Goal: Task Accomplishment & Management: Manage account settings

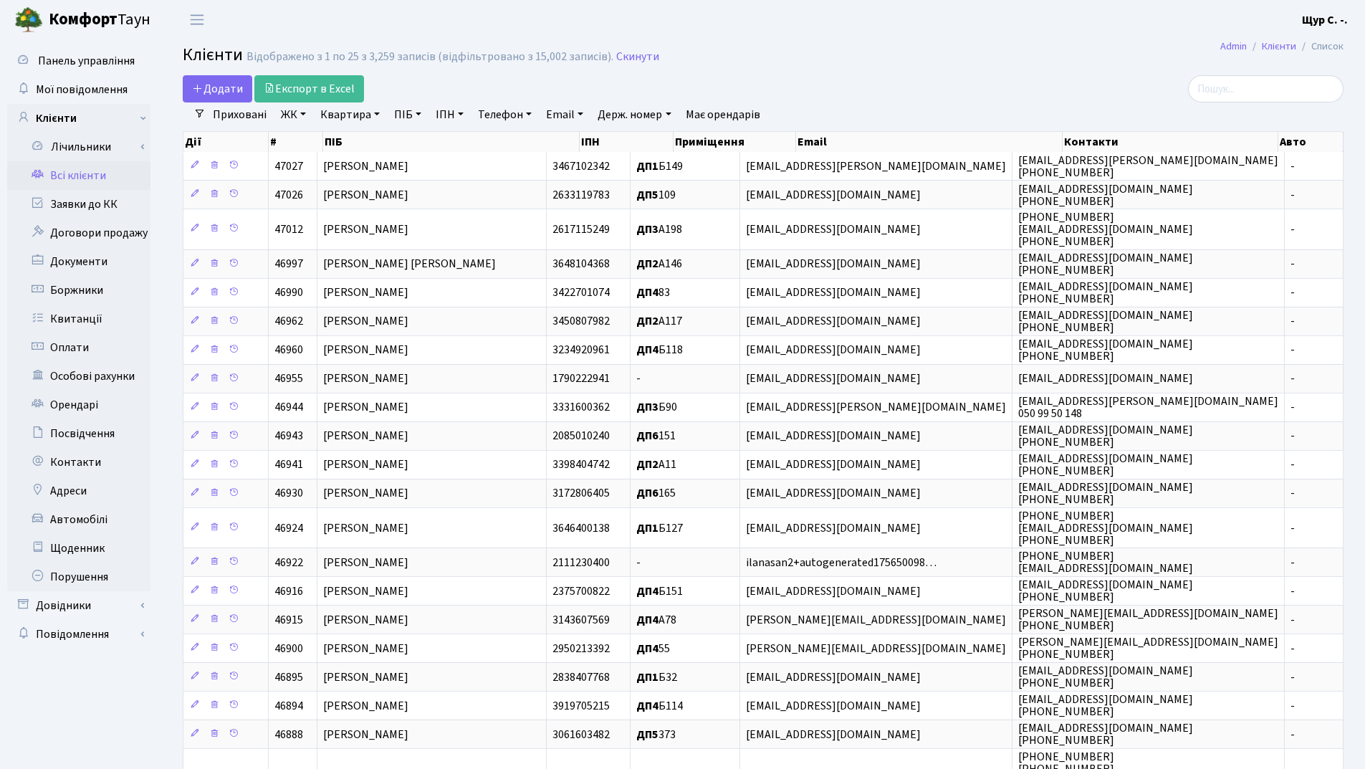
select select "25"
click at [90, 204] on link "Заявки до КК" at bounding box center [78, 204] width 143 height 29
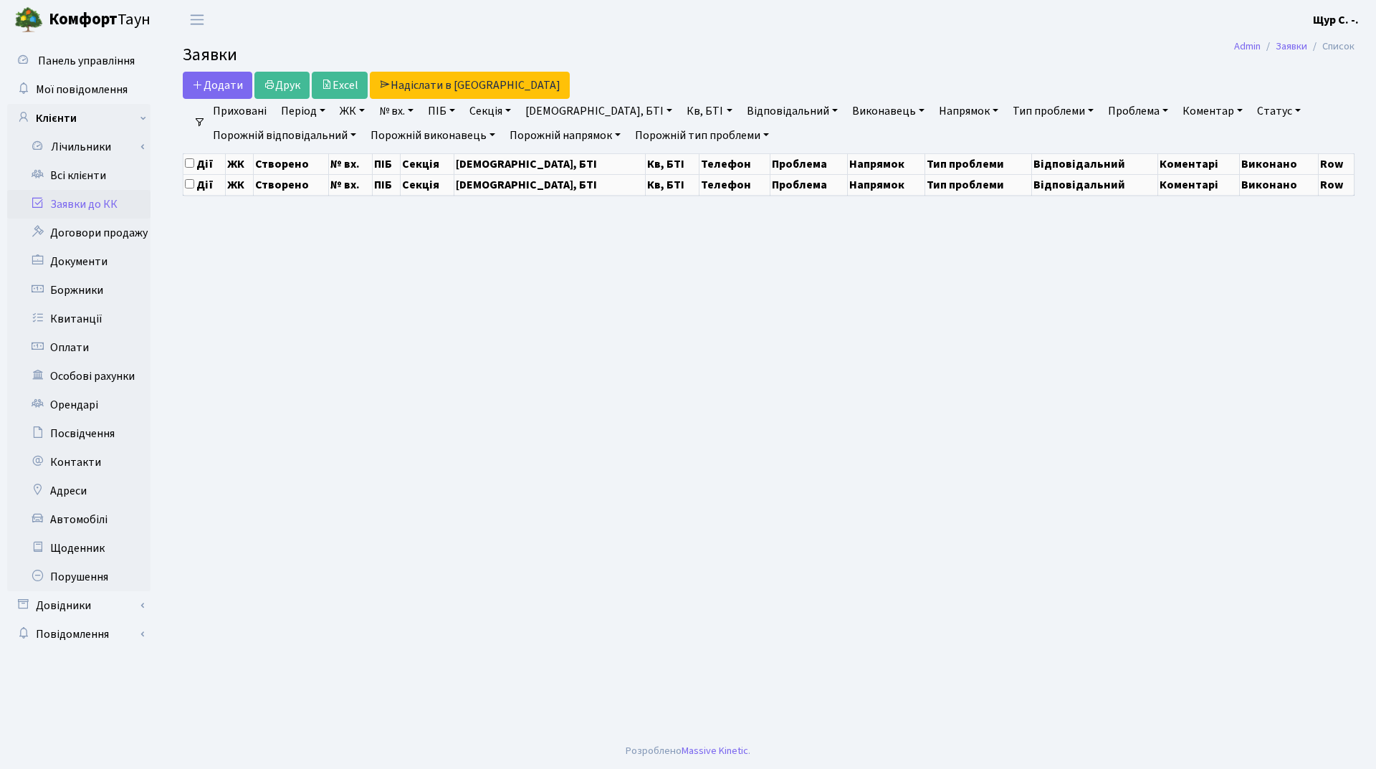
select select "25"
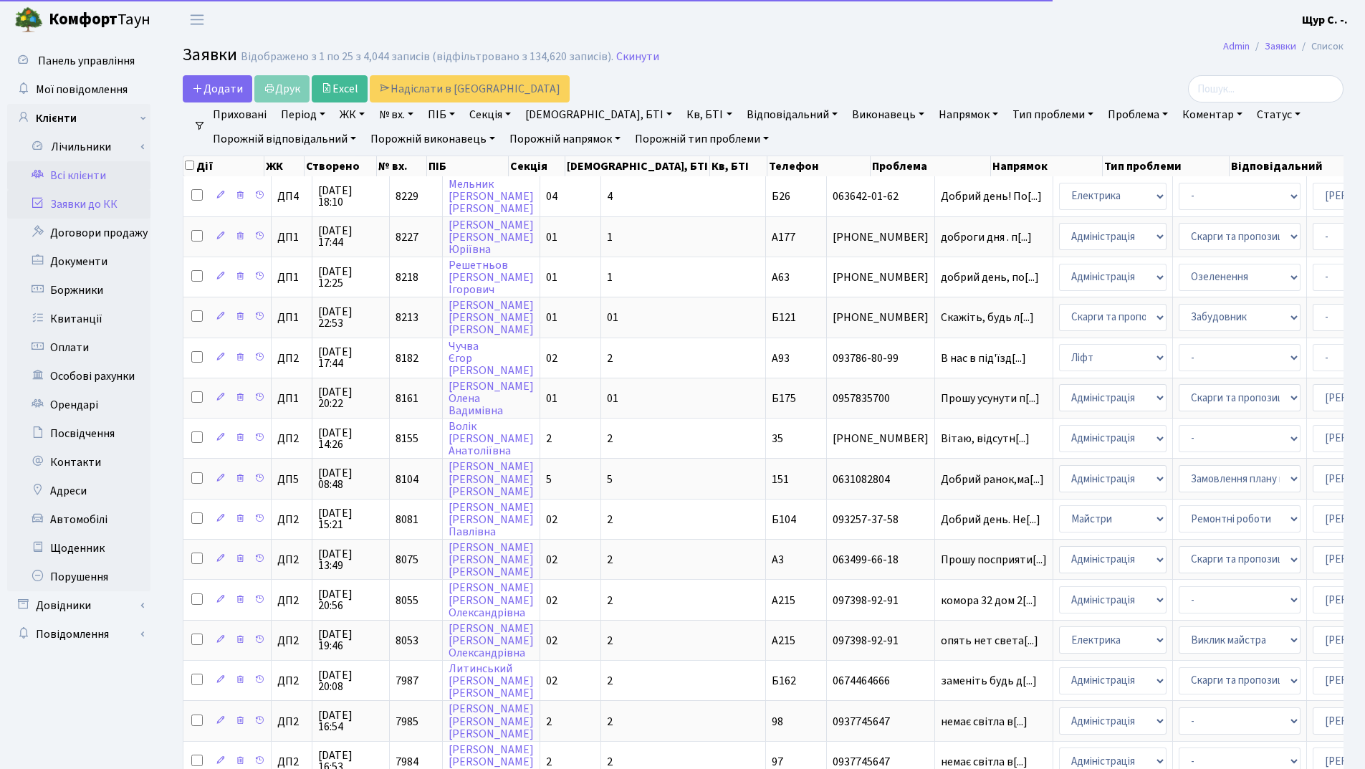
click at [97, 181] on link "Всі клієнти" at bounding box center [78, 175] width 143 height 29
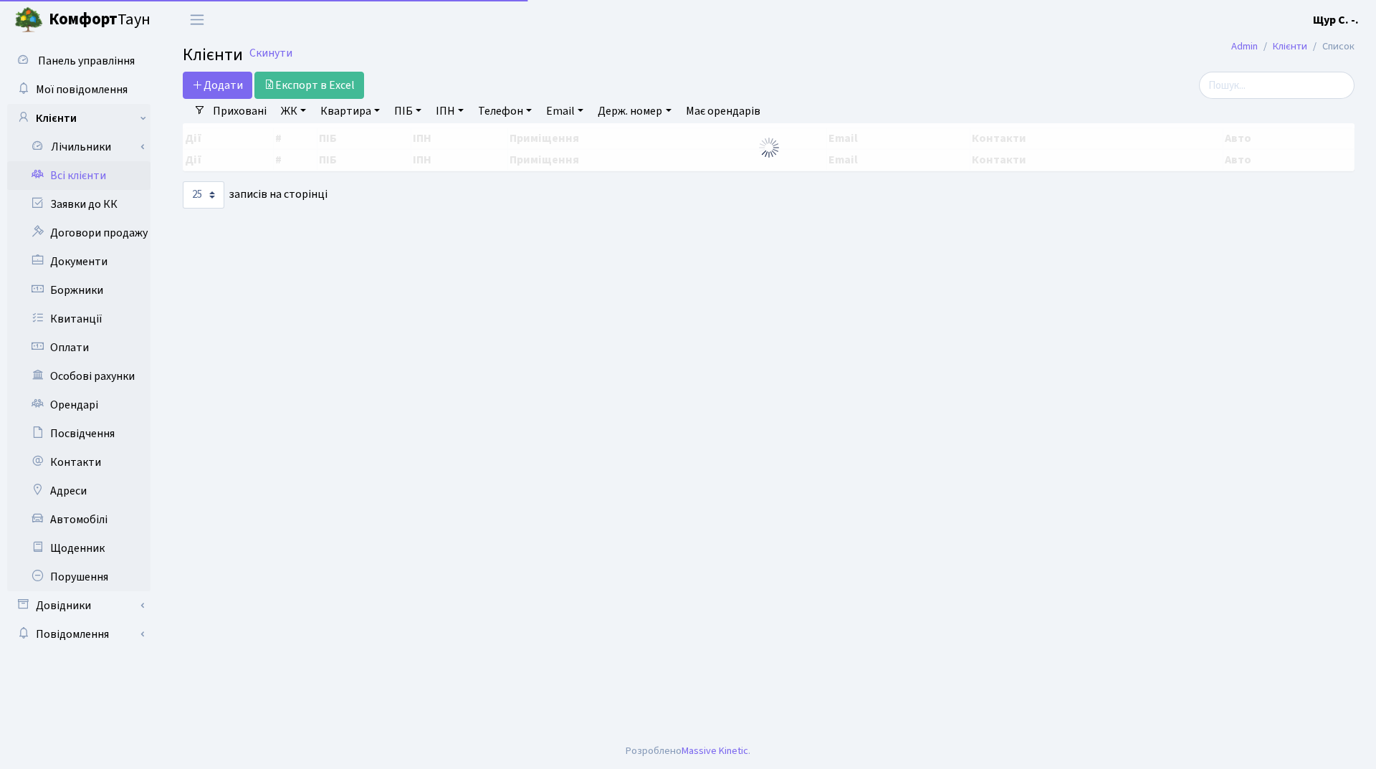
select select "25"
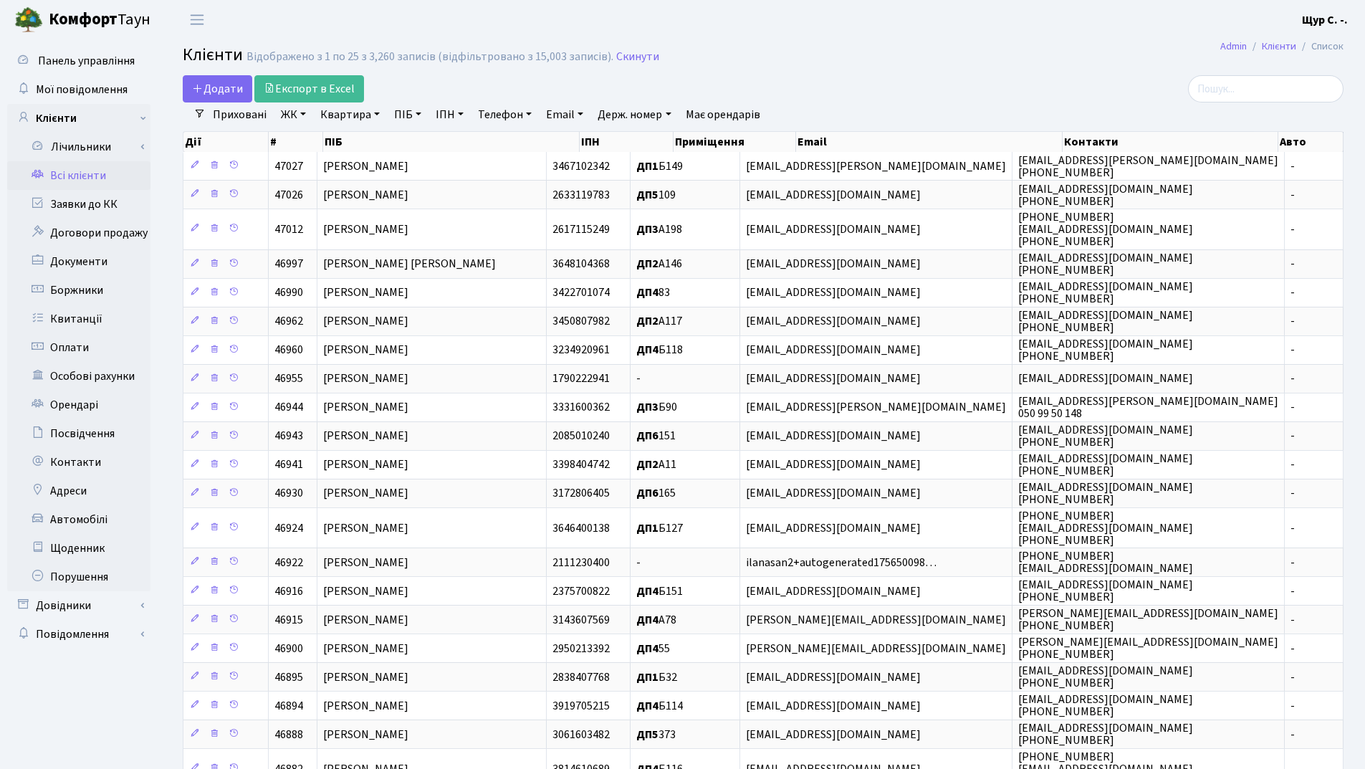
click at [353, 115] on link "Квартира" at bounding box center [350, 114] width 71 height 24
type input "58"
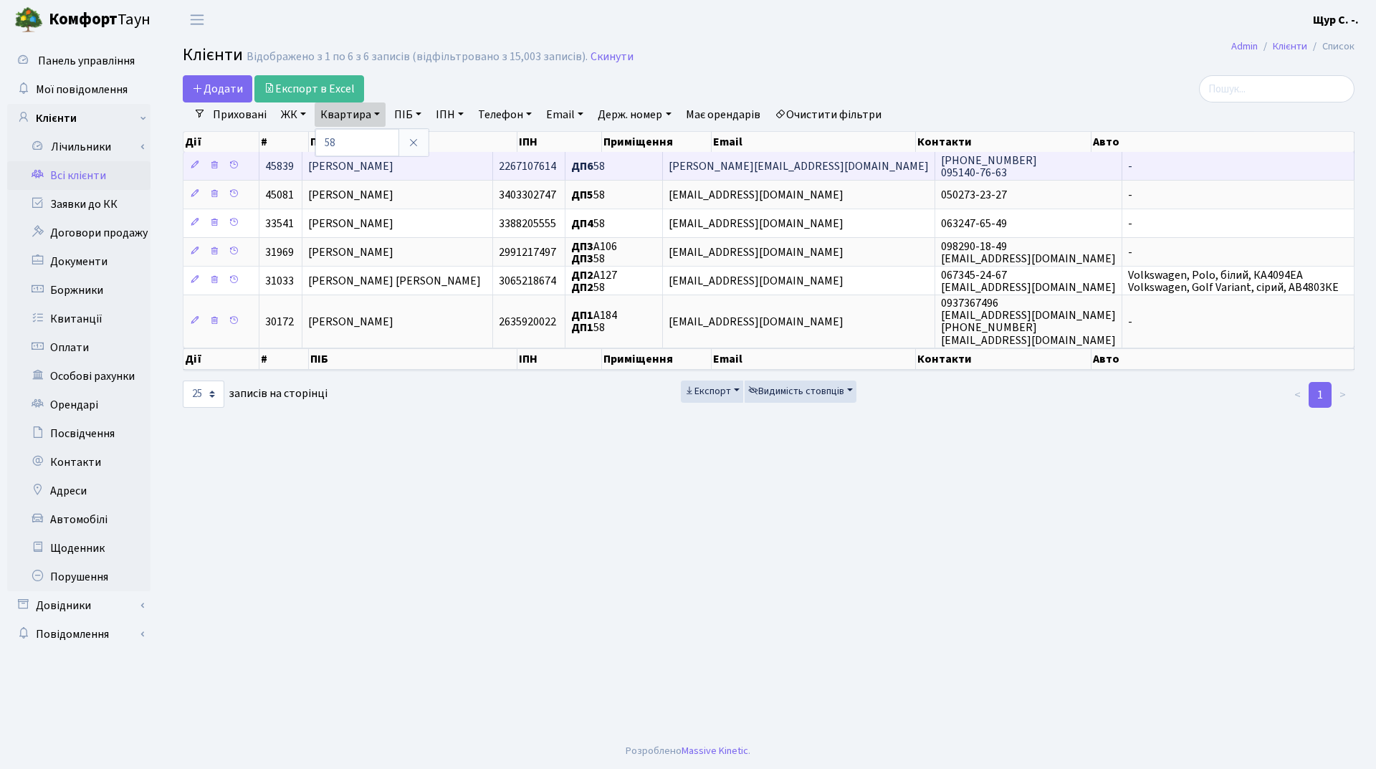
click at [394, 168] on span "Чуб Сергій Валентинович" at bounding box center [350, 166] width 85 height 16
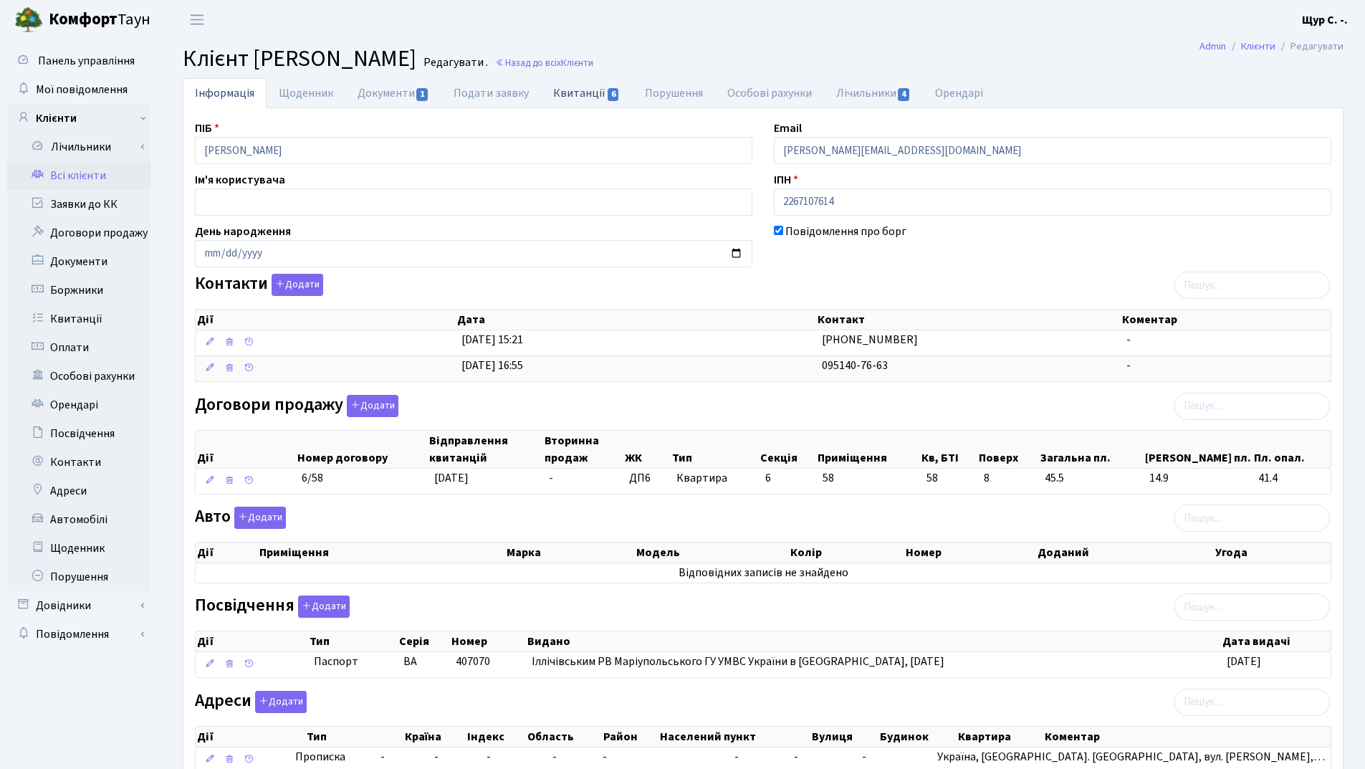
click at [577, 95] on link "Квитанції 6" at bounding box center [586, 92] width 91 height 29
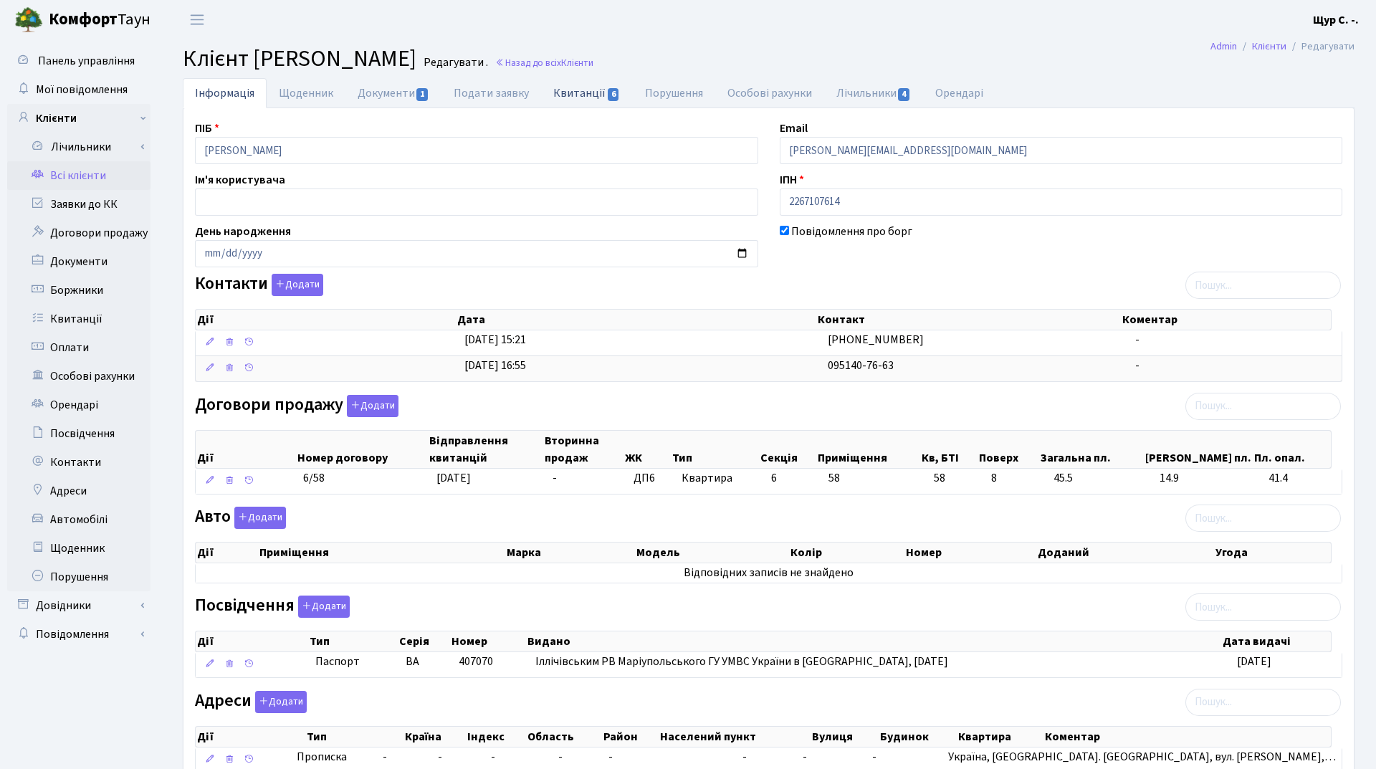
select select "25"
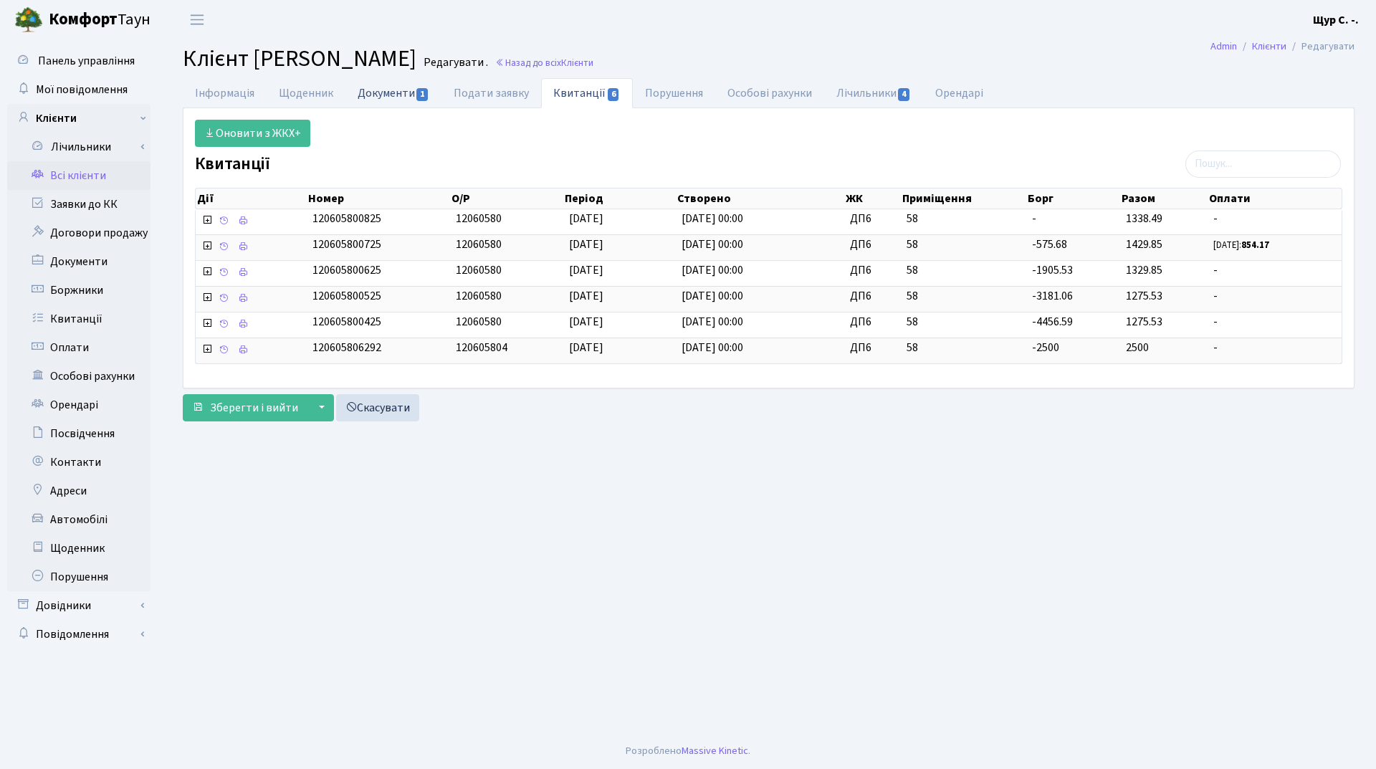
click at [377, 92] on link "Документи 1" at bounding box center [393, 92] width 96 height 29
select select "25"
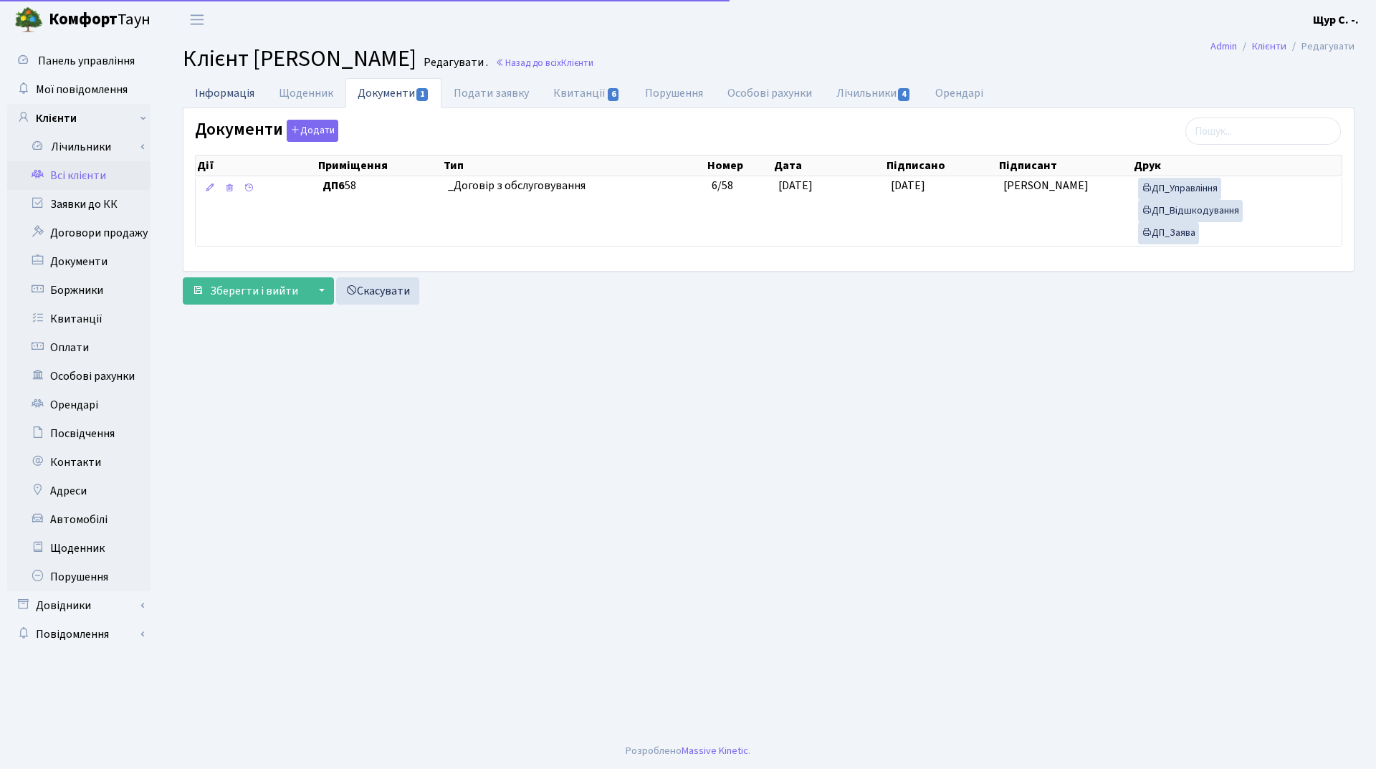
click link "Інформація"
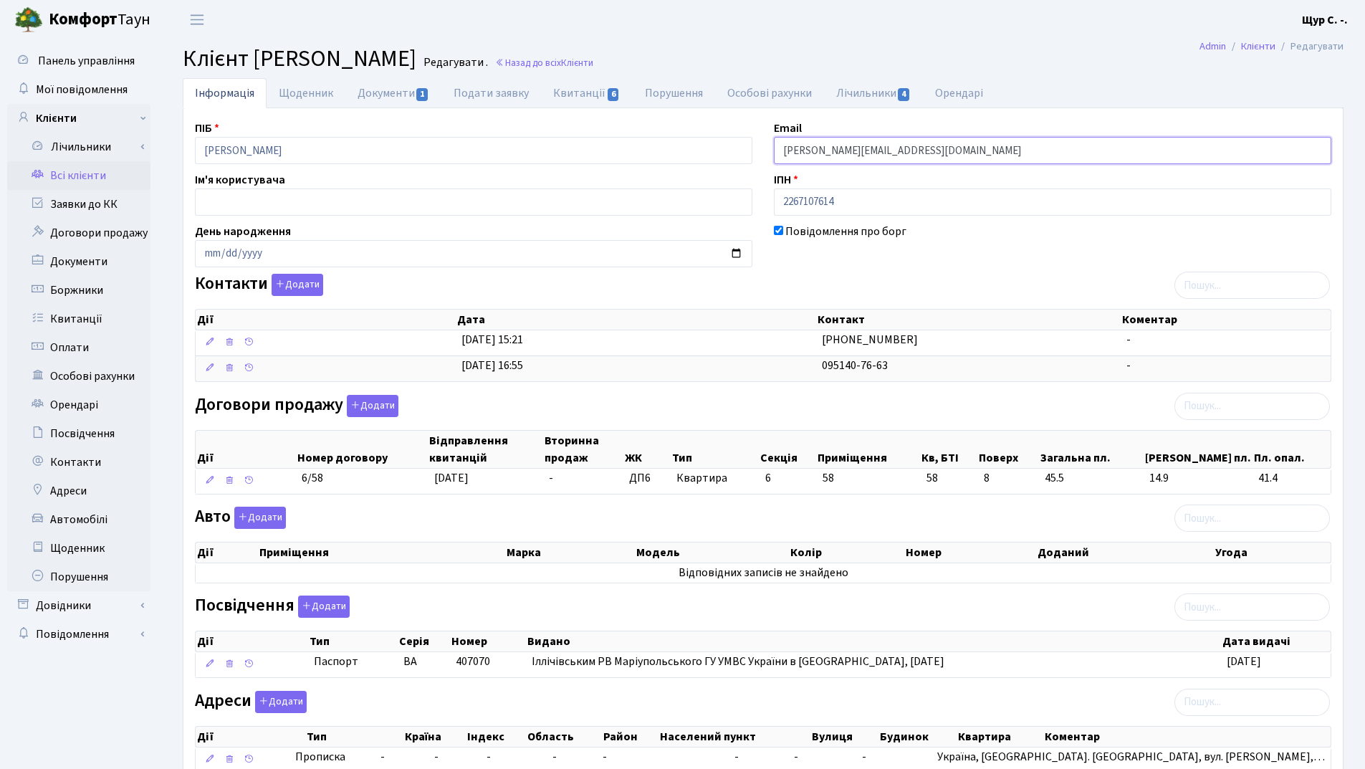
drag, startPoint x: 917, startPoint y: 151, endPoint x: 755, endPoint y: 155, distance: 161.3
click div "ПІБ Чуб Сергій Валентинович Email sergey.chub62@gmail.com Ім'я користувача ІПН …"
click link "Всі клієнти"
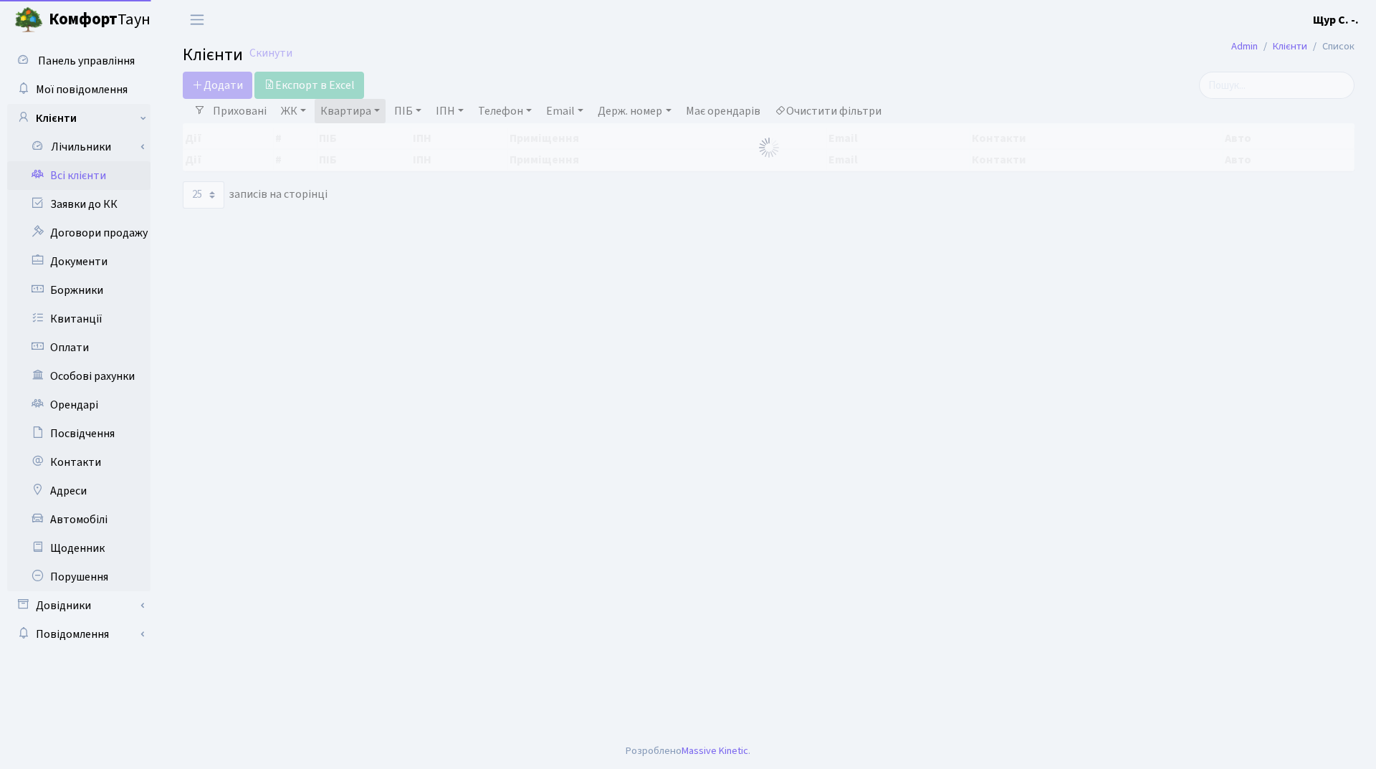
select select "25"
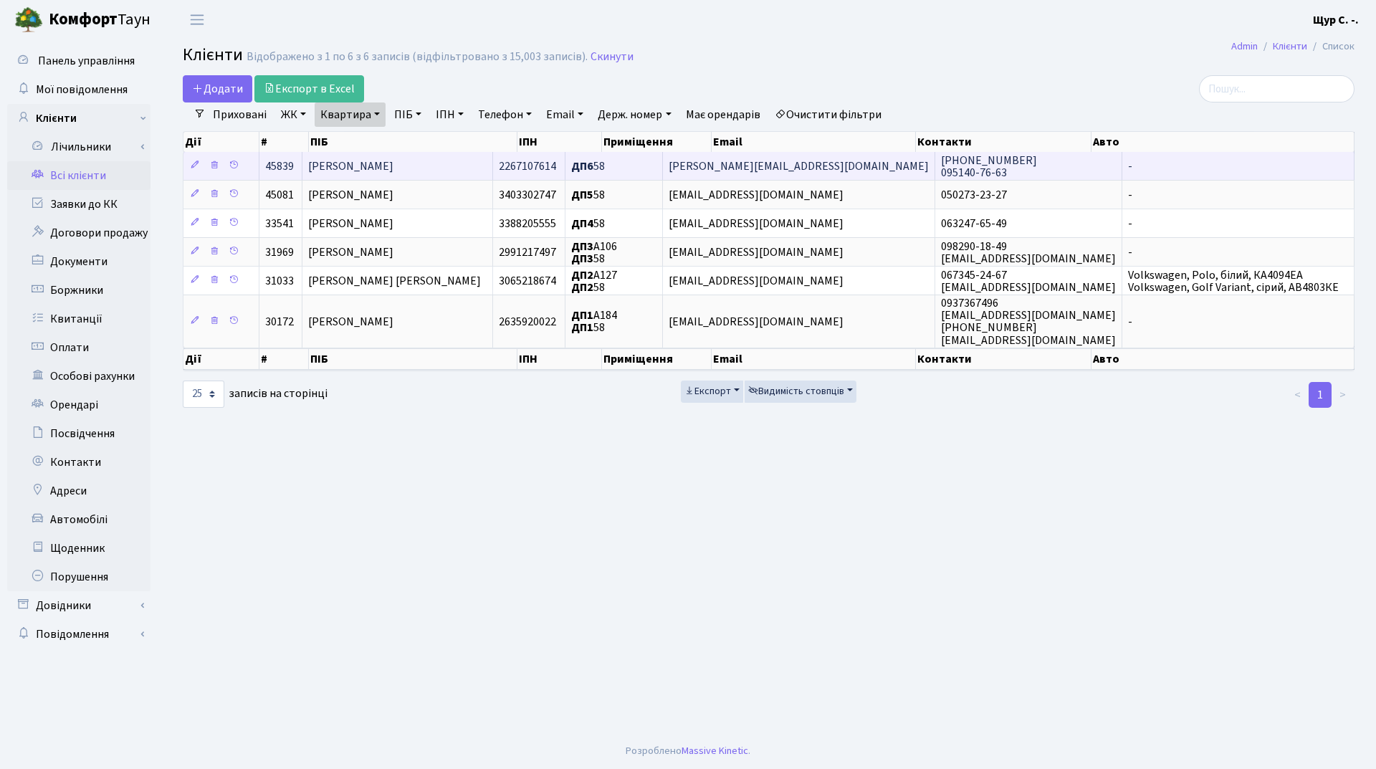
click at [394, 166] on span "[PERSON_NAME]" at bounding box center [350, 166] width 85 height 16
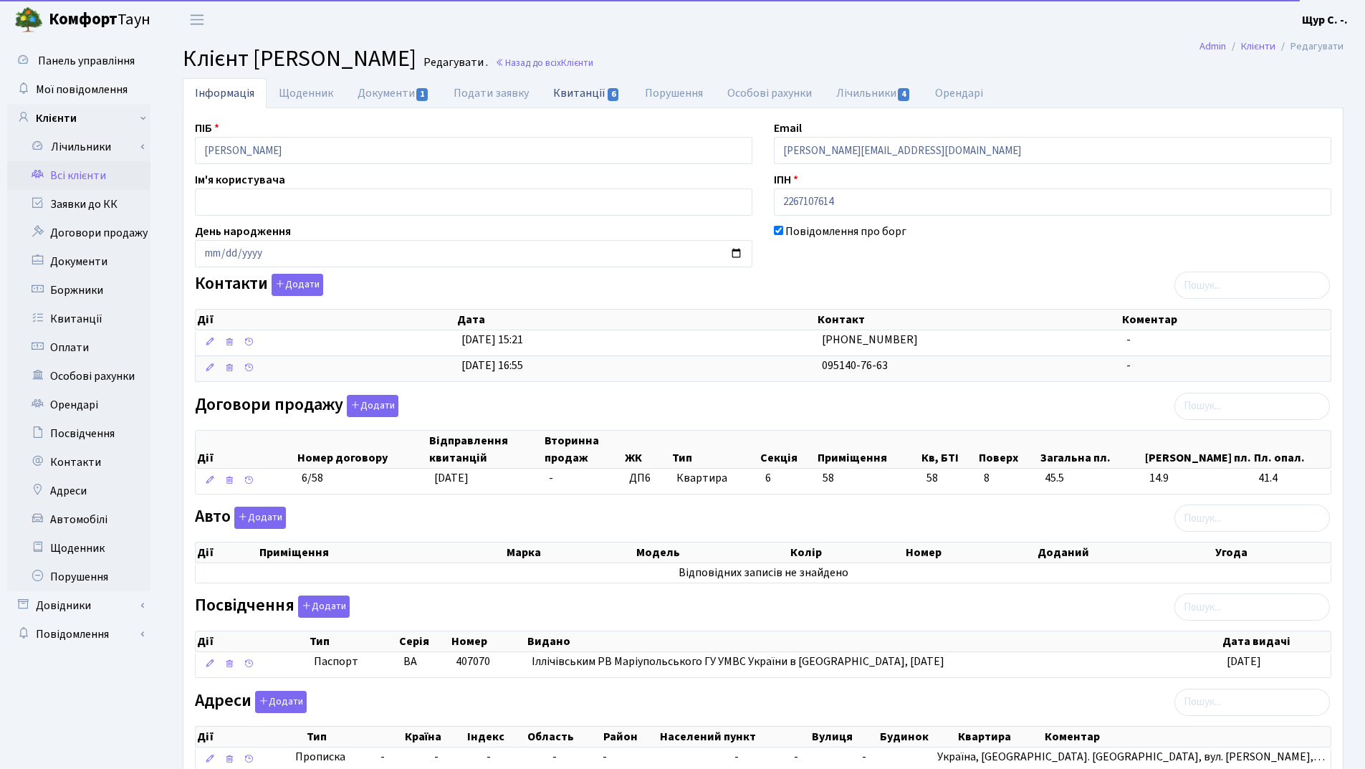
click at [578, 95] on link "Квитанції 6" at bounding box center [586, 92] width 91 height 29
select select "25"
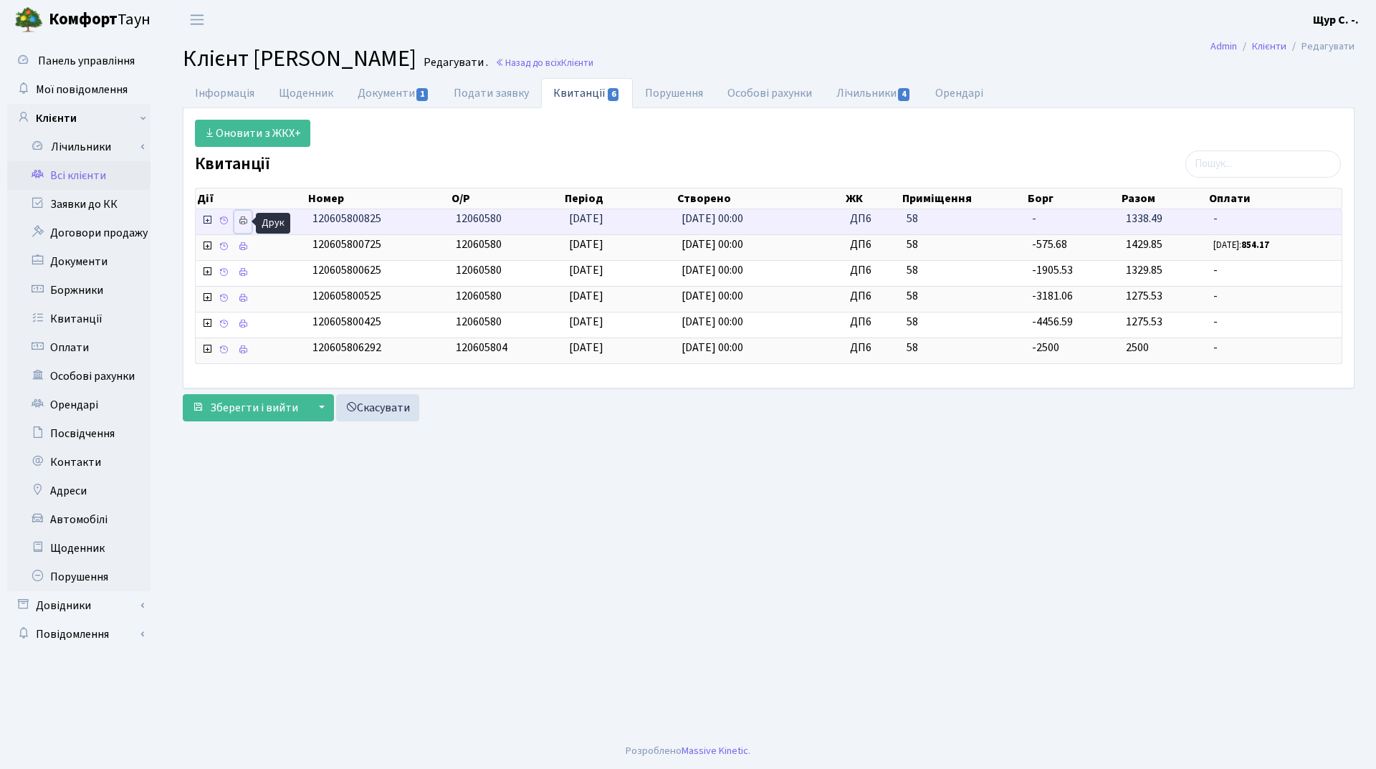
click at [240, 221] on icon at bounding box center [243, 221] width 10 height 10
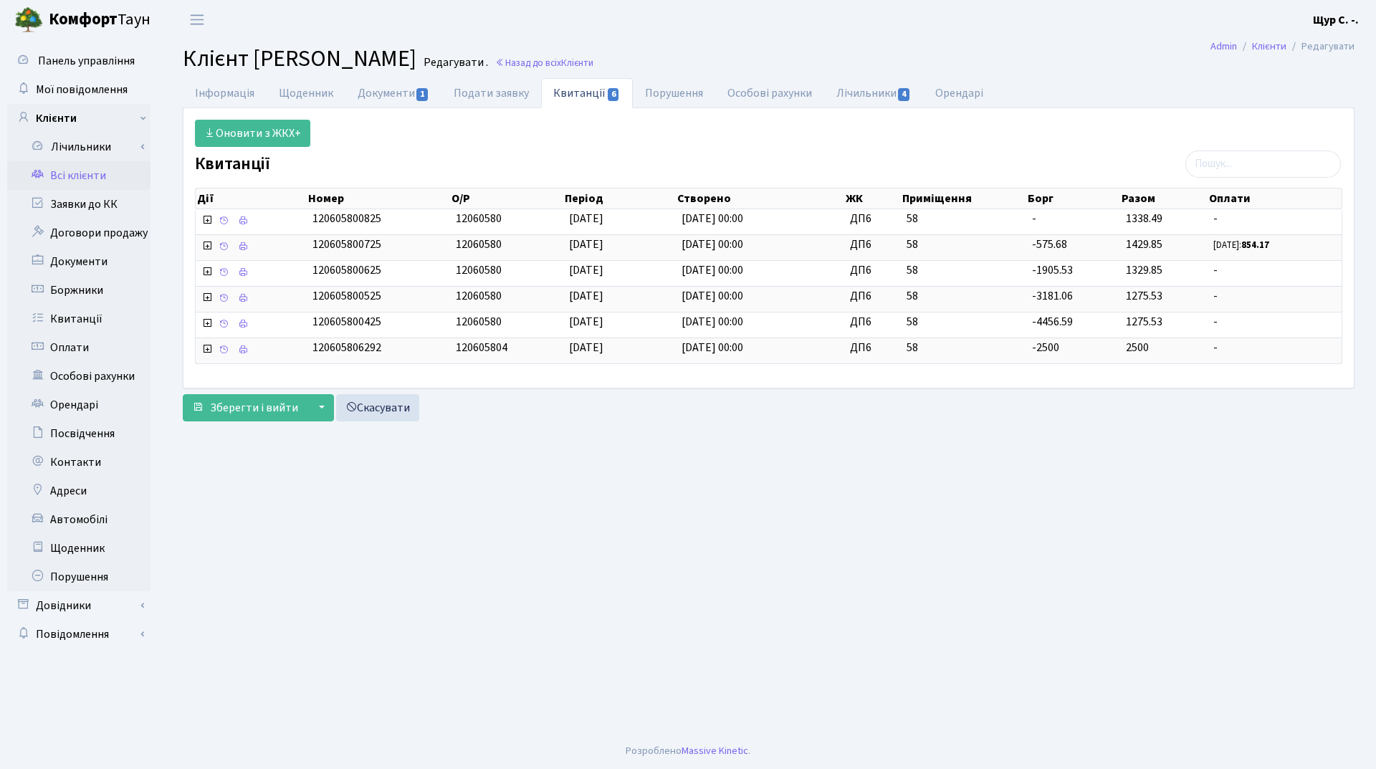
click at [106, 174] on link "Всі клієнти" at bounding box center [78, 175] width 143 height 29
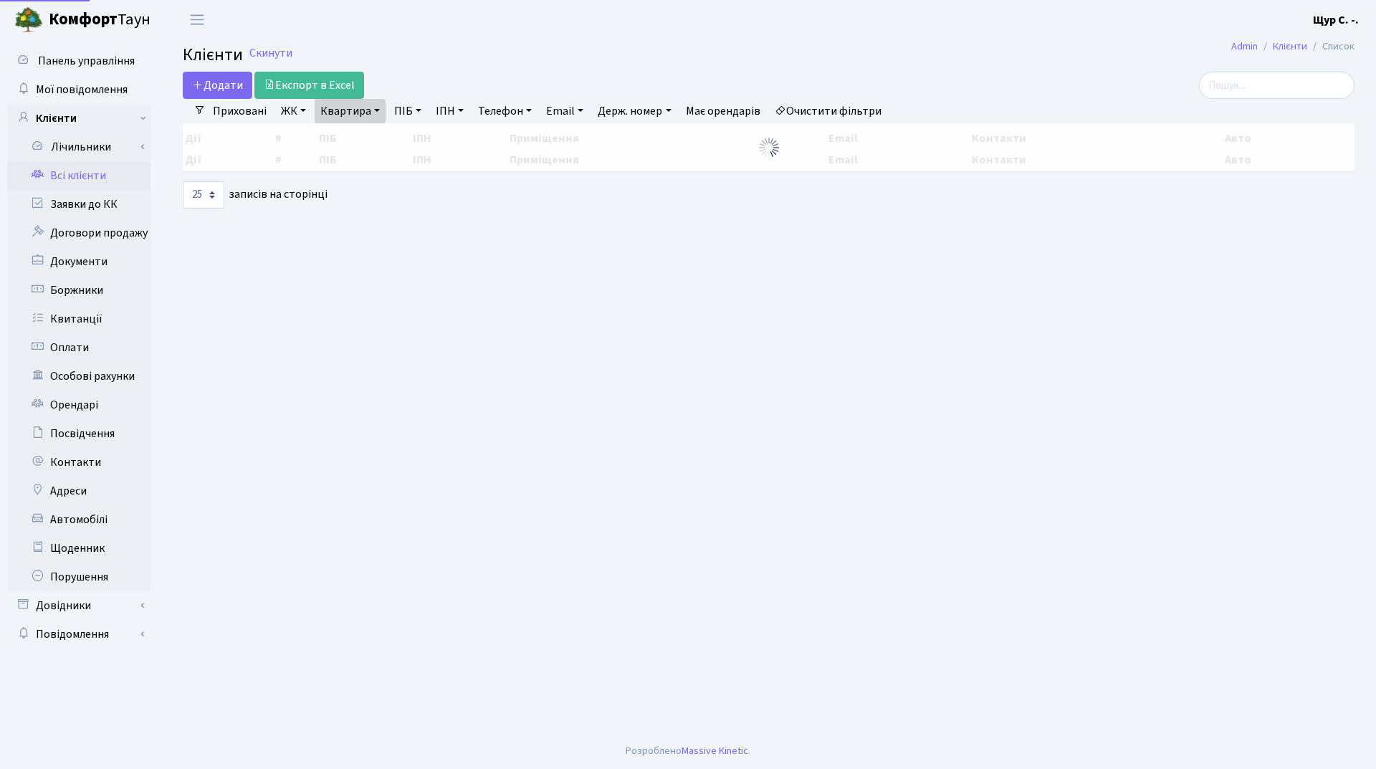
select select "25"
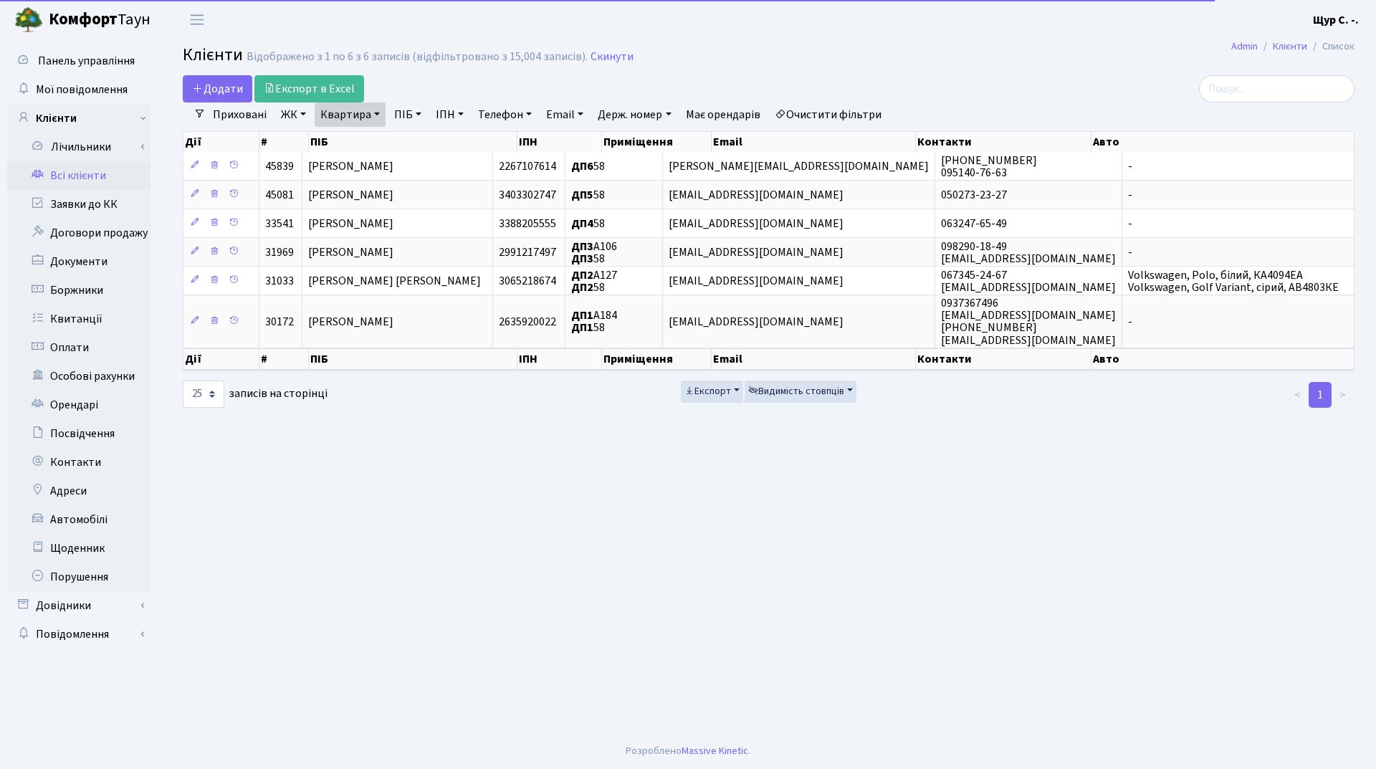
click at [365, 113] on link "Квартира" at bounding box center [350, 114] width 71 height 24
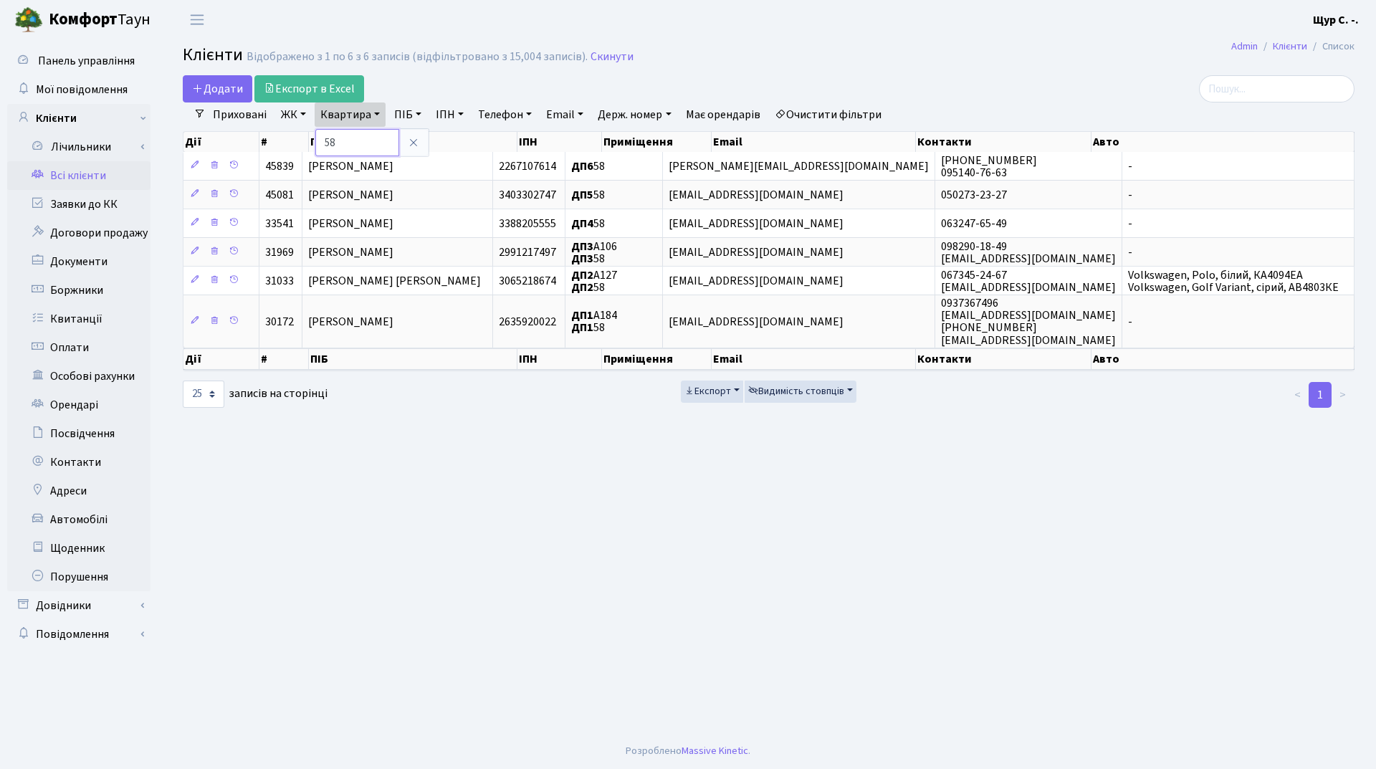
click at [390, 140] on input "58" at bounding box center [357, 142] width 84 height 27
type input "5"
type input "а240"
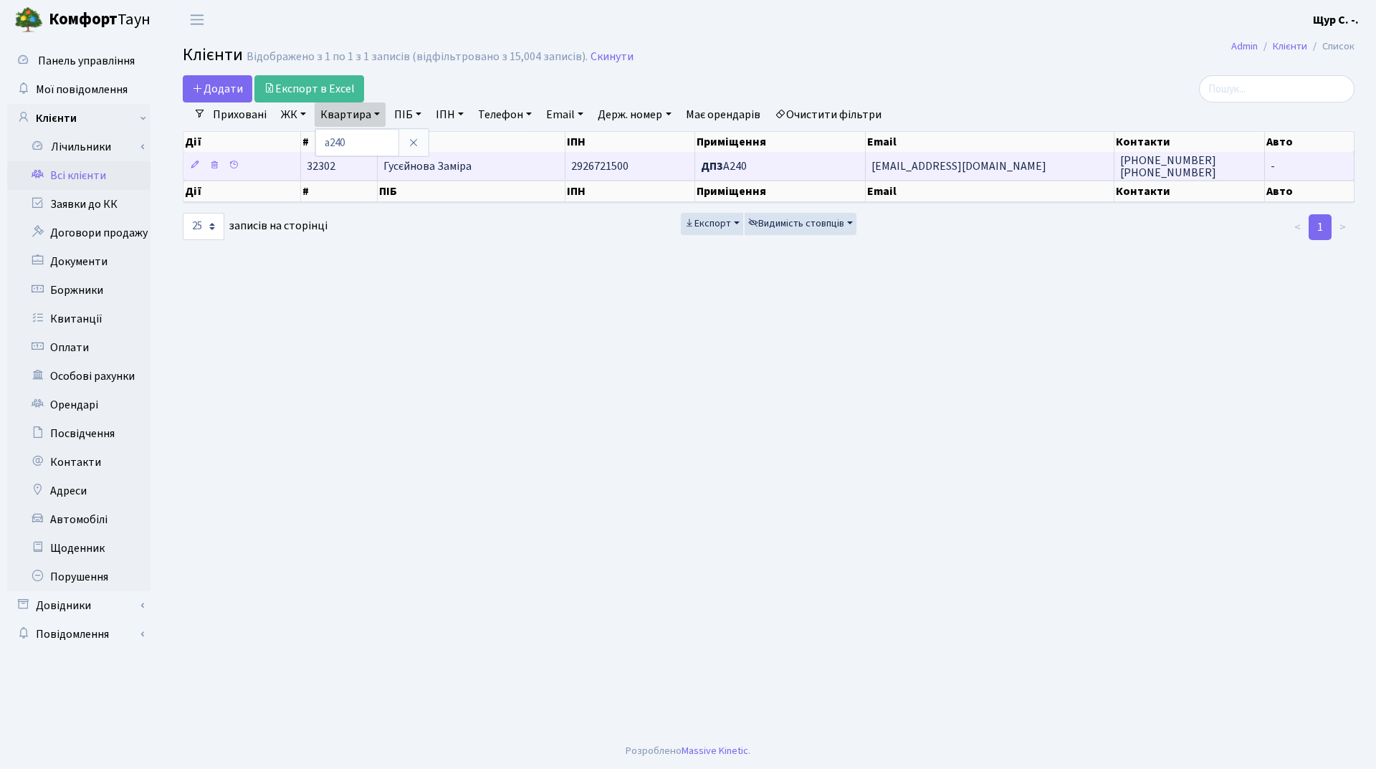
click at [472, 165] on td "Гусєйнова Заміра" at bounding box center [472, 166] width 188 height 28
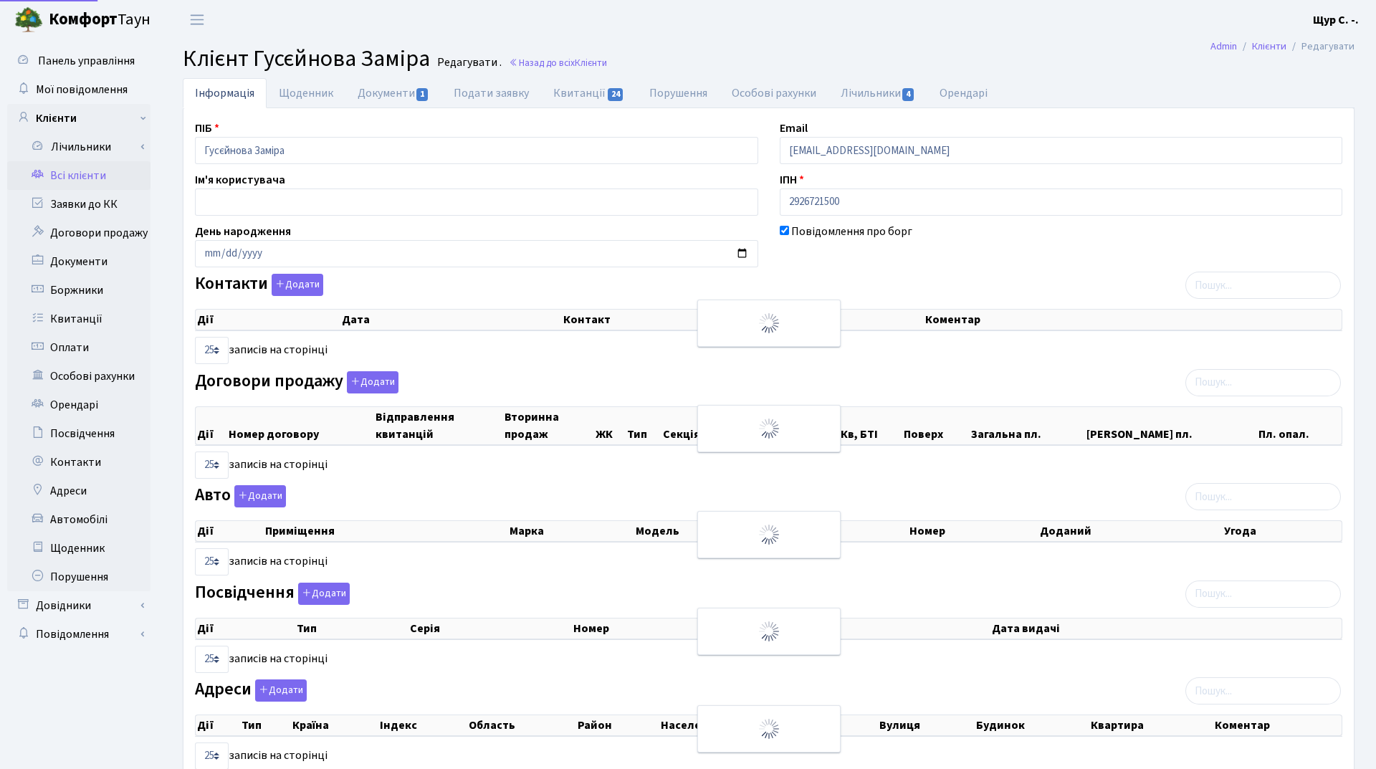
select select "25"
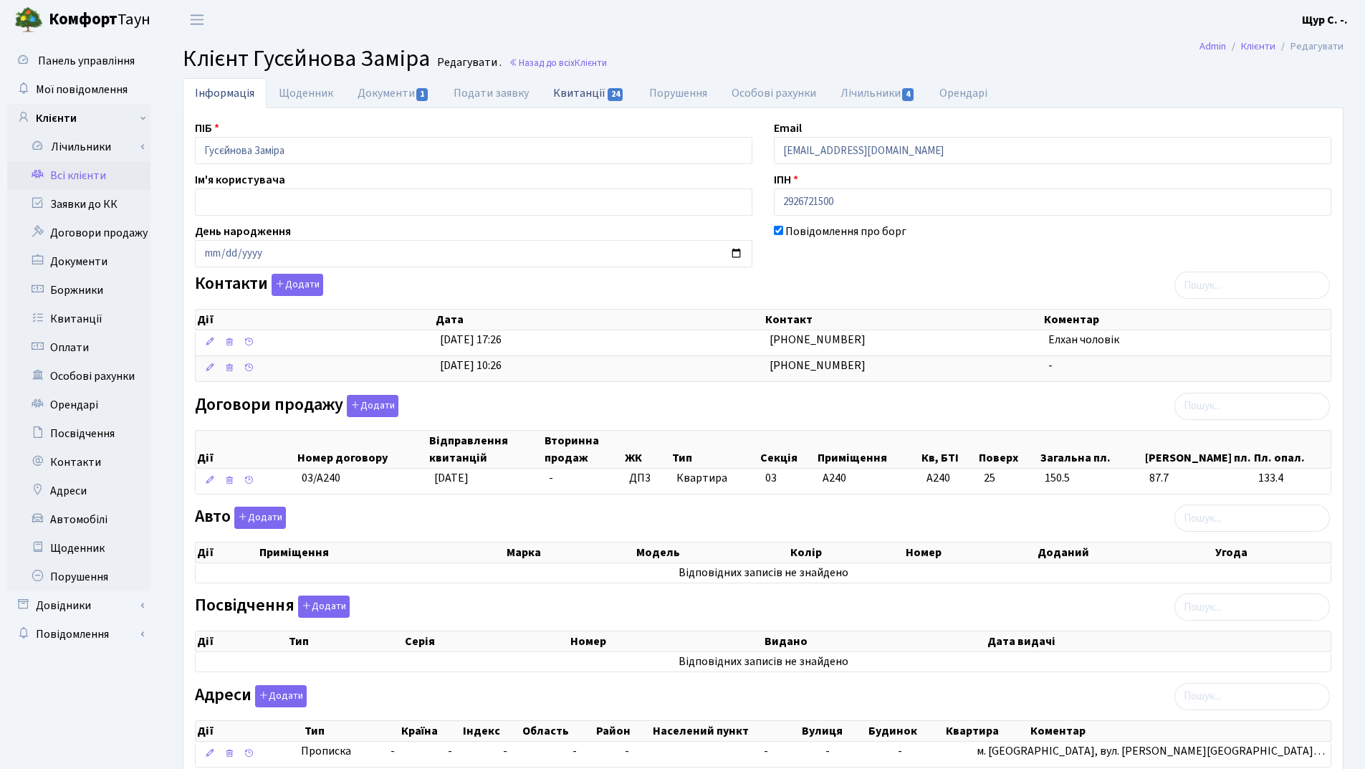
click at [586, 91] on link "Квитанції 24" at bounding box center [588, 92] width 95 height 29
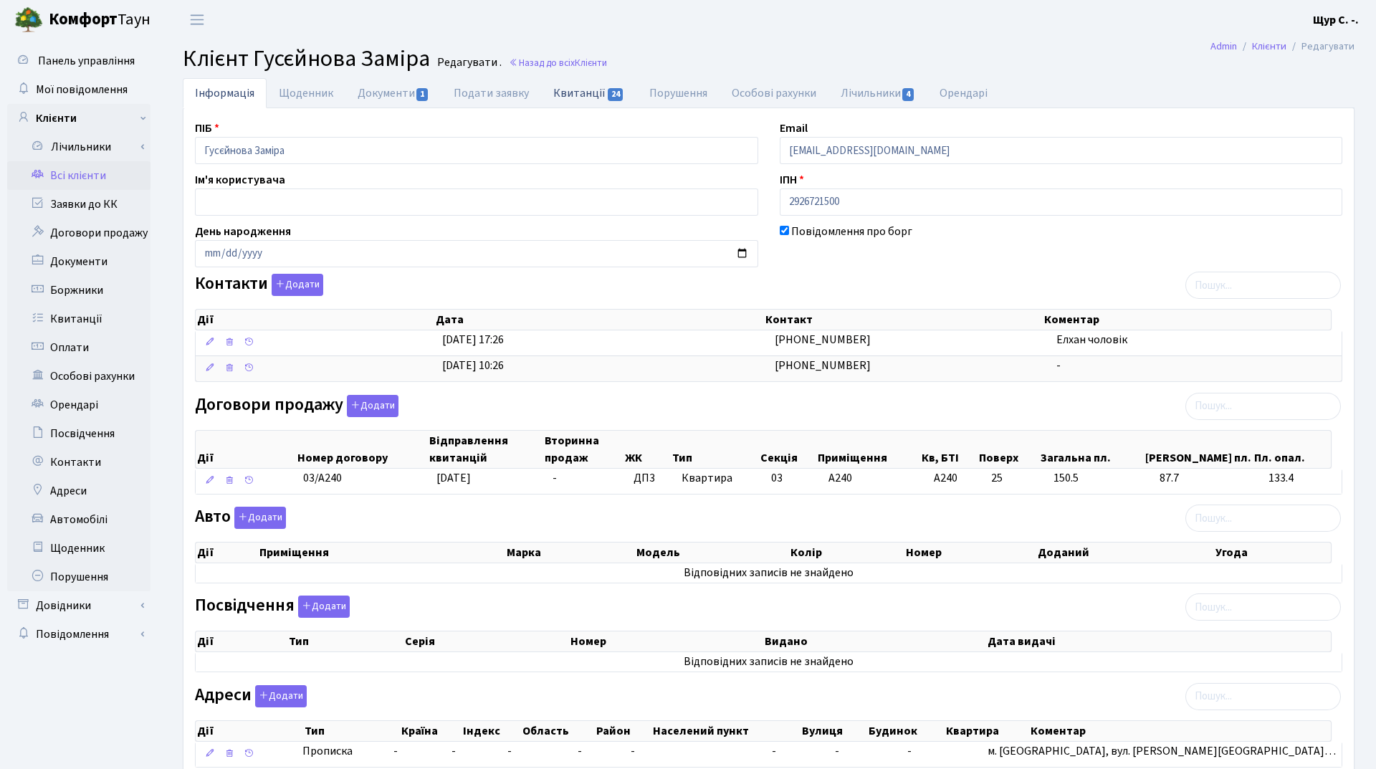
select select "25"
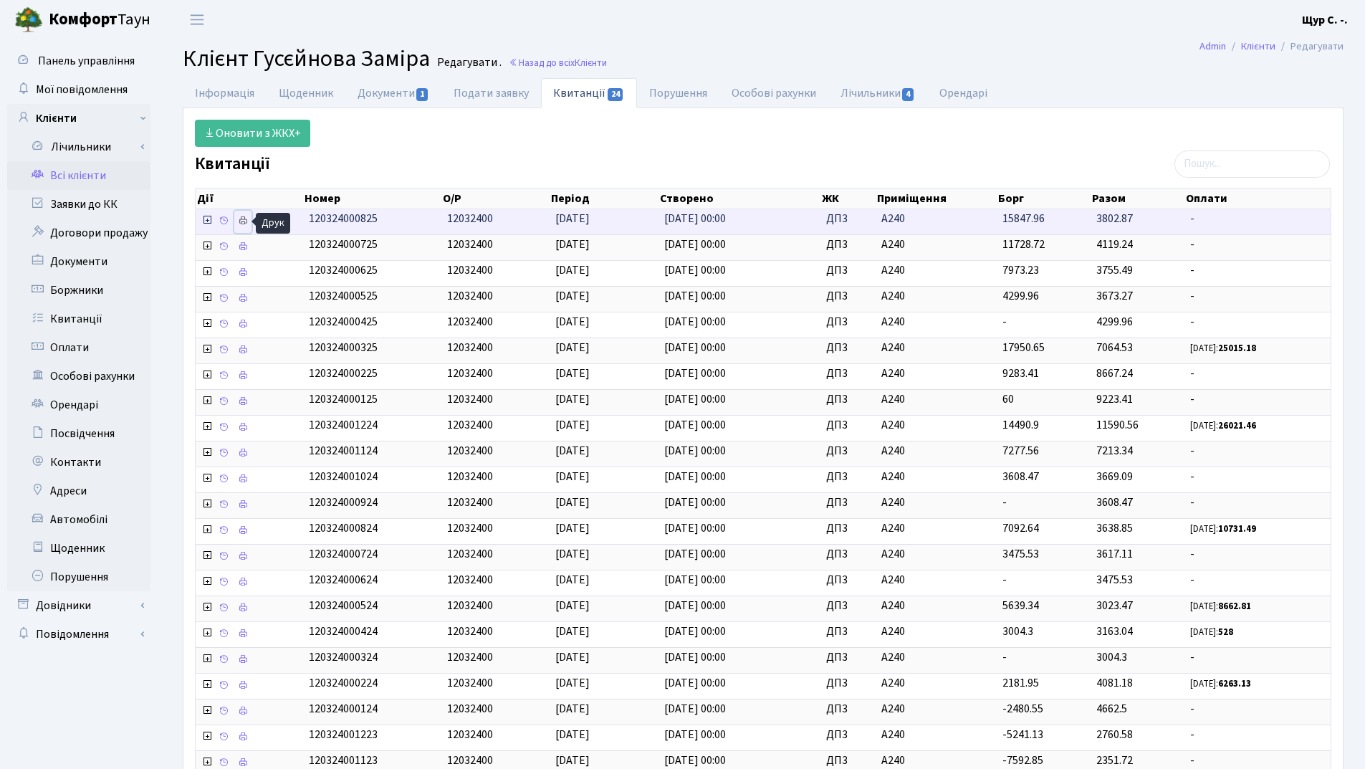
click at [247, 221] on icon at bounding box center [243, 221] width 10 height 10
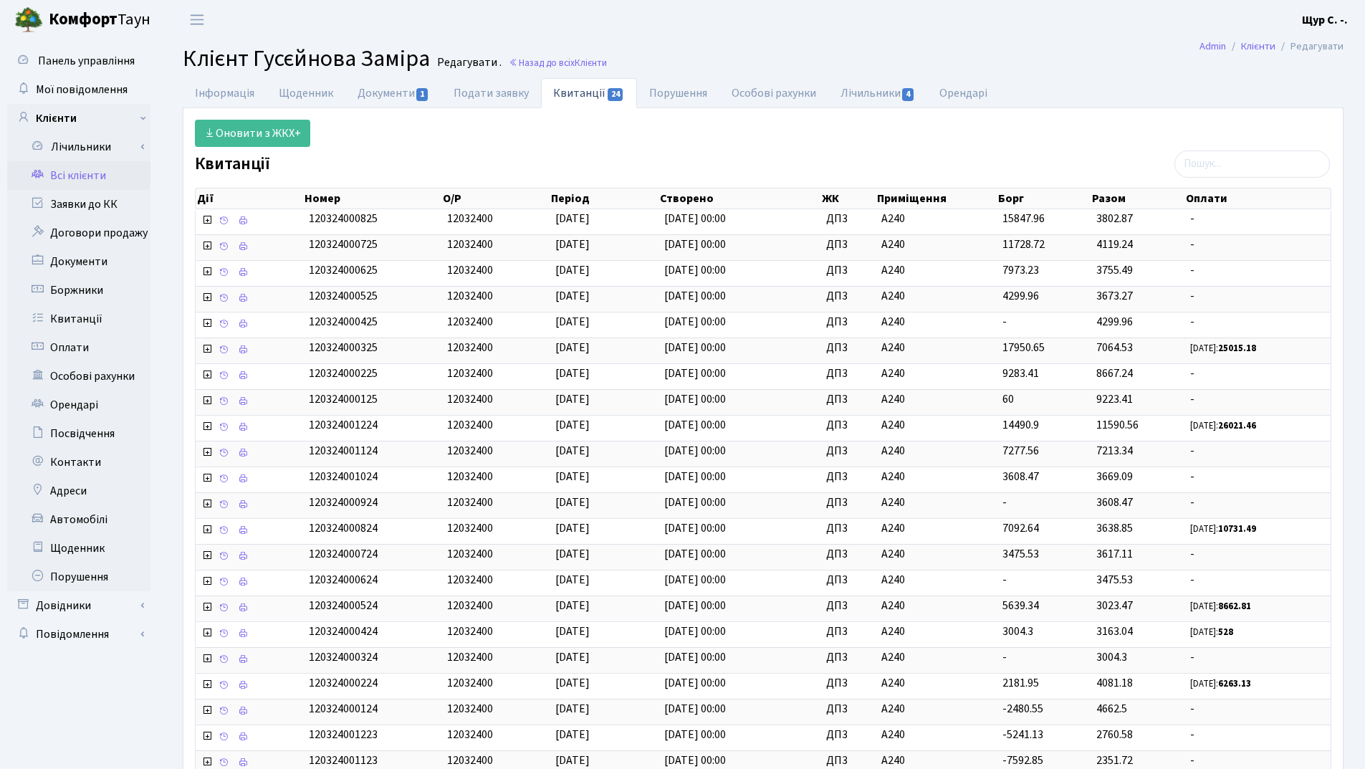
click at [82, 168] on link "Всі клієнти" at bounding box center [78, 175] width 143 height 29
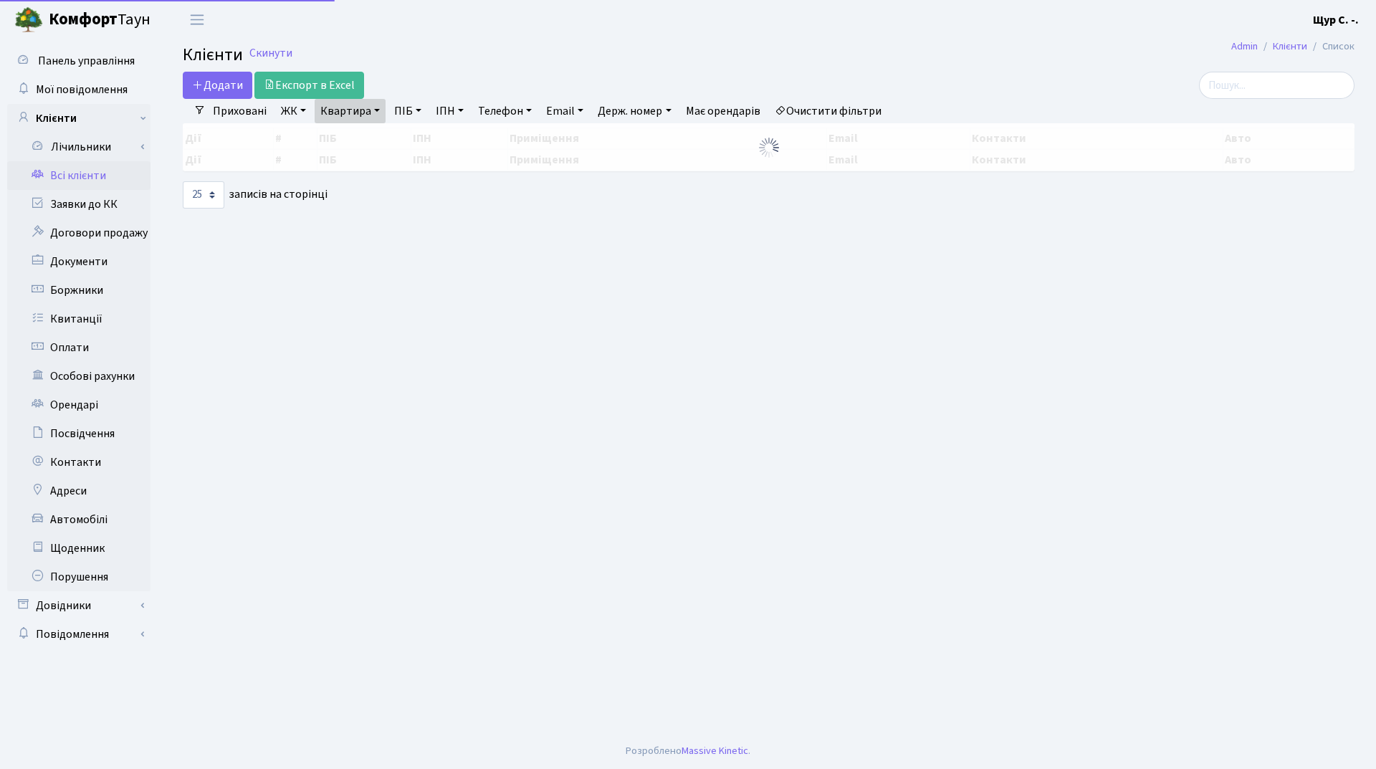
select select "25"
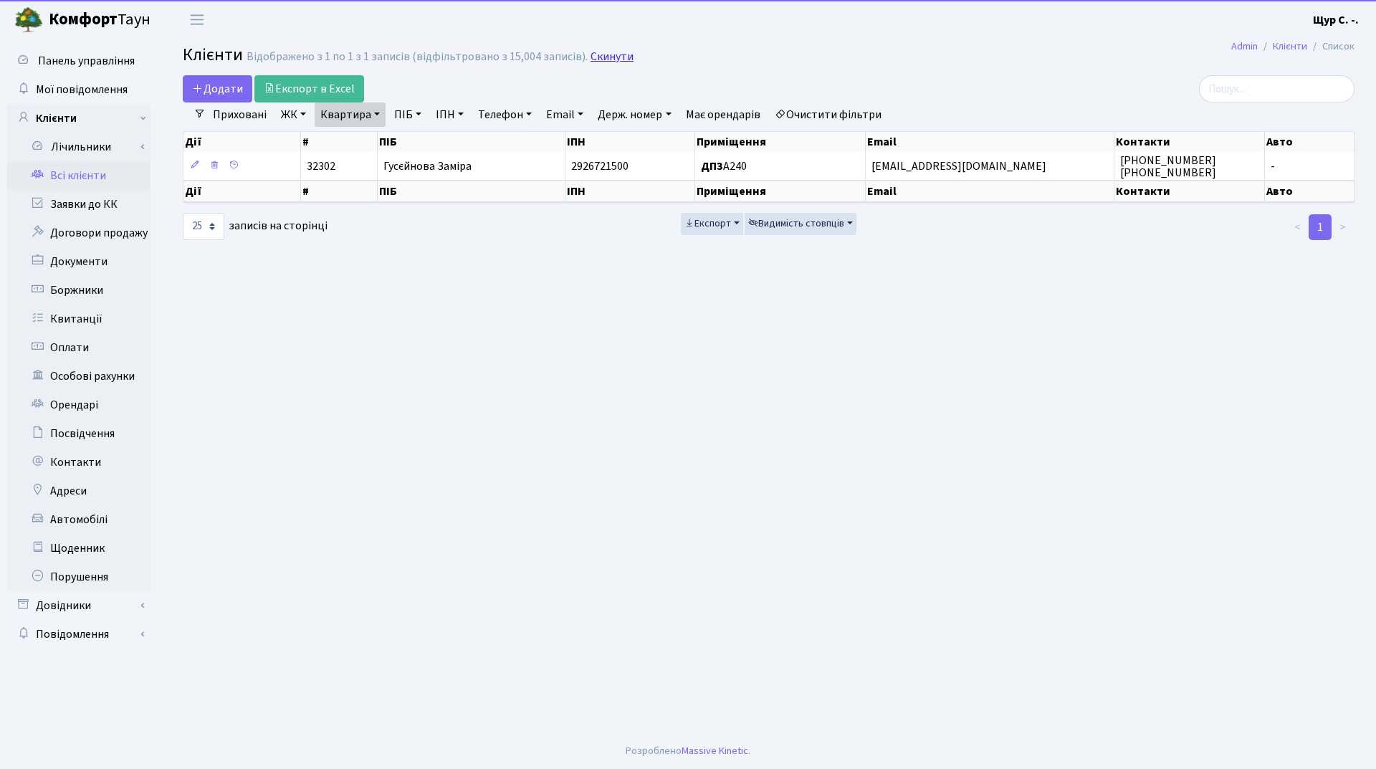
click at [609, 50] on link "Скинути" at bounding box center [612, 57] width 43 height 14
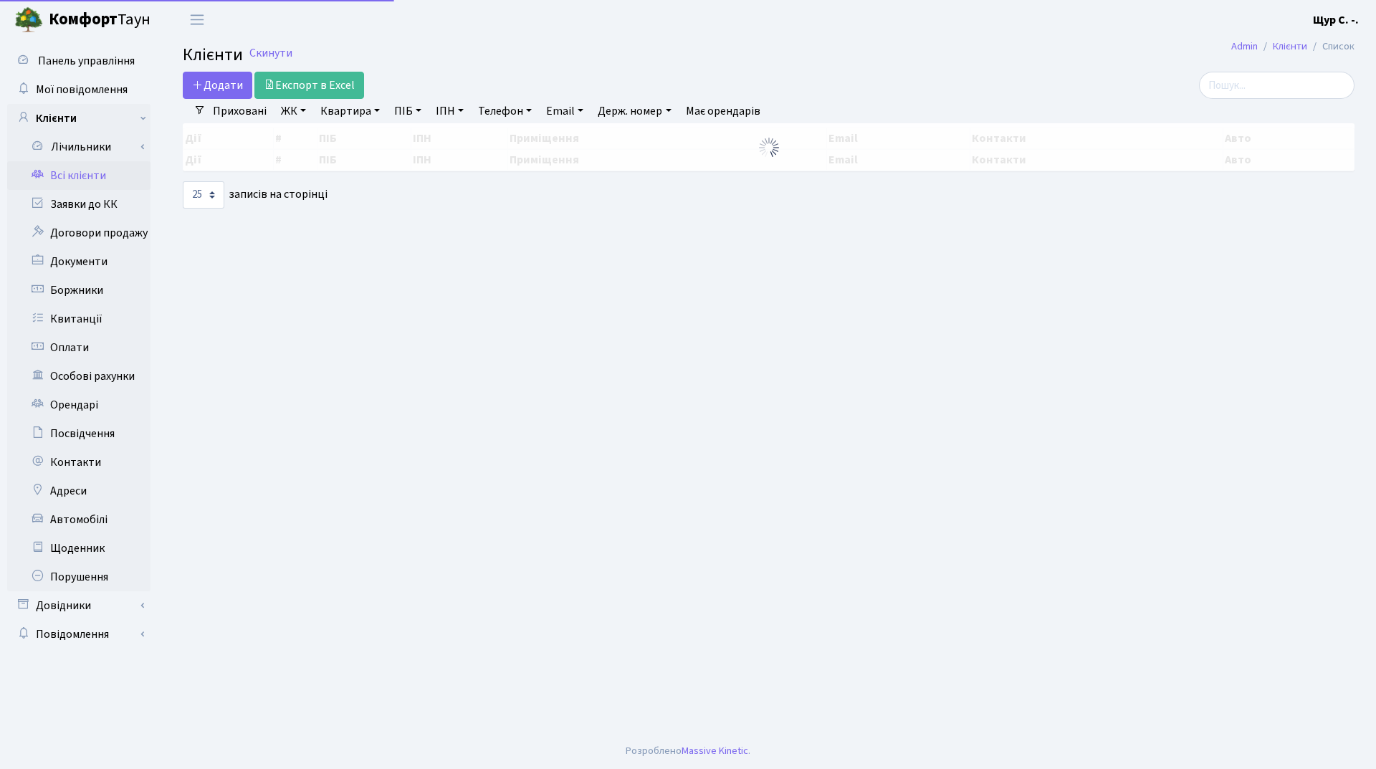
select select "25"
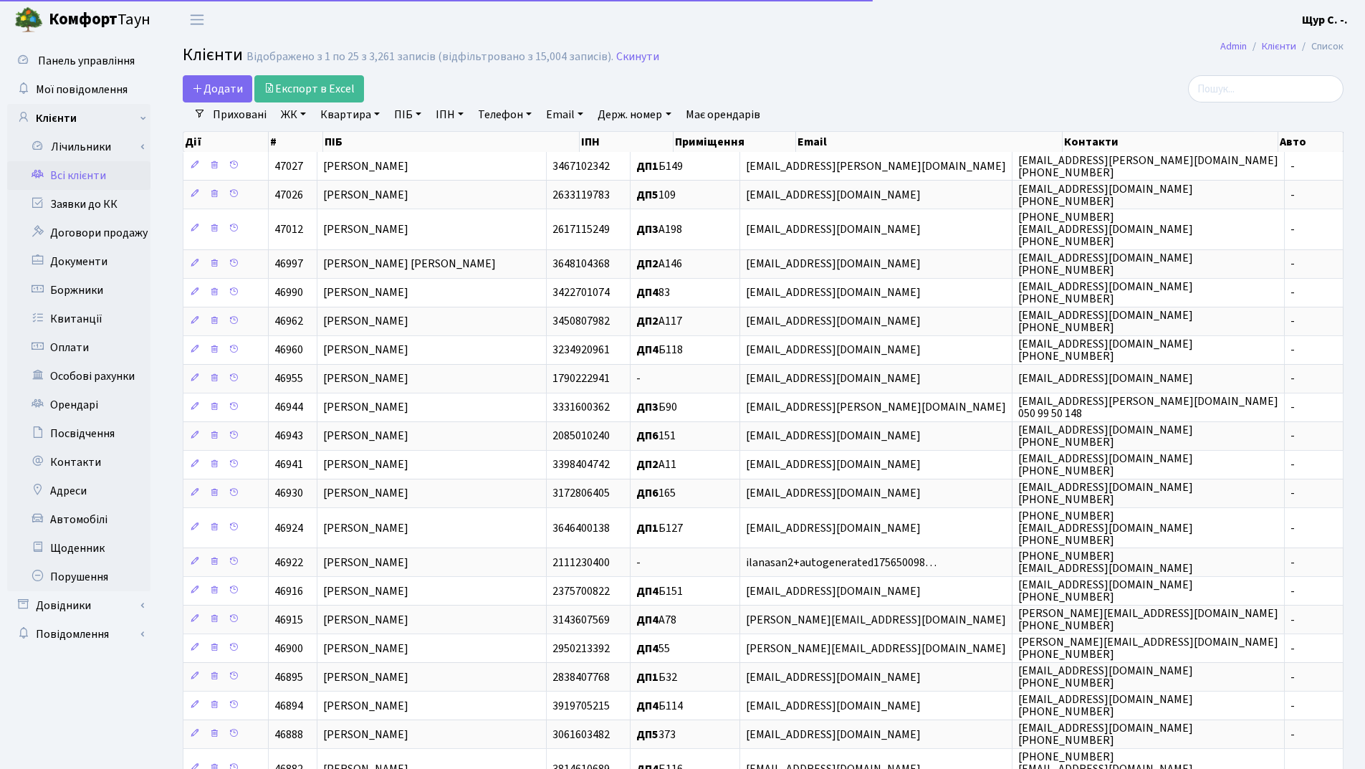
click at [397, 115] on link "ПІБ" at bounding box center [407, 114] width 39 height 24
type input "[PERSON_NAME]"
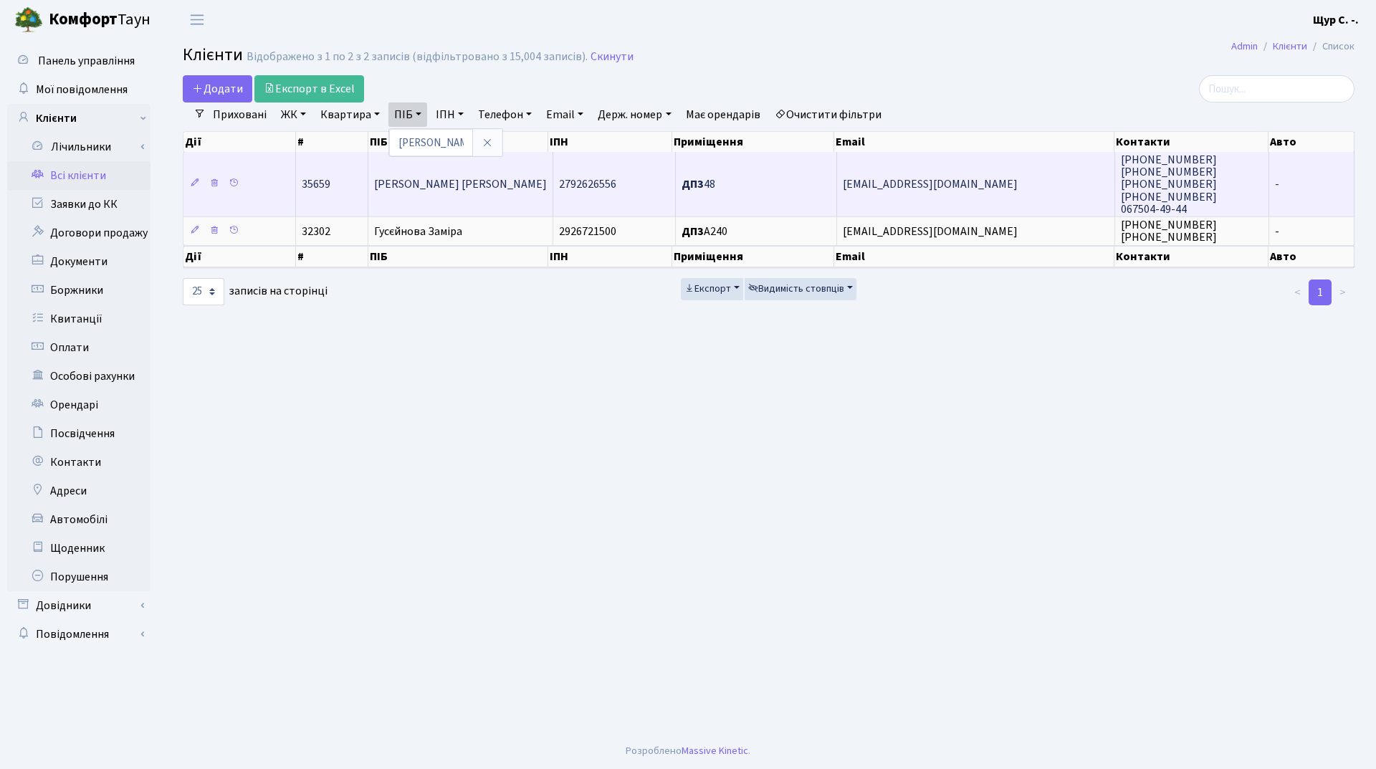
click at [419, 195] on td "Гусєйнов [PERSON_NAME]" at bounding box center [460, 184] width 185 height 65
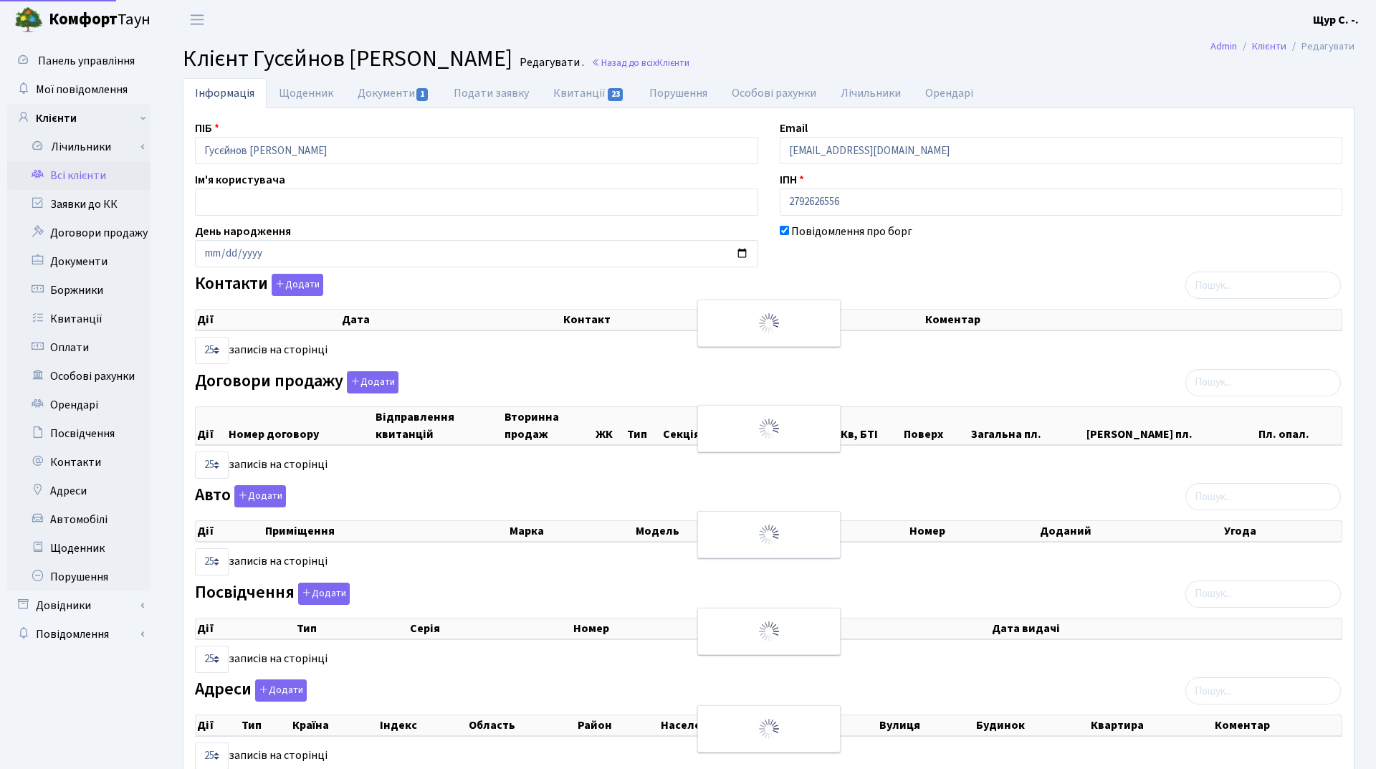
select select "25"
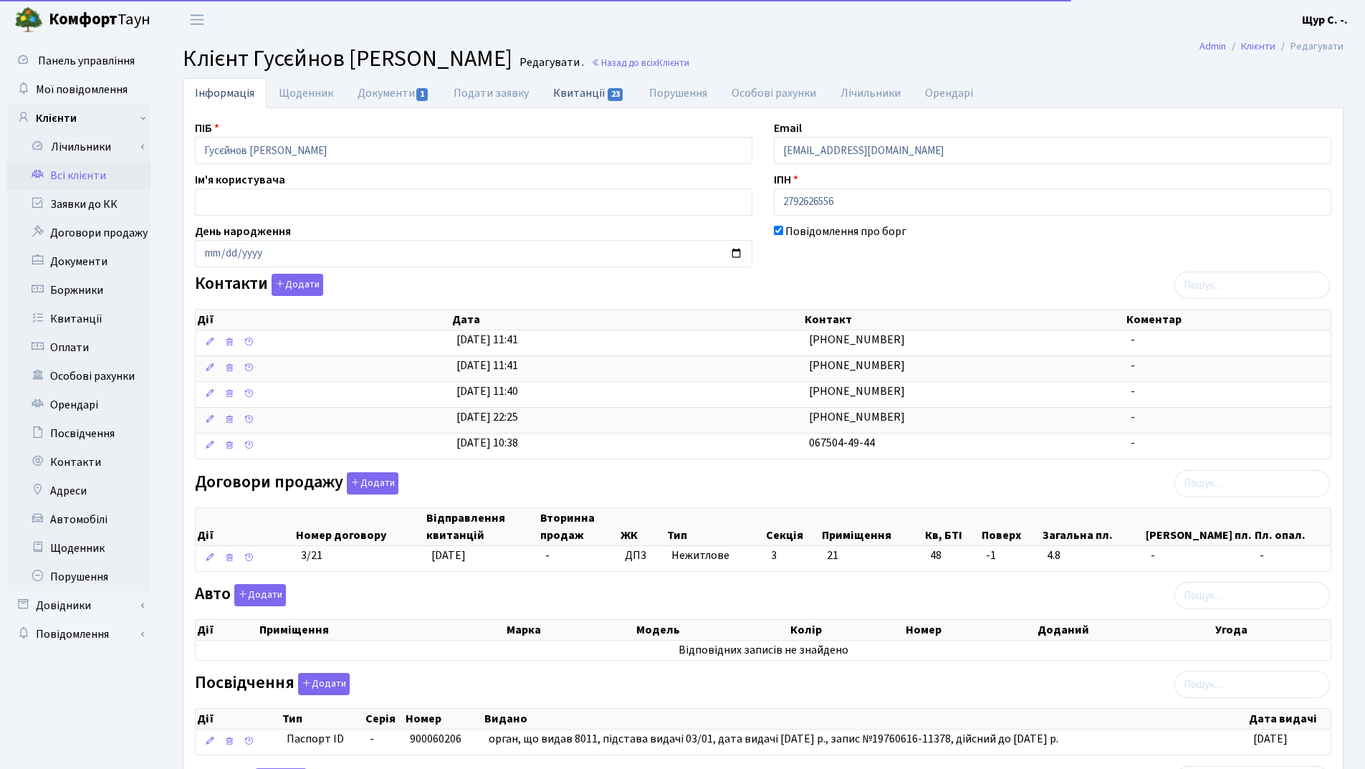
click at [586, 95] on link "Квитанції 23" at bounding box center [588, 92] width 95 height 29
select select "25"
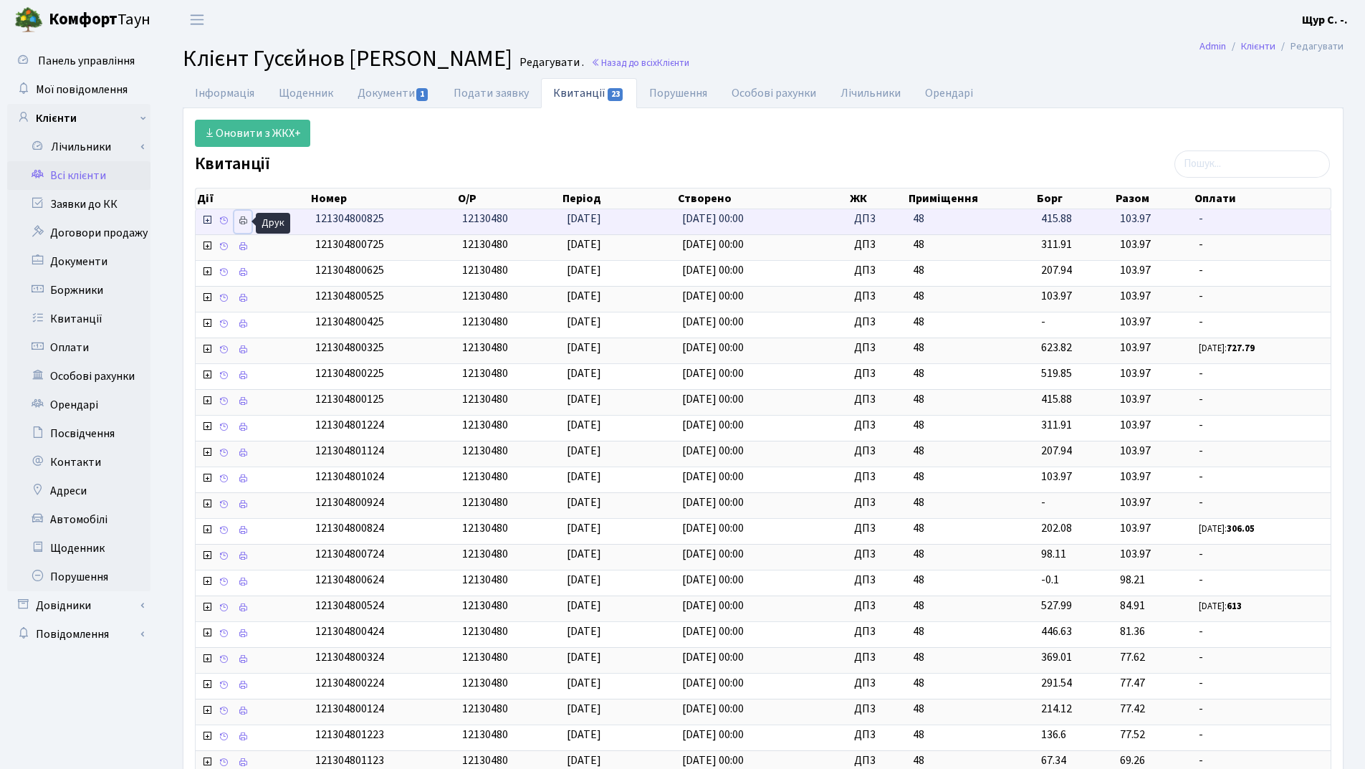
click at [245, 221] on icon at bounding box center [243, 221] width 10 height 10
click at [87, 180] on link "Всі клієнти" at bounding box center [78, 175] width 143 height 29
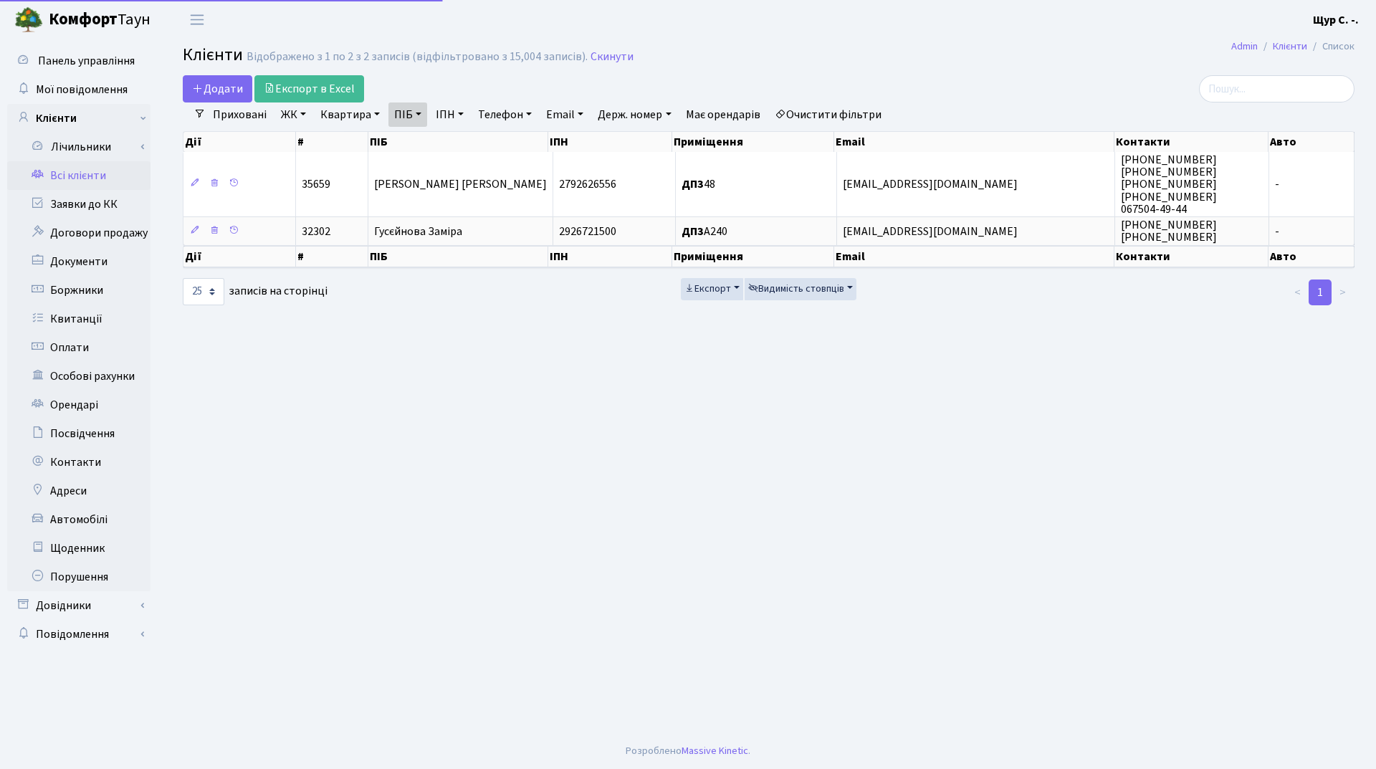
select select "25"
click at [601, 54] on link "Скинути" at bounding box center [612, 57] width 43 height 14
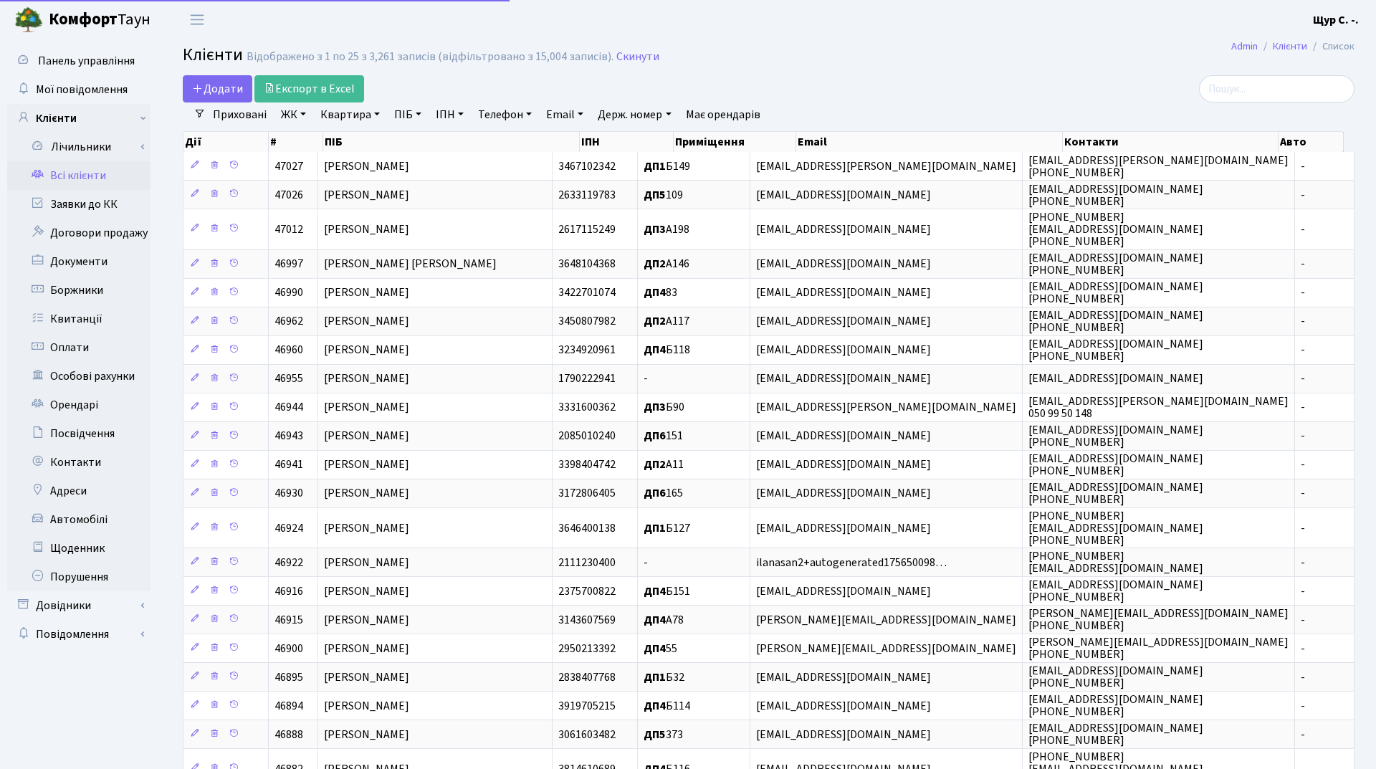
select select "25"
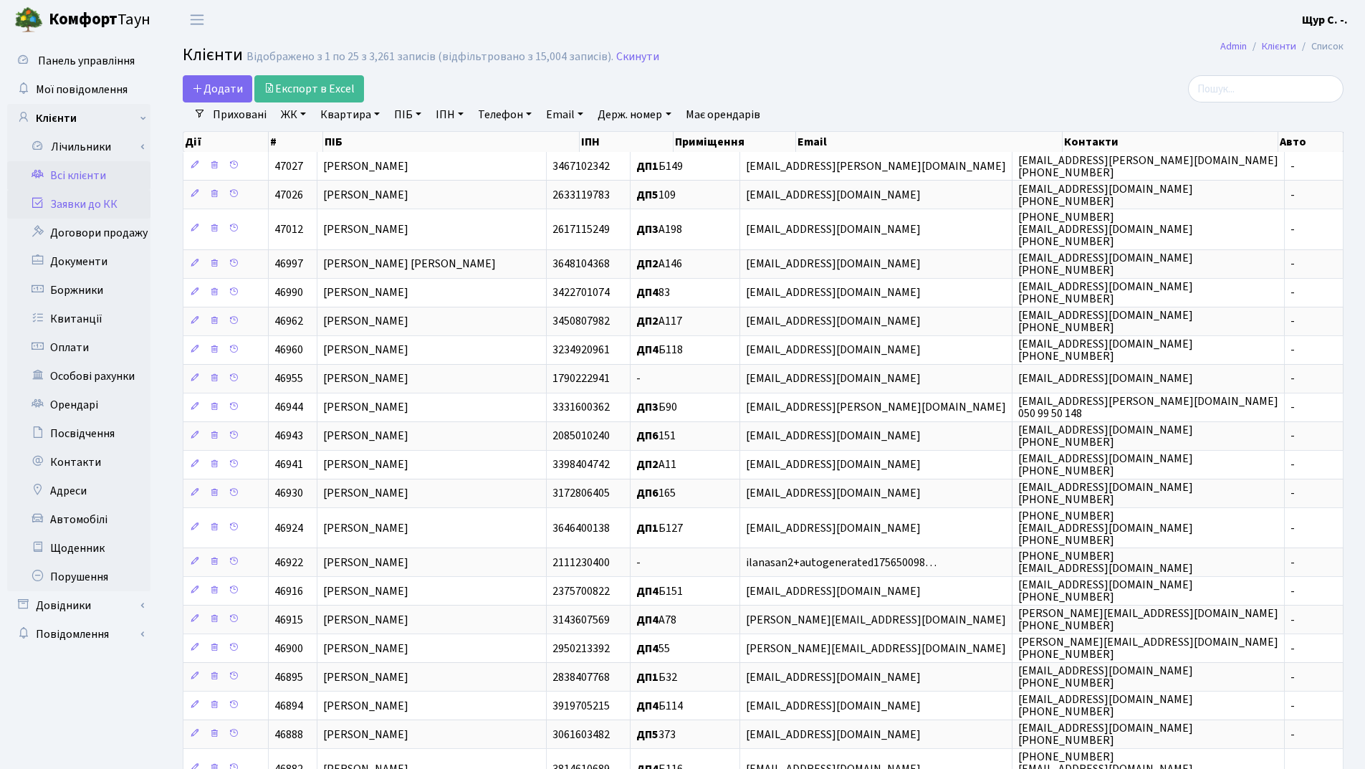
click at [104, 201] on link "Заявки до КК" at bounding box center [78, 204] width 143 height 29
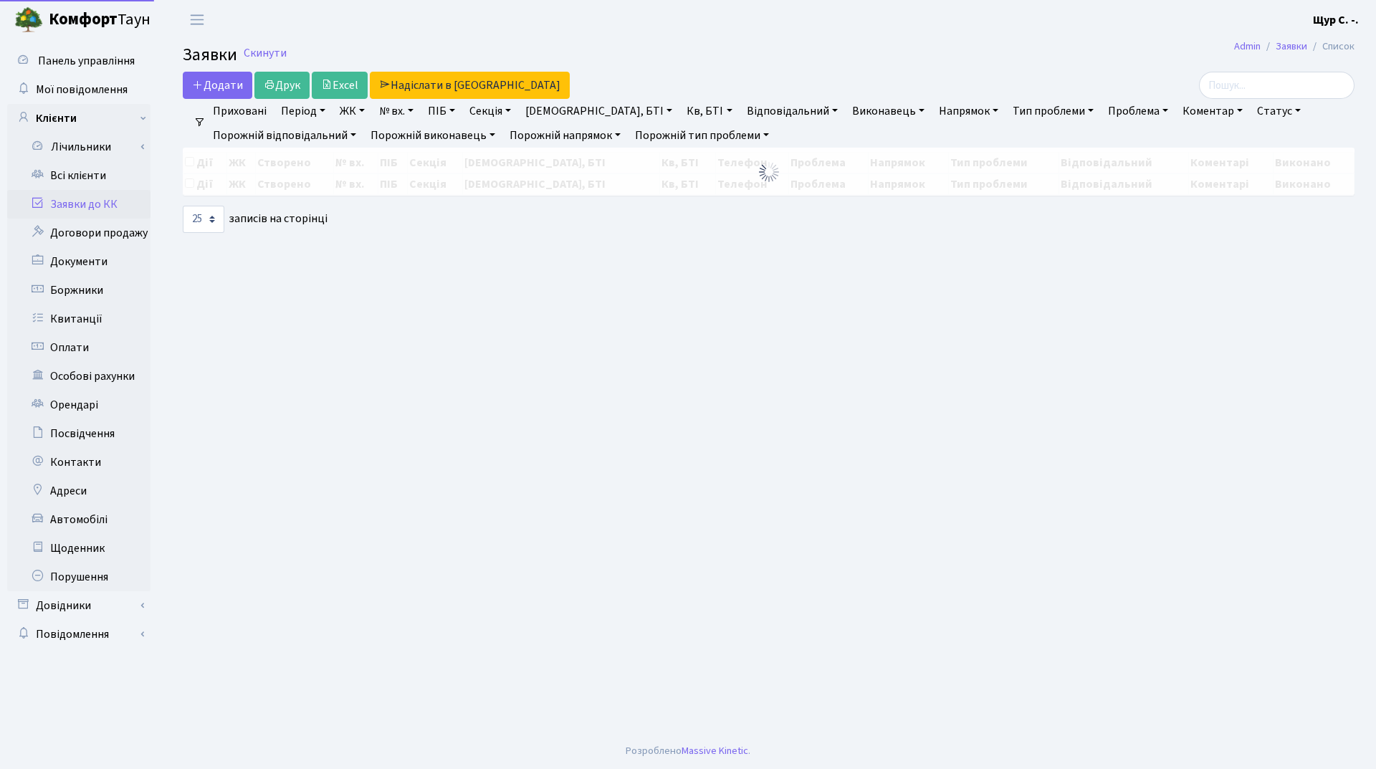
select select "25"
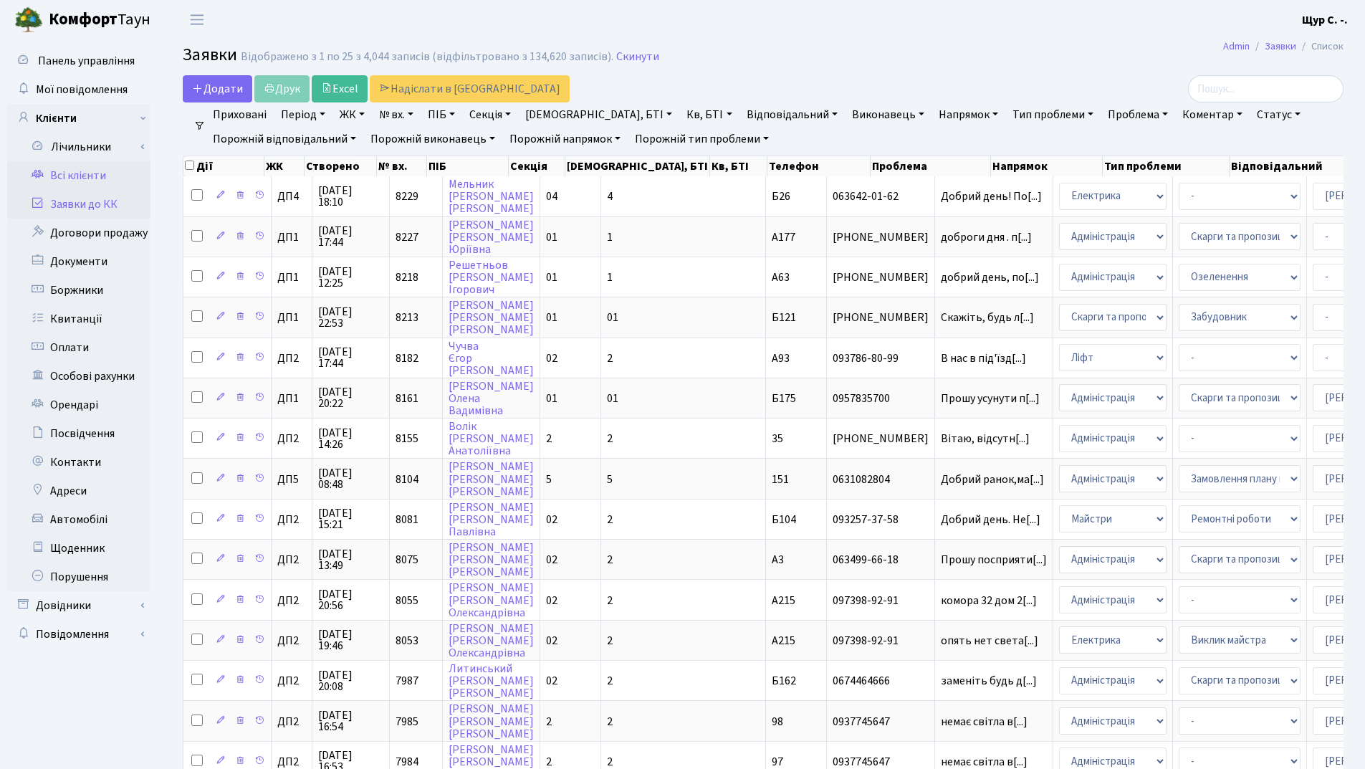
click at [70, 183] on link "Всі клієнти" at bounding box center [78, 175] width 143 height 29
click at [77, 171] on link "Всі клієнти" at bounding box center [78, 175] width 143 height 29
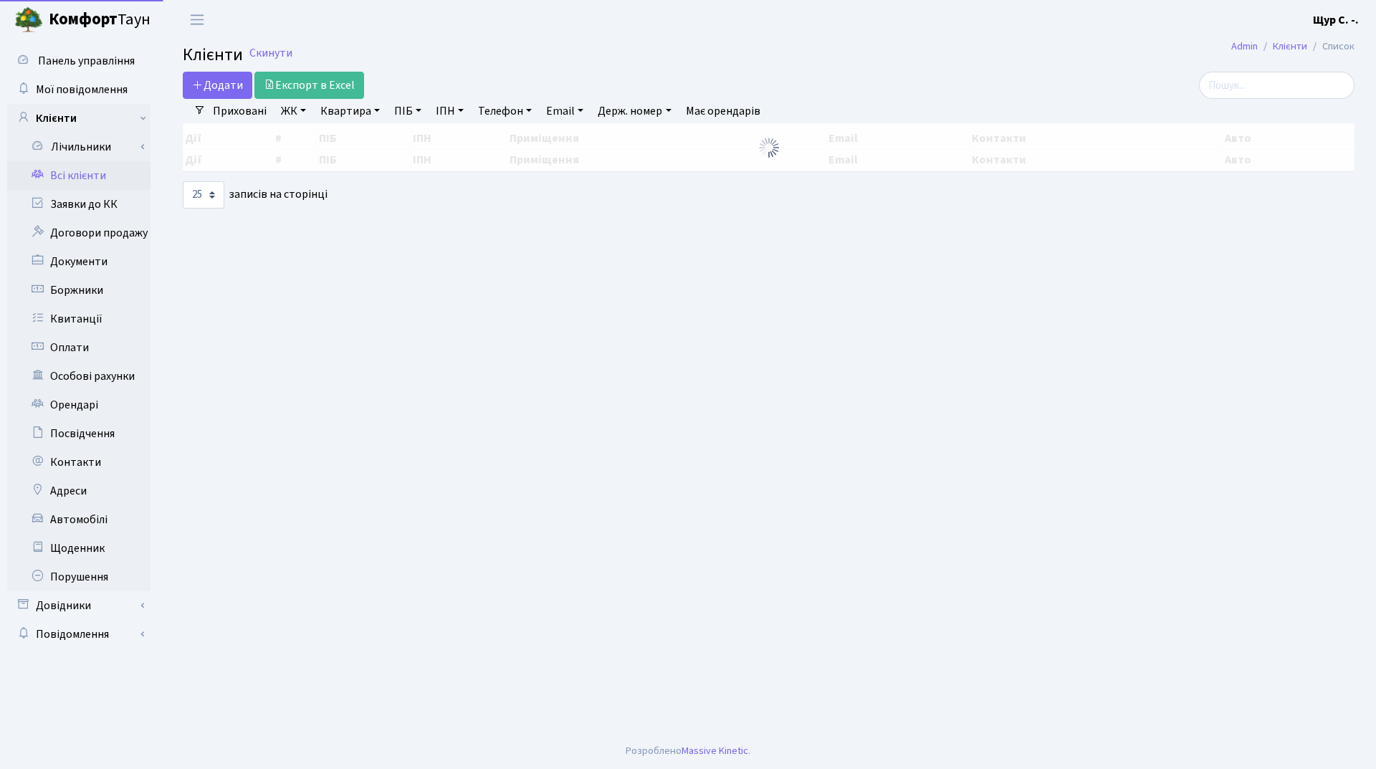
select select "25"
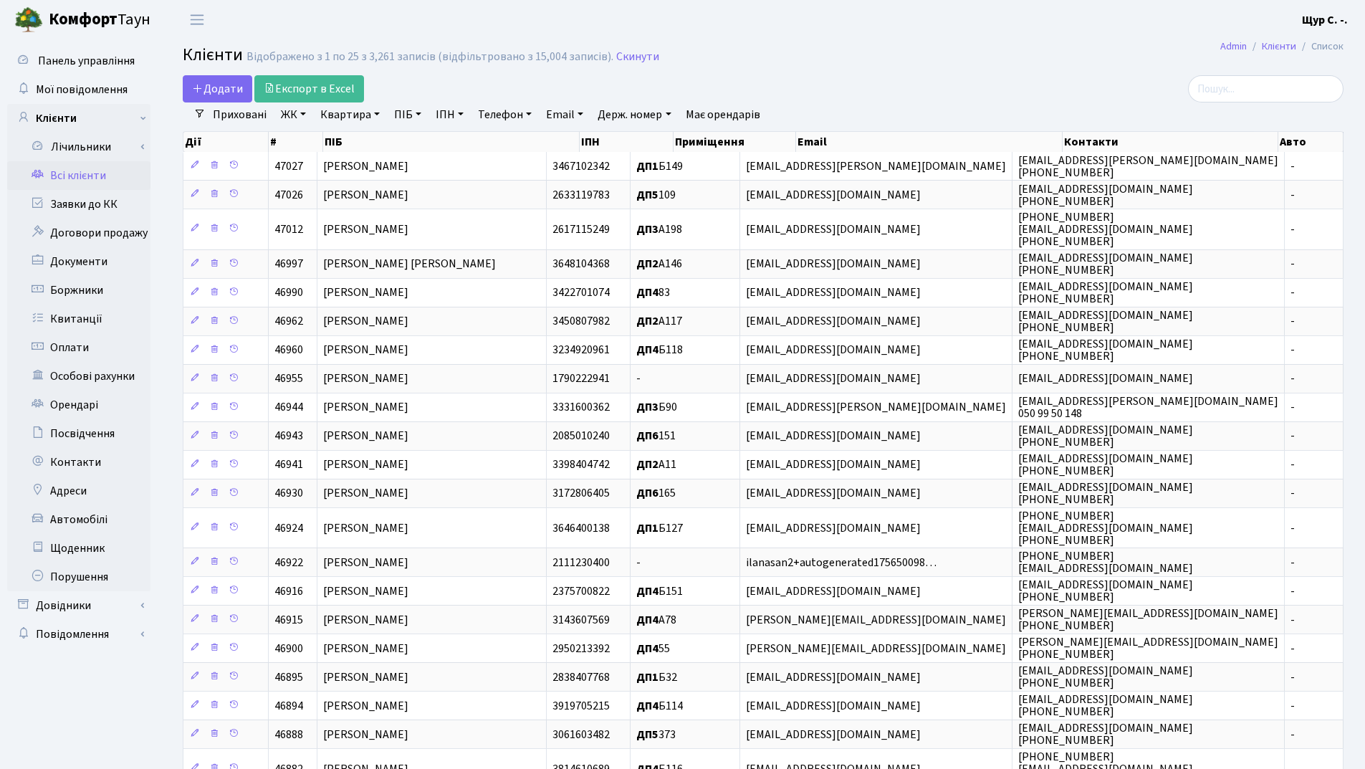
click at [351, 111] on link "Квартира" at bounding box center [350, 114] width 71 height 24
type input "а240"
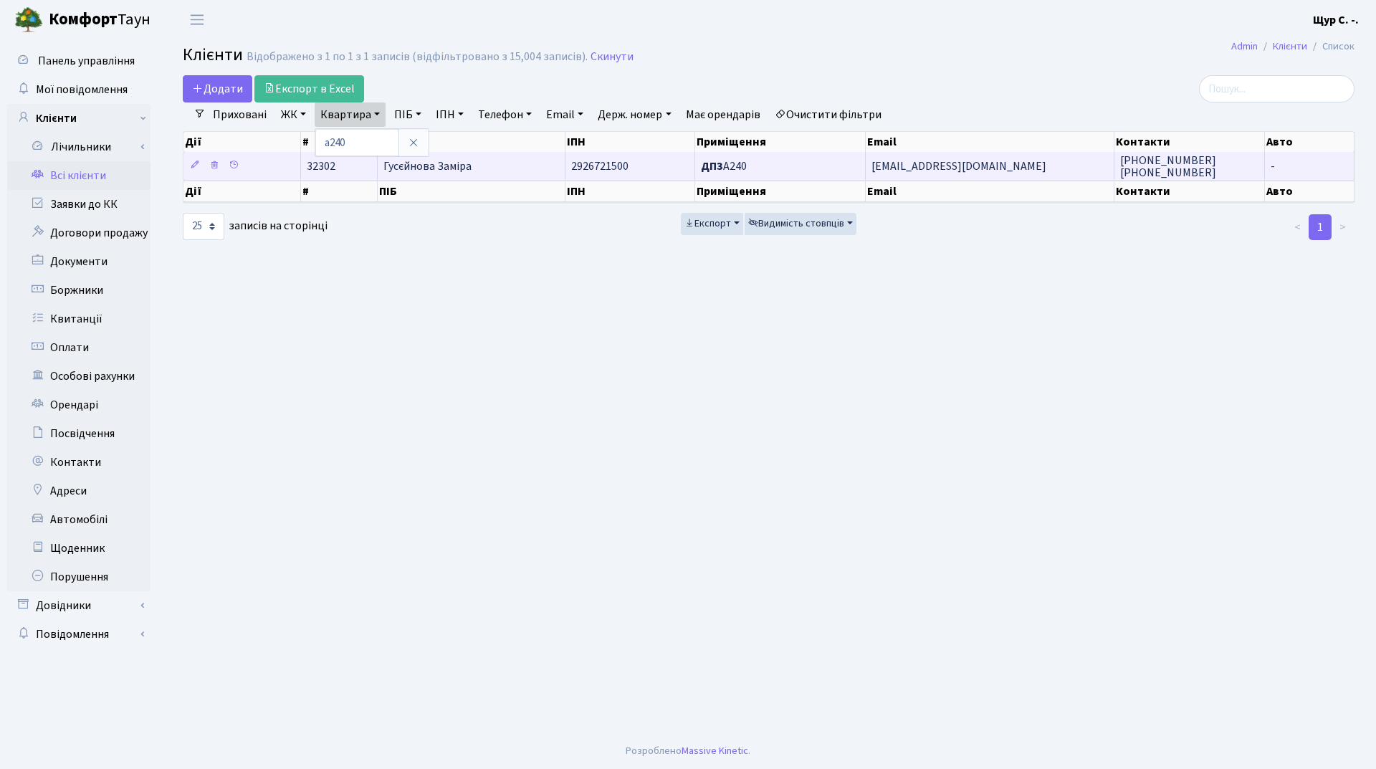
click at [431, 166] on span "Гусєйнова Заміра" at bounding box center [427, 166] width 88 height 16
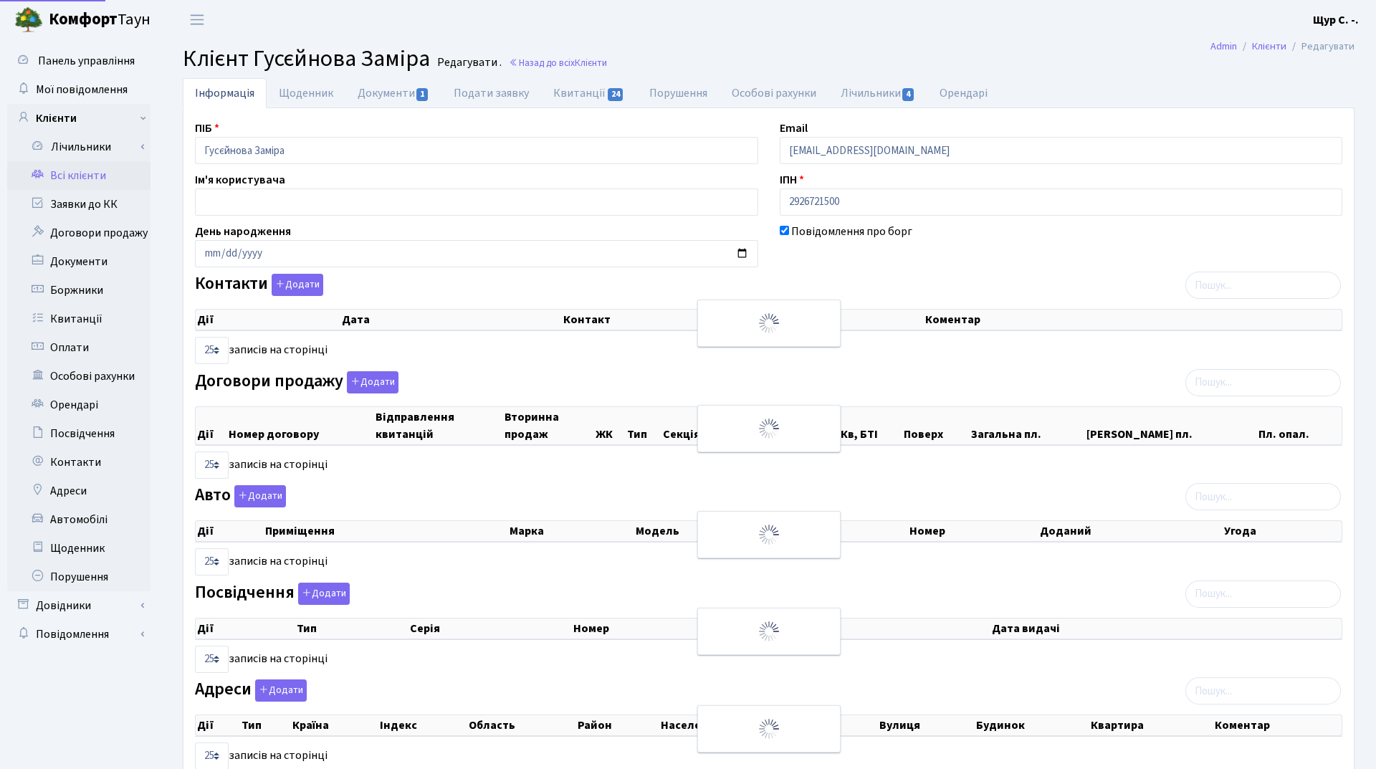
select select "25"
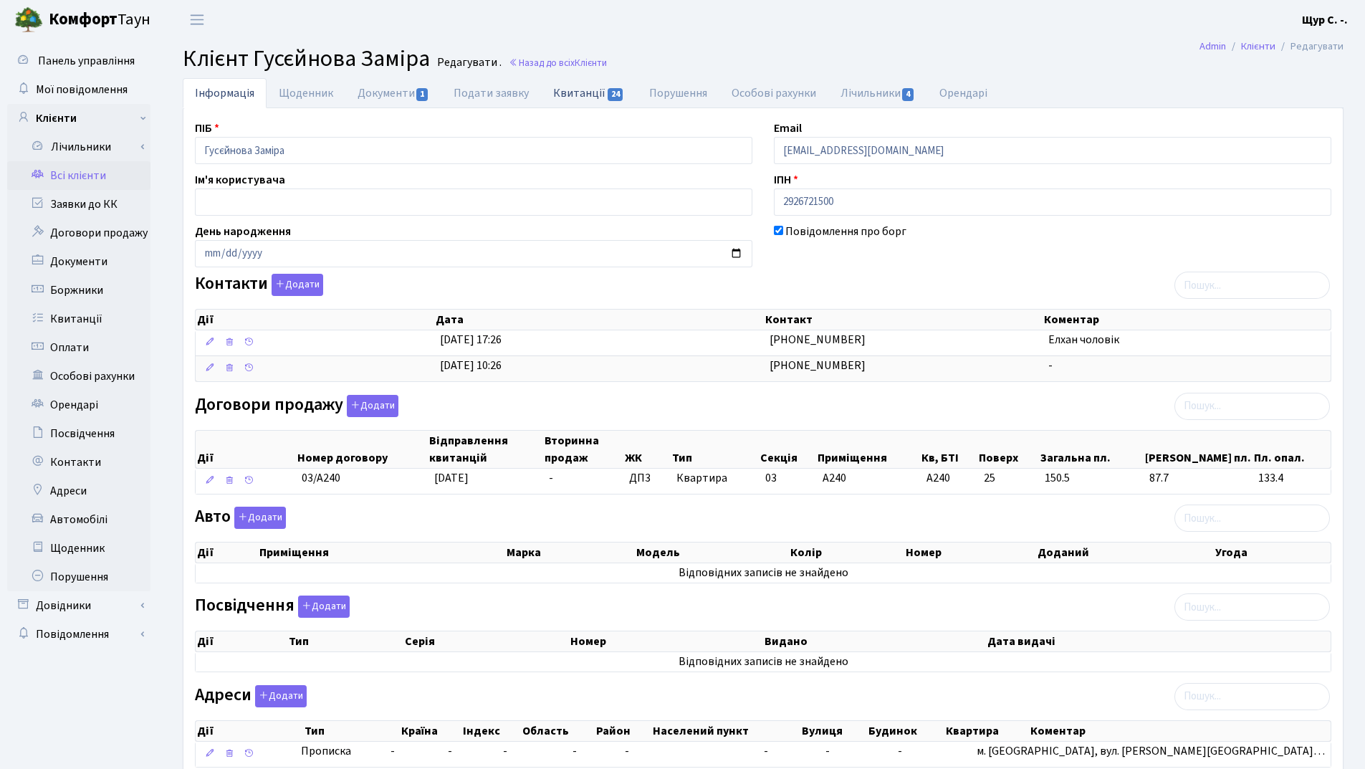
click at [570, 90] on link "Квитанції 24" at bounding box center [588, 92] width 95 height 29
select select "25"
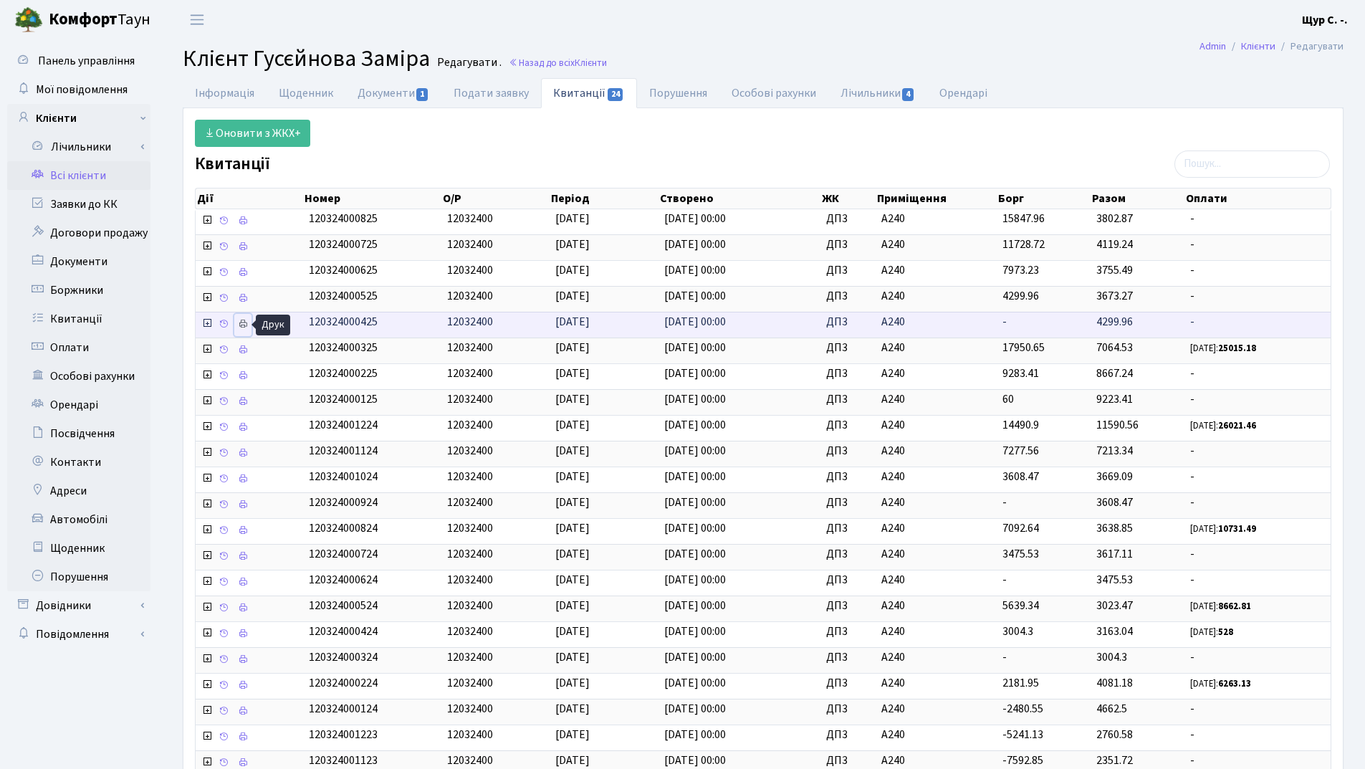
click at [247, 321] on icon at bounding box center [243, 324] width 10 height 10
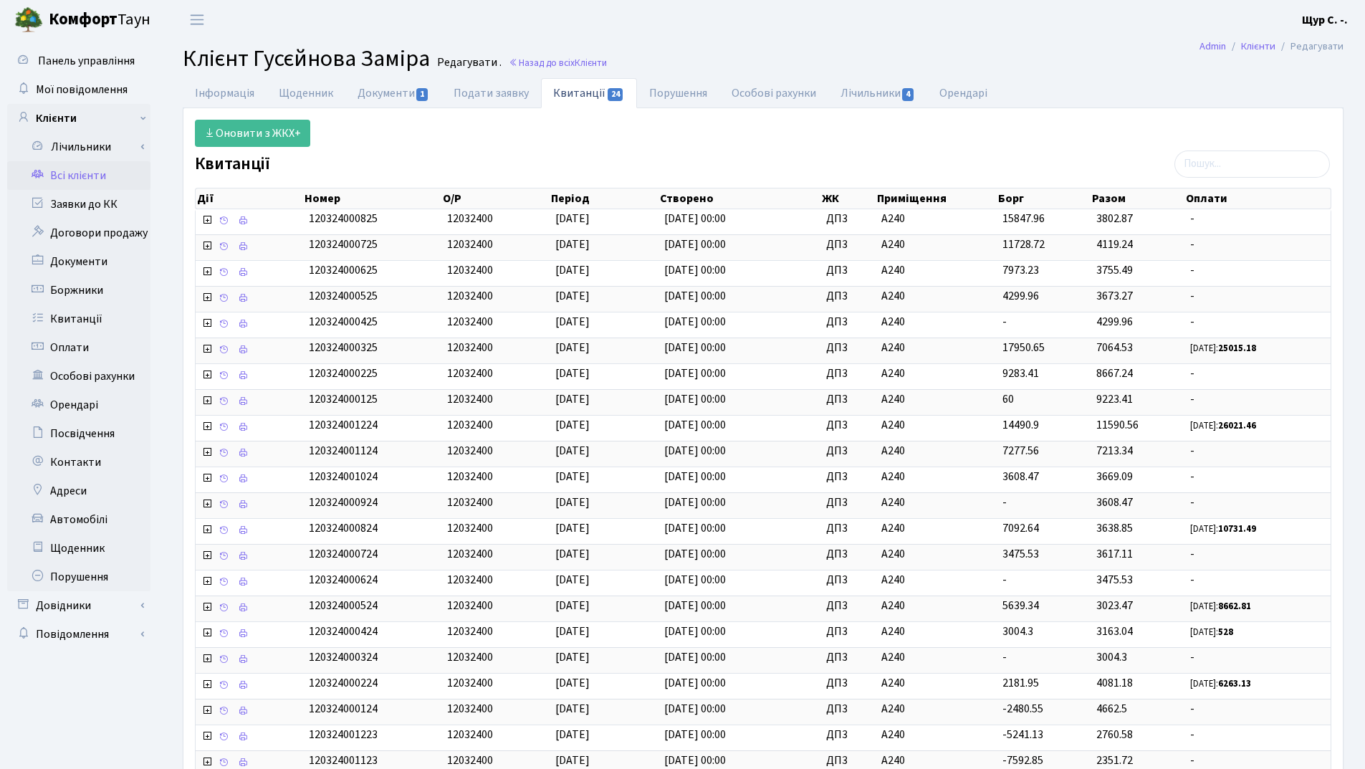
click at [91, 179] on link "Всі клієнти" at bounding box center [78, 175] width 143 height 29
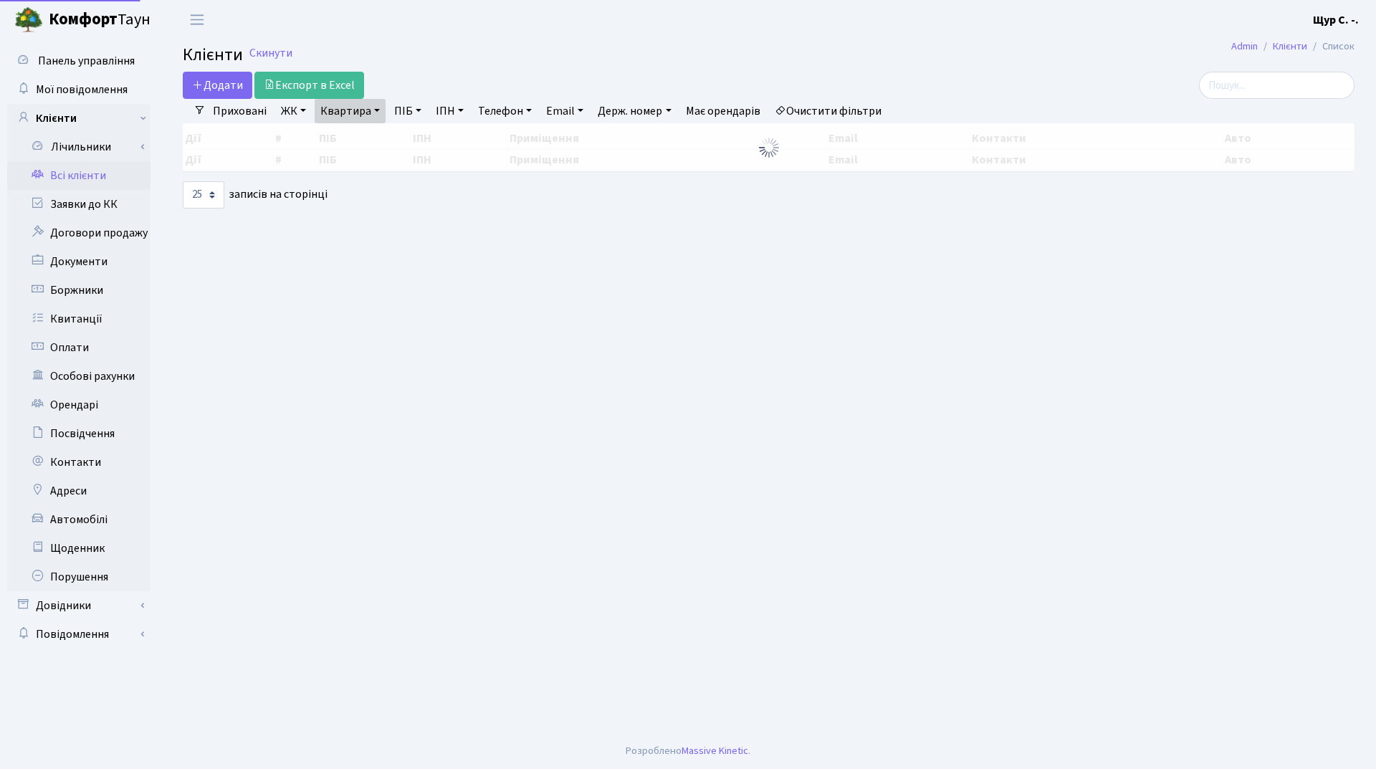
select select "25"
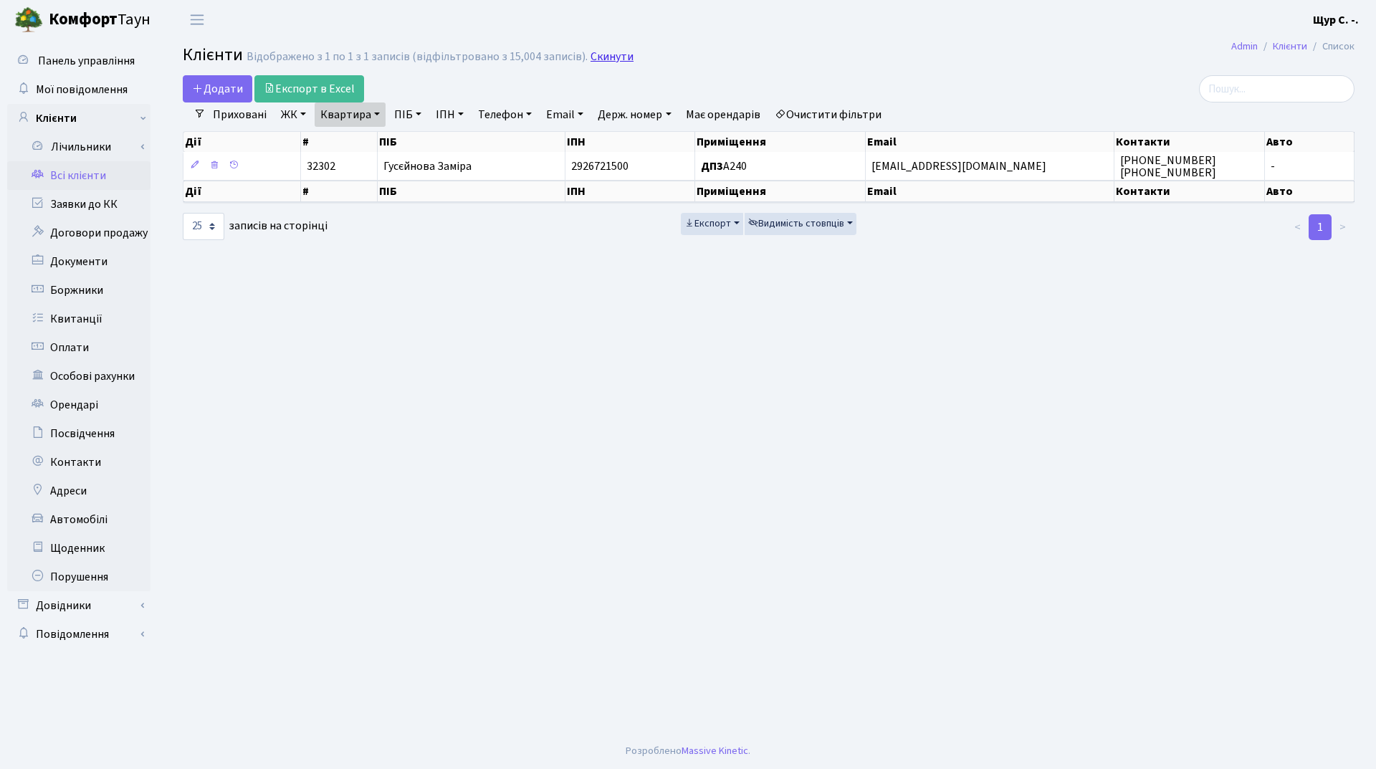
click at [620, 56] on link "Скинути" at bounding box center [612, 57] width 43 height 14
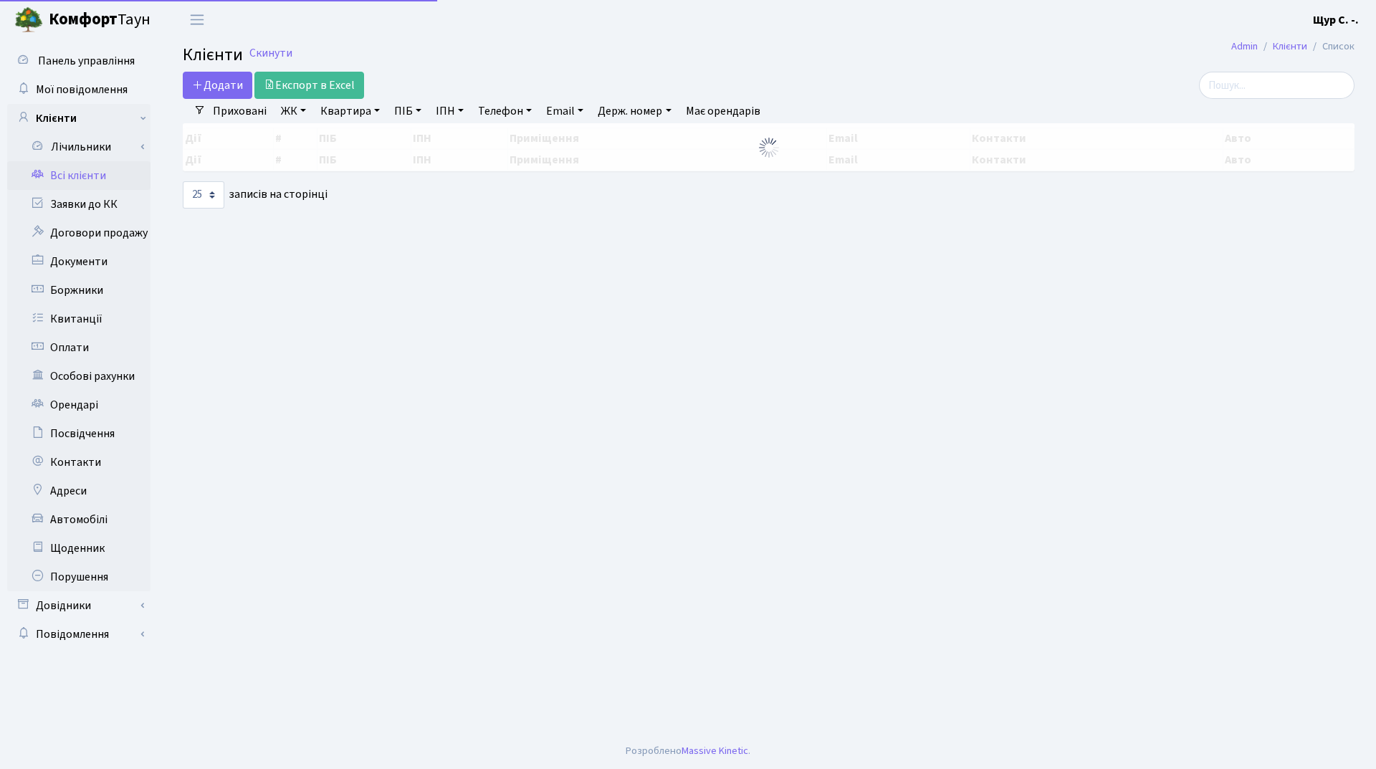
select select "25"
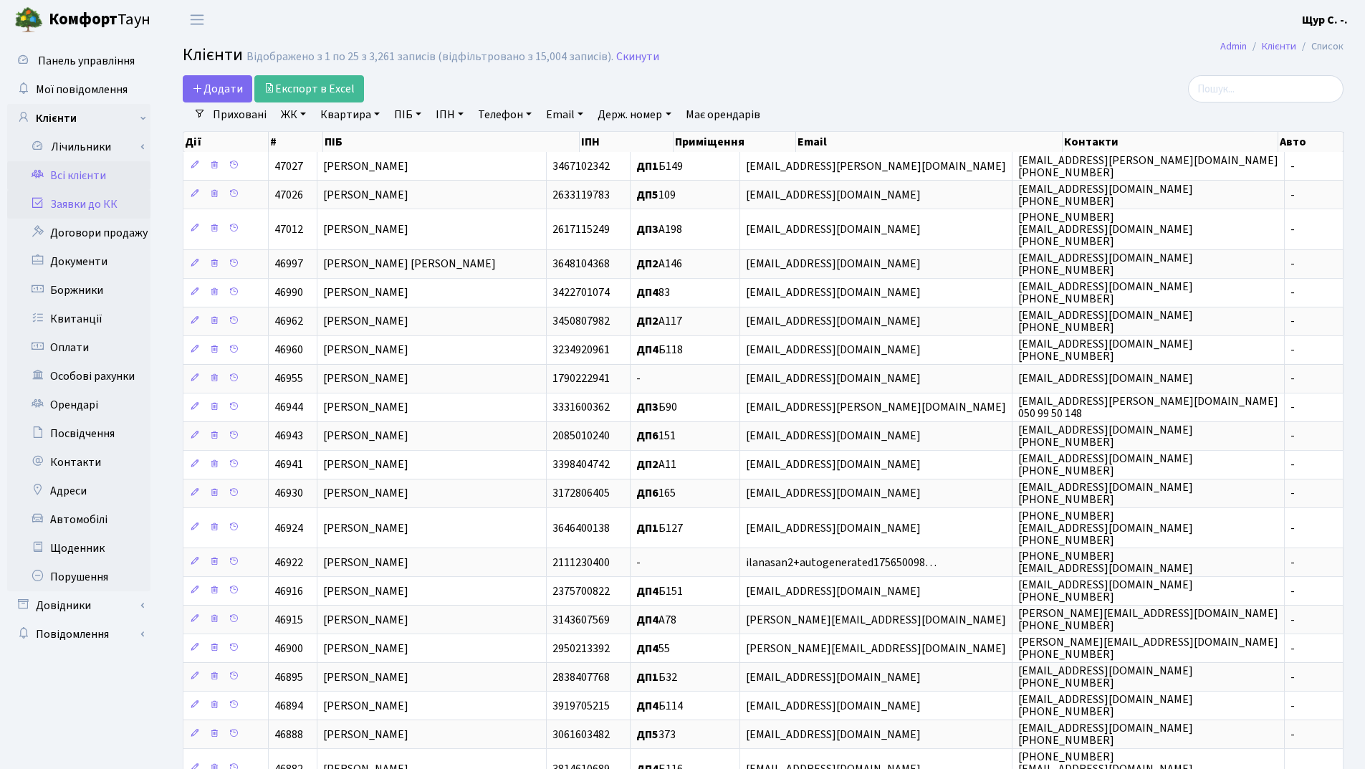
click at [94, 199] on link "Заявки до КК" at bounding box center [78, 204] width 143 height 29
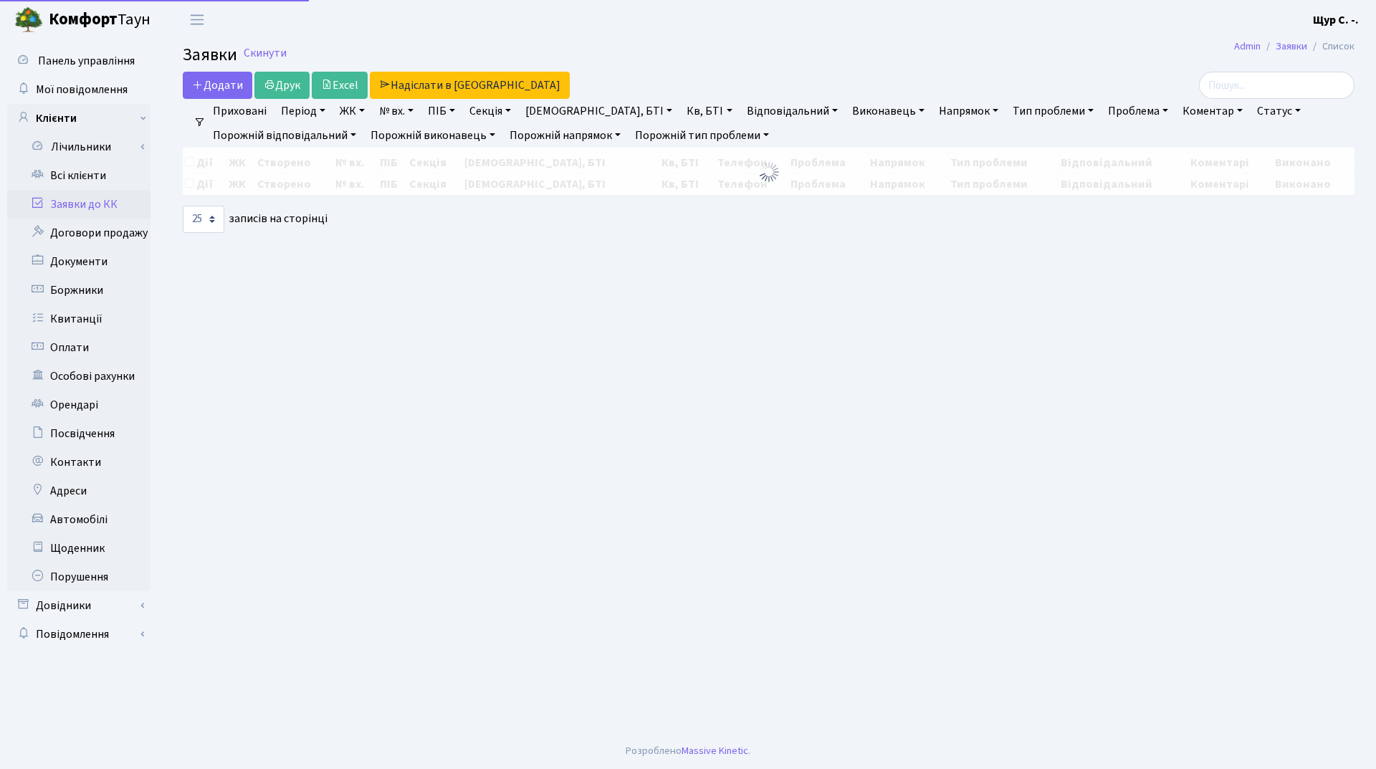
select select "25"
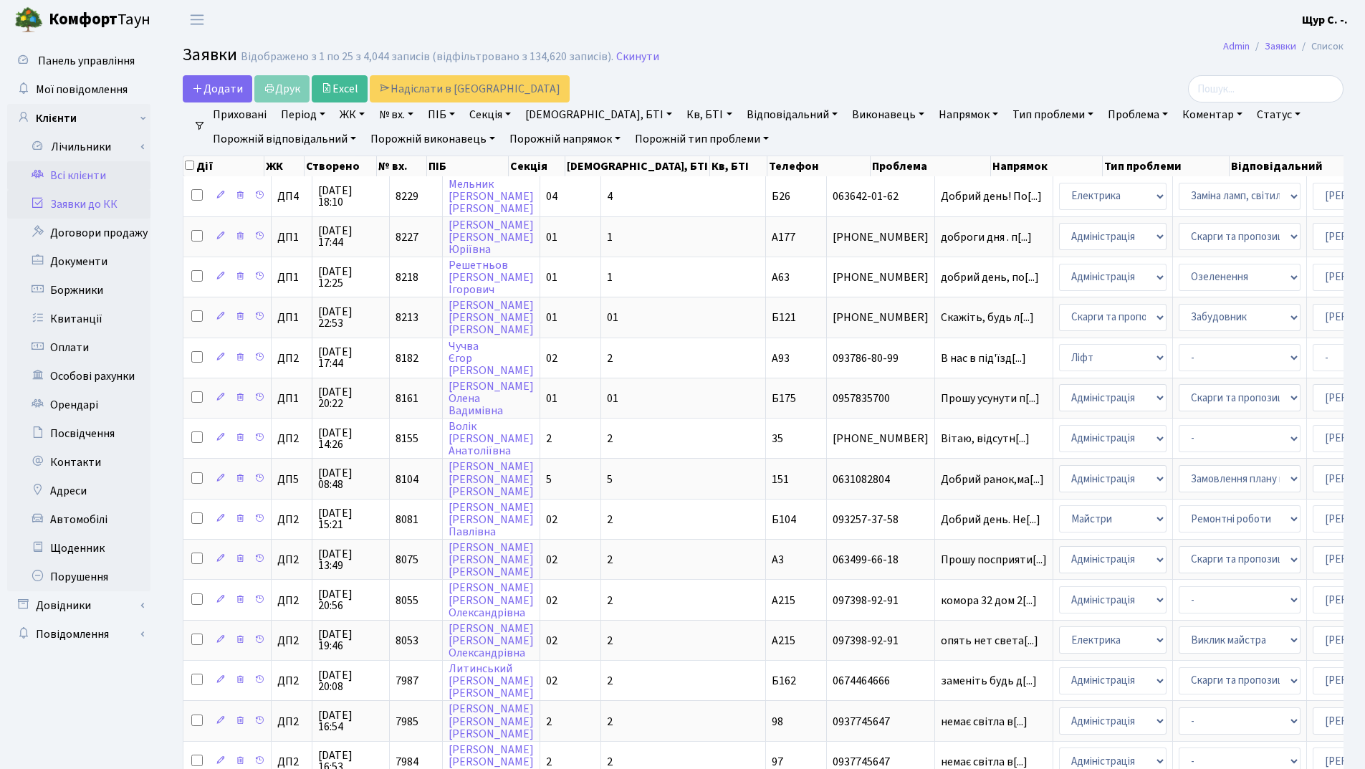
click at [95, 186] on link "Всі клієнти" at bounding box center [78, 175] width 143 height 29
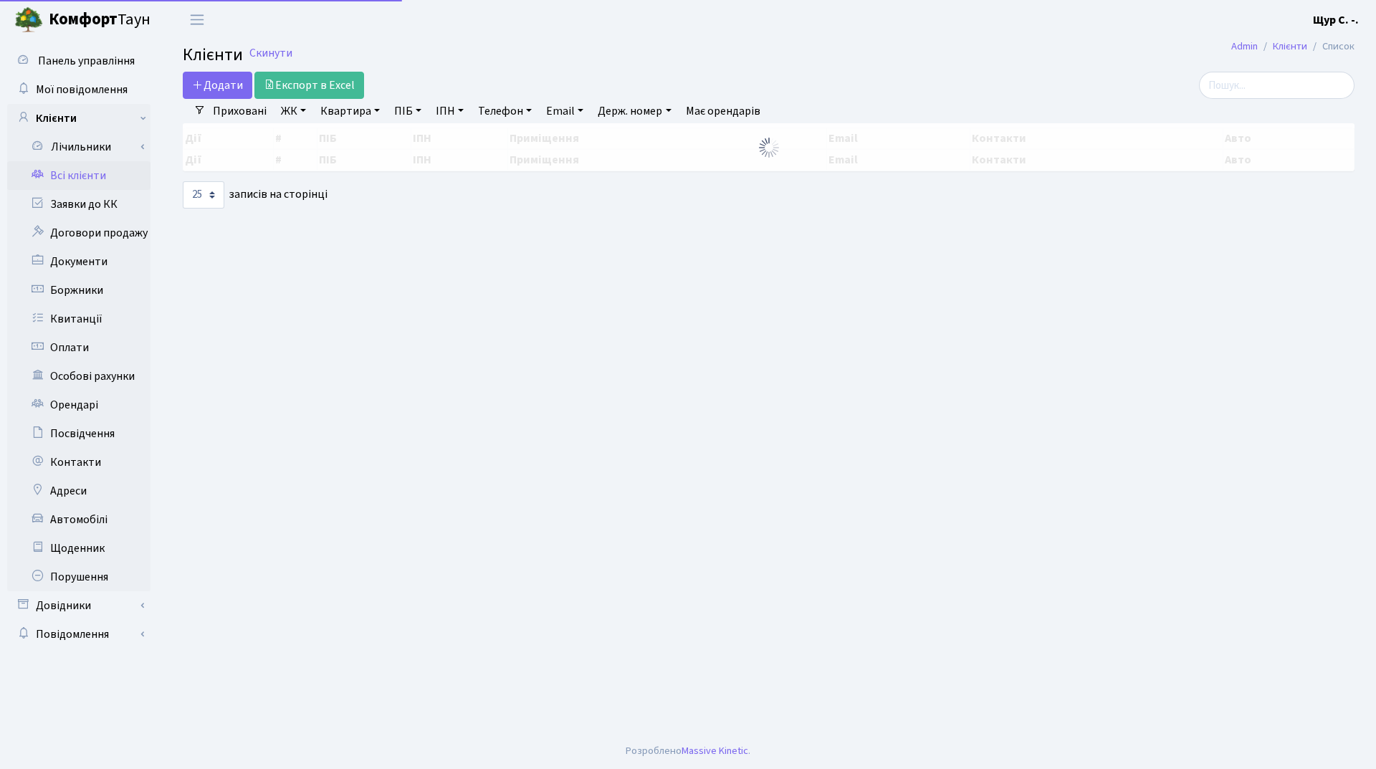
select select "25"
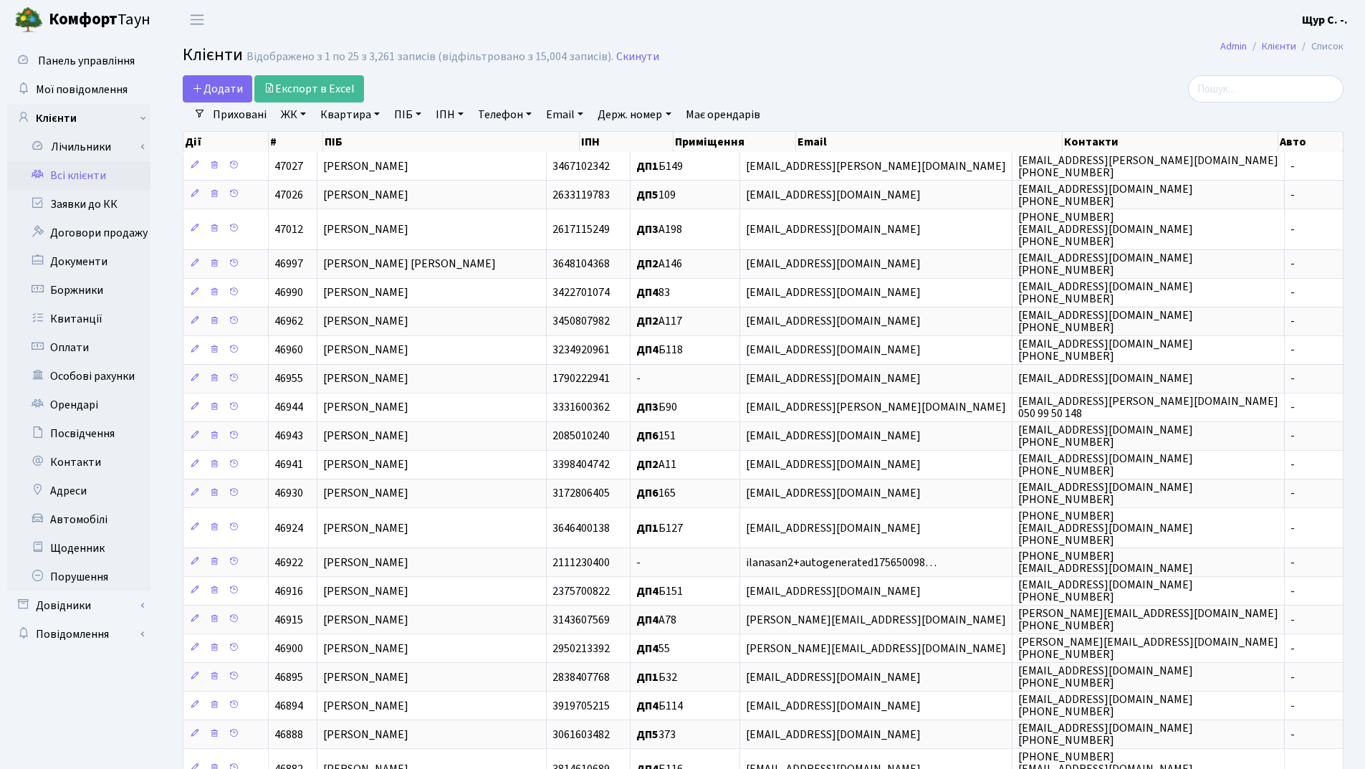
click at [339, 114] on link "Квартира" at bounding box center [350, 114] width 71 height 24
type input "а176"
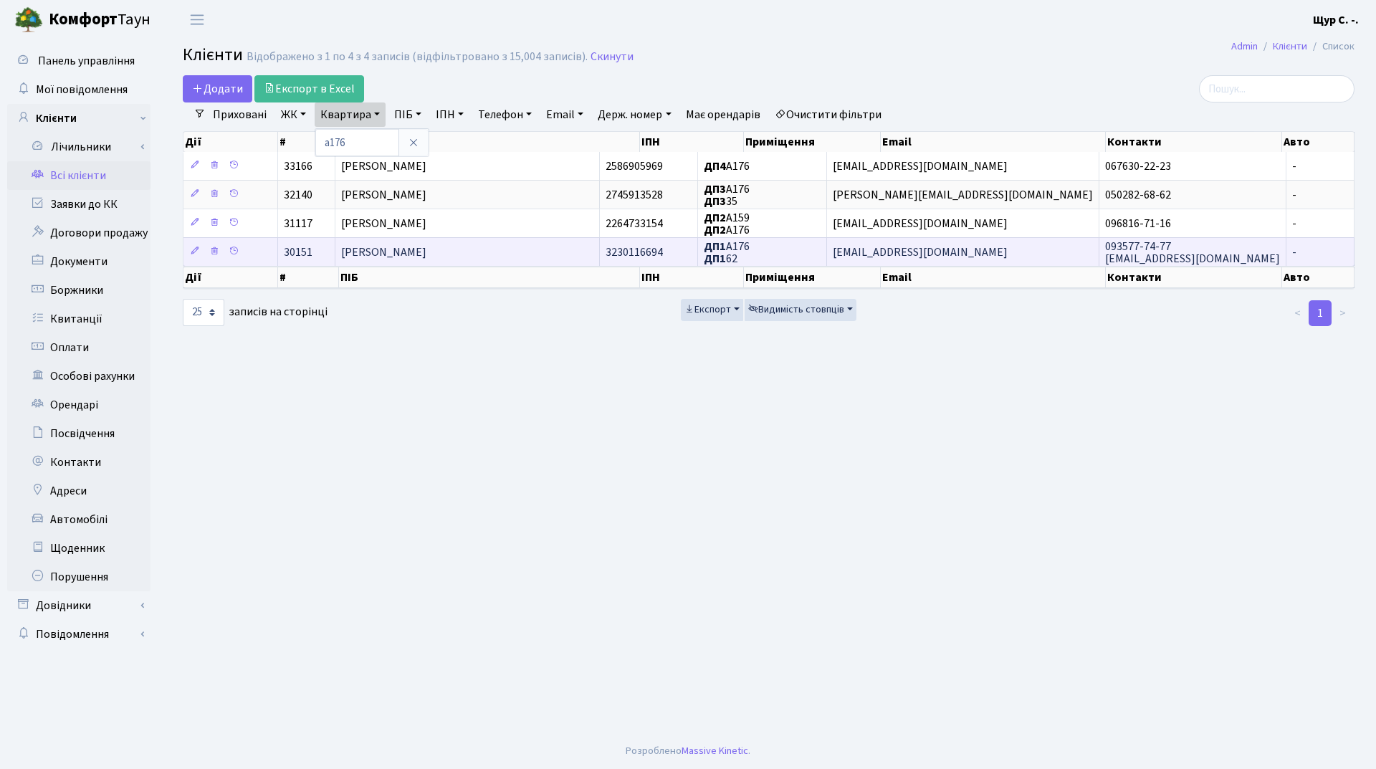
click at [406, 244] on span "[PERSON_NAME]" at bounding box center [383, 252] width 85 height 16
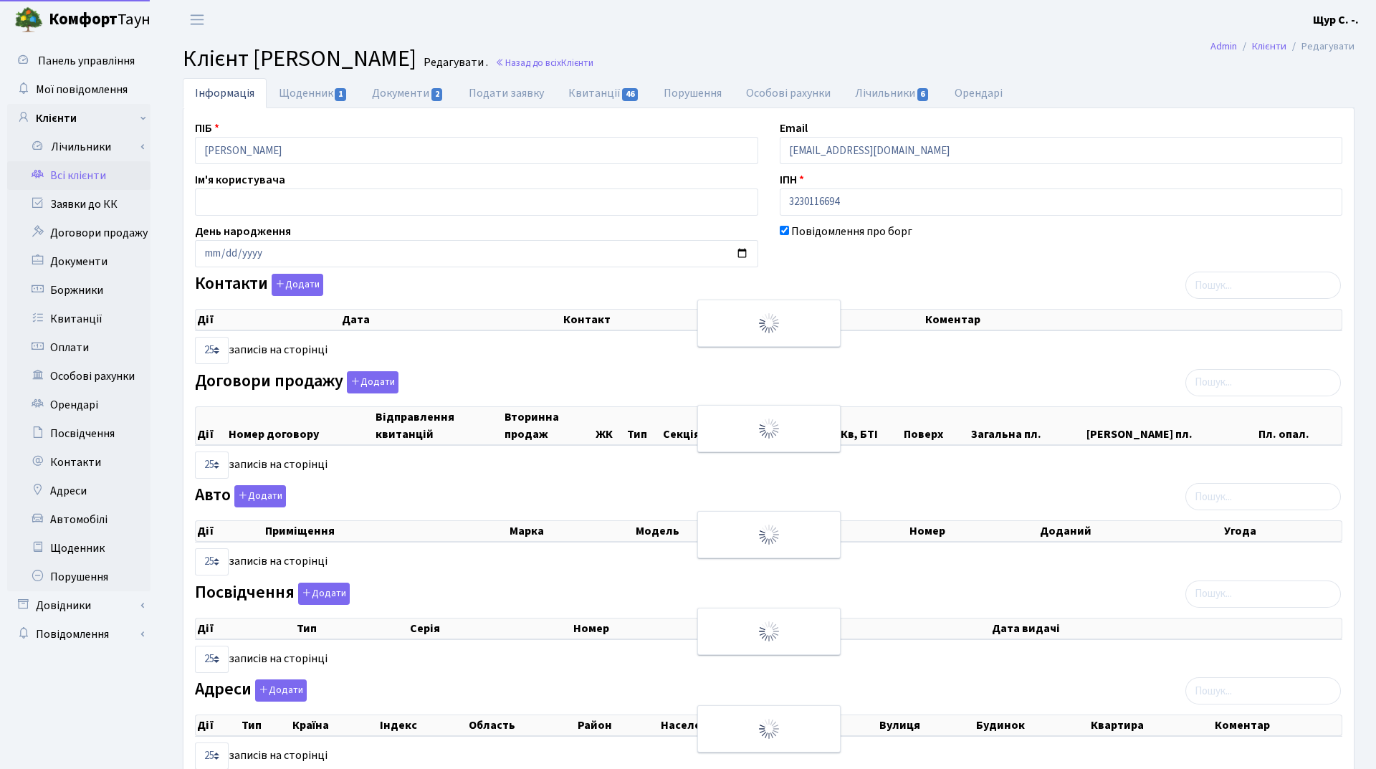
select select "25"
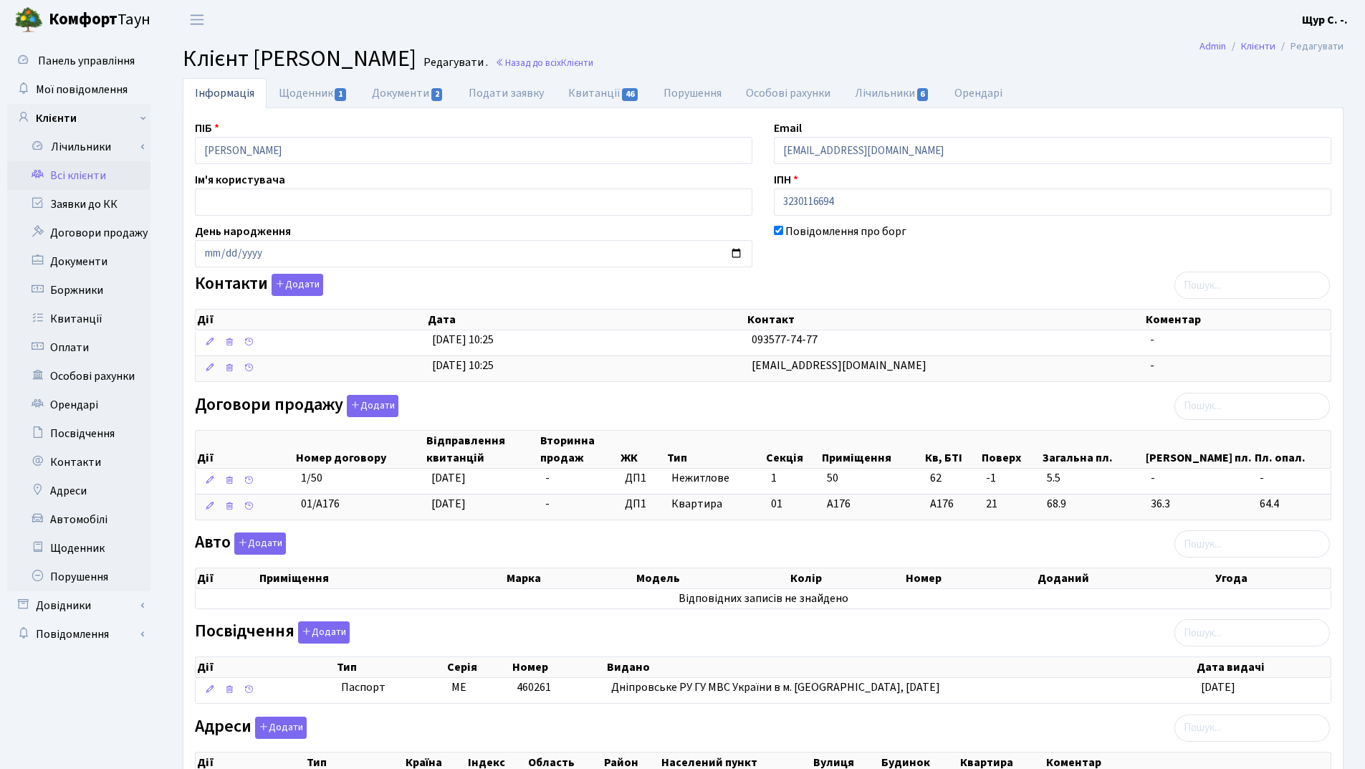
click at [80, 183] on link "Всі клієнти" at bounding box center [78, 175] width 143 height 29
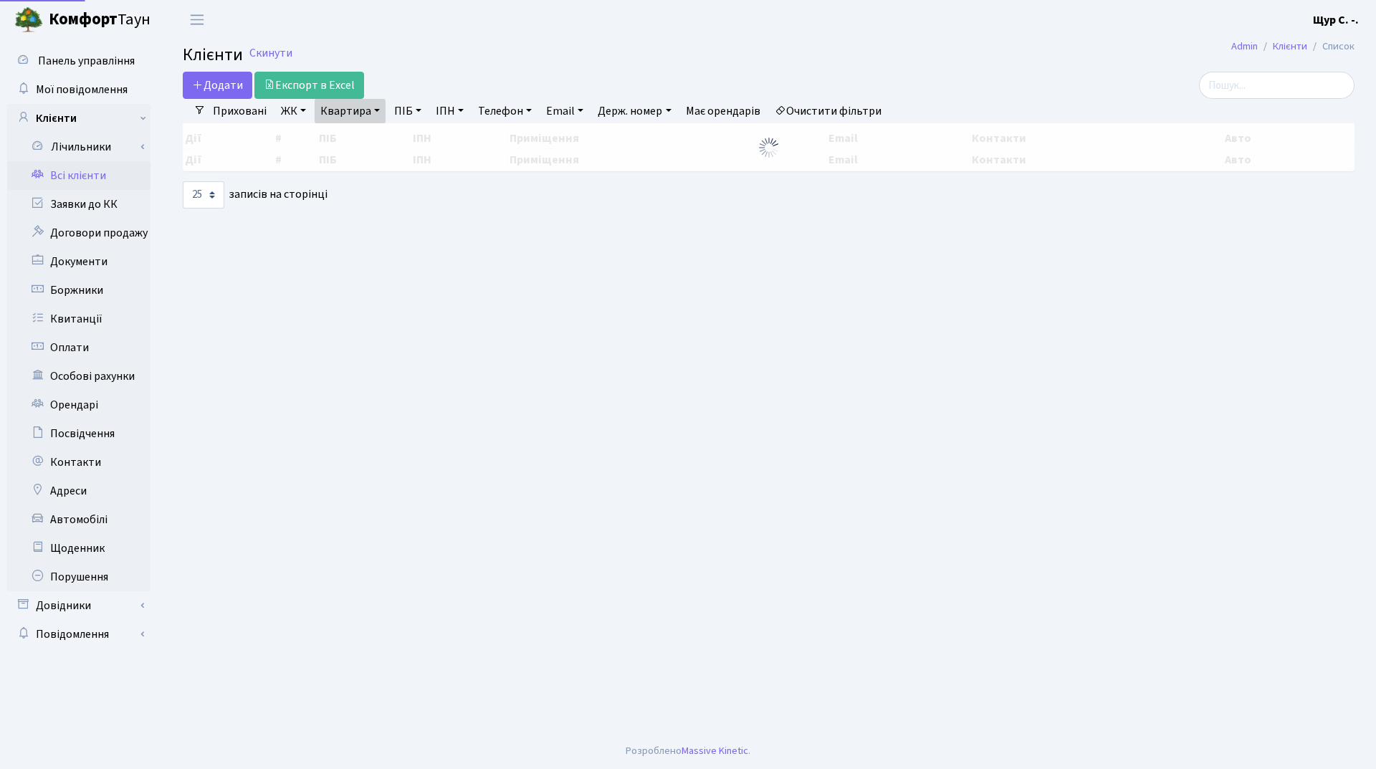
select select "25"
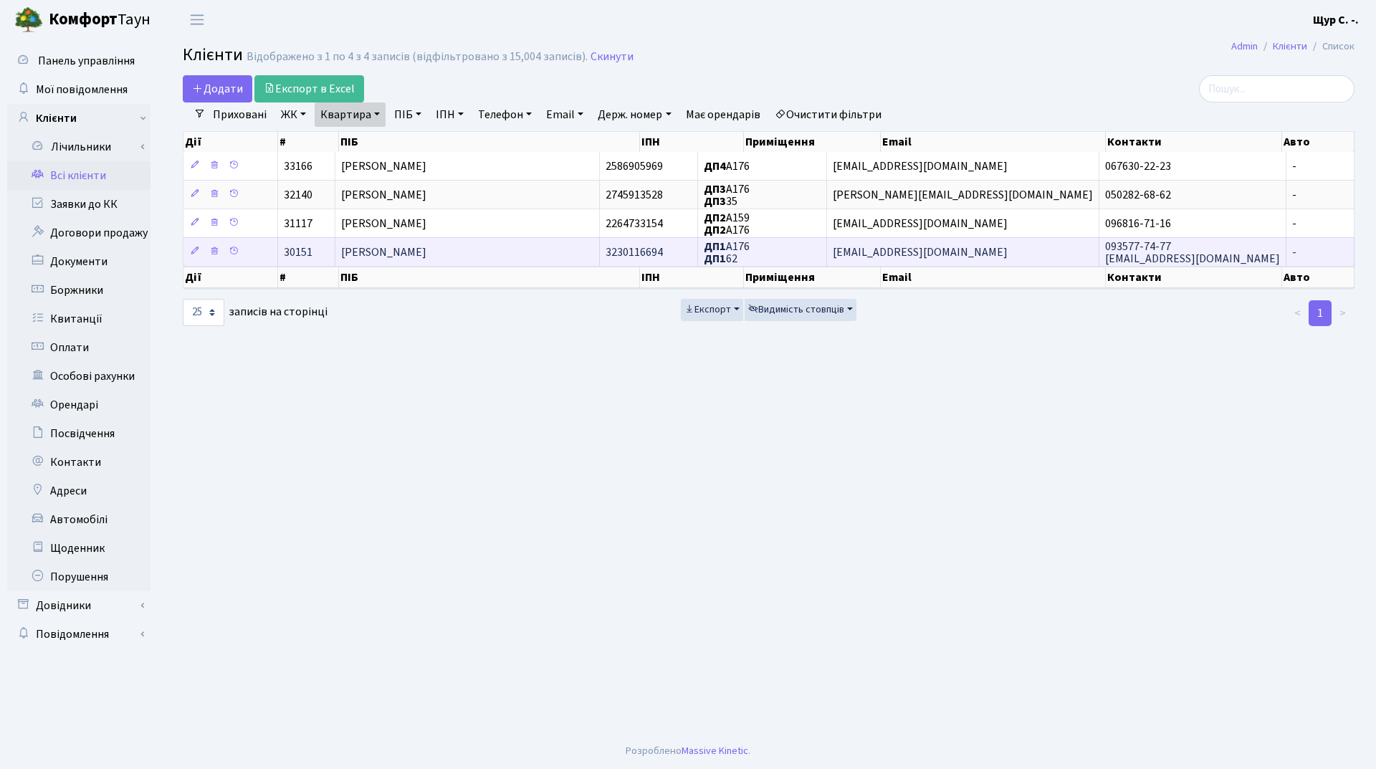
click at [395, 253] on span "[PERSON_NAME]" at bounding box center [383, 252] width 85 height 16
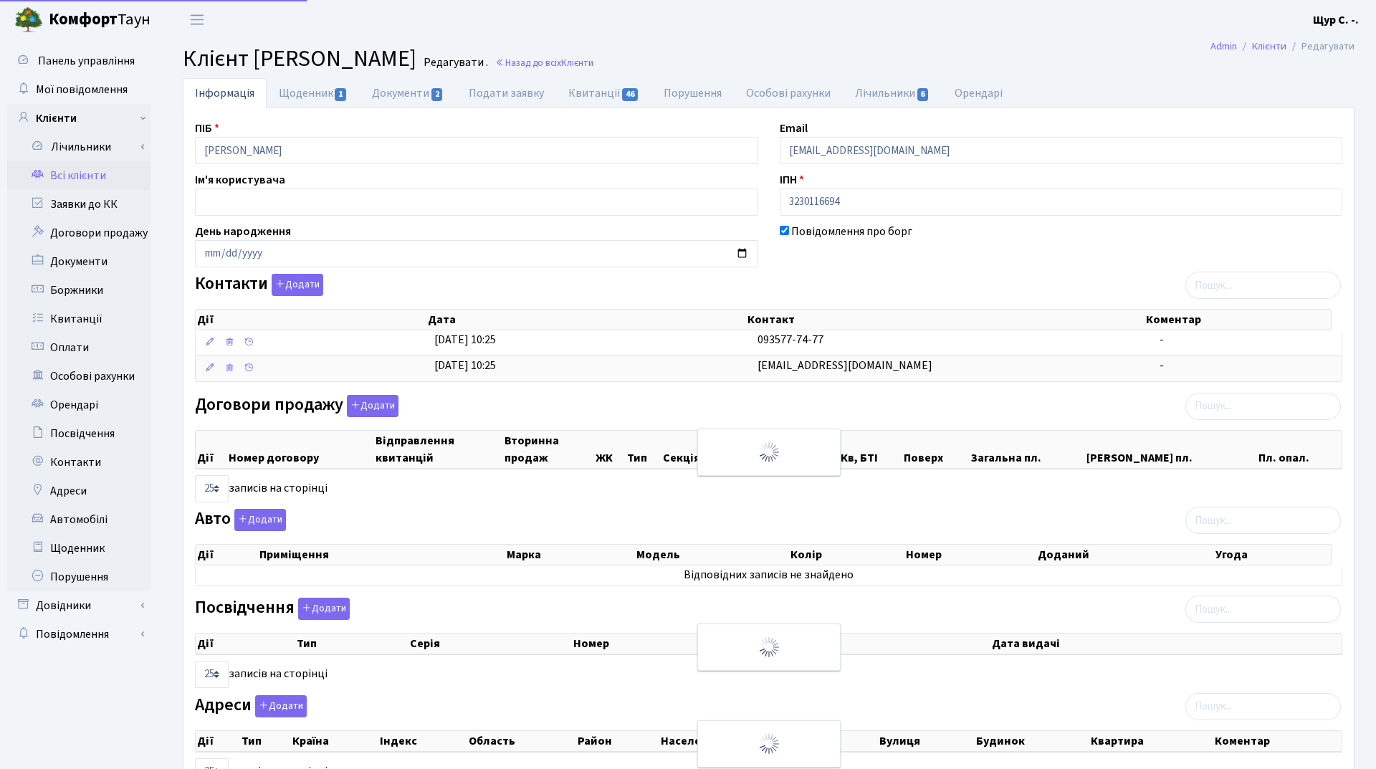
select select "25"
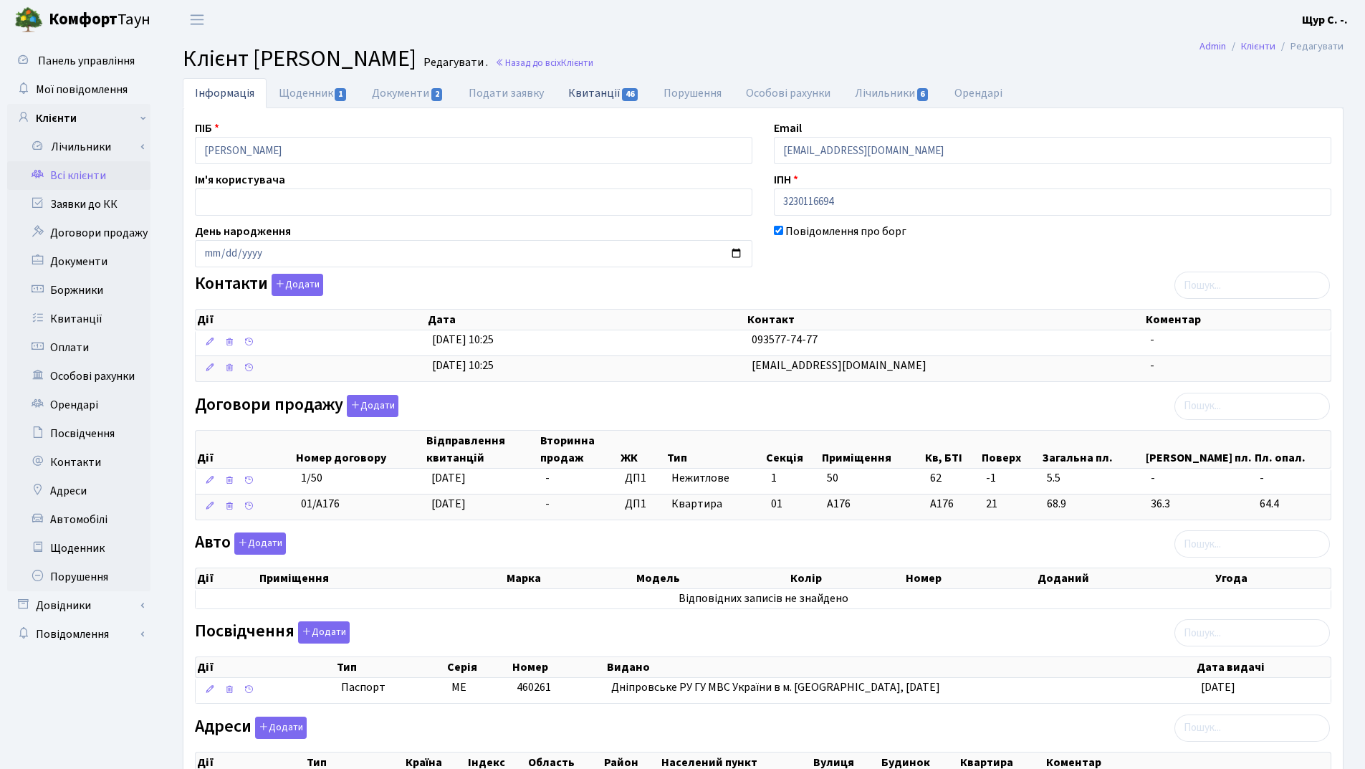
click at [591, 96] on link "Квитанції 46" at bounding box center [603, 92] width 95 height 29
select select "25"
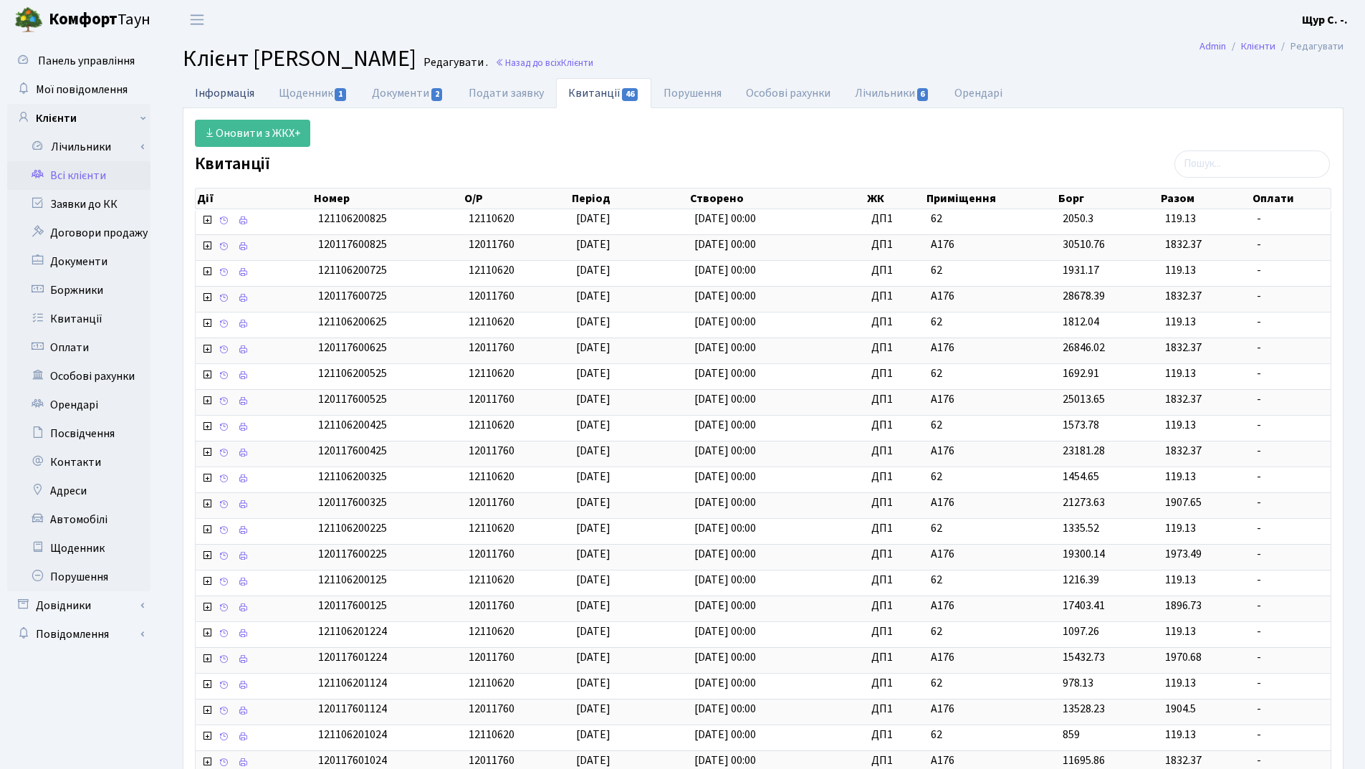
click at [212, 94] on link "Інформація" at bounding box center [225, 92] width 84 height 29
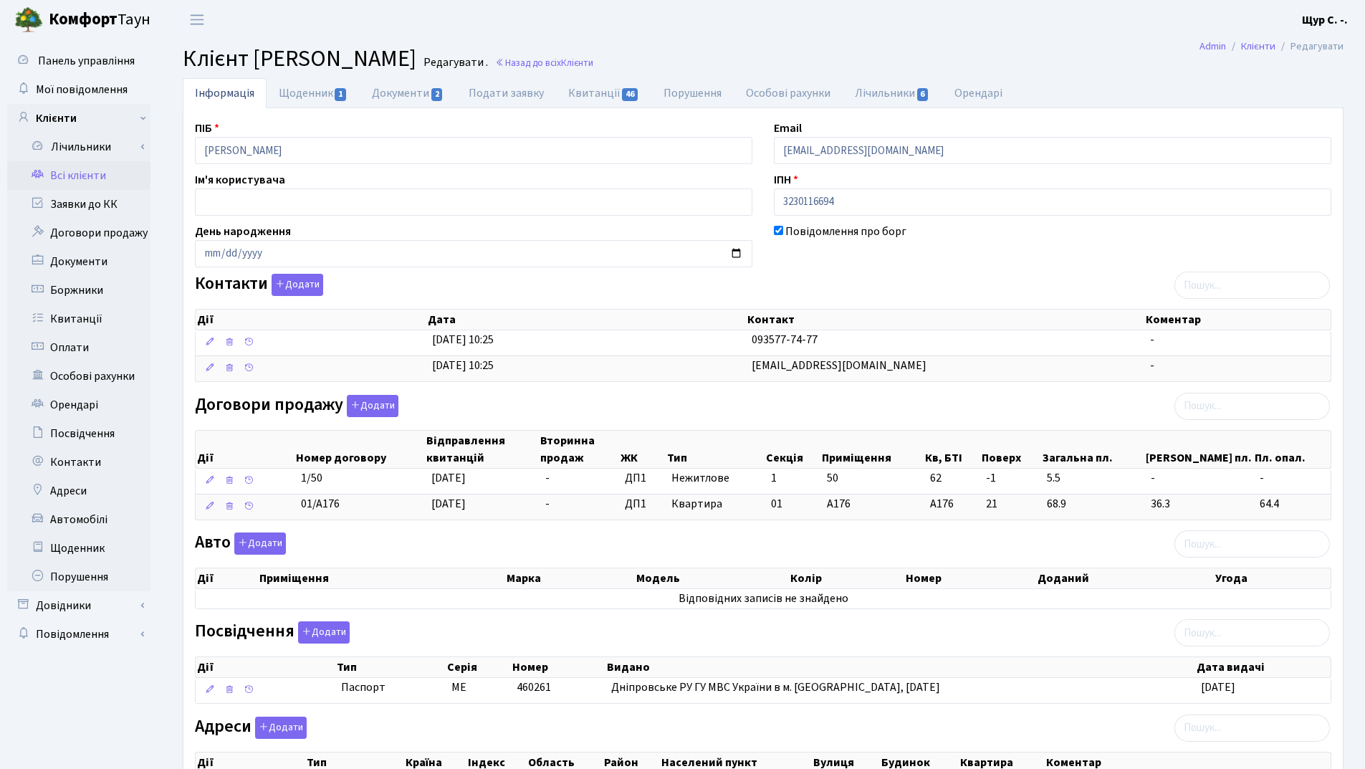
click at [73, 178] on link "Всі клієнти" at bounding box center [78, 175] width 143 height 29
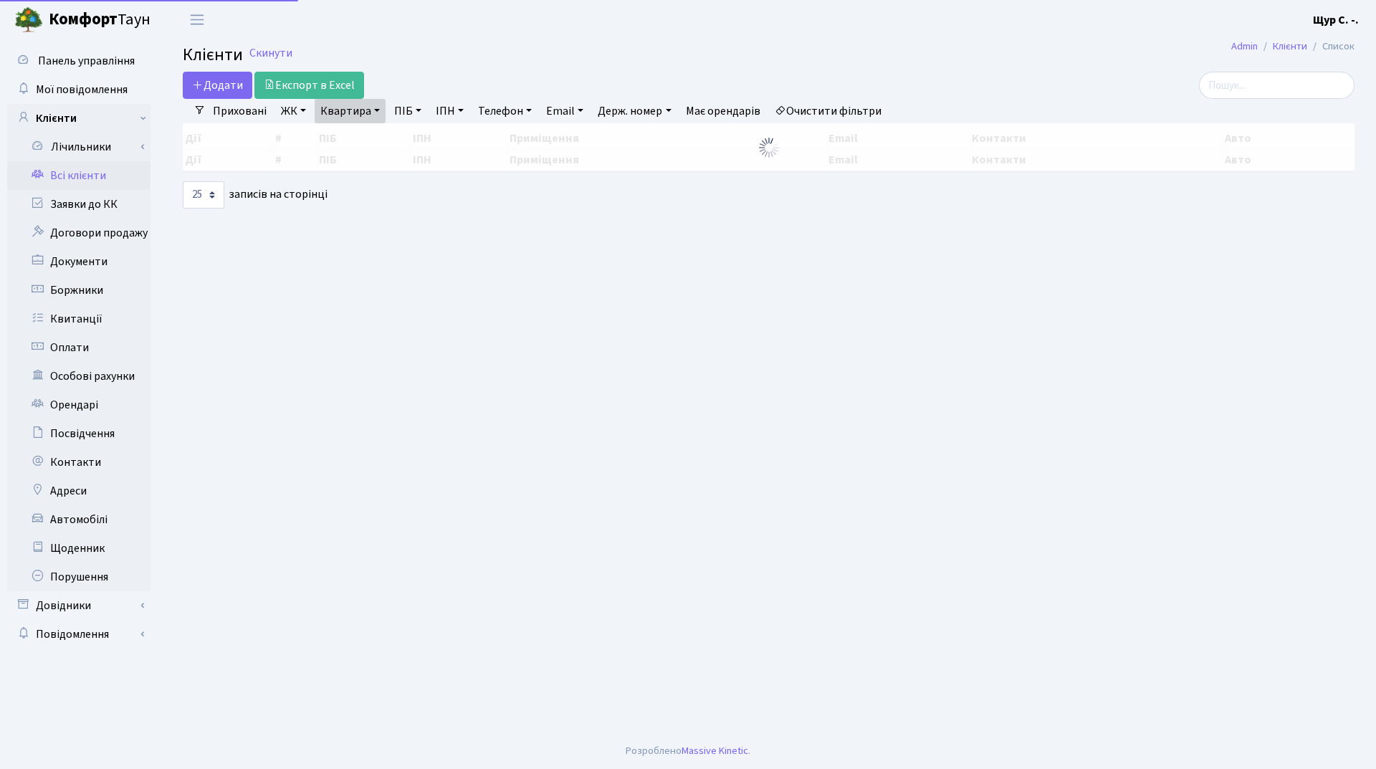
select select "25"
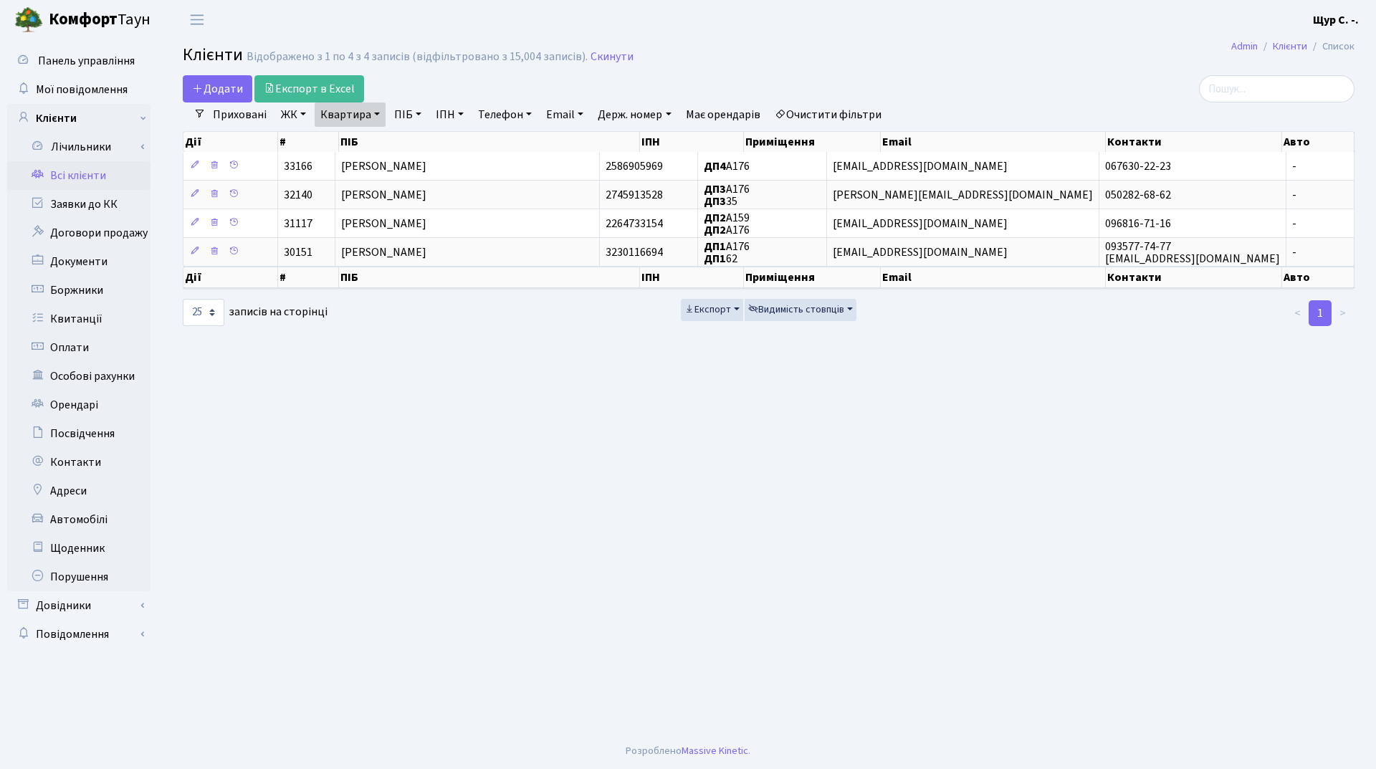
click at [380, 113] on link "Квартира" at bounding box center [350, 114] width 71 height 24
click at [364, 134] on input "а176" at bounding box center [357, 142] width 84 height 27
type input "а"
type input "81"
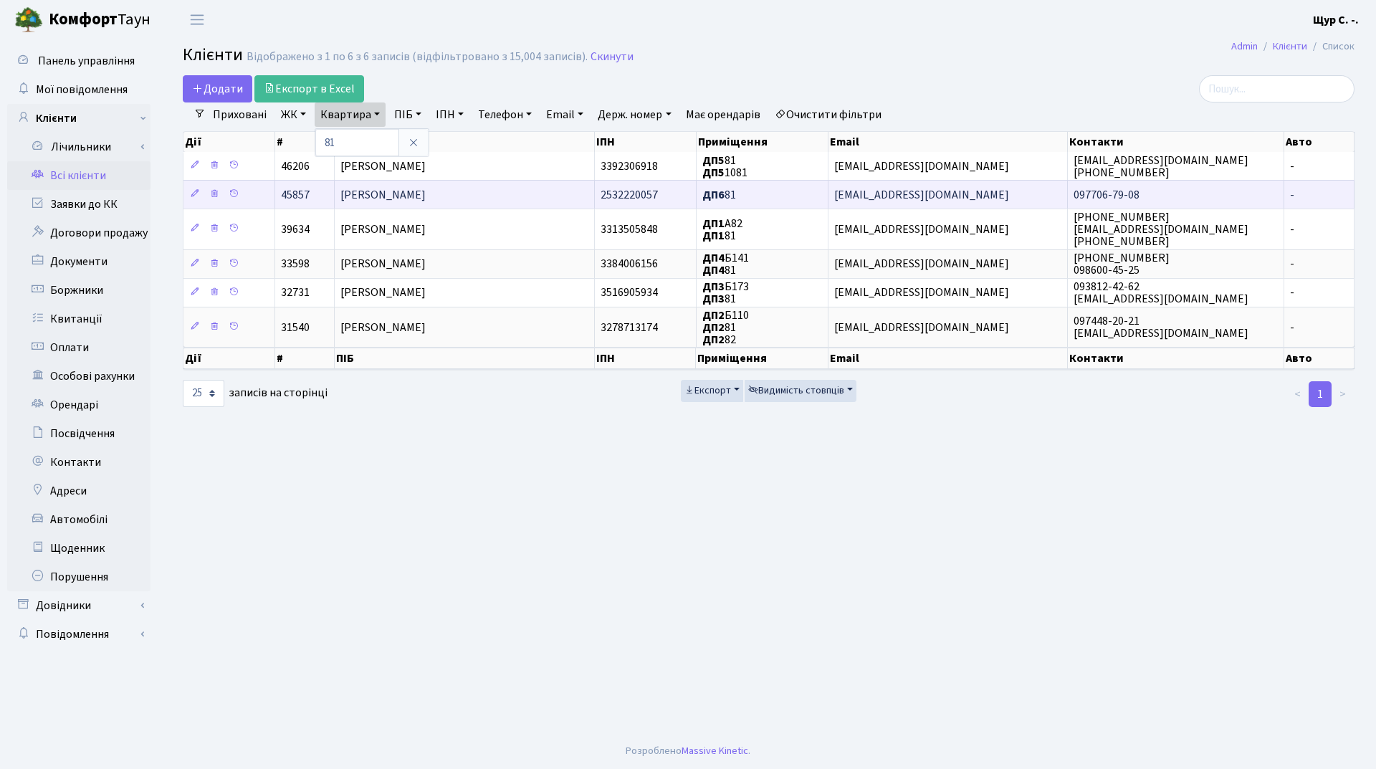
click at [490, 204] on td "Котощук Микола Олексійович" at bounding box center [465, 194] width 261 height 29
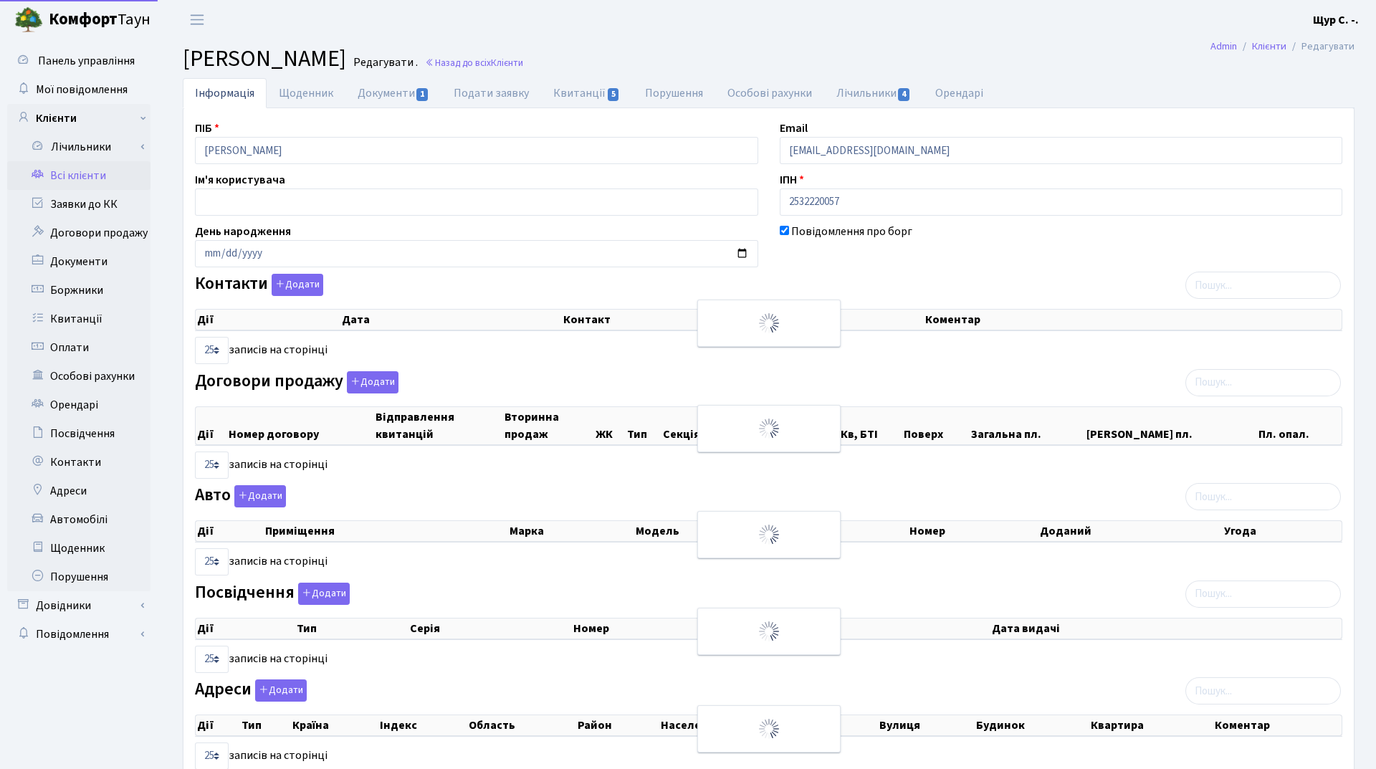
select select "25"
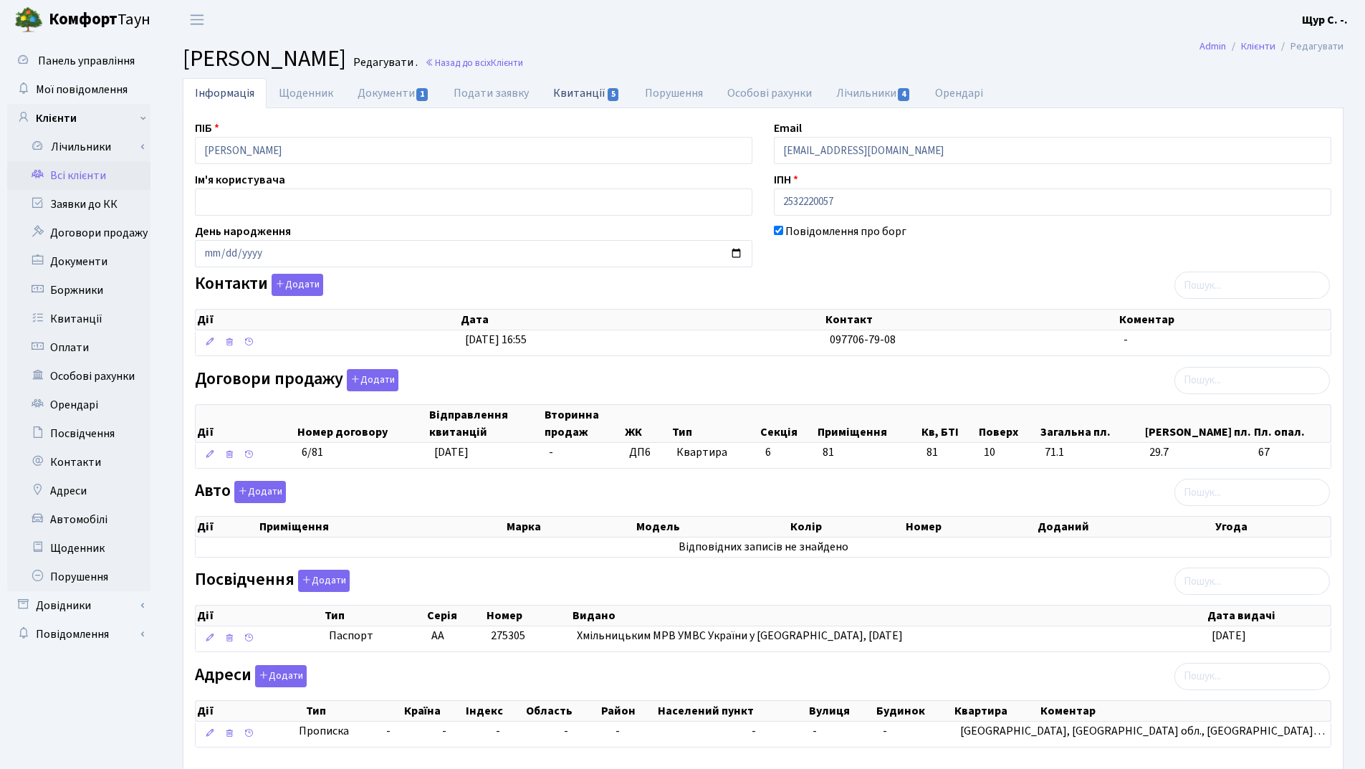
click at [586, 91] on link "Квитанції 5" at bounding box center [586, 92] width 91 height 29
select select "25"
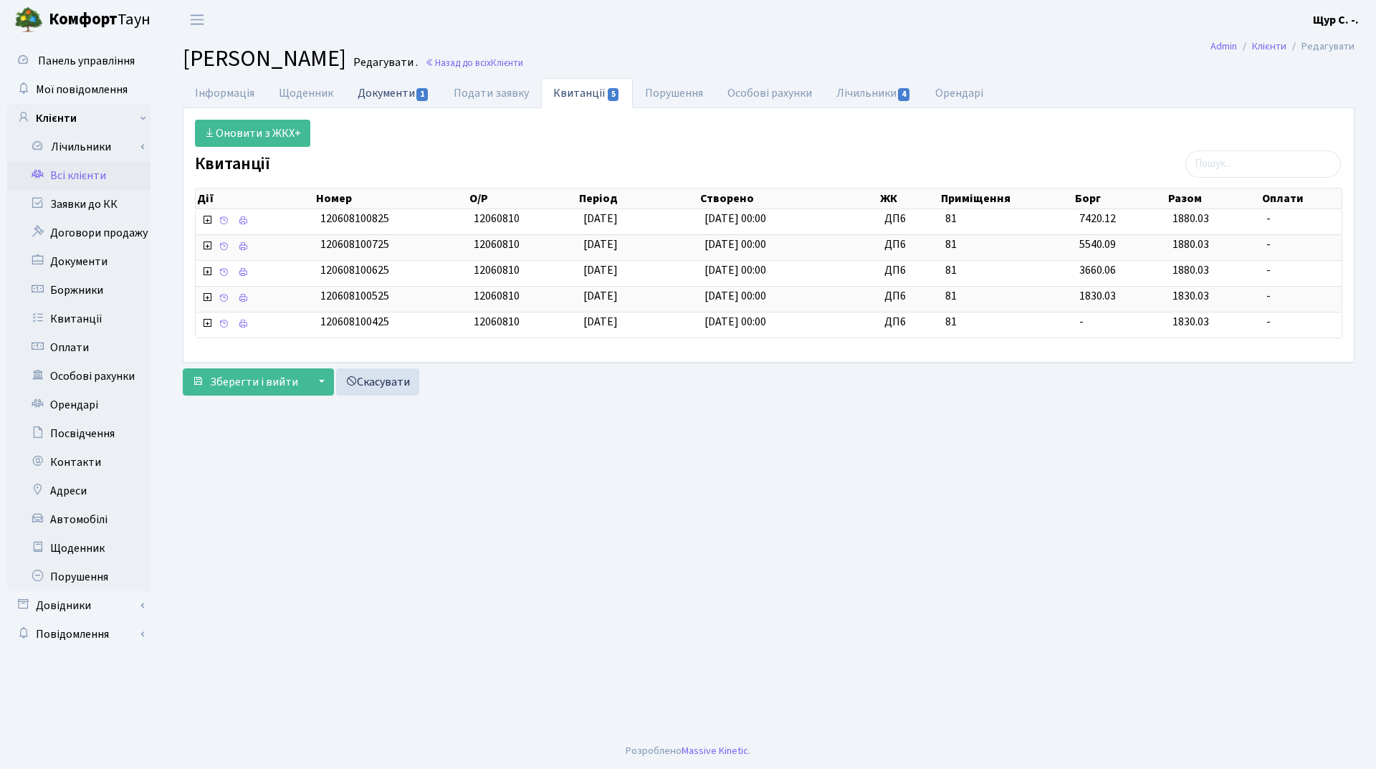
click at [380, 95] on link "Документи 1" at bounding box center [393, 92] width 96 height 29
select select "25"
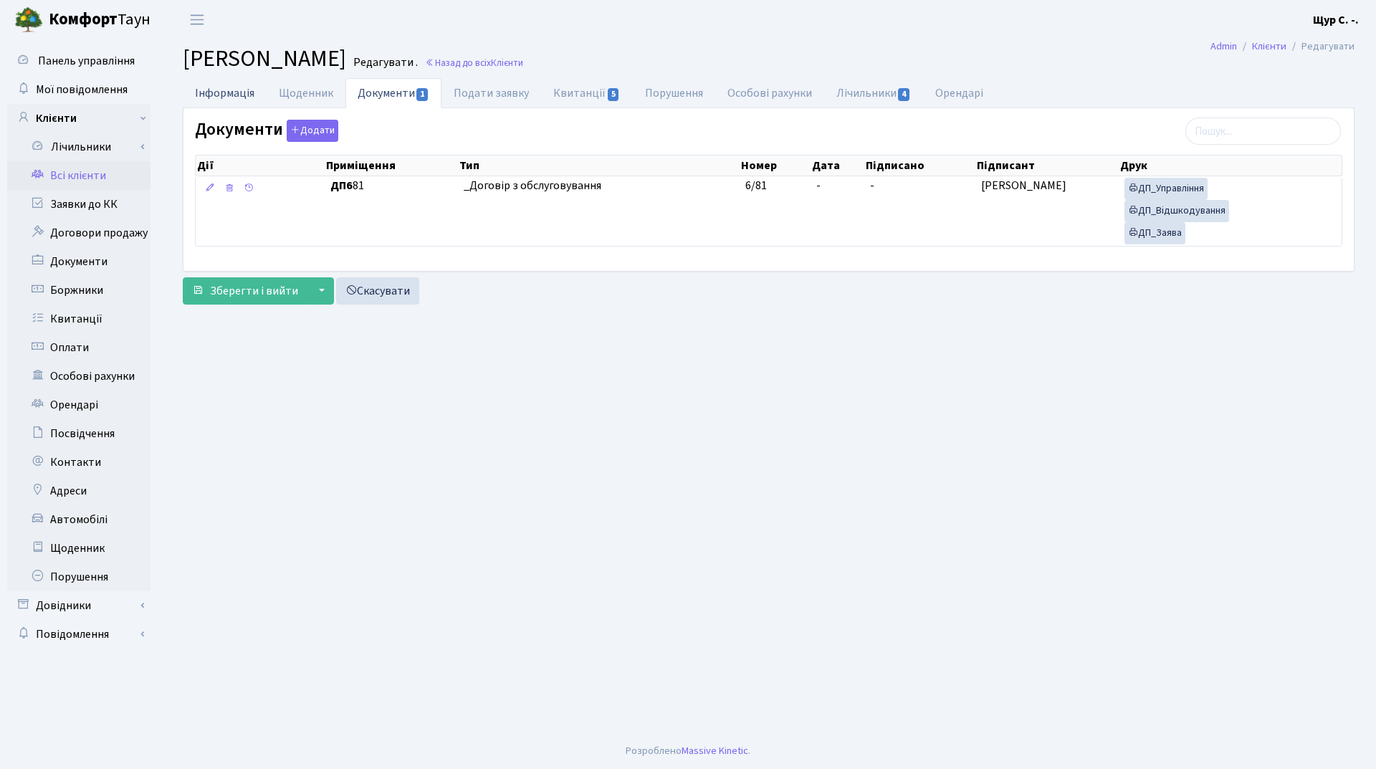
click at [230, 99] on link "Інформація" at bounding box center [225, 92] width 84 height 29
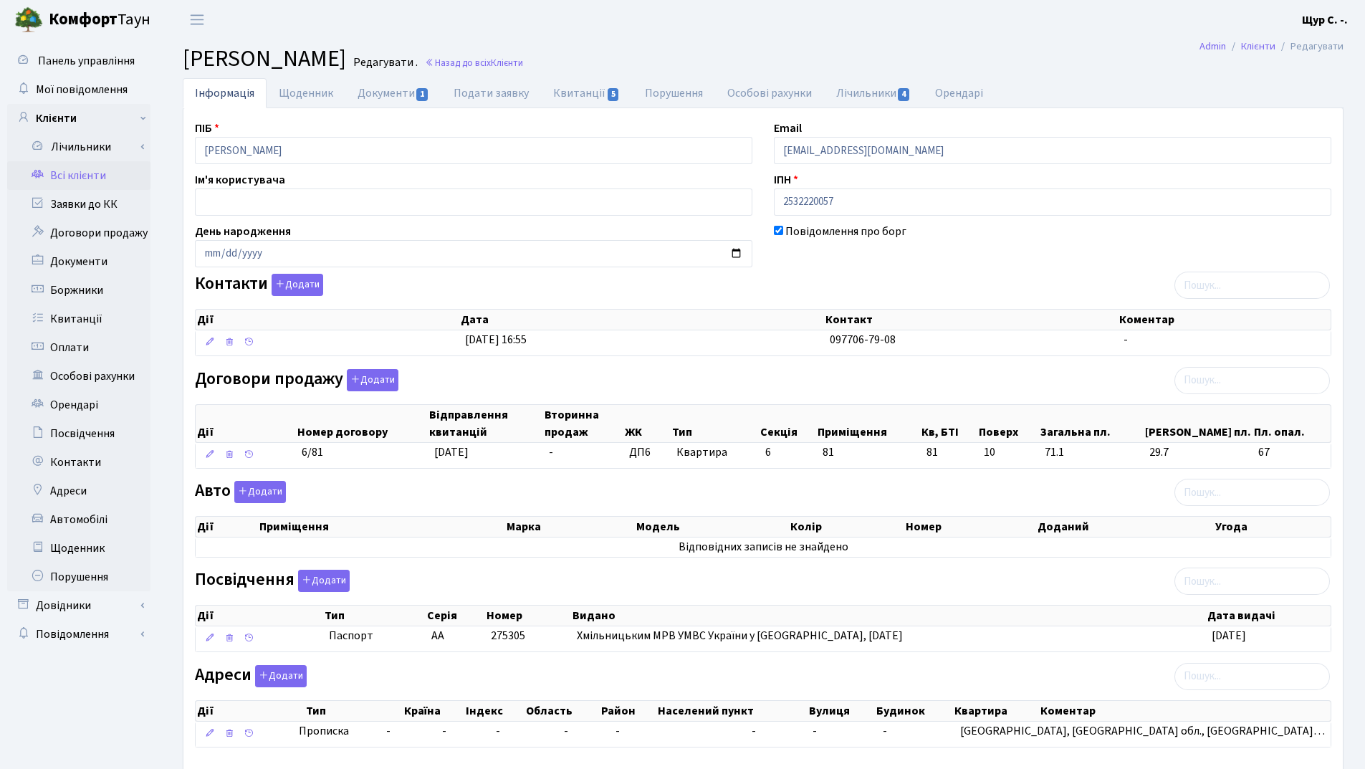
click at [97, 173] on link "Всі клієнти" at bounding box center [78, 175] width 143 height 29
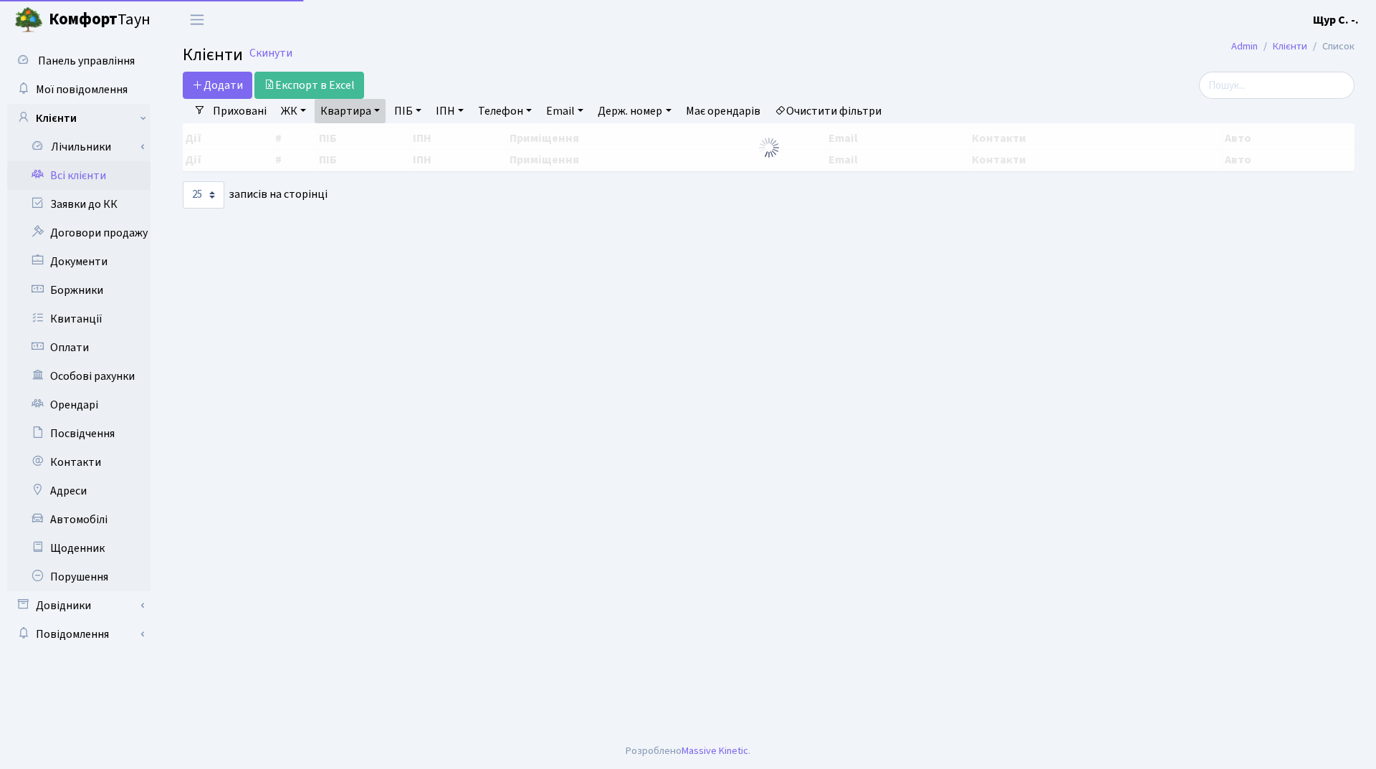
select select "25"
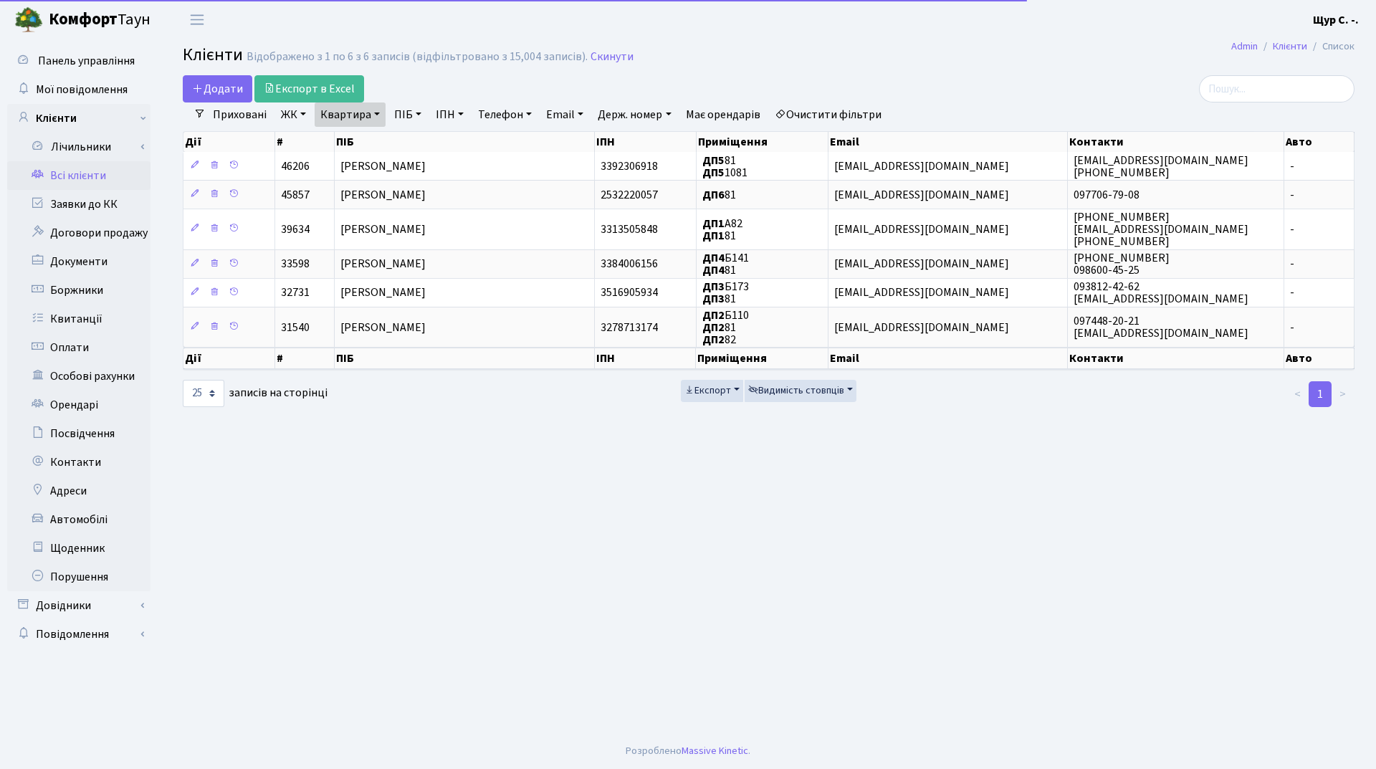
click at [368, 116] on link "Квартира" at bounding box center [350, 114] width 71 height 24
click at [362, 143] on input "81" at bounding box center [357, 142] width 84 height 27
type input "8"
type input "39"
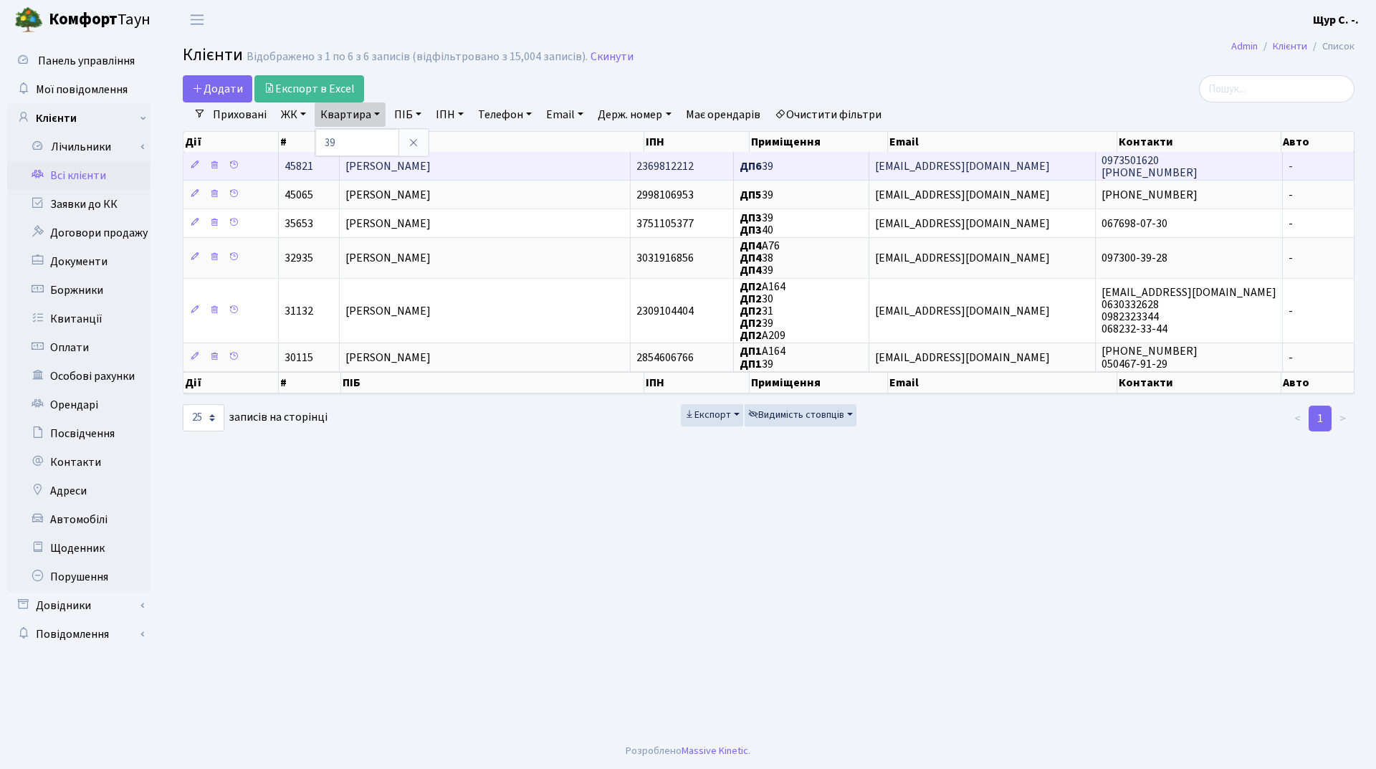
click at [431, 165] on span "Козенко Володимир Володимирович" at bounding box center [387, 166] width 85 height 16
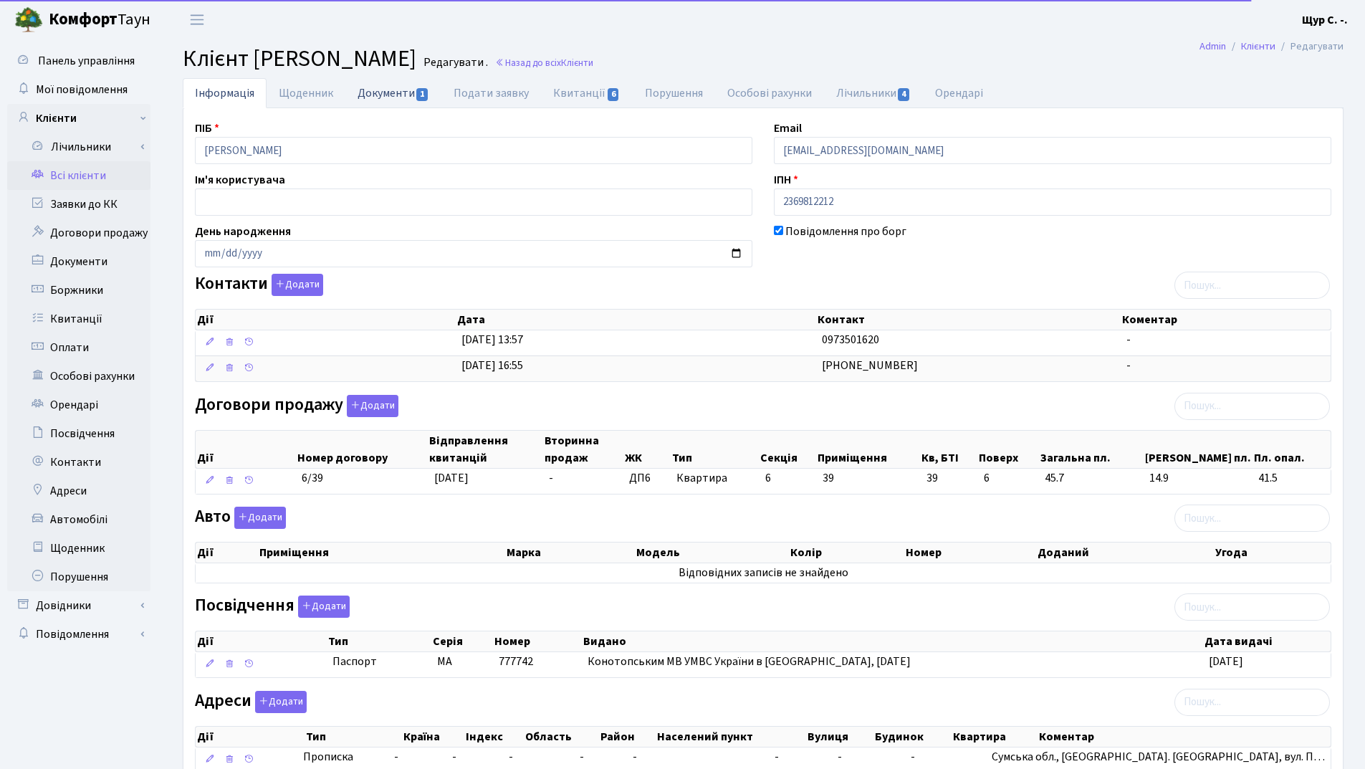
click at [391, 89] on link "Документи 1" at bounding box center [393, 92] width 96 height 29
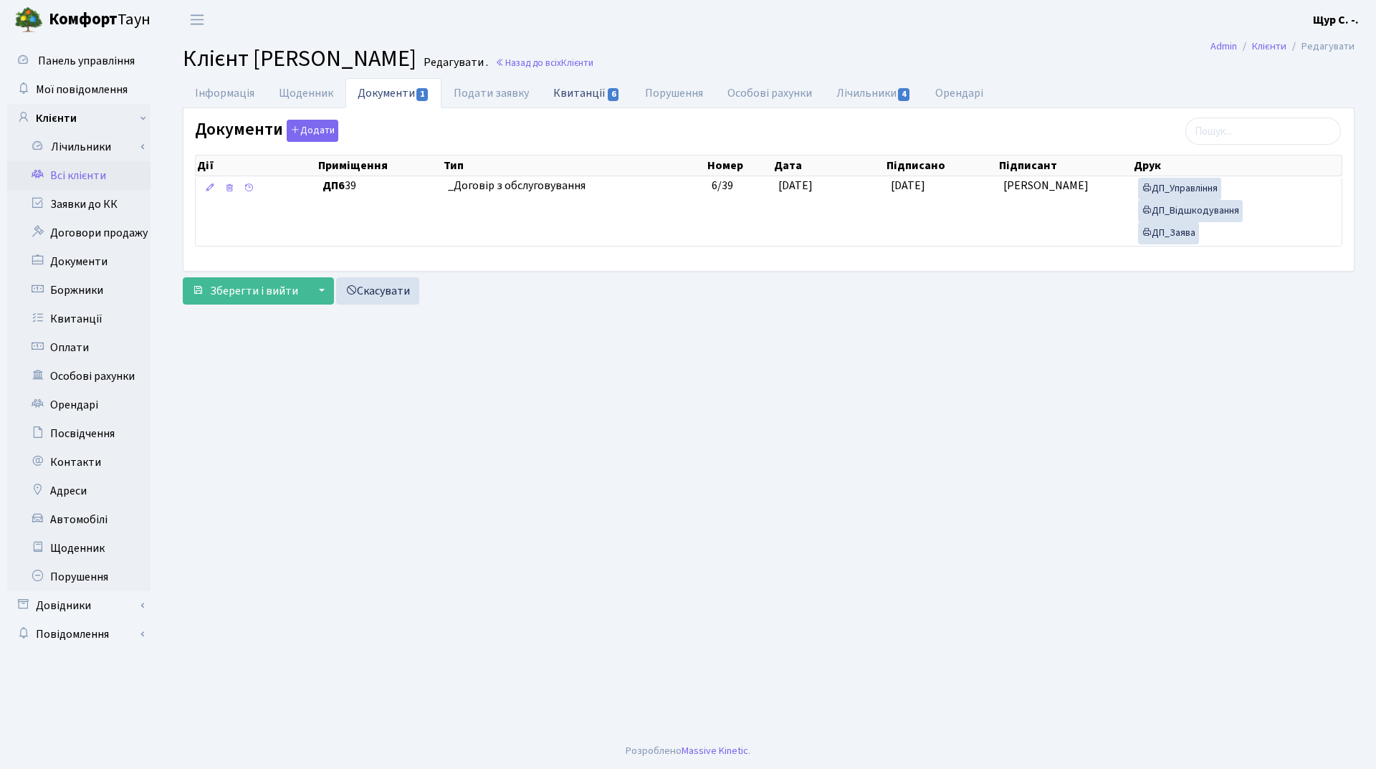
click at [570, 95] on link "Квитанції 6" at bounding box center [586, 92] width 91 height 29
select select "25"
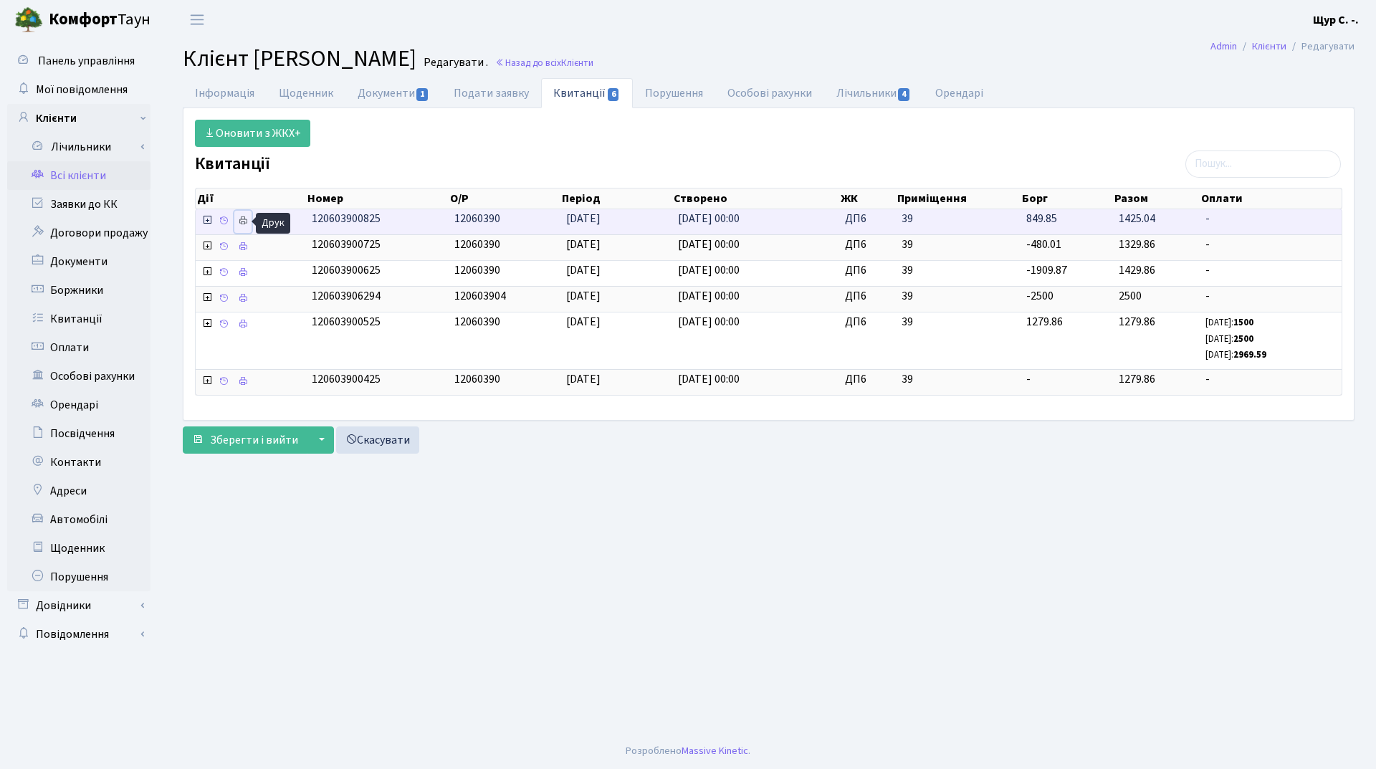
click at [242, 220] on icon at bounding box center [243, 221] width 10 height 10
click at [67, 176] on link "Всі клієнти" at bounding box center [78, 175] width 143 height 29
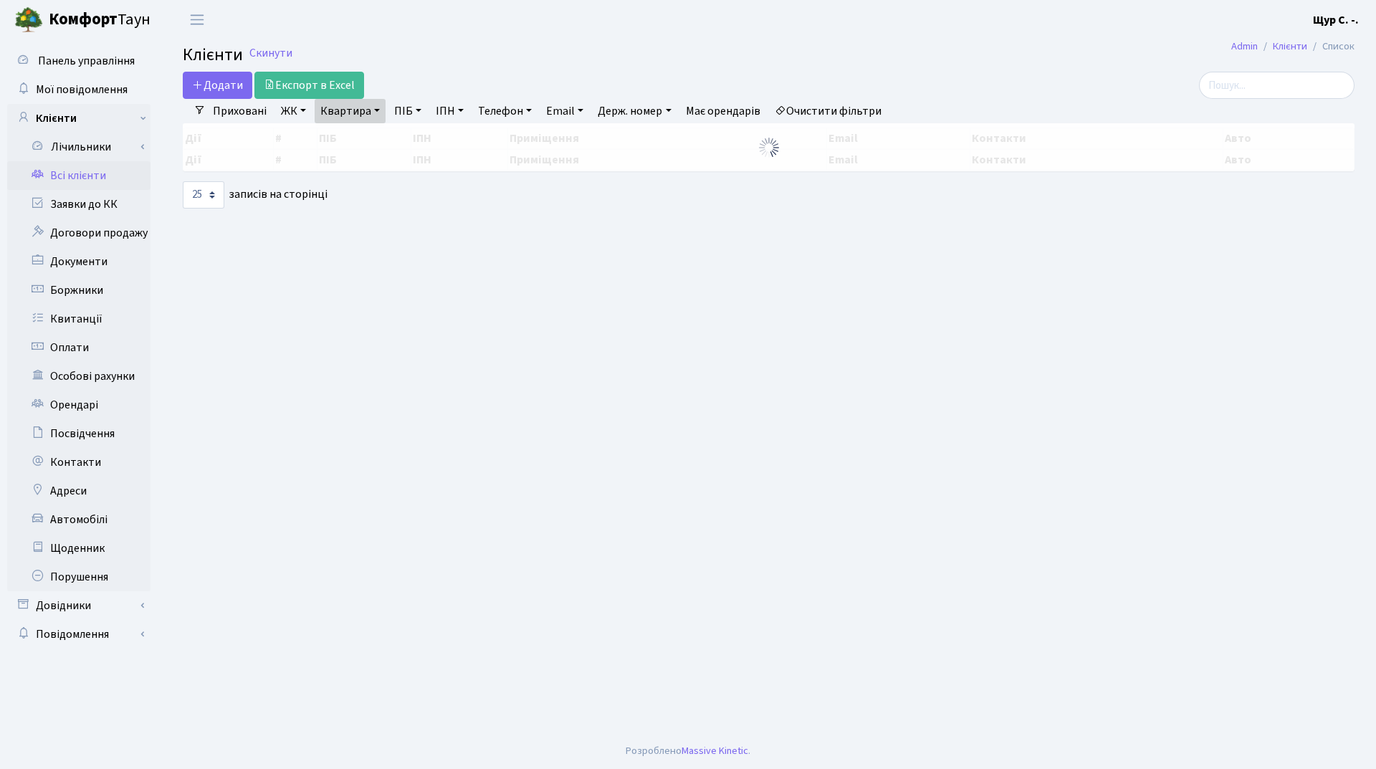
select select "25"
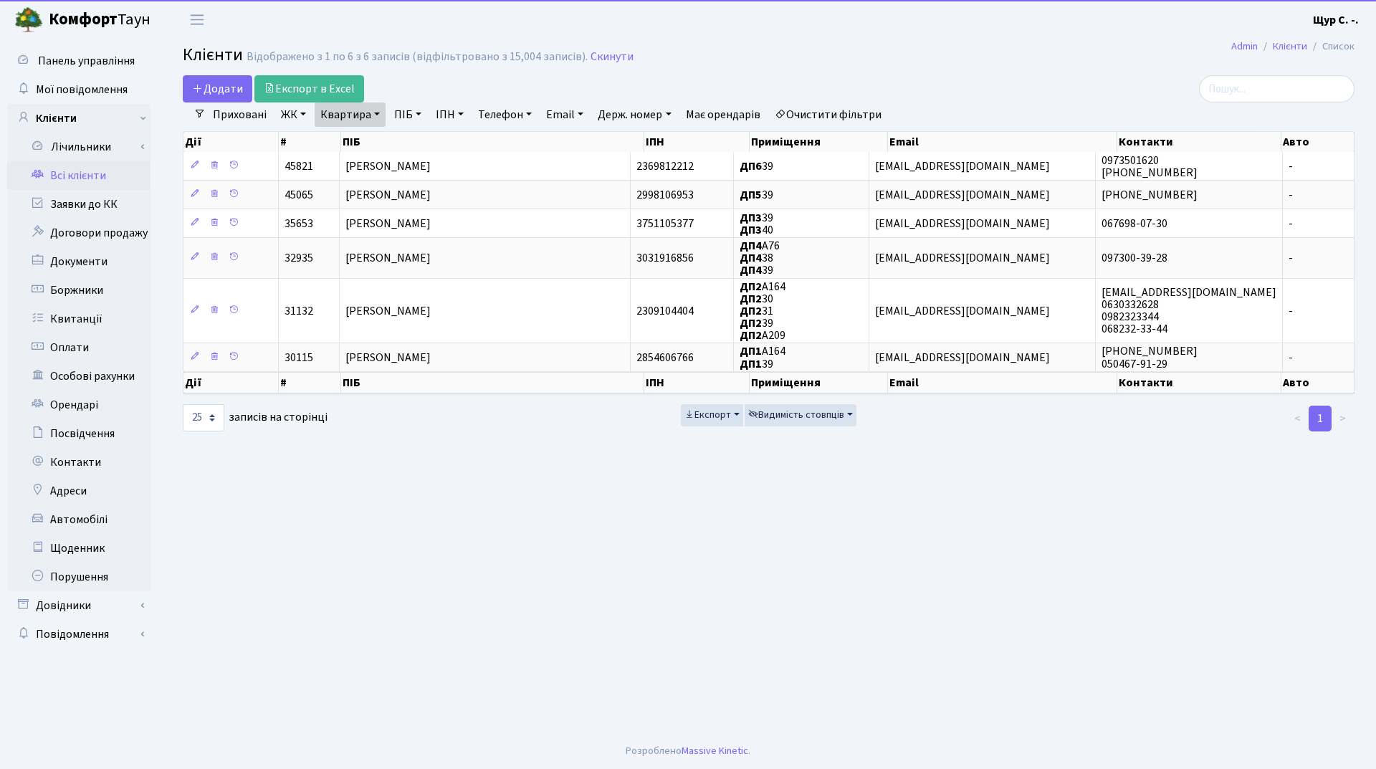
click at [835, 115] on link "Очистити фільтри" at bounding box center [828, 114] width 118 height 24
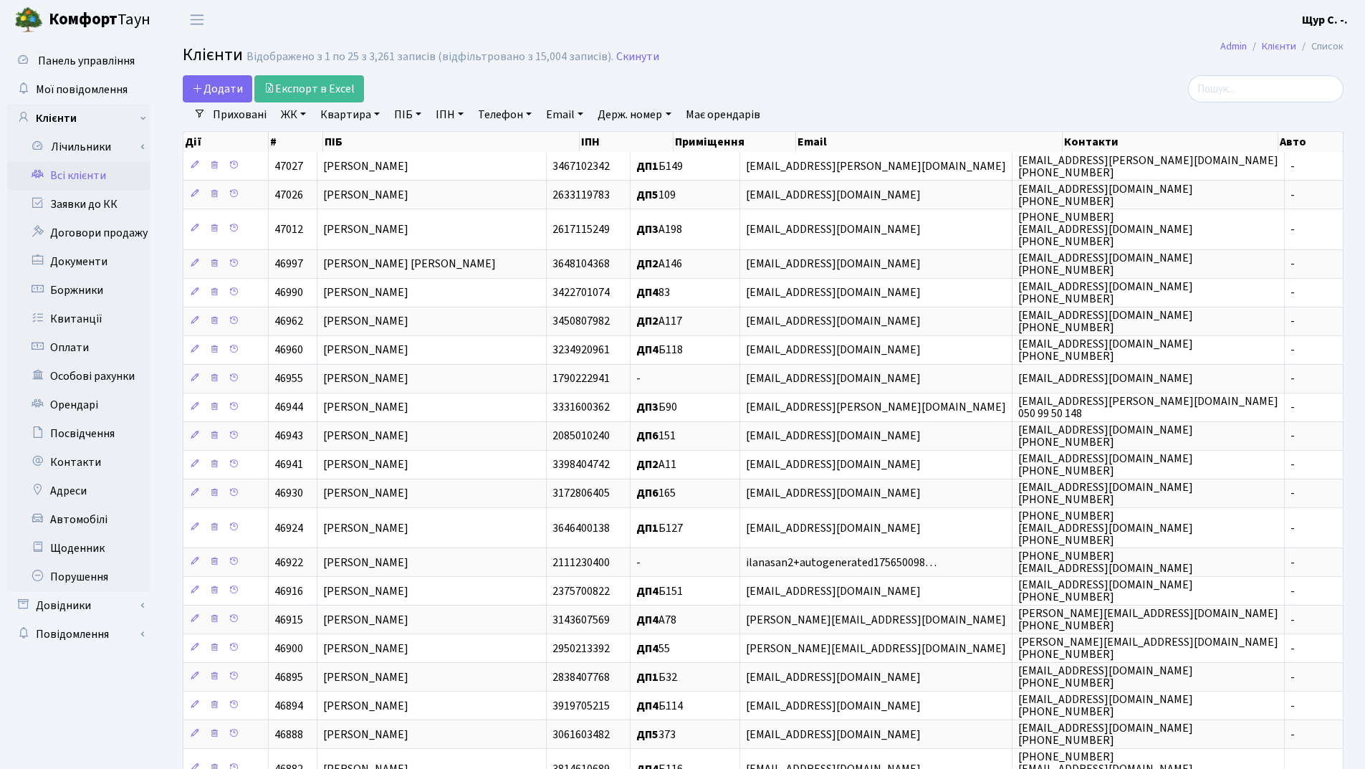
click at [368, 115] on link "Квартира" at bounding box center [350, 114] width 71 height 24
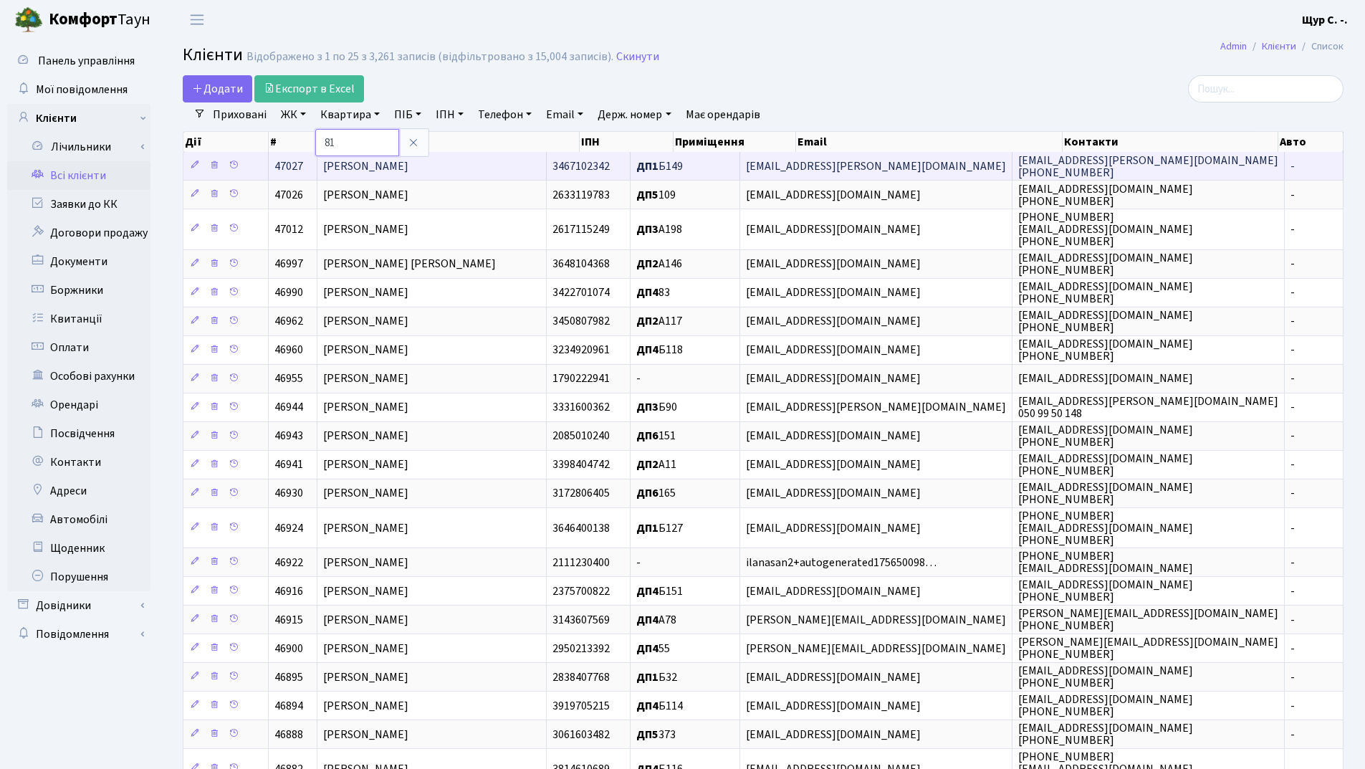
type input "81"
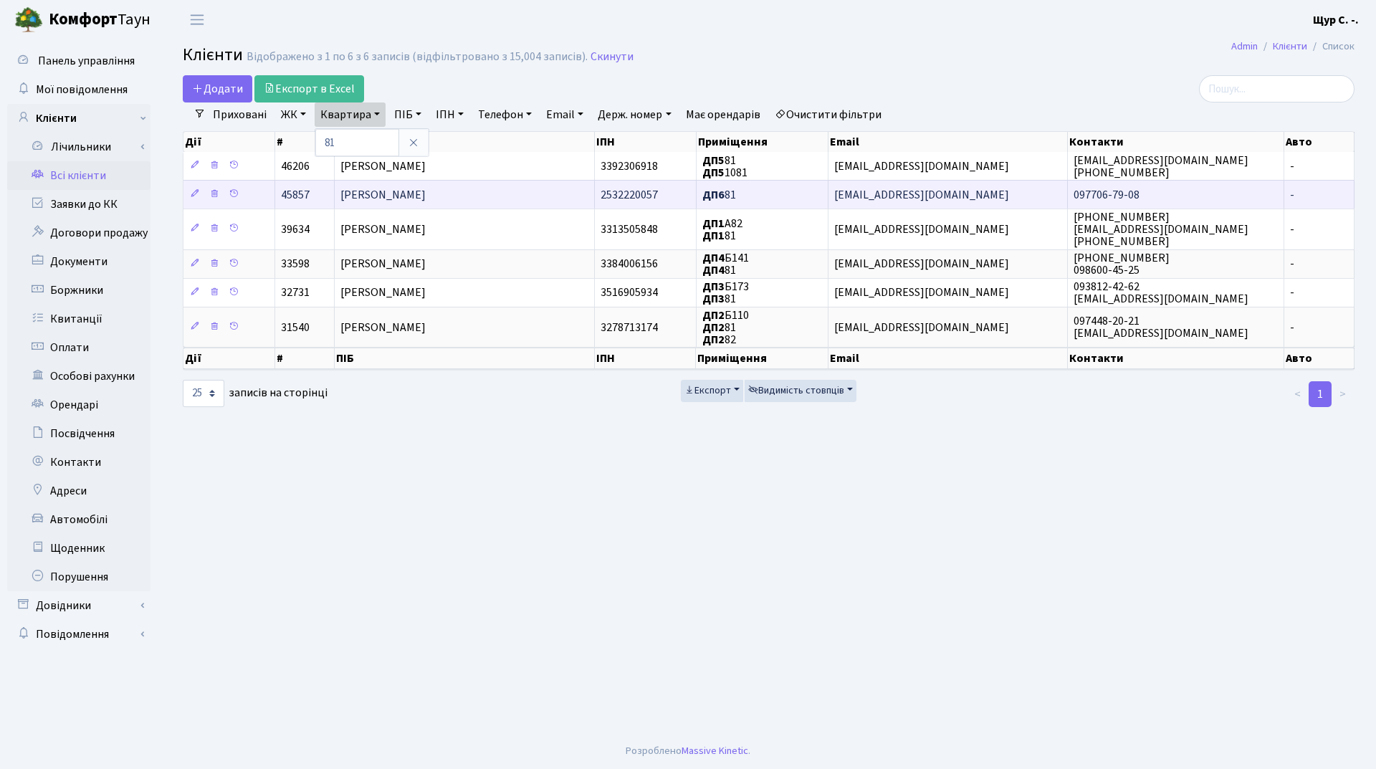
click at [382, 197] on span "Котощук Микола Олексійович" at bounding box center [382, 195] width 85 height 16
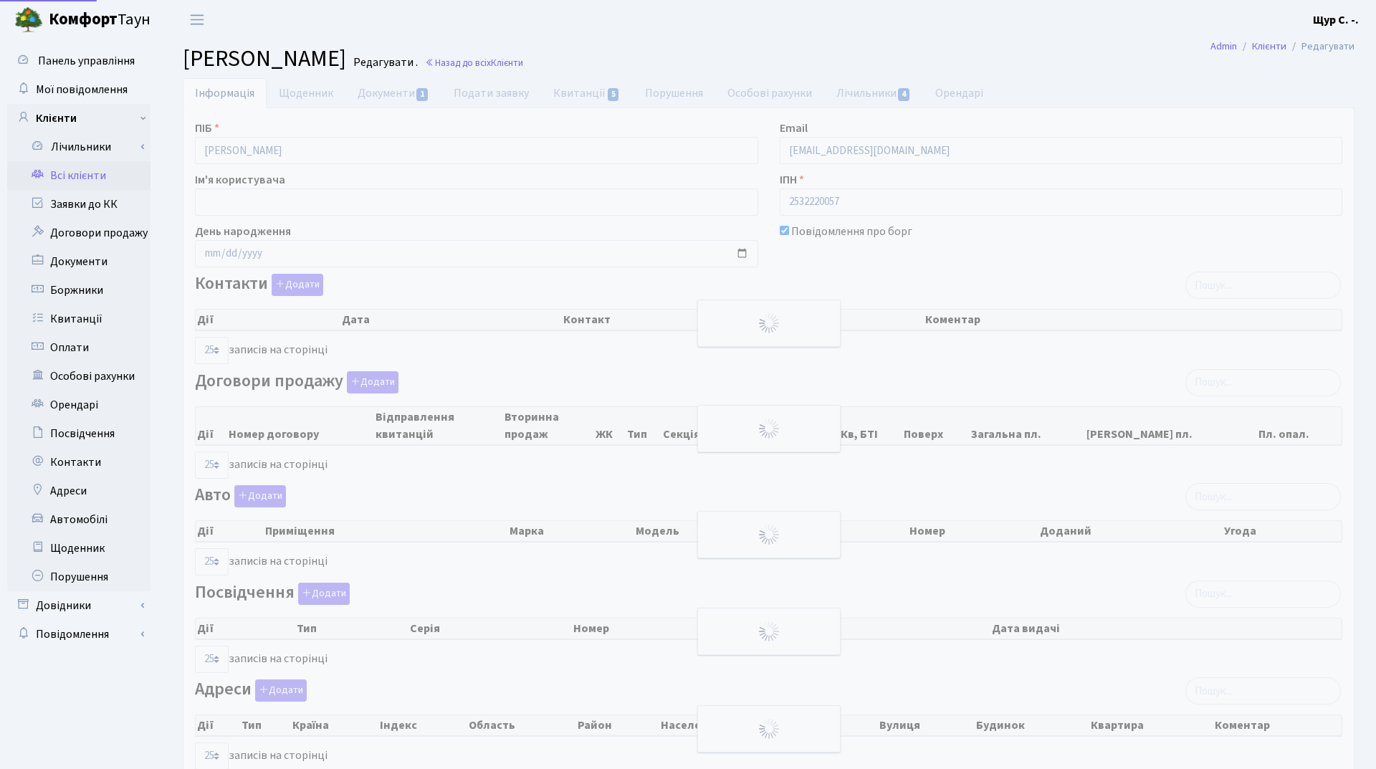
select select "25"
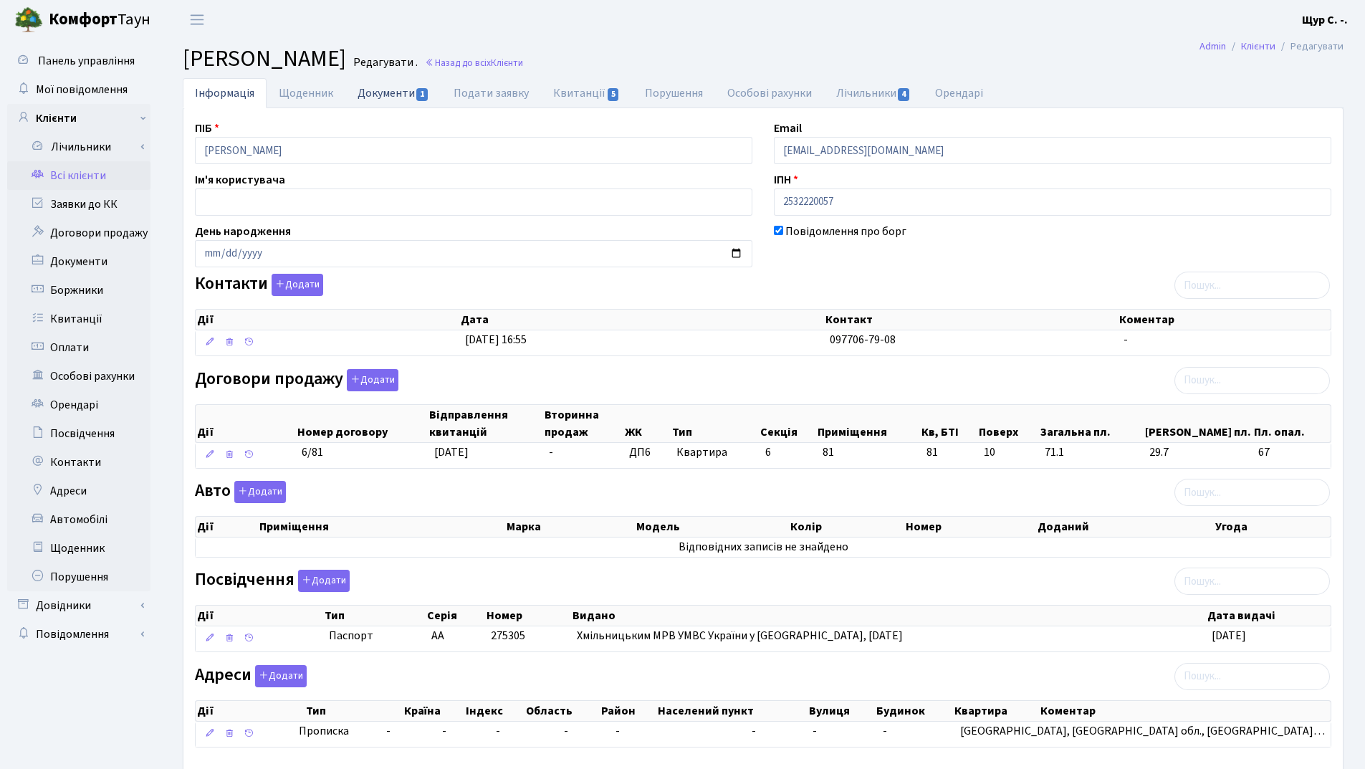
click at [391, 94] on link "Документи 1" at bounding box center [393, 92] width 96 height 29
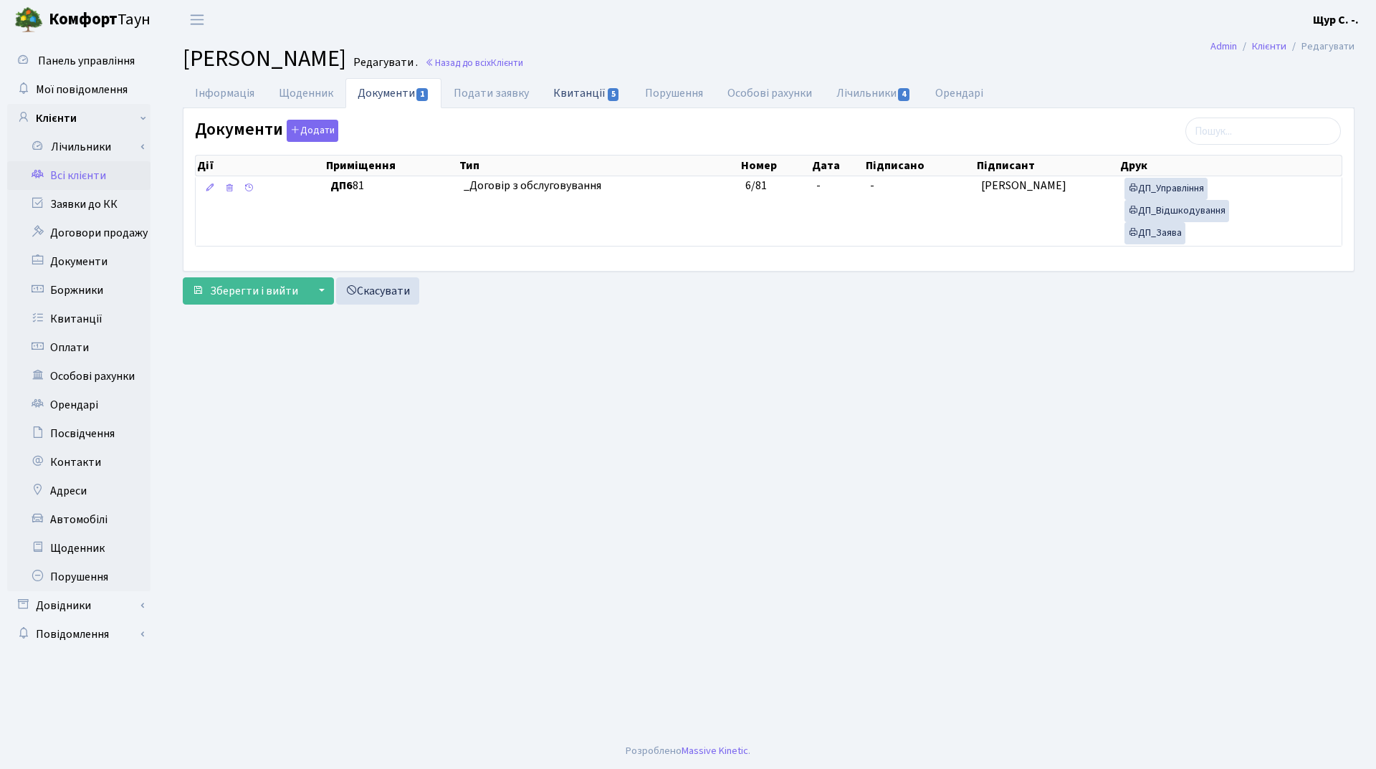
click at [587, 92] on link "Квитанції 5" at bounding box center [586, 92] width 91 height 29
select select "25"
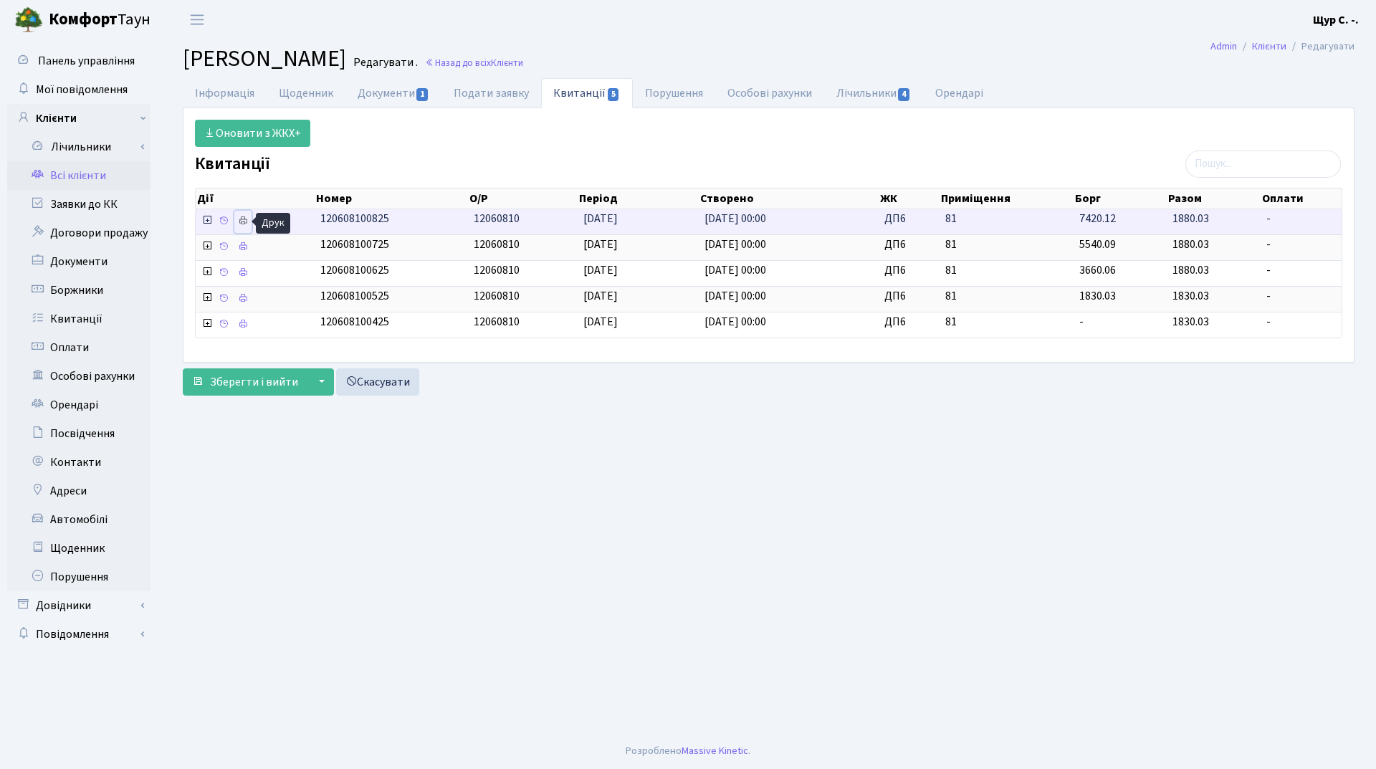
click at [241, 220] on icon at bounding box center [243, 221] width 10 height 10
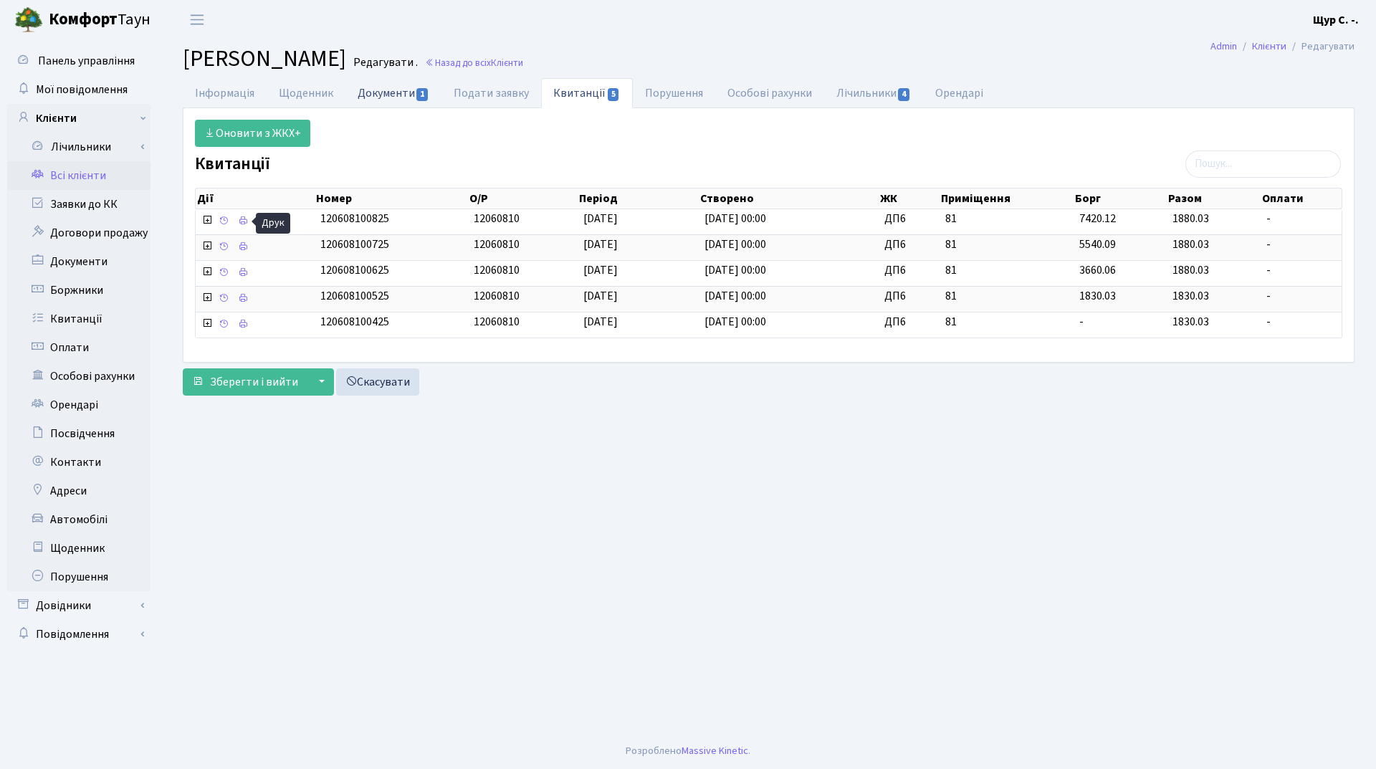
click at [378, 95] on link "Документи 1" at bounding box center [393, 92] width 96 height 29
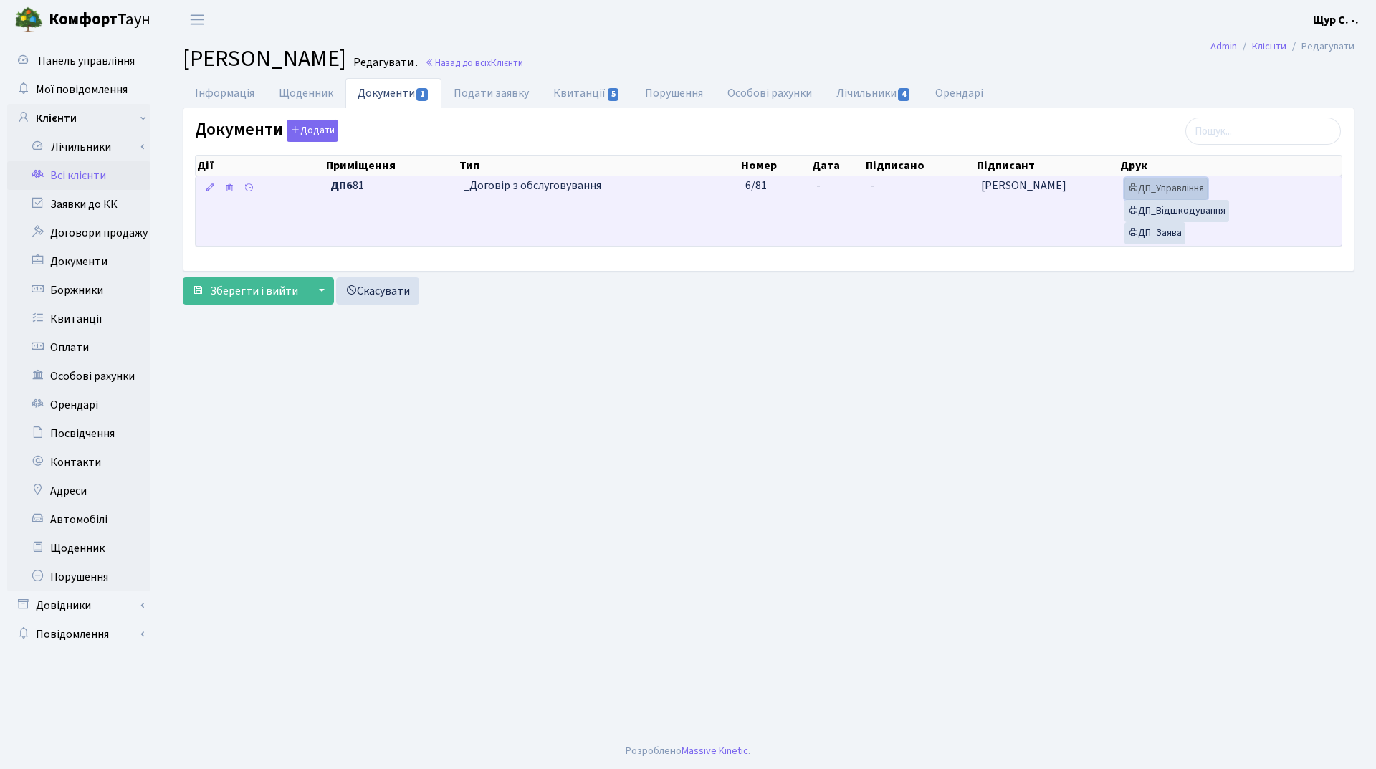
click at [1179, 193] on link "ДП_Управління" at bounding box center [1166, 189] width 83 height 22
click at [1197, 209] on link "ДП_Відшкодування" at bounding box center [1177, 211] width 105 height 22
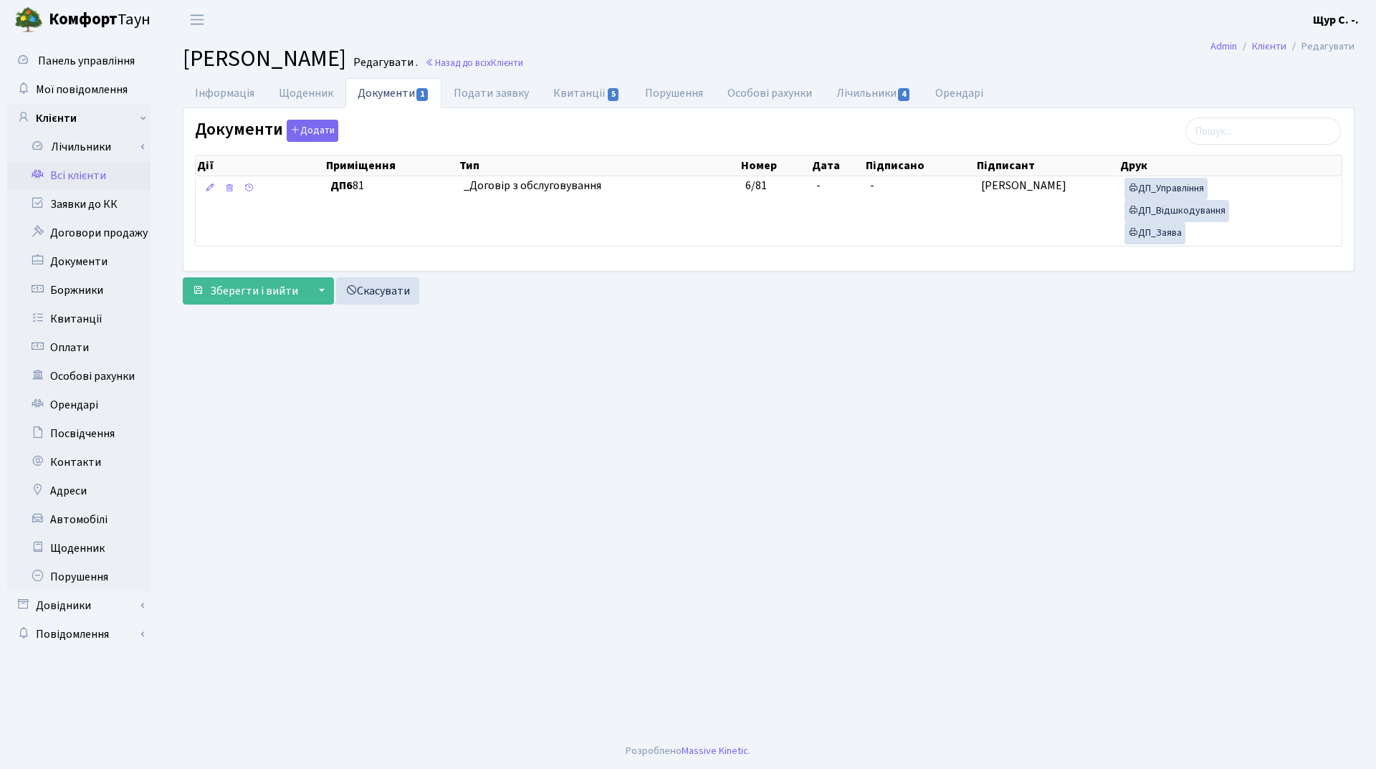
click at [80, 173] on link "Всі клієнти" at bounding box center [78, 175] width 143 height 29
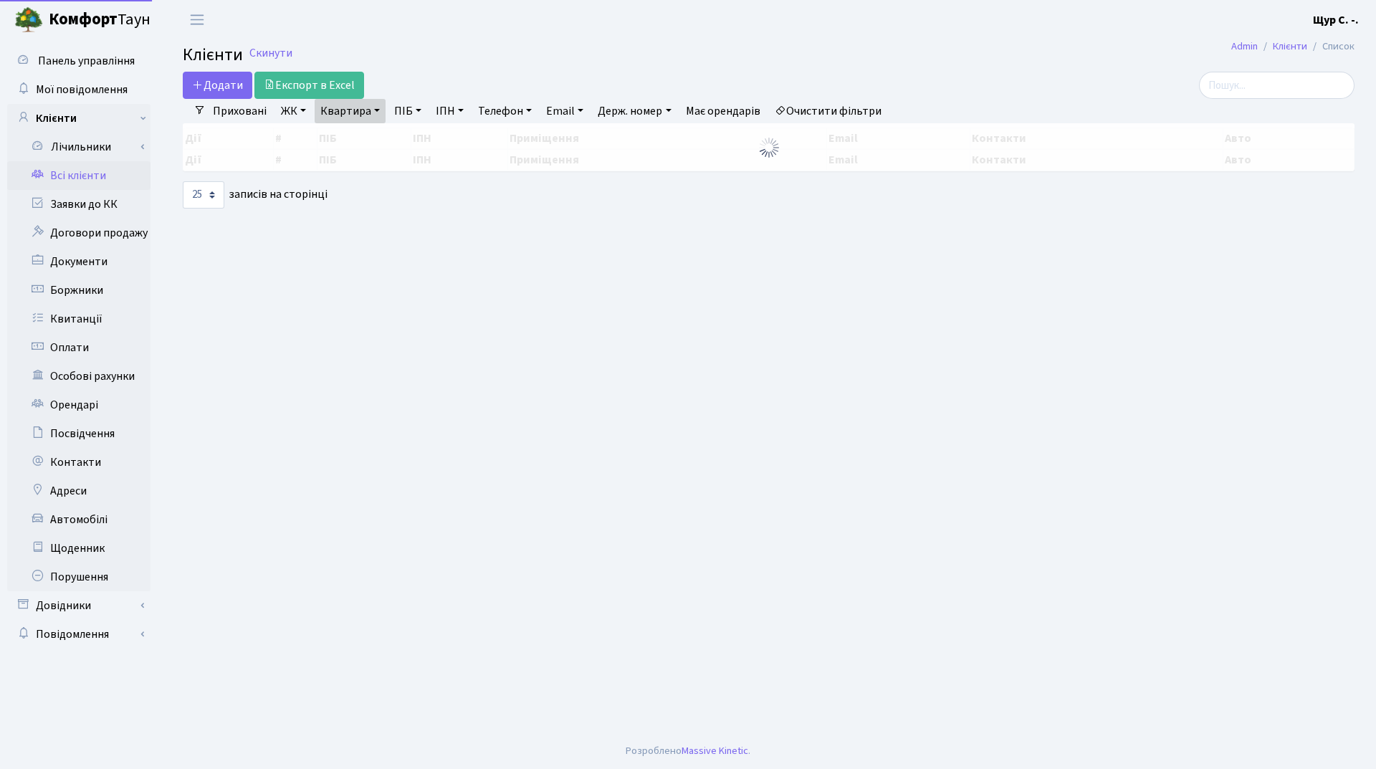
select select "25"
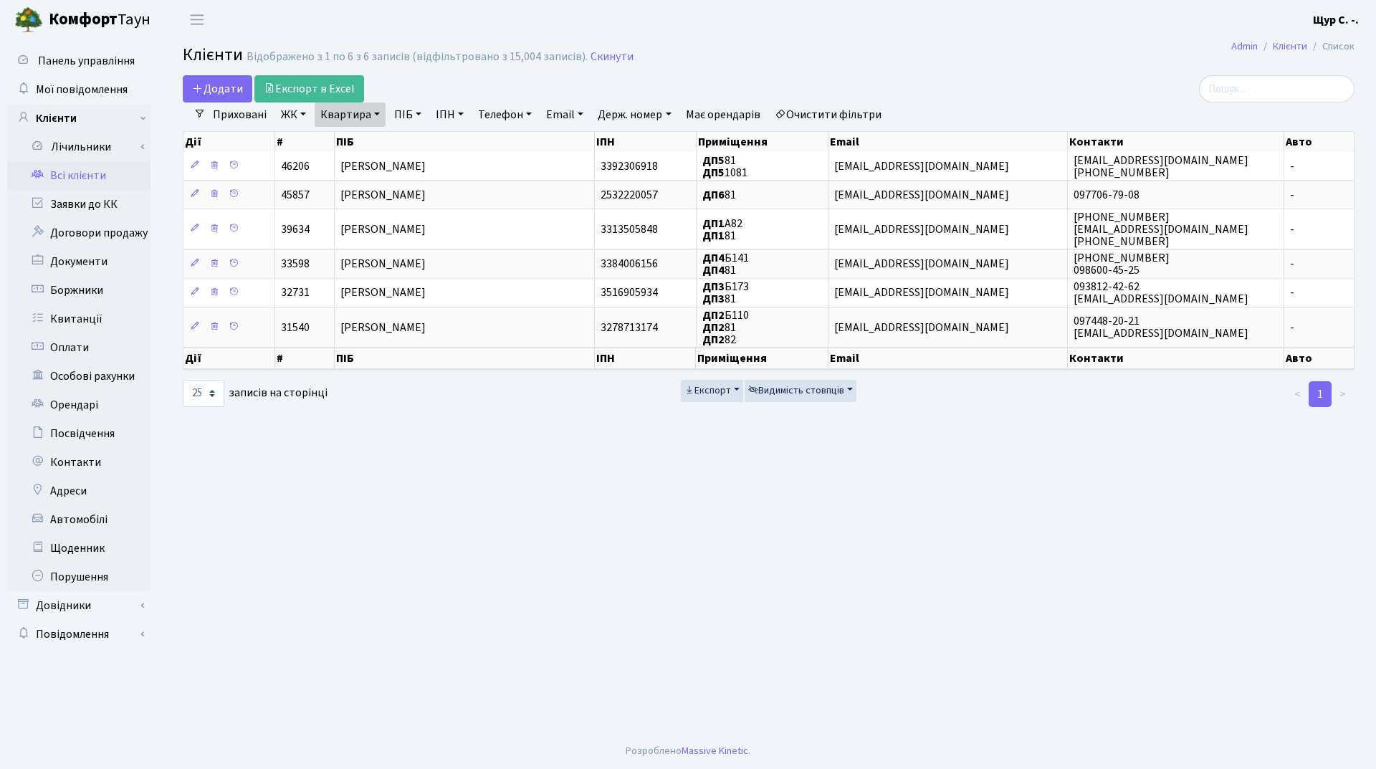
click at [370, 112] on link "Квартира" at bounding box center [350, 114] width 71 height 24
click at [365, 148] on input "81" at bounding box center [357, 142] width 84 height 27
type input "8"
type input "367"
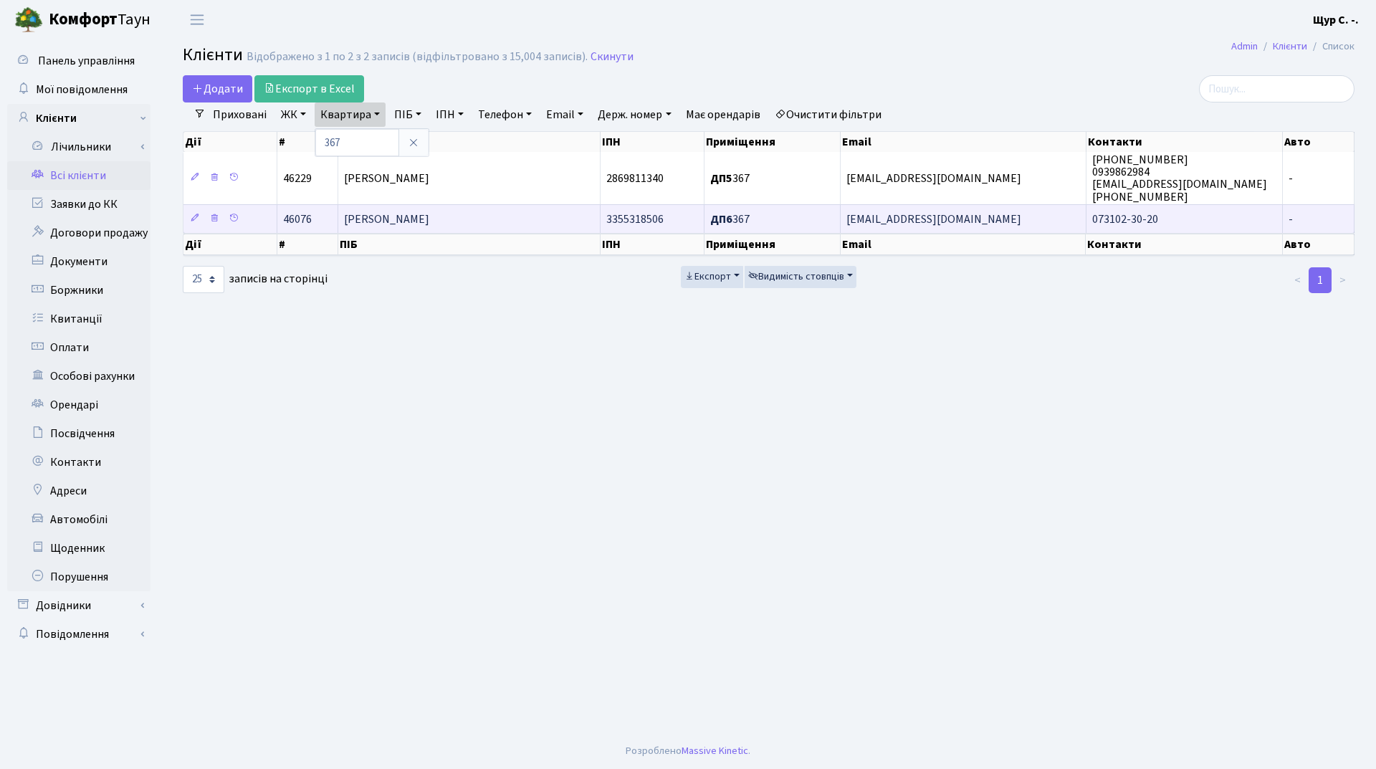
click at [437, 220] on td "[PERSON_NAME]" at bounding box center [469, 218] width 262 height 29
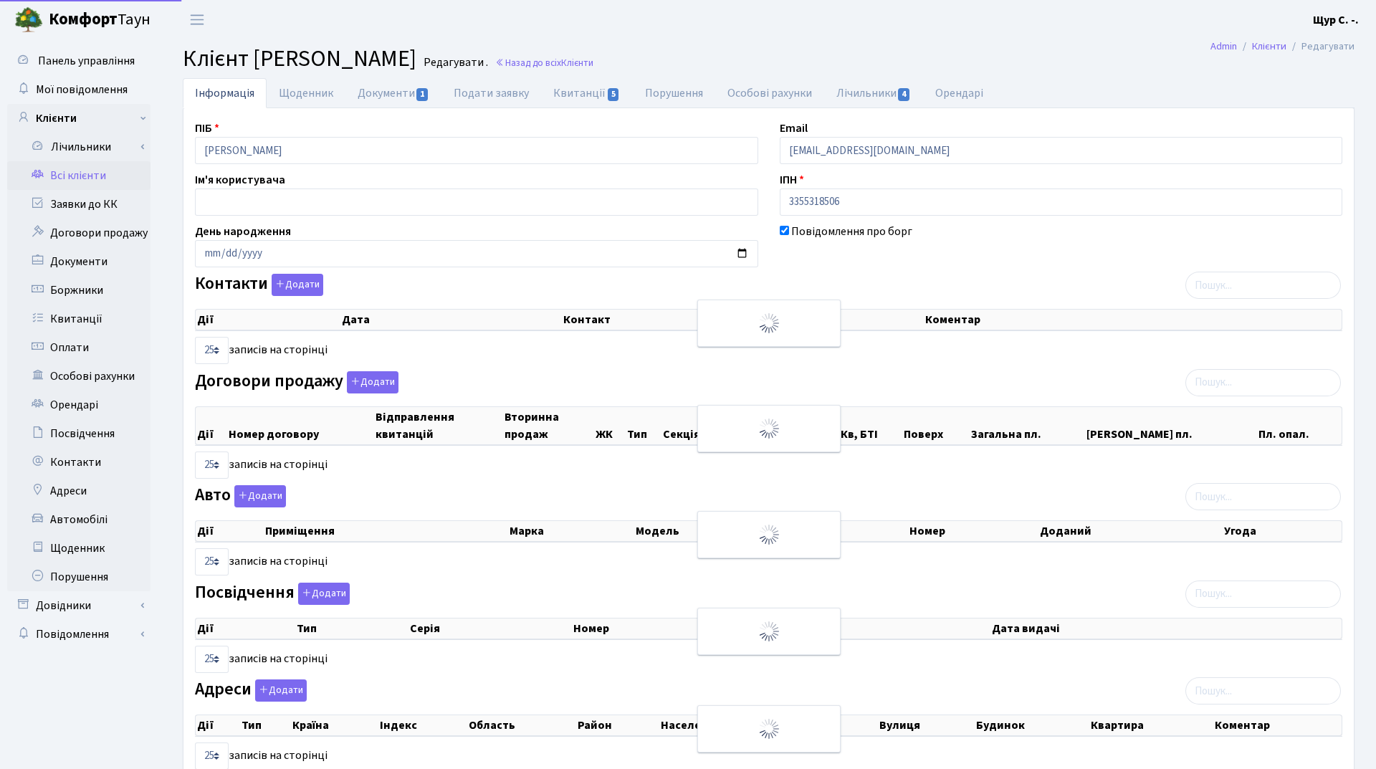
select select "25"
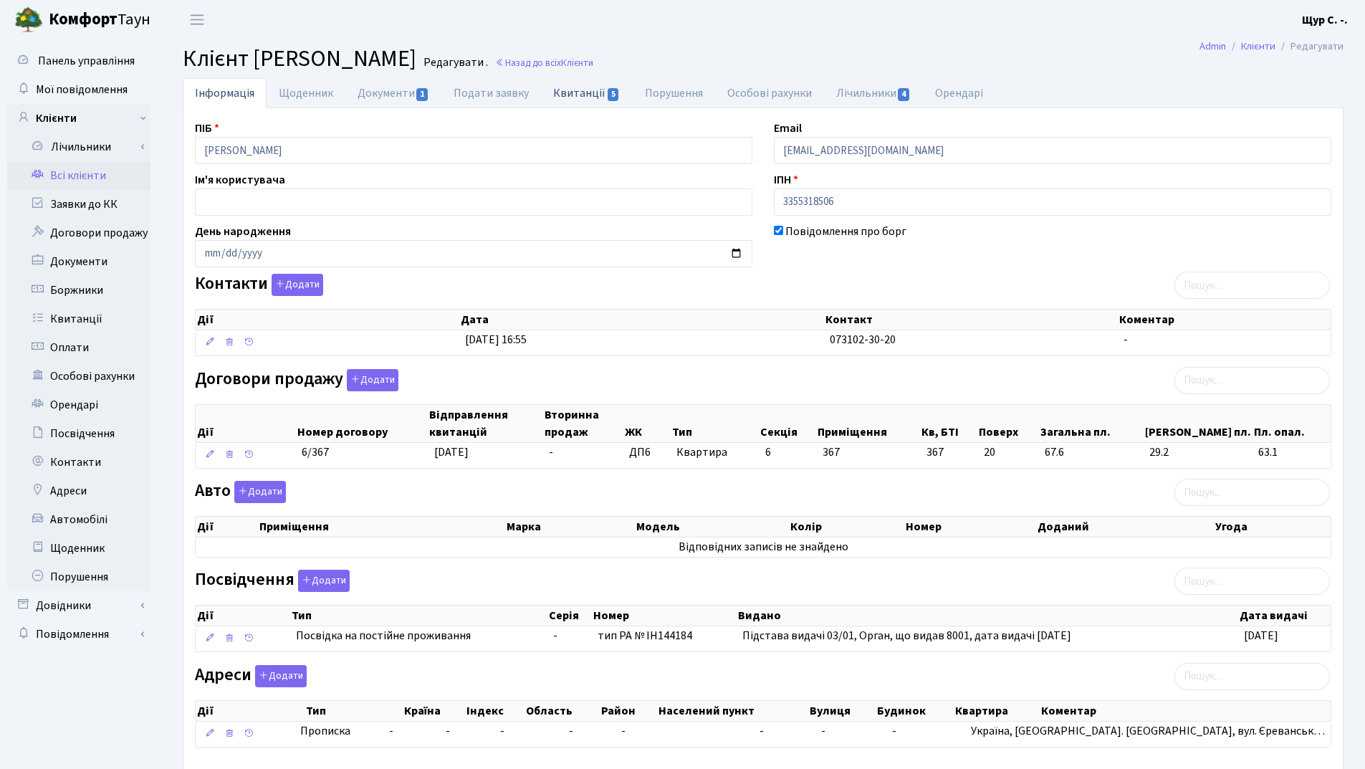
click at [584, 98] on link "Квитанції 5" at bounding box center [586, 92] width 91 height 29
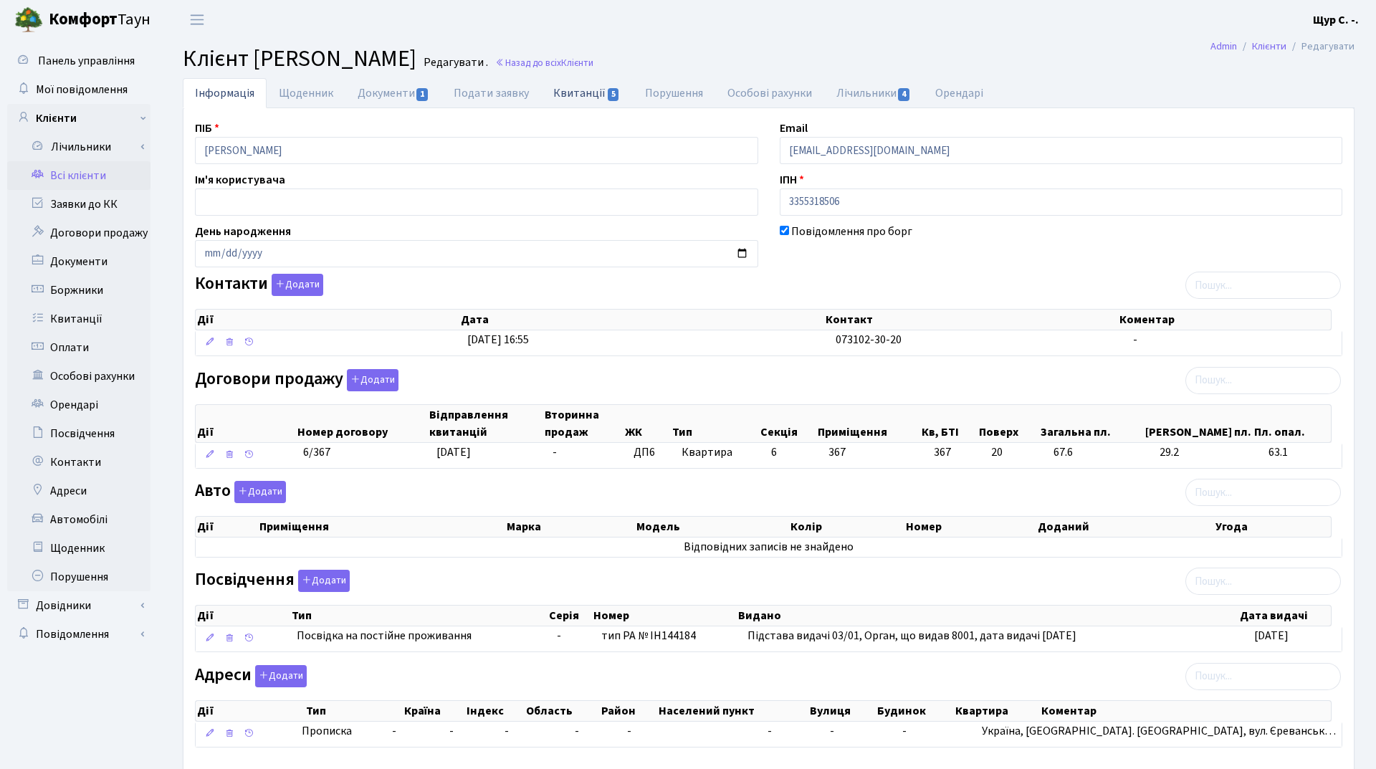
select select "25"
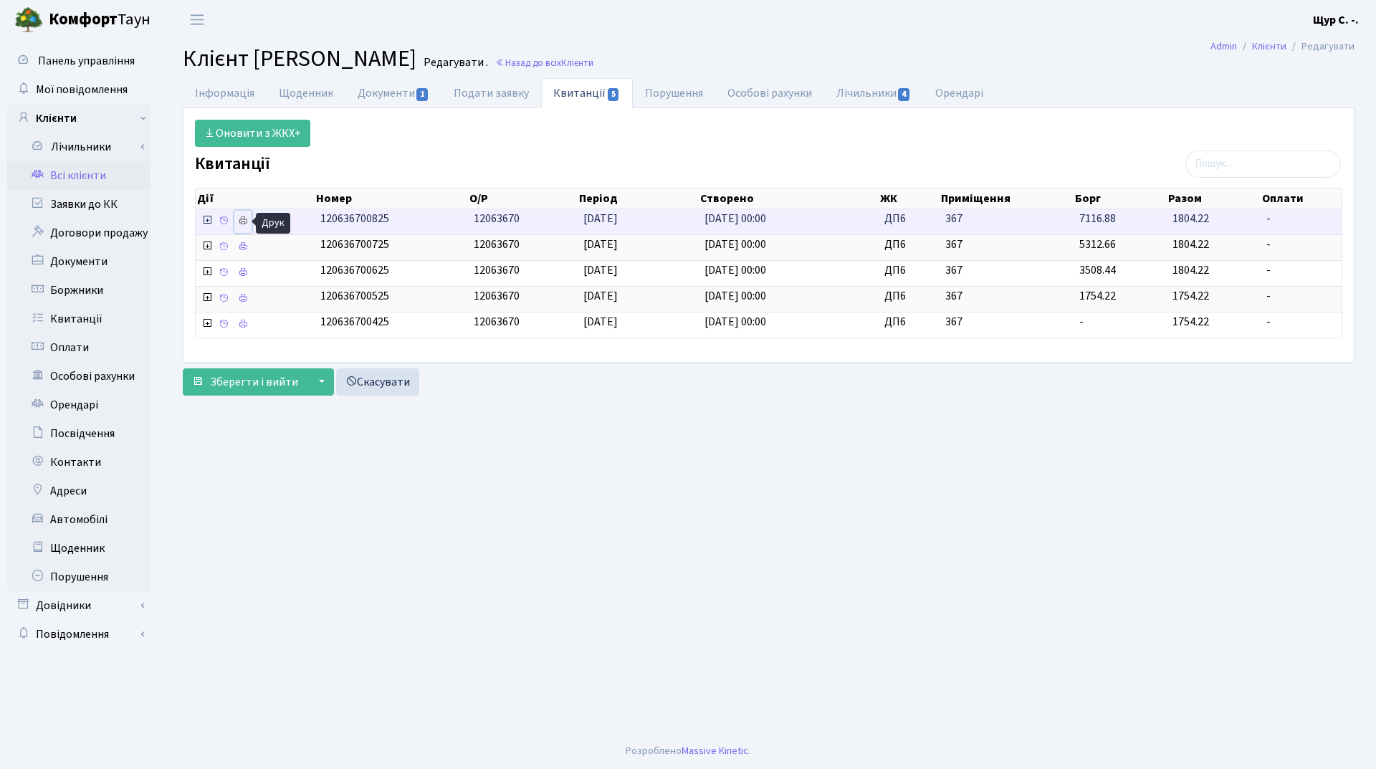
click at [239, 224] on icon at bounding box center [243, 221] width 10 height 10
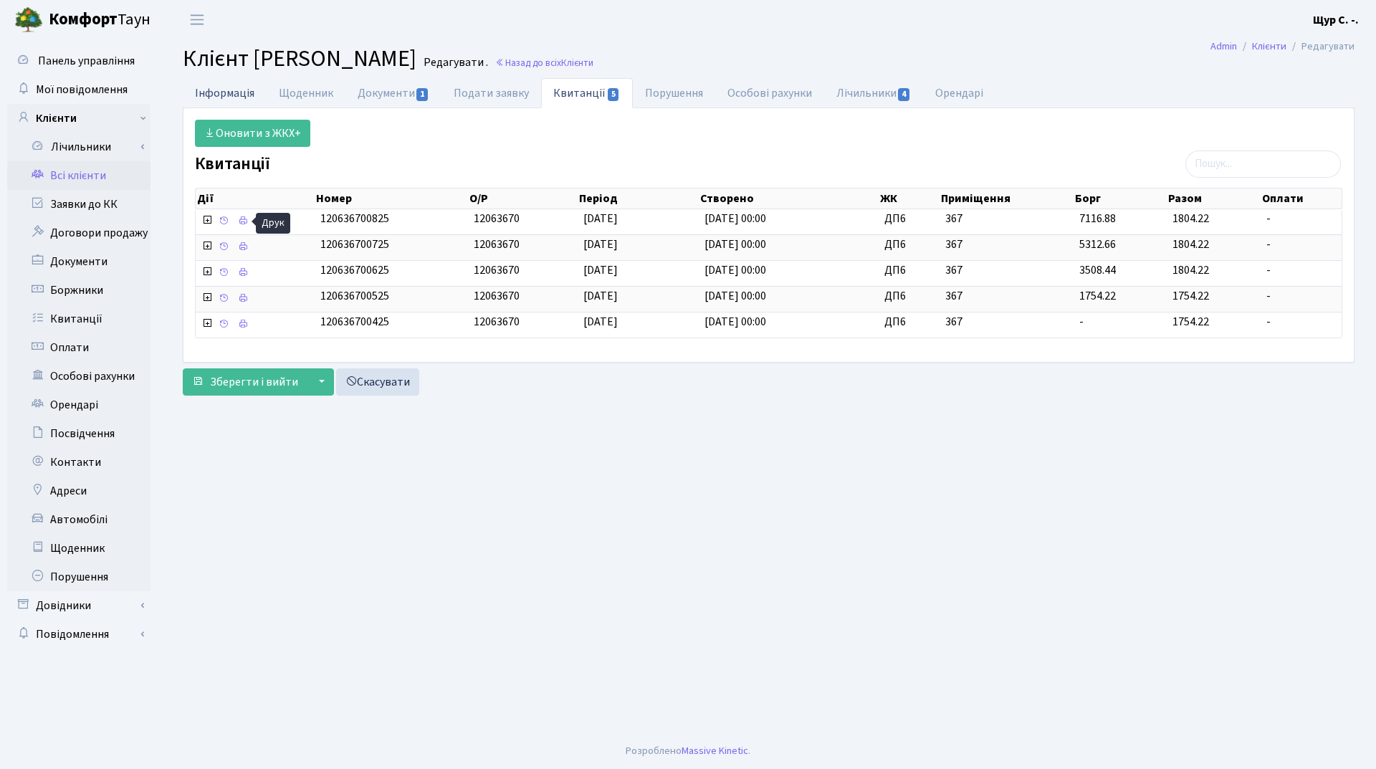
click at [223, 90] on link "Інформація" at bounding box center [225, 92] width 84 height 29
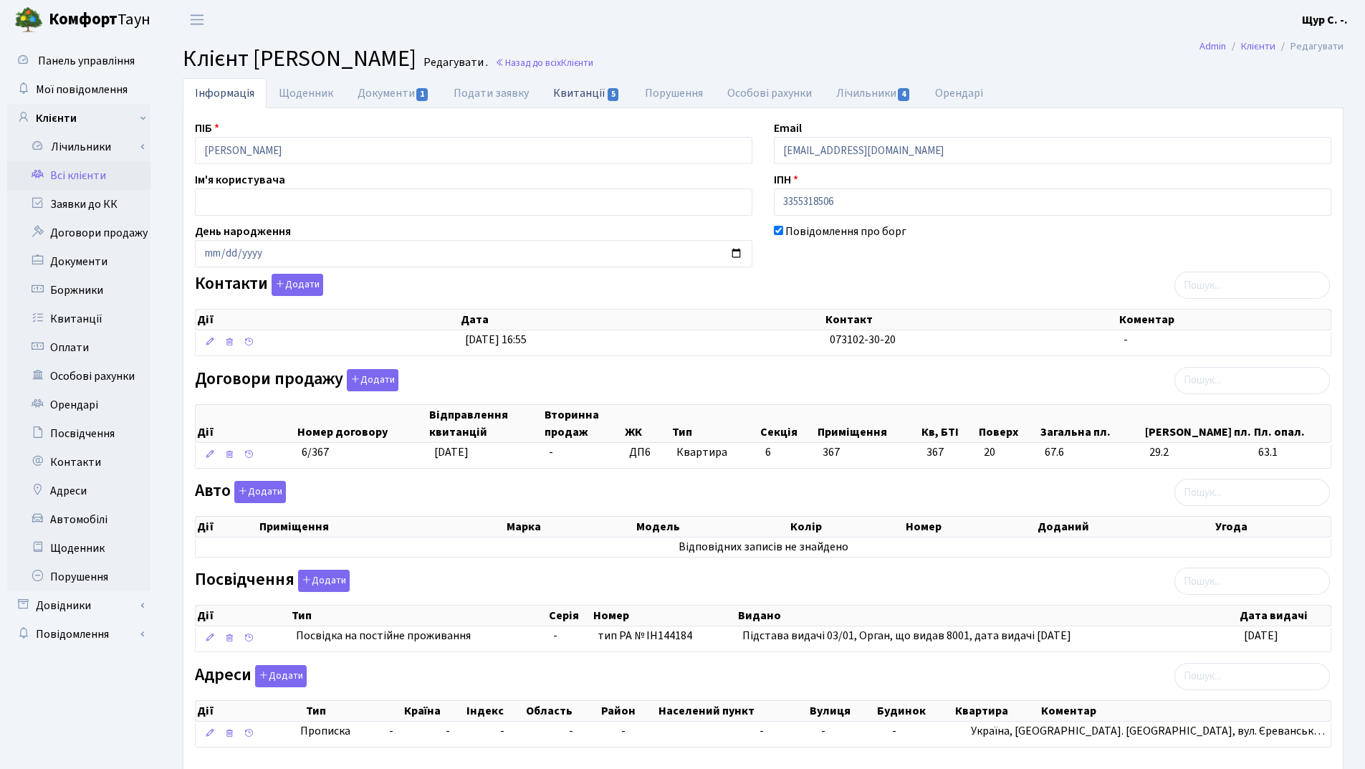
click at [571, 91] on link "Квитанції 5" at bounding box center [586, 92] width 91 height 29
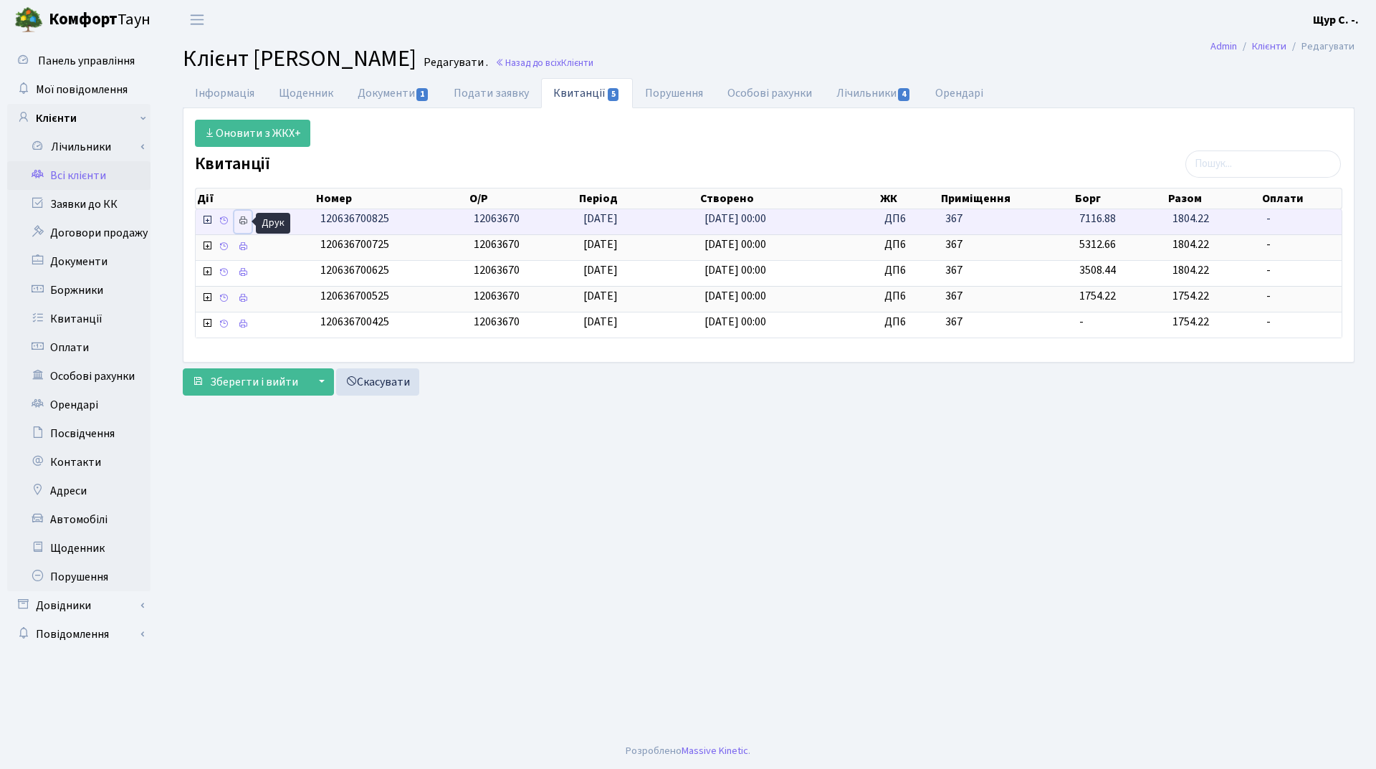
click at [243, 222] on icon at bounding box center [243, 221] width 10 height 10
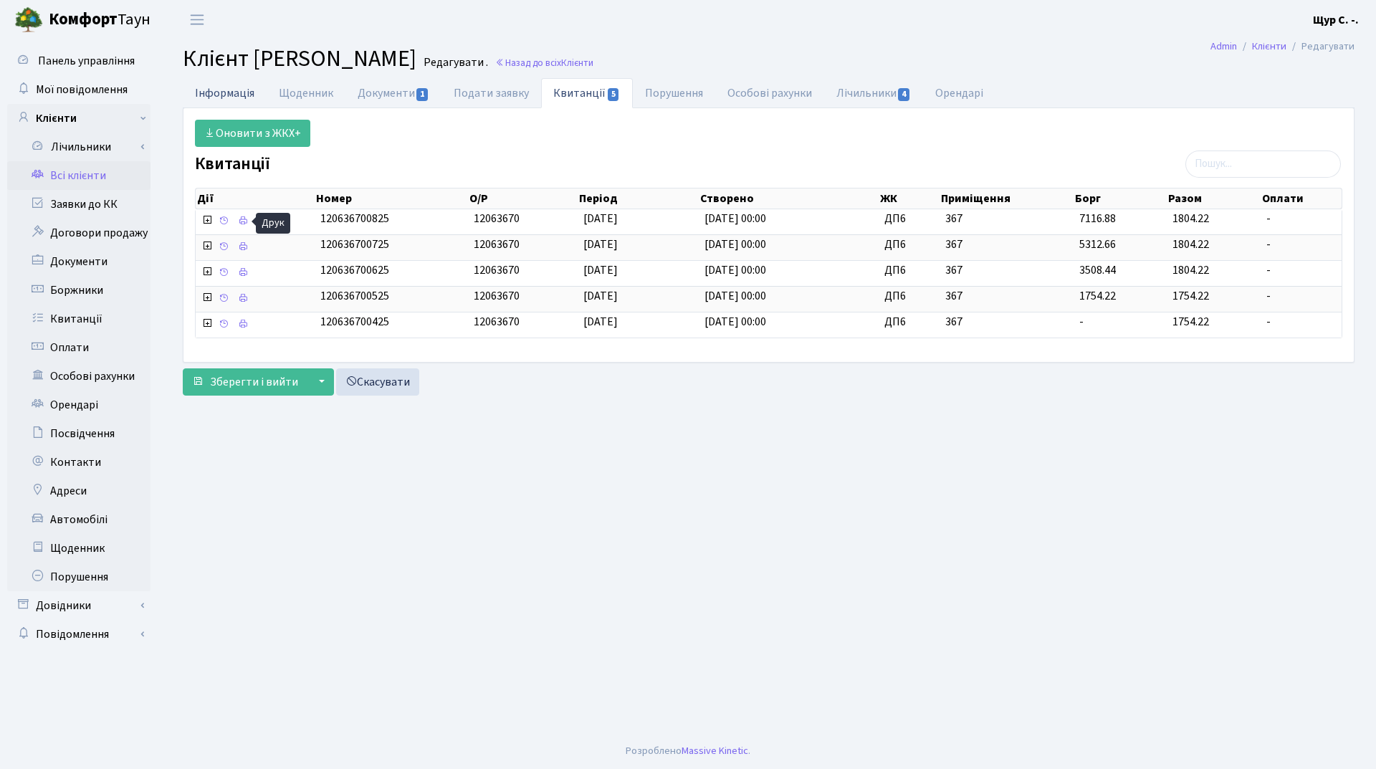
click at [214, 96] on link "Інформація" at bounding box center [225, 92] width 84 height 29
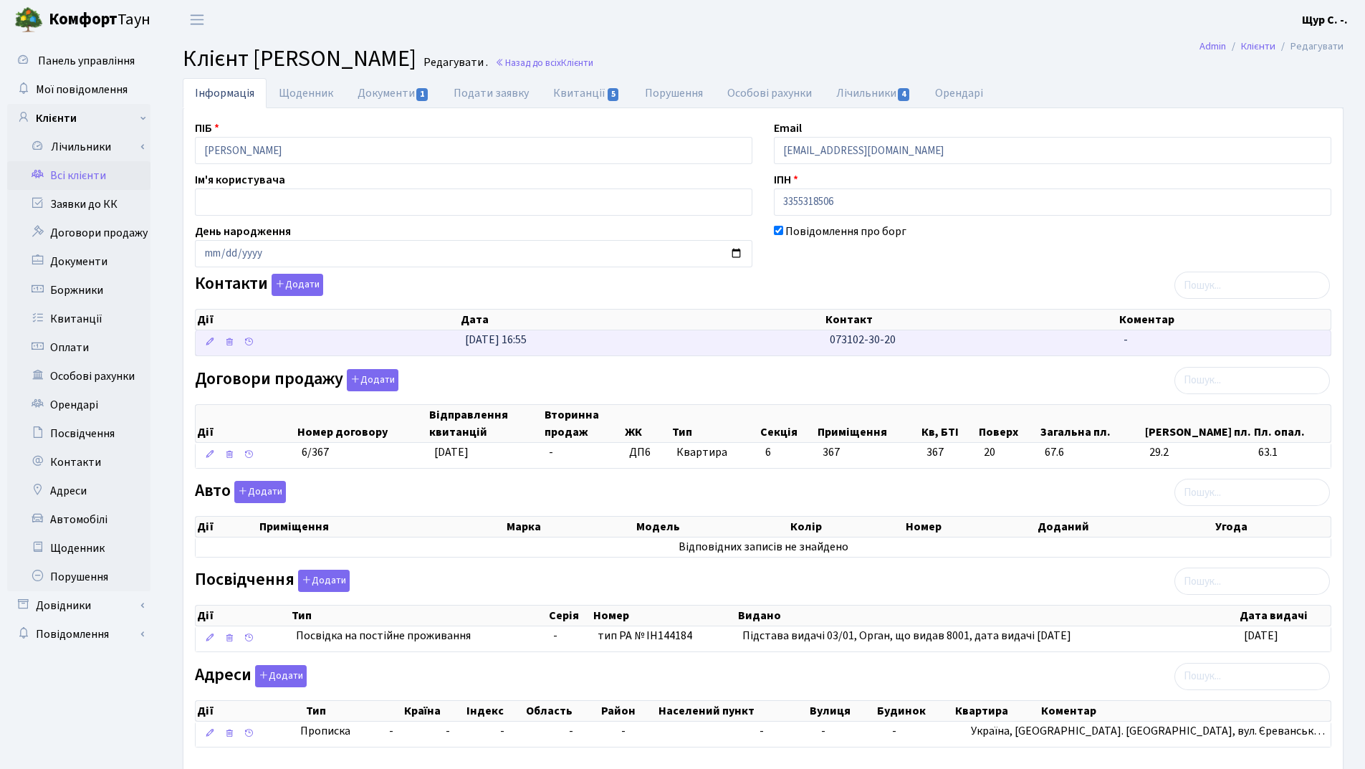
click at [671, 345] on td "31.03.2025, 16:55" at bounding box center [641, 342] width 365 height 25
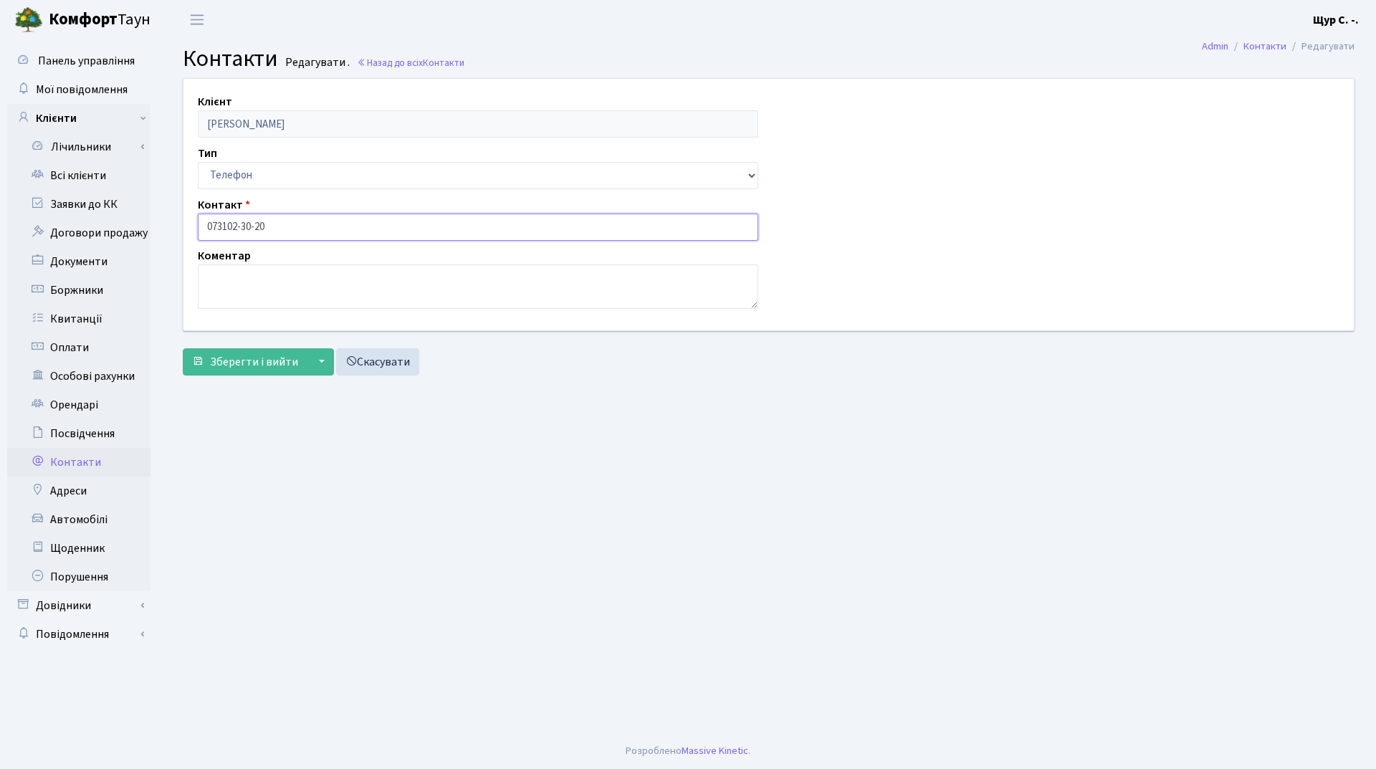
click at [224, 224] on input "073102-30-20" at bounding box center [478, 227] width 561 height 27
type input "[PHONE_NUMBER]"
click at [228, 357] on span "Зберегти і вийти" at bounding box center [254, 362] width 88 height 16
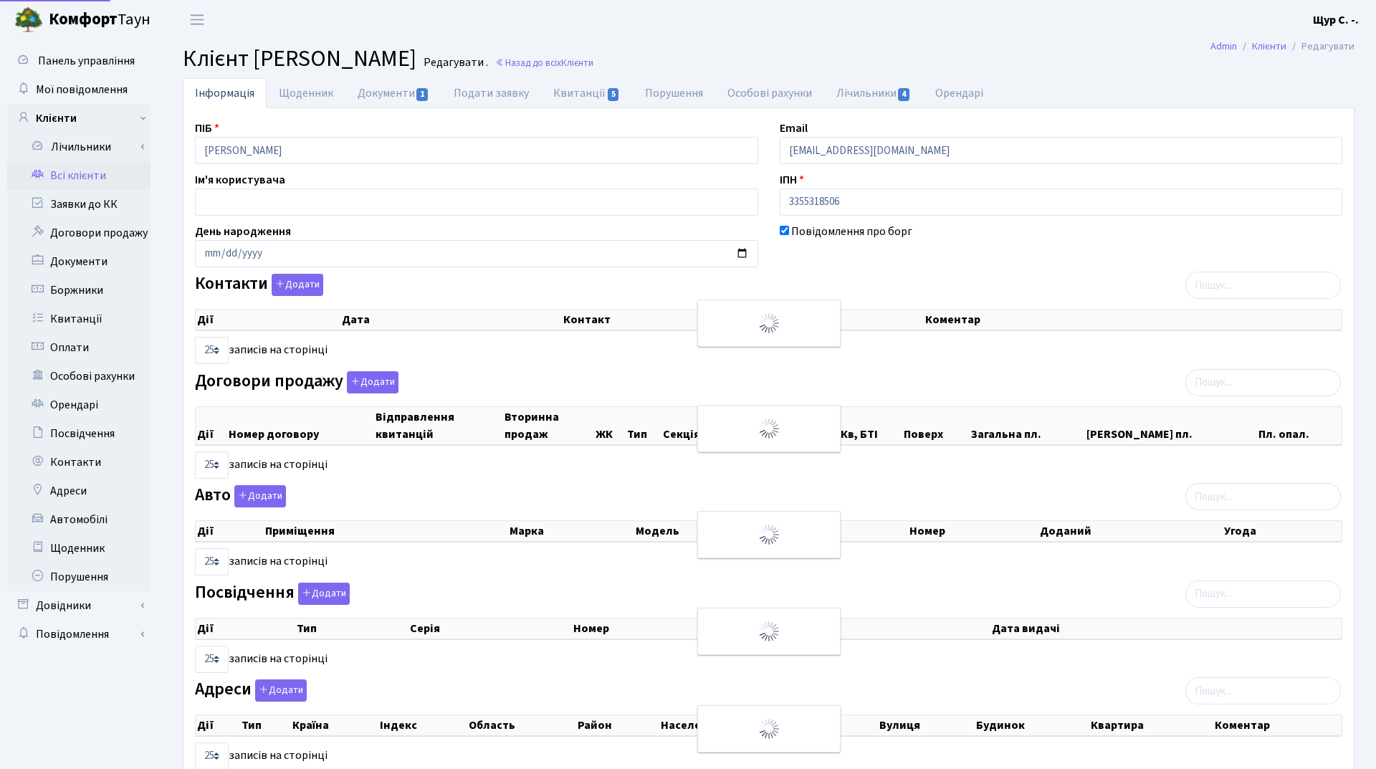
select select "25"
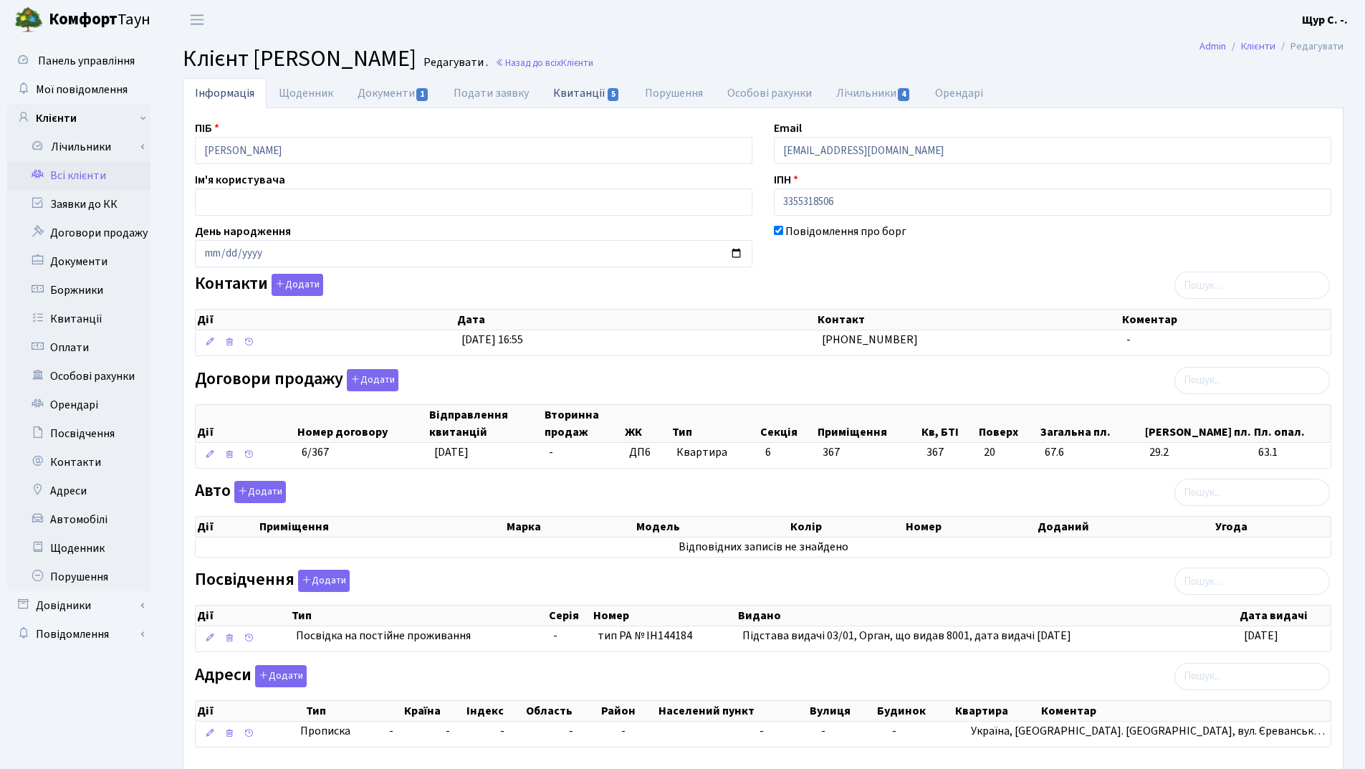
click at [577, 89] on link "Квитанції 5" at bounding box center [586, 92] width 91 height 29
select select "25"
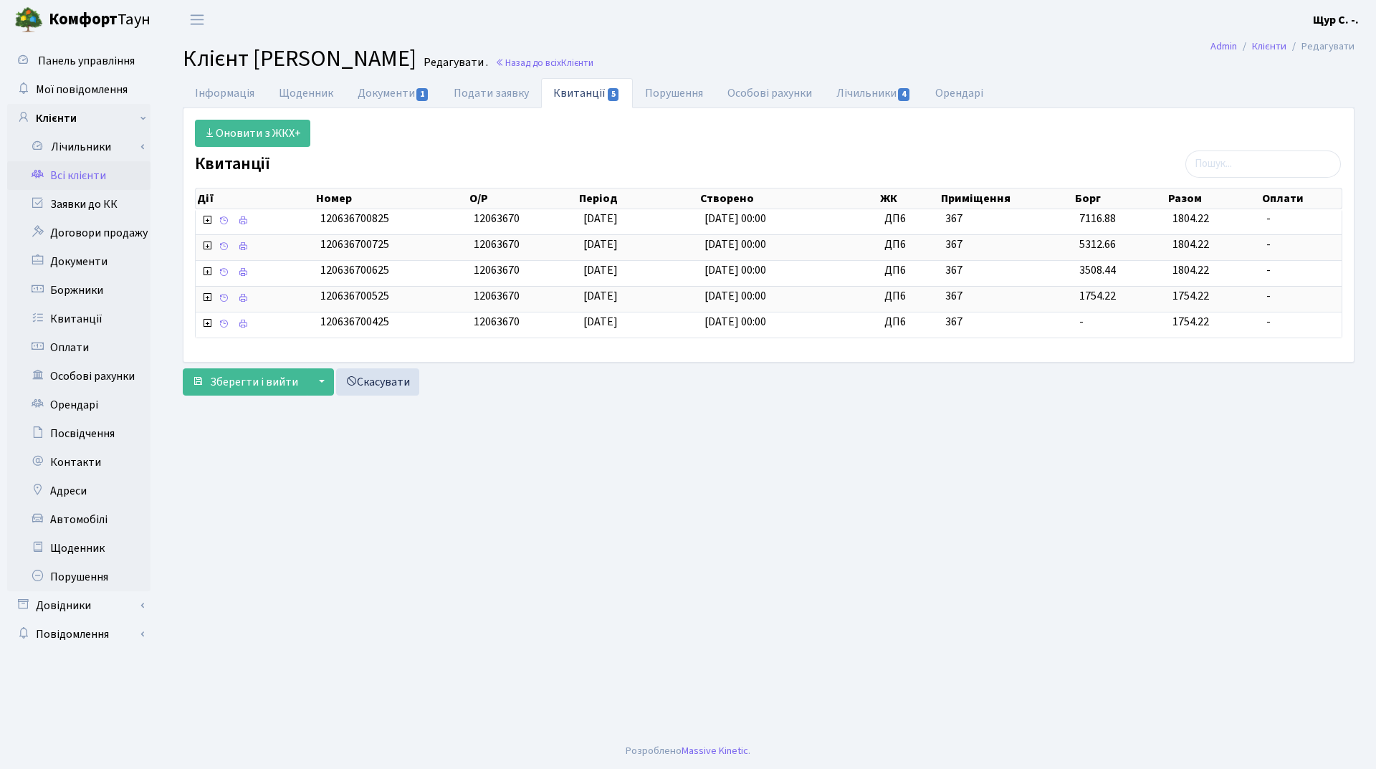
click at [99, 172] on link "Всі клієнти" at bounding box center [78, 175] width 143 height 29
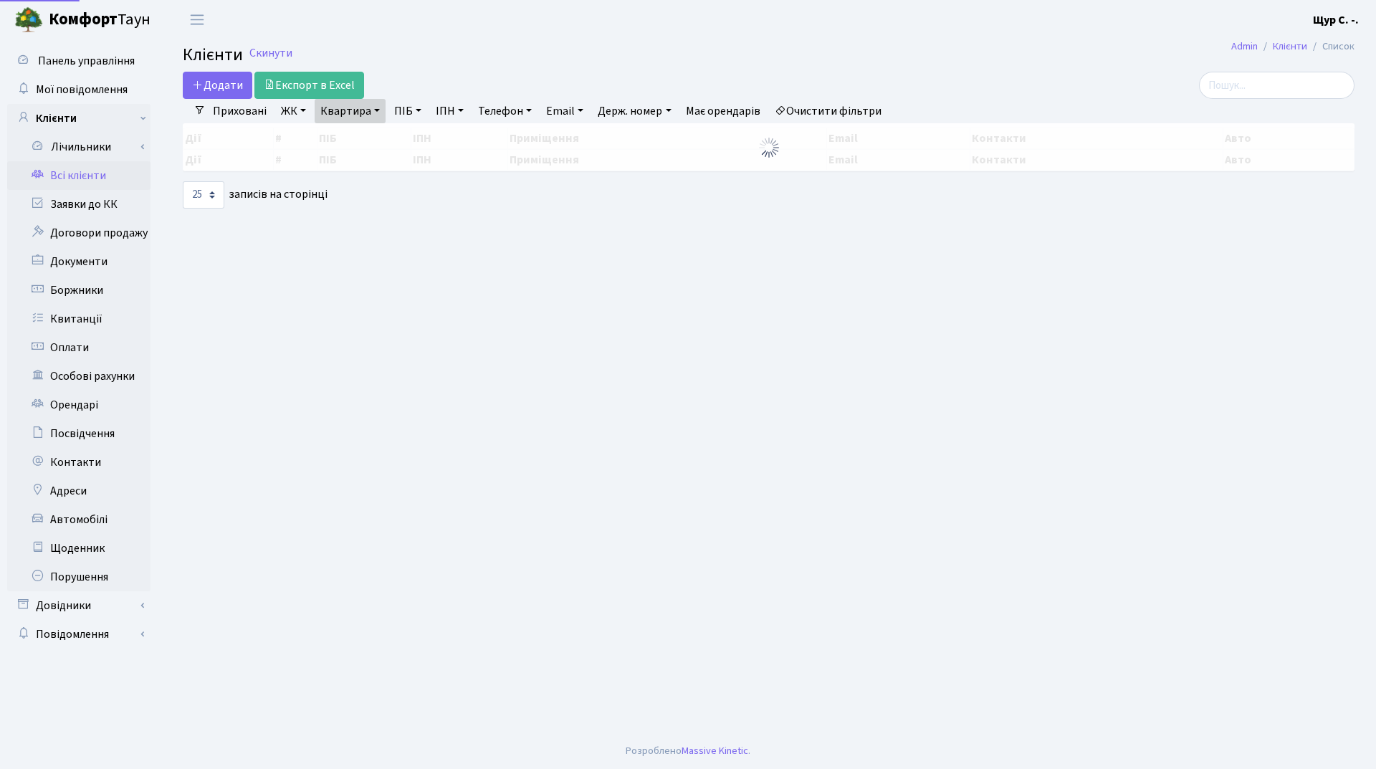
select select "25"
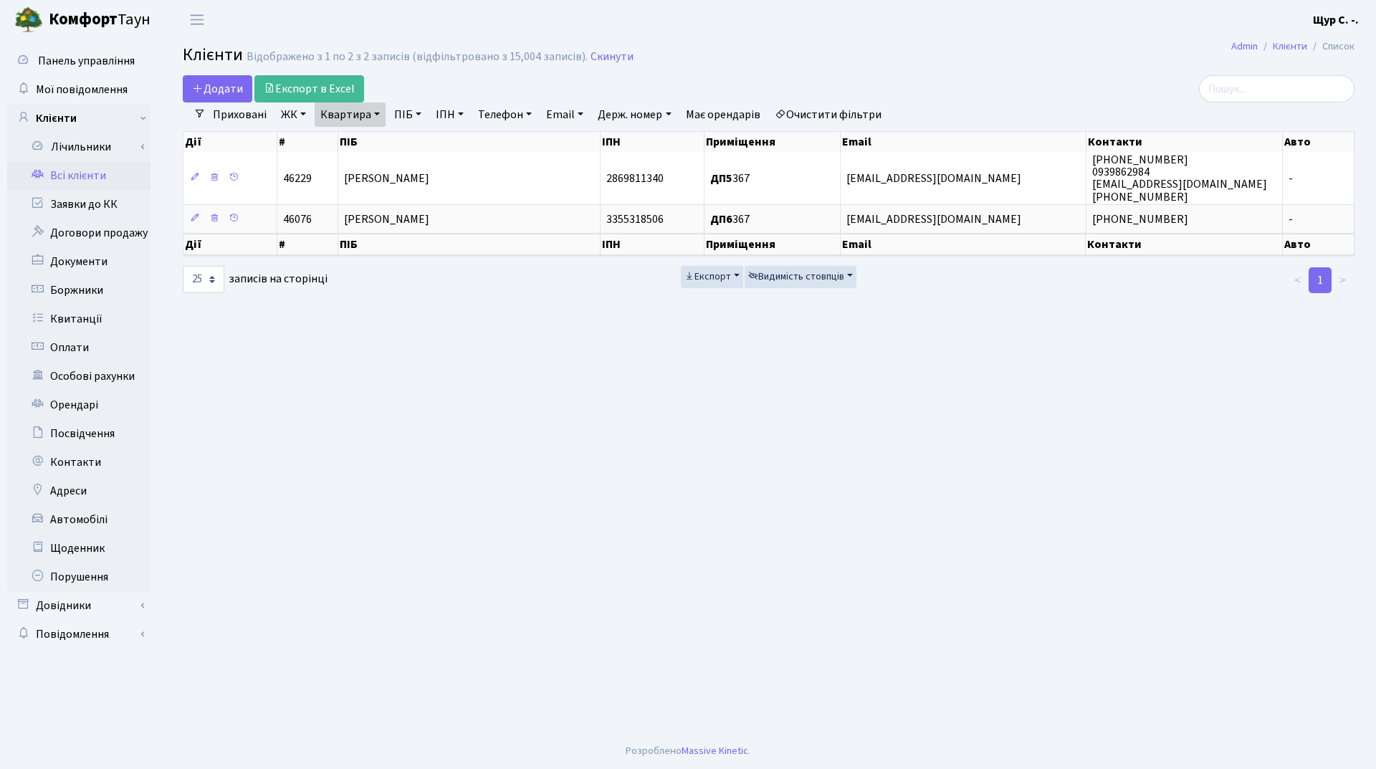
click at [378, 110] on link "Квартира" at bounding box center [350, 114] width 71 height 24
click at [358, 140] on input "367" at bounding box center [357, 142] width 84 height 27
type input "3"
type input "81"
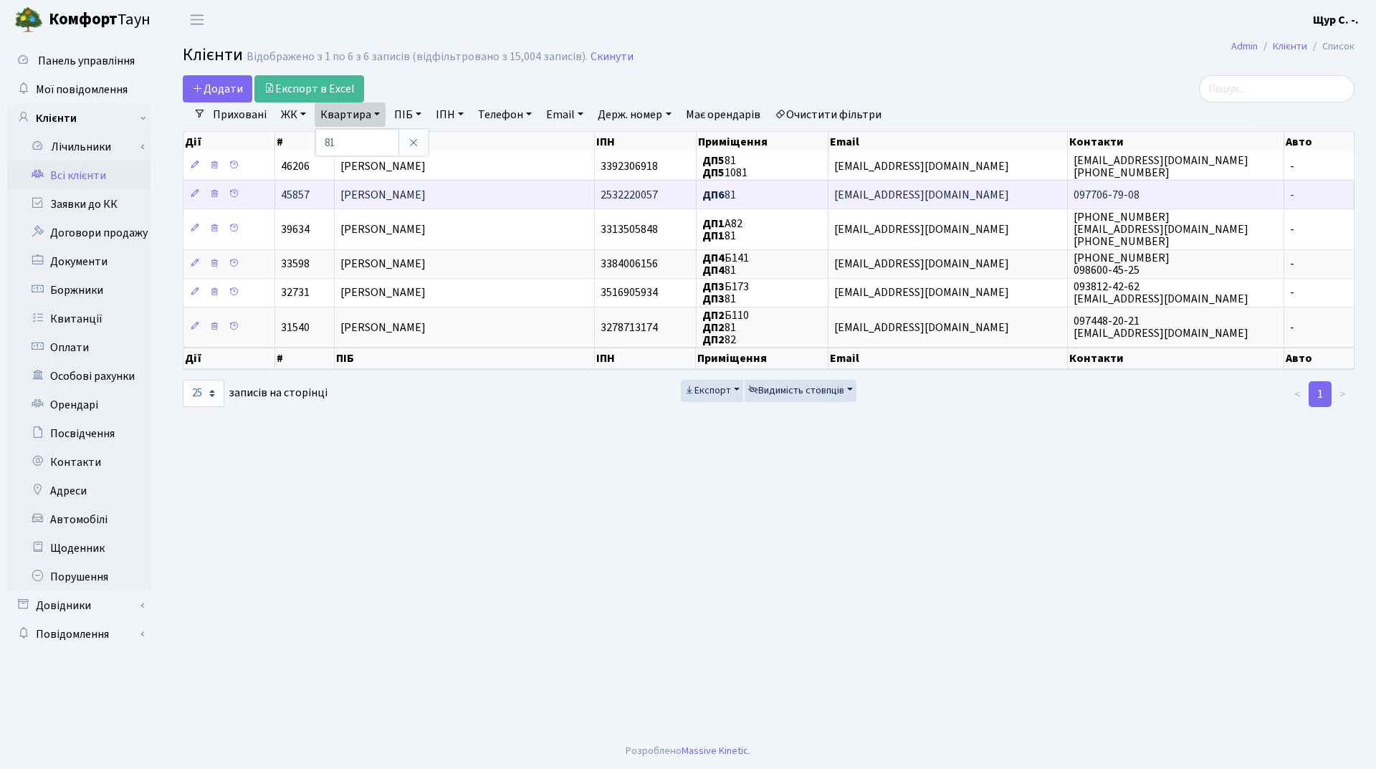
click at [426, 189] on span "Котощук Микола Олексійович" at bounding box center [382, 195] width 85 height 16
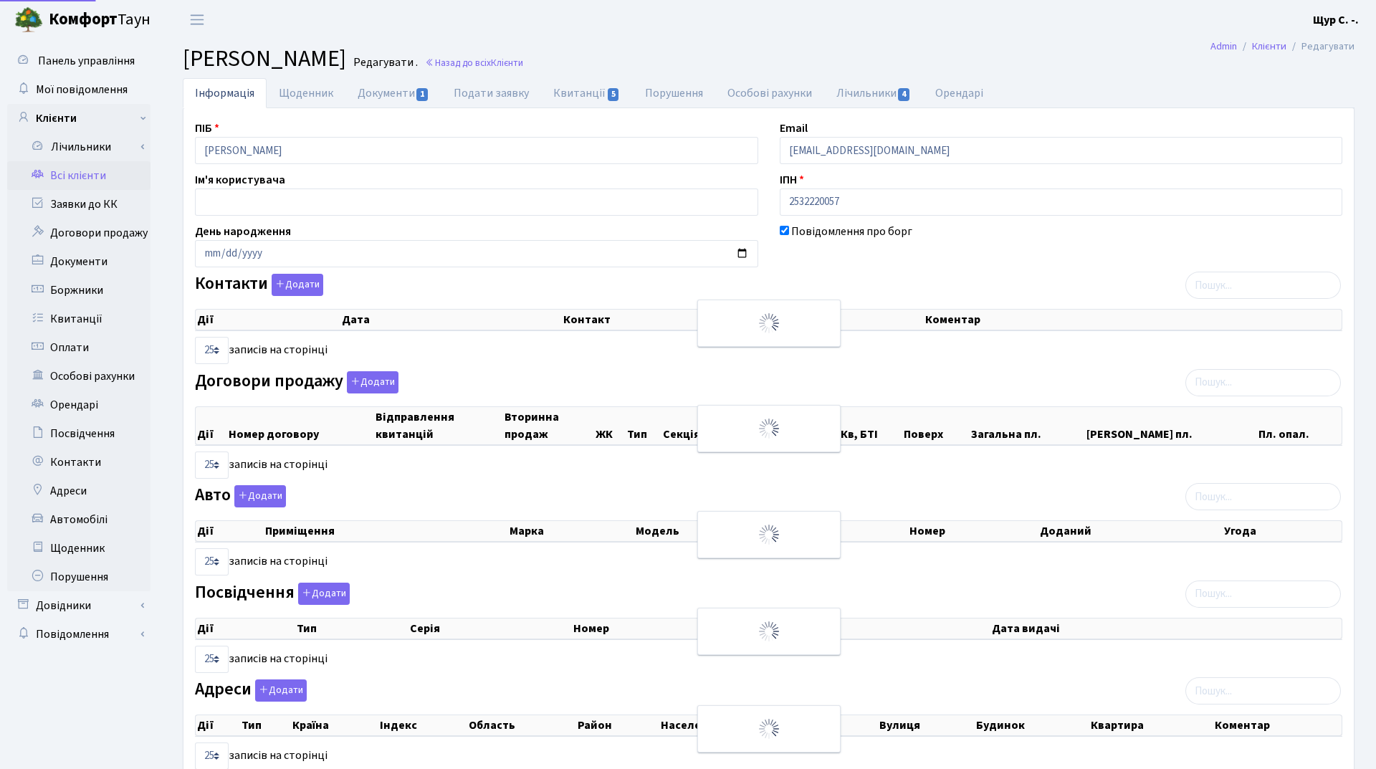
select select "25"
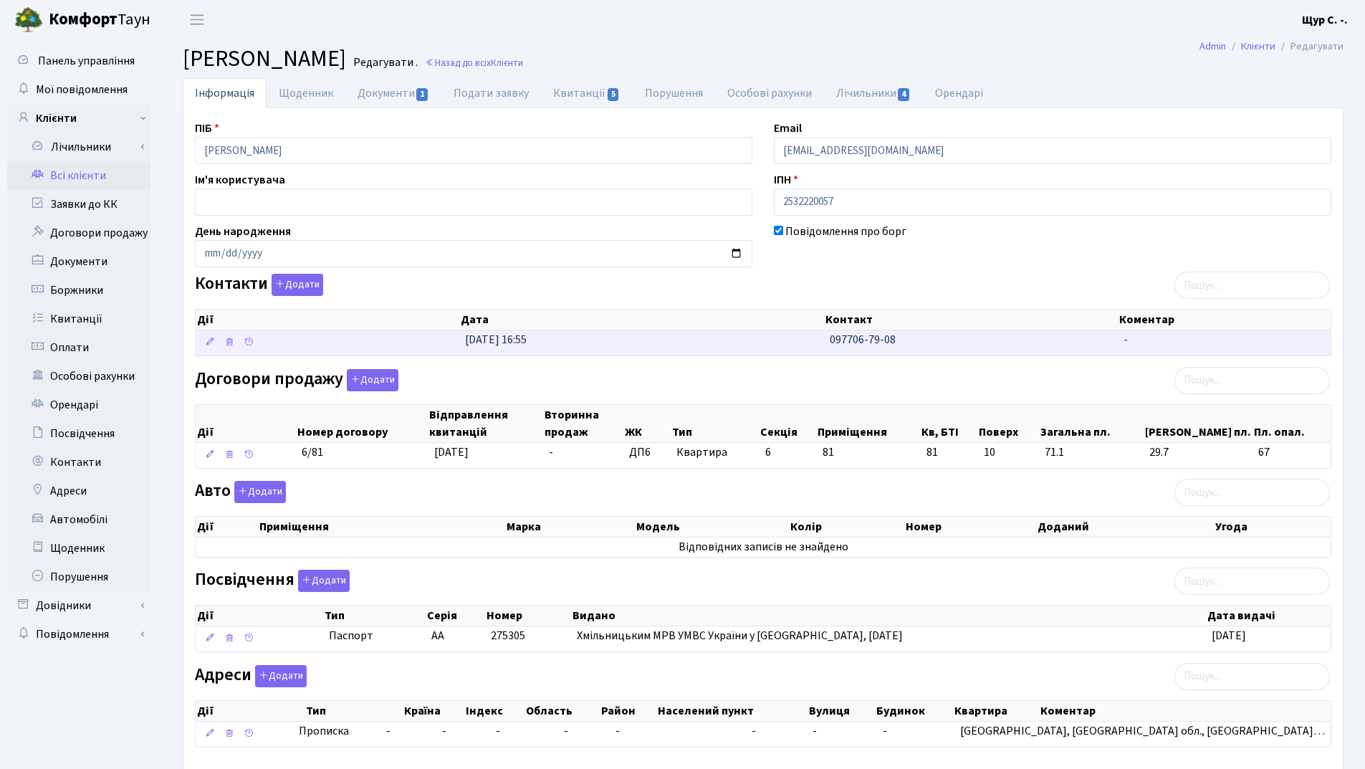
click at [590, 344] on td "[DATE] 16:55" at bounding box center [641, 342] width 365 height 25
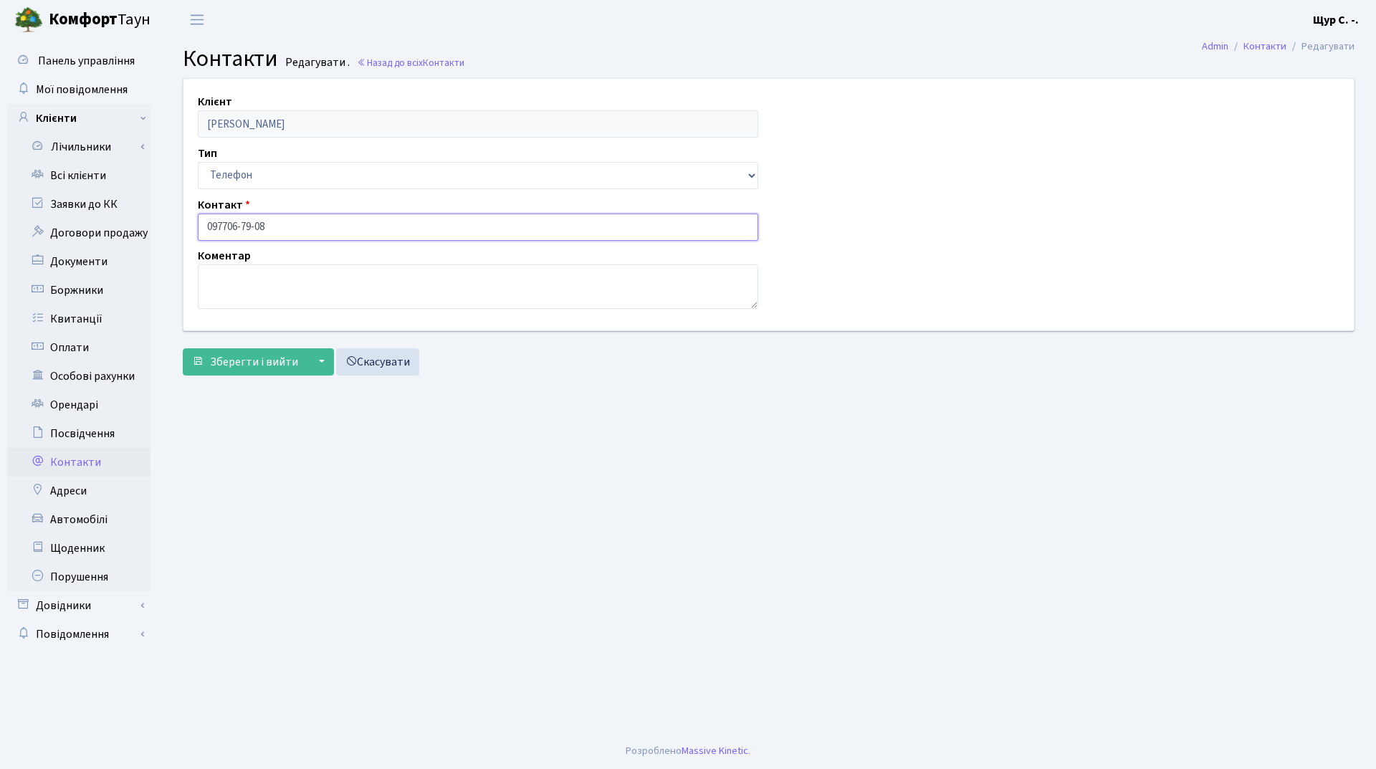
click at [225, 221] on input "097706-79-08" at bounding box center [478, 227] width 561 height 27
type input "[PHONE_NUMBER]"
click at [255, 366] on span "Зберегти і вийти" at bounding box center [254, 362] width 88 height 16
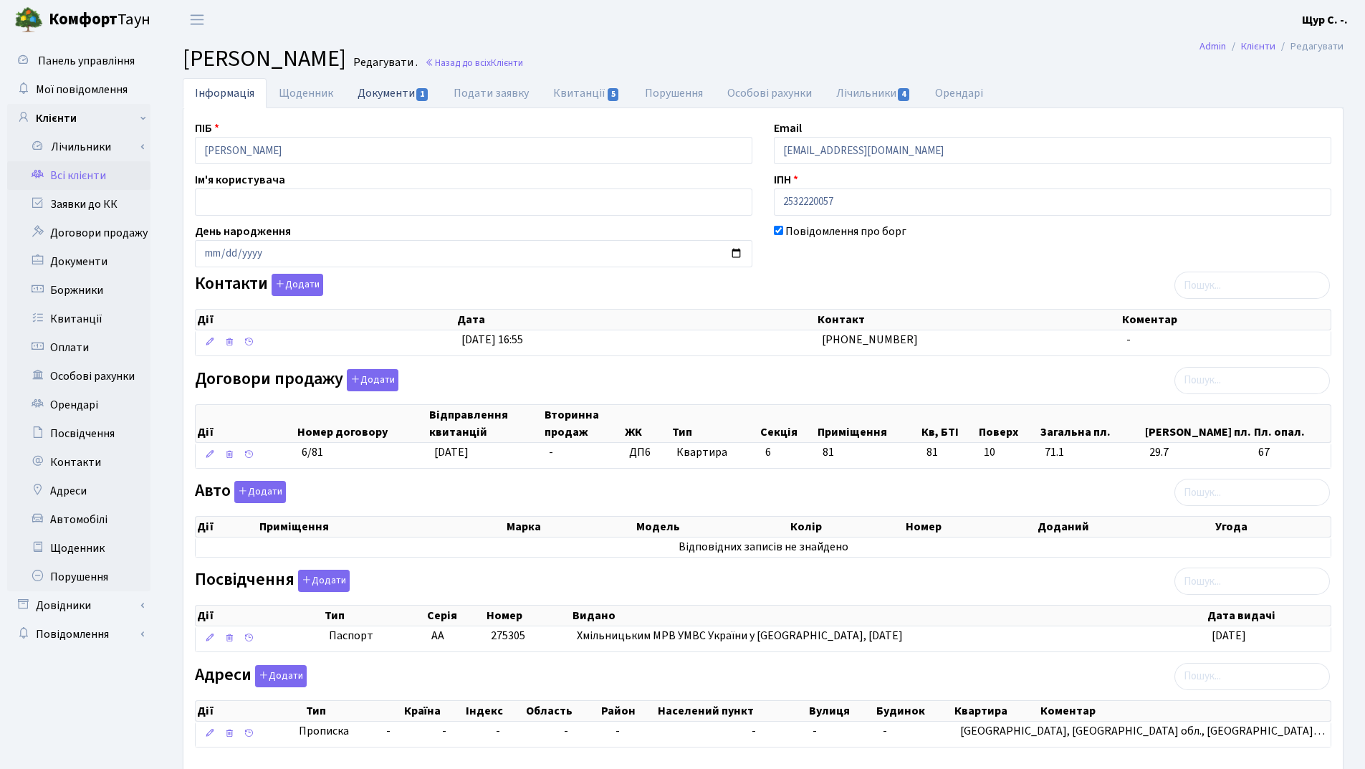
click at [373, 90] on link "Документи 1" at bounding box center [393, 92] width 96 height 29
select select "25"
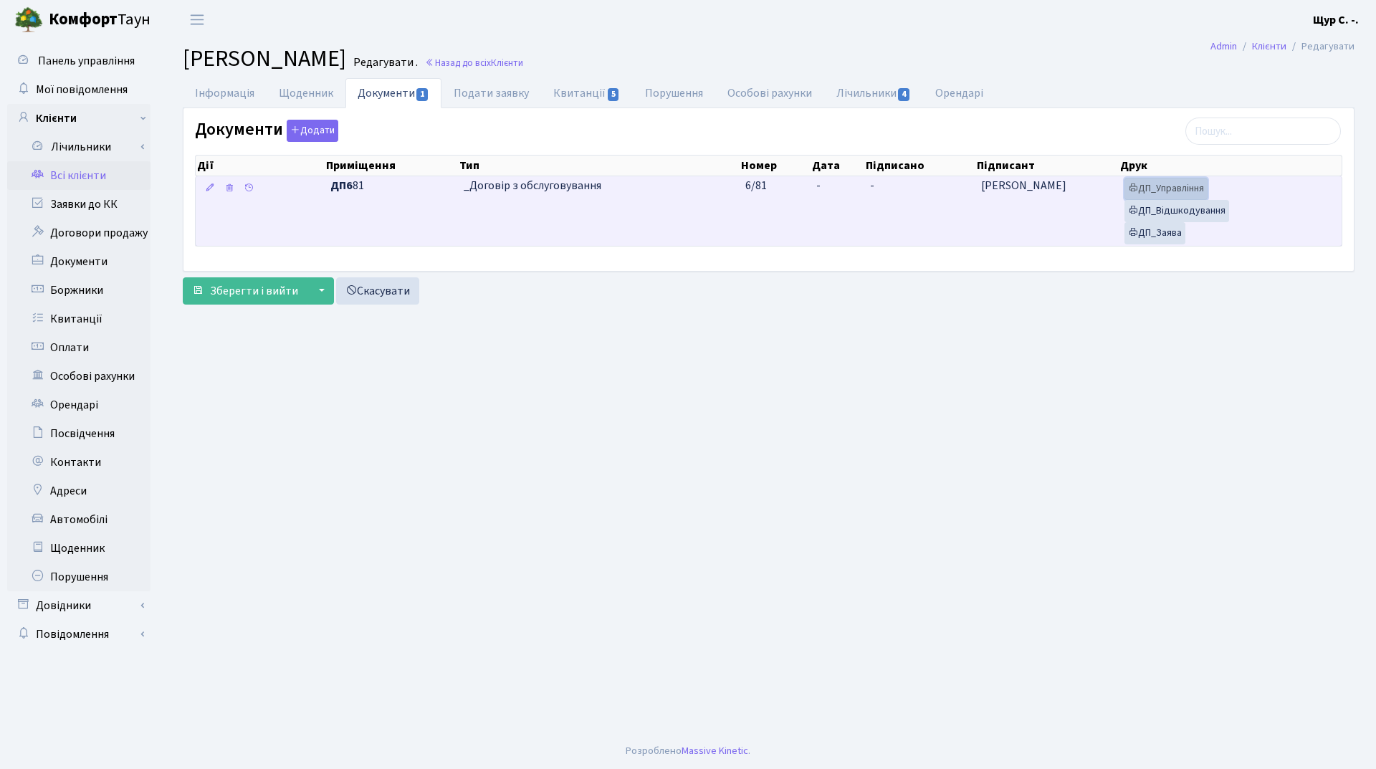
click at [1186, 183] on link "ДП_Управління" at bounding box center [1166, 189] width 83 height 22
click at [1182, 211] on link "ДП_Відшкодування" at bounding box center [1177, 211] width 105 height 22
click at [1155, 227] on link "ДП_Заява" at bounding box center [1155, 233] width 61 height 22
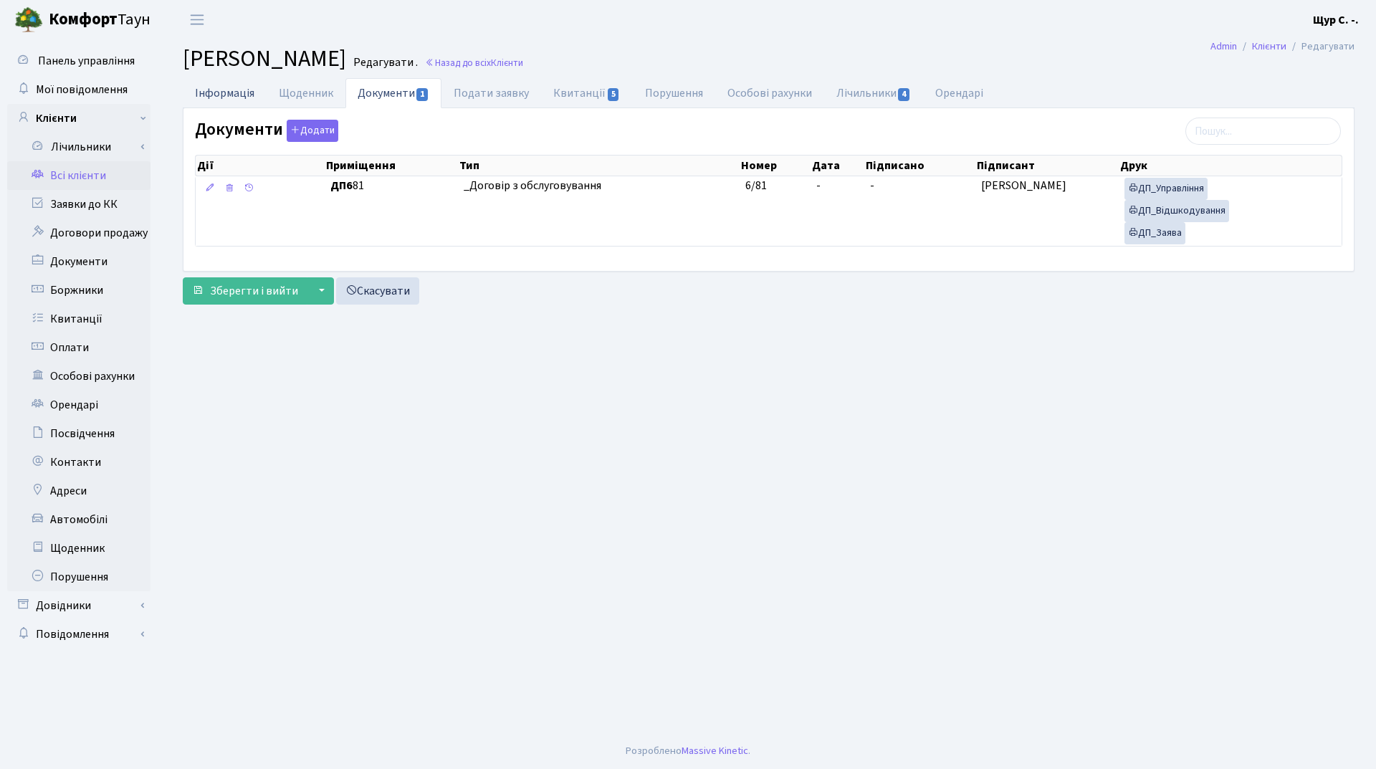
click at [218, 100] on link "Інформація" at bounding box center [225, 92] width 84 height 29
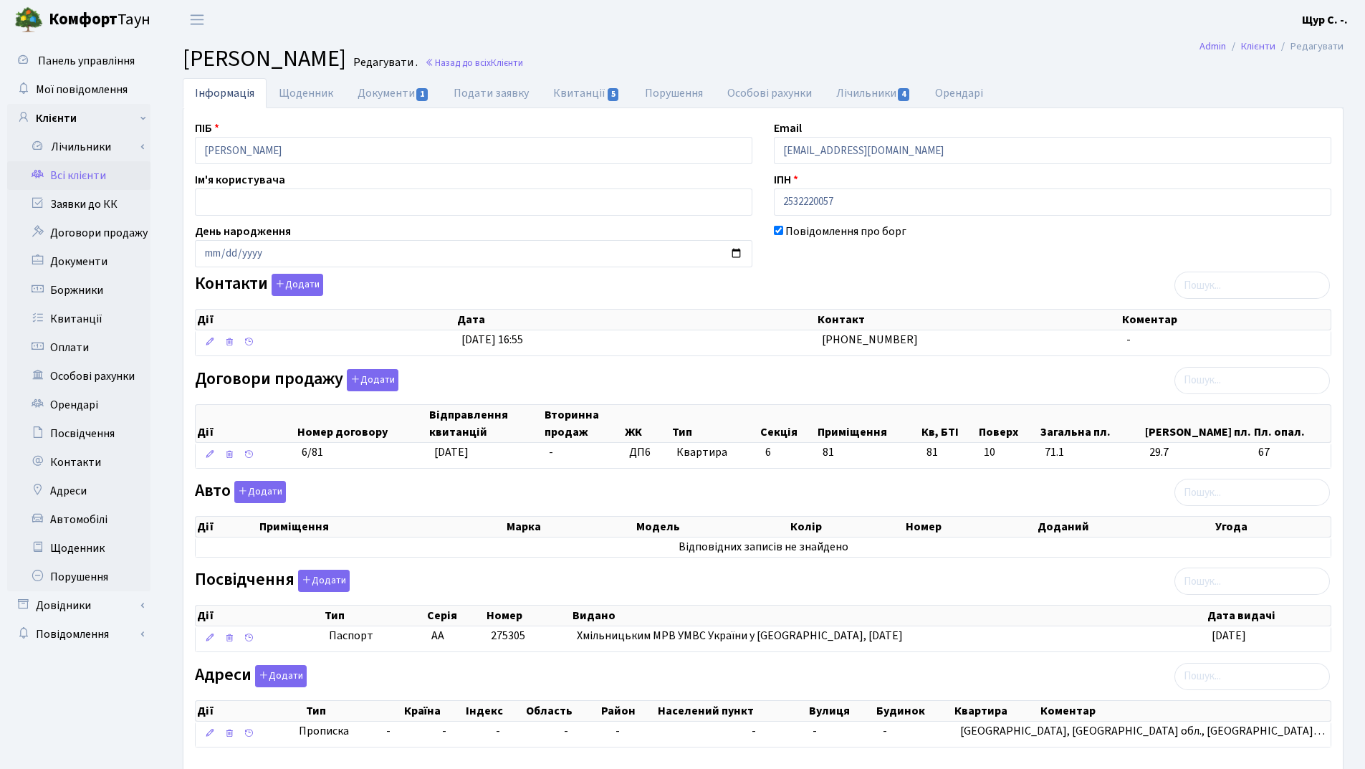
click at [65, 180] on link "Всі клієнти" at bounding box center [78, 175] width 143 height 29
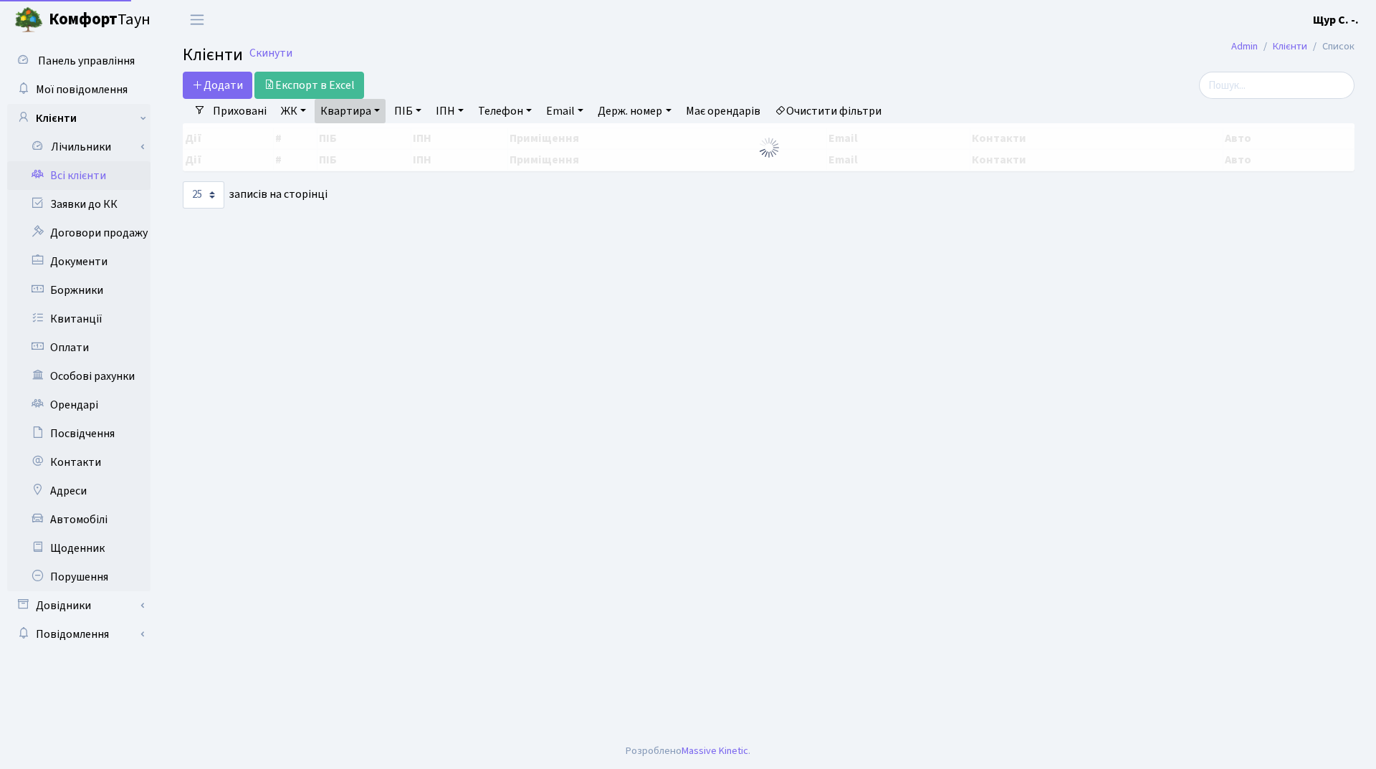
select select "25"
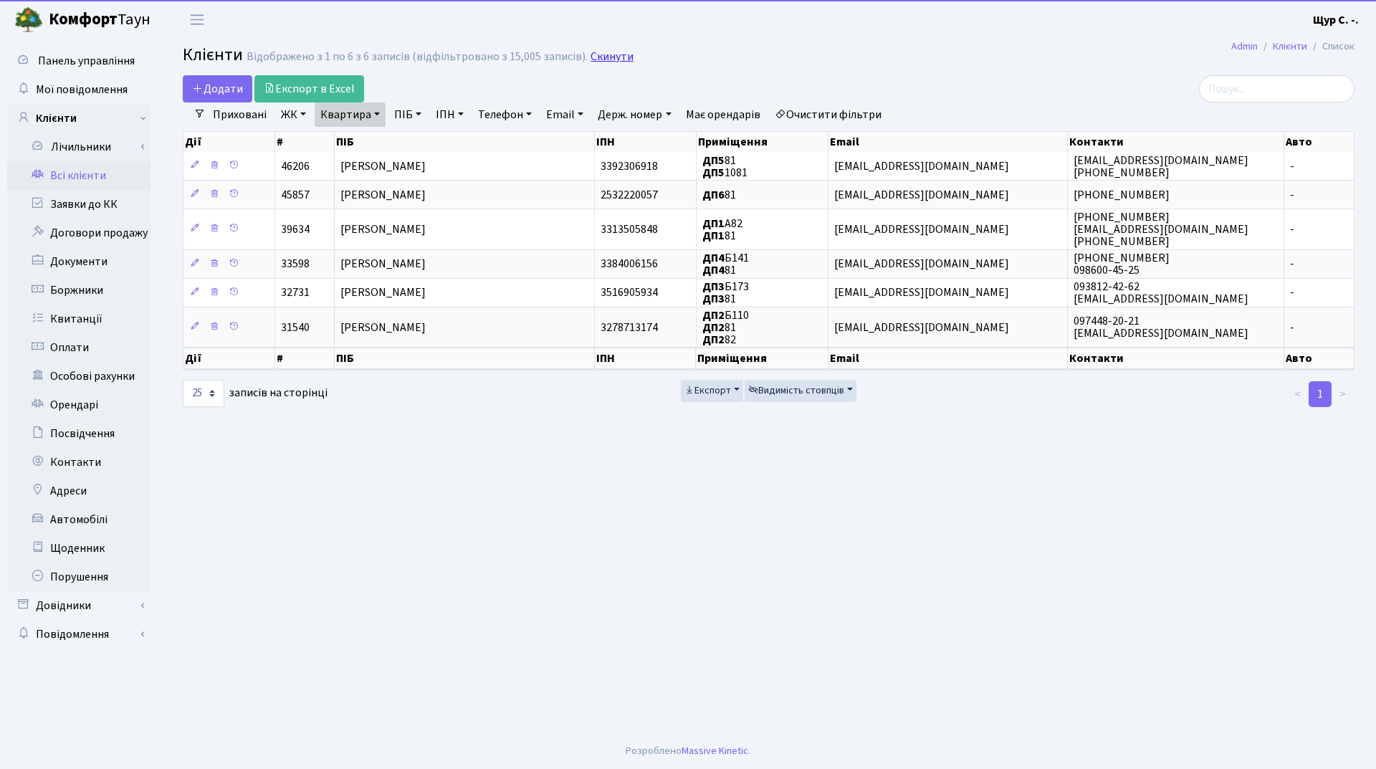
click at [604, 59] on link "Скинути" at bounding box center [612, 57] width 43 height 14
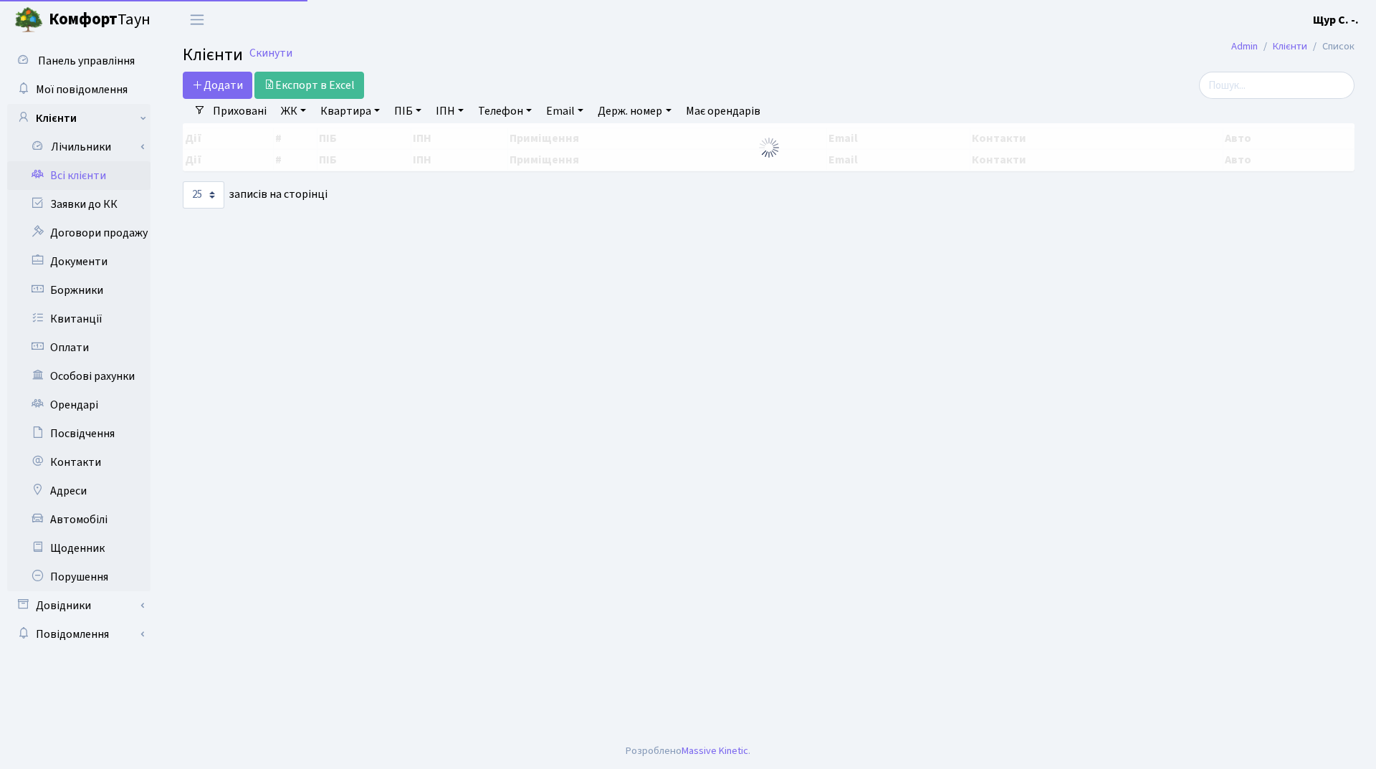
select select "25"
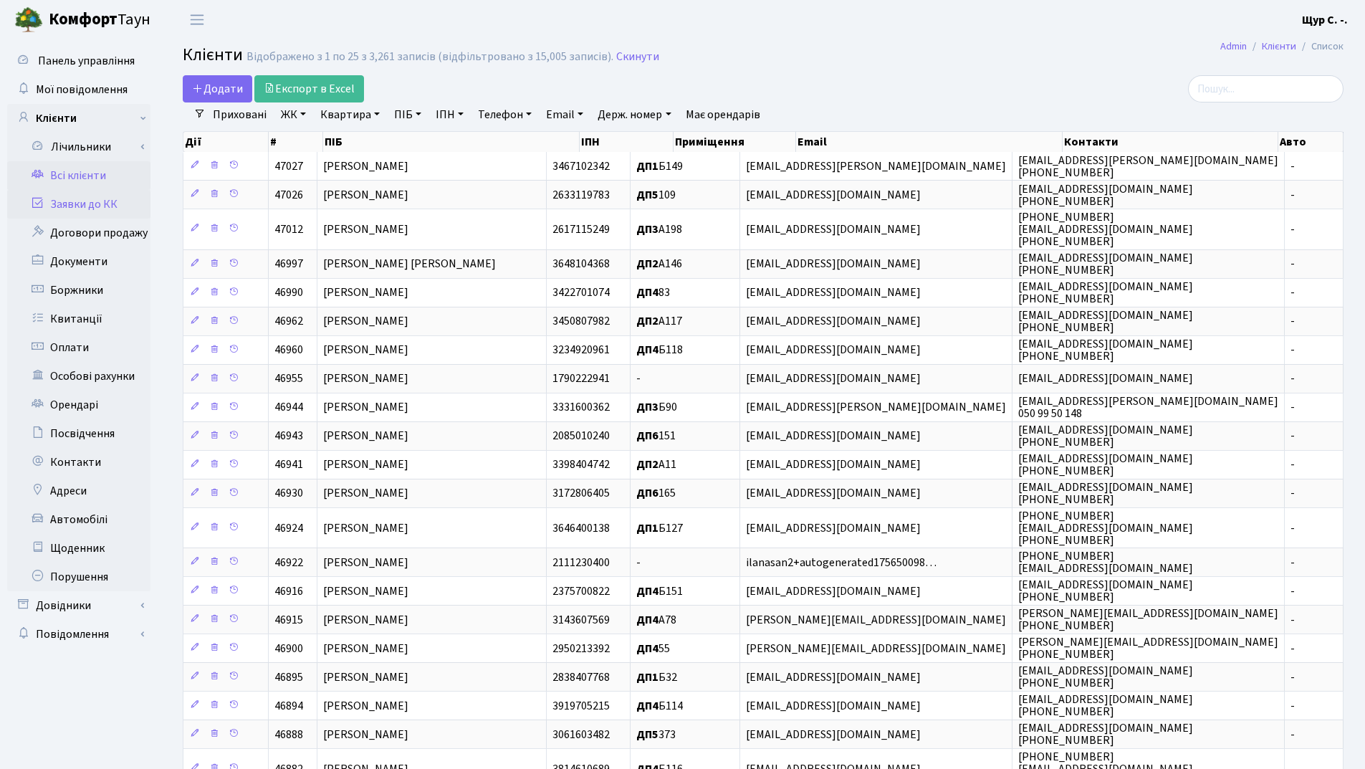
click at [108, 202] on link "Заявки до КК" at bounding box center [78, 204] width 143 height 29
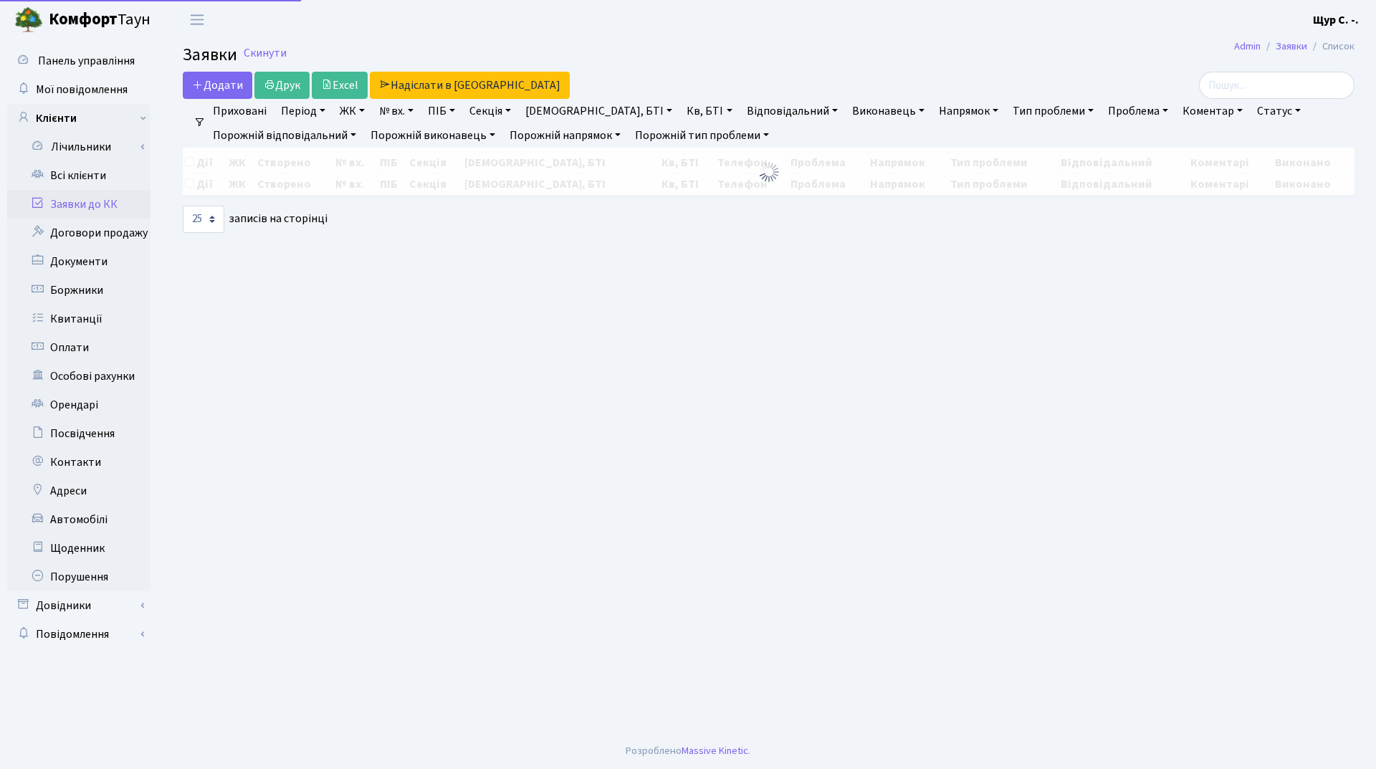
select select "25"
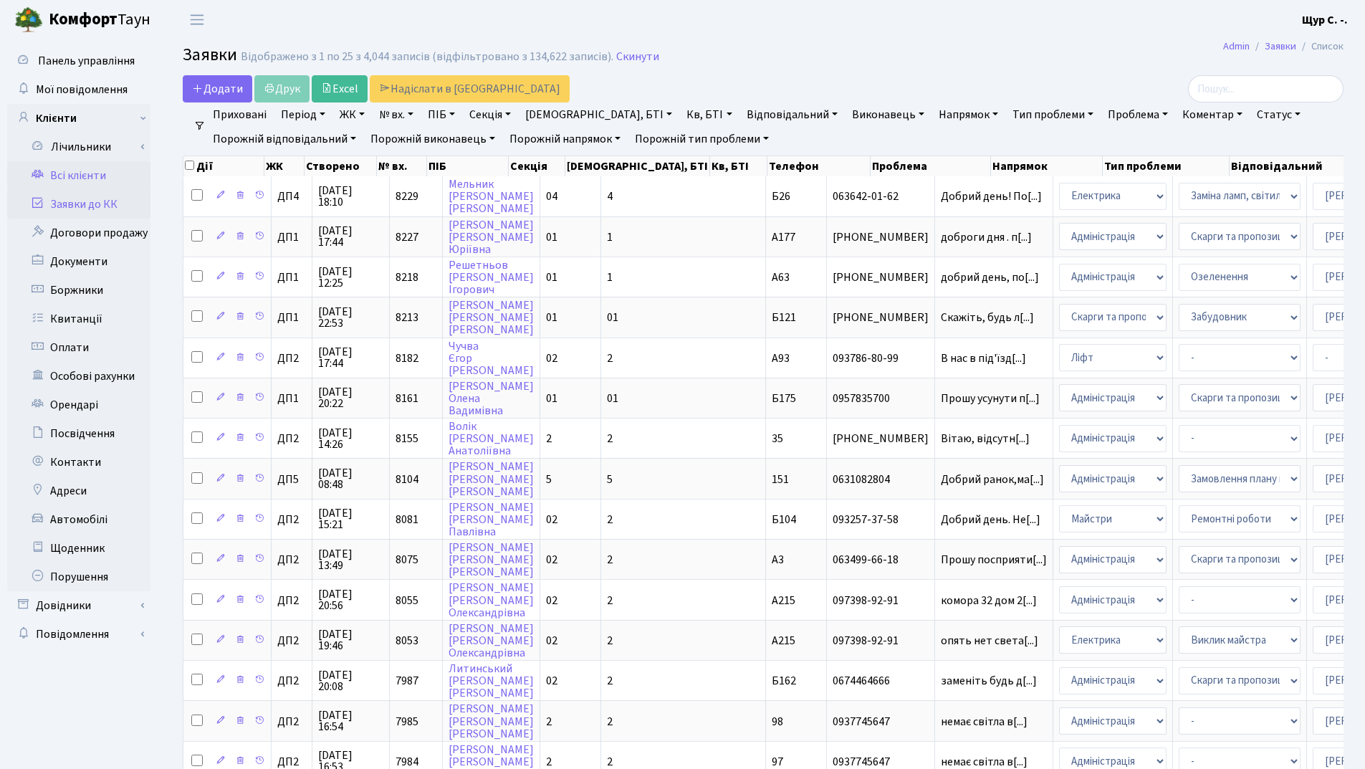
click at [87, 175] on link "Всі клієнти" at bounding box center [78, 175] width 143 height 29
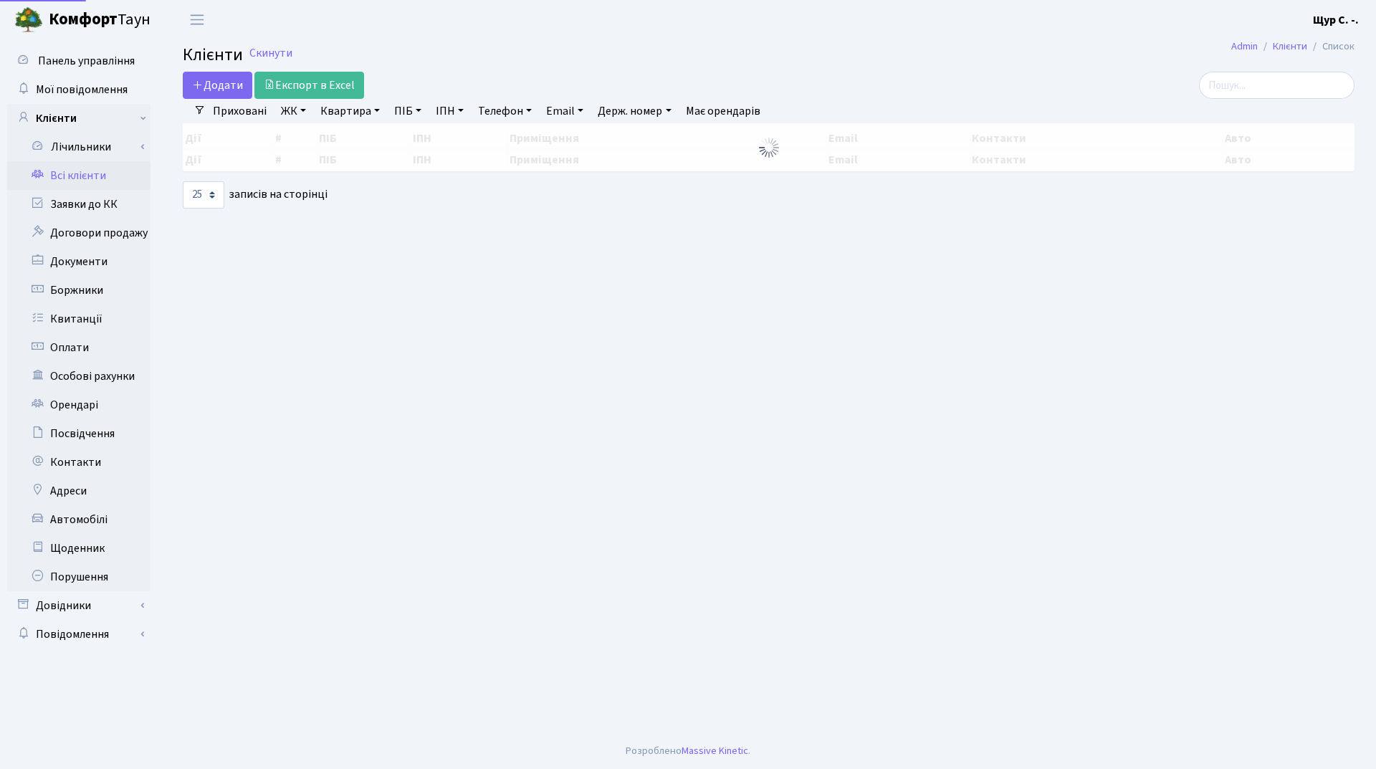
select select "25"
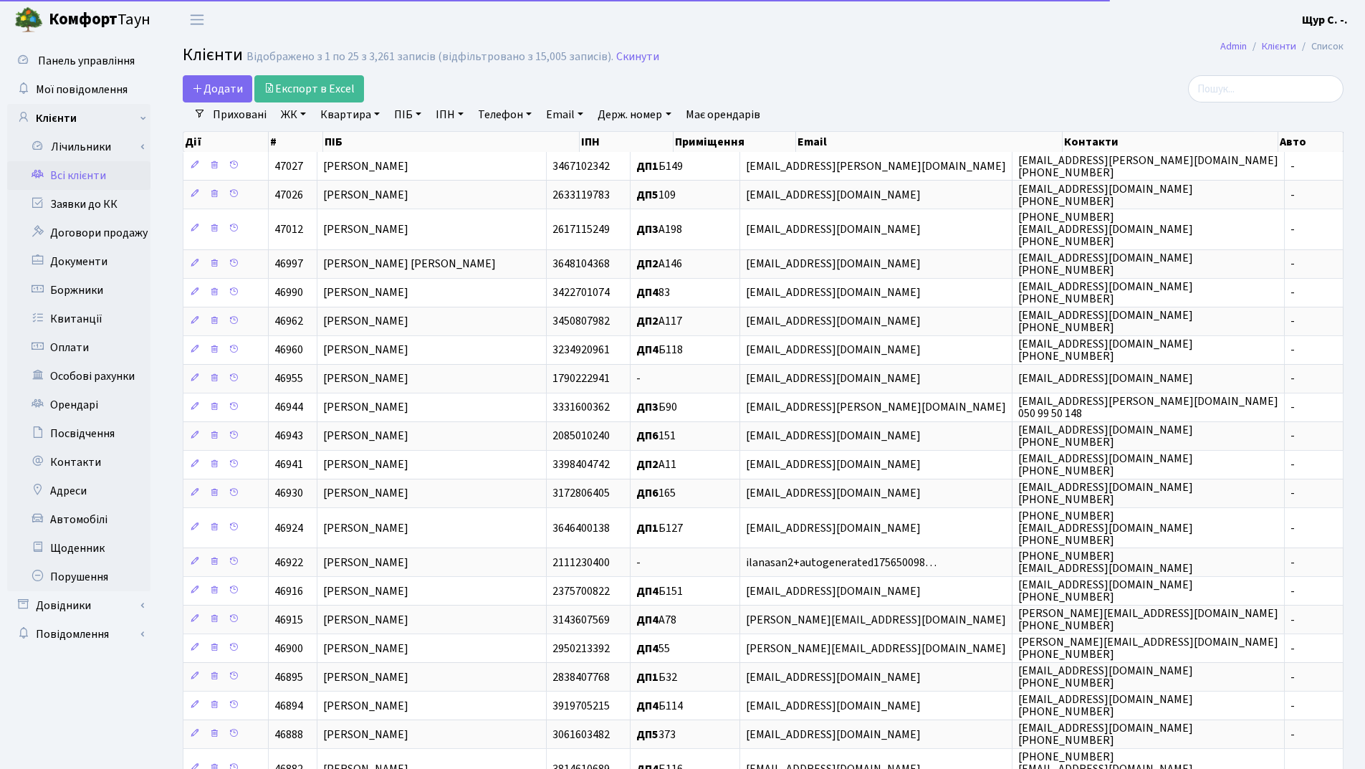
click at [358, 119] on link "Квартира" at bounding box center [350, 114] width 71 height 24
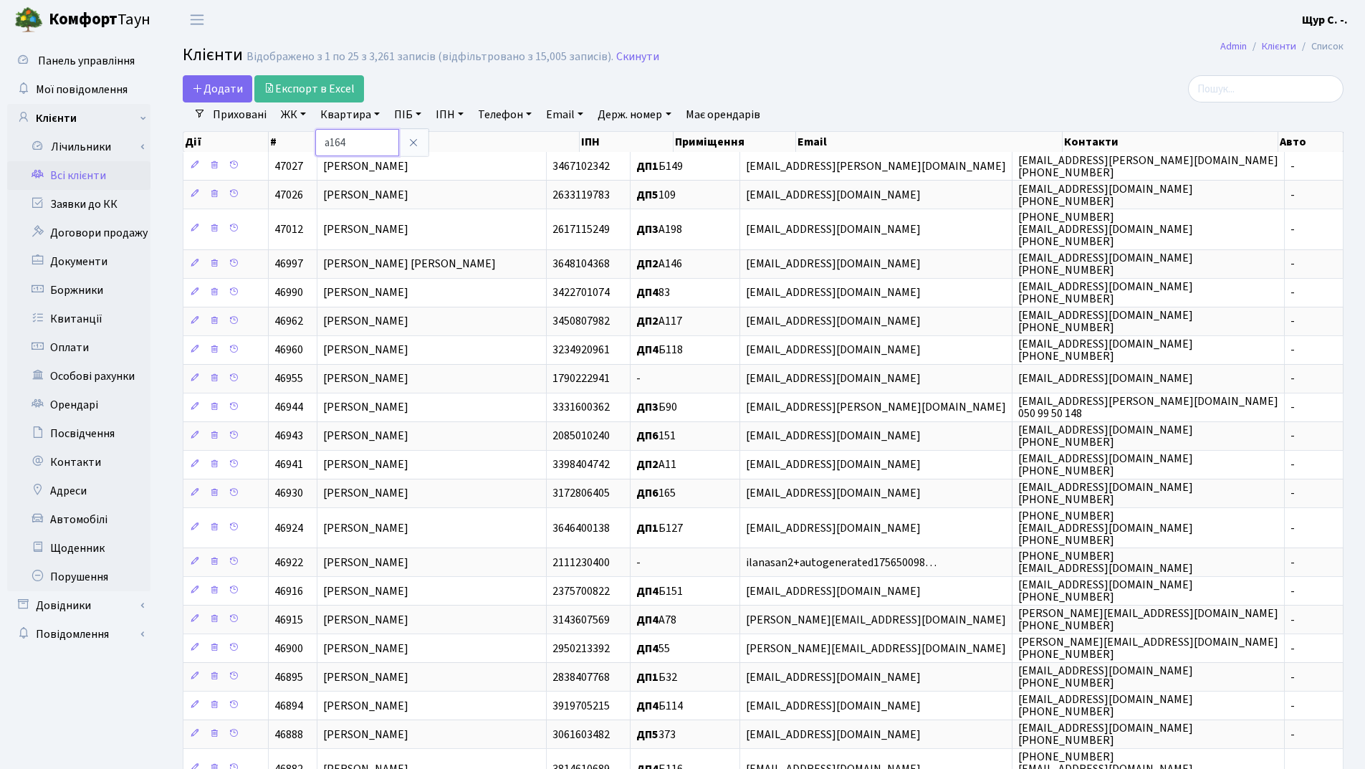
type input "а164"
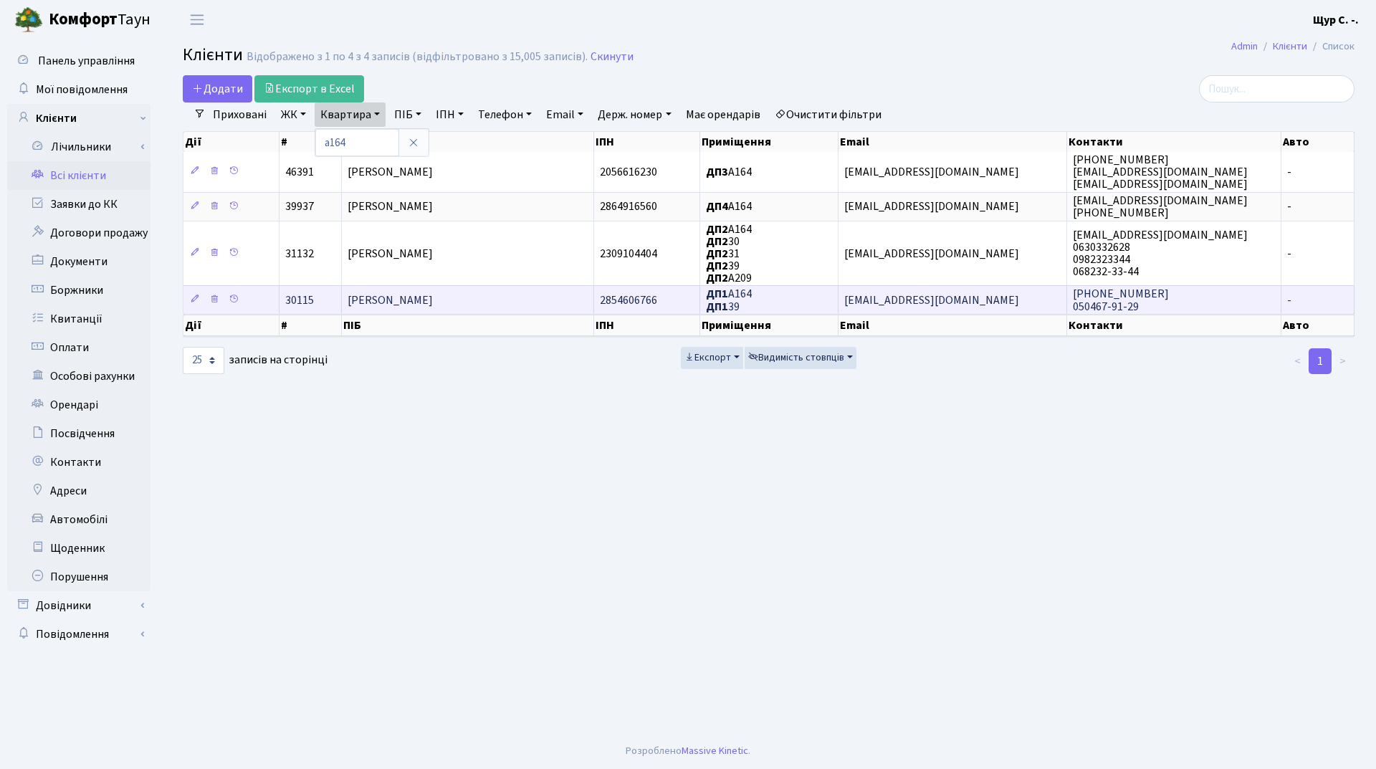
click at [433, 302] on span "[PERSON_NAME]" at bounding box center [390, 300] width 85 height 16
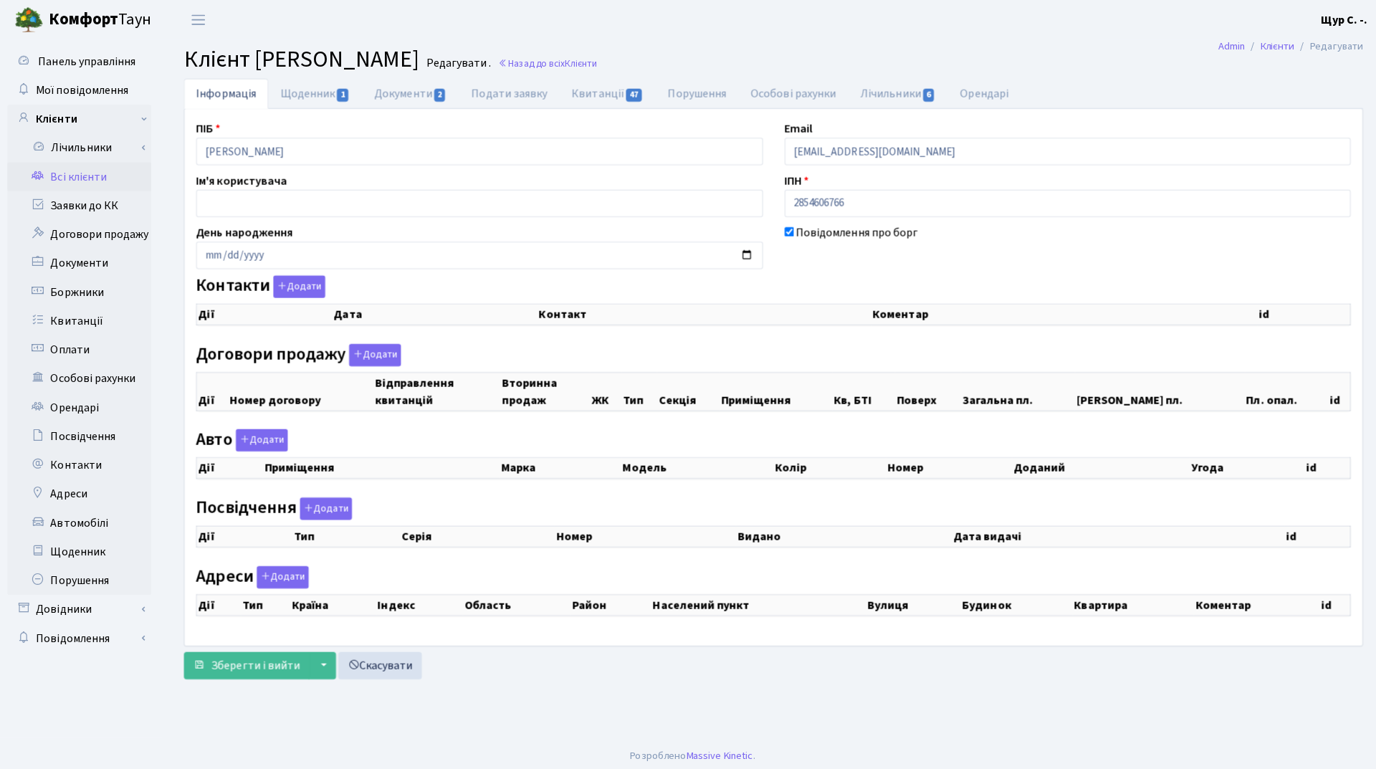
checkbox input "true"
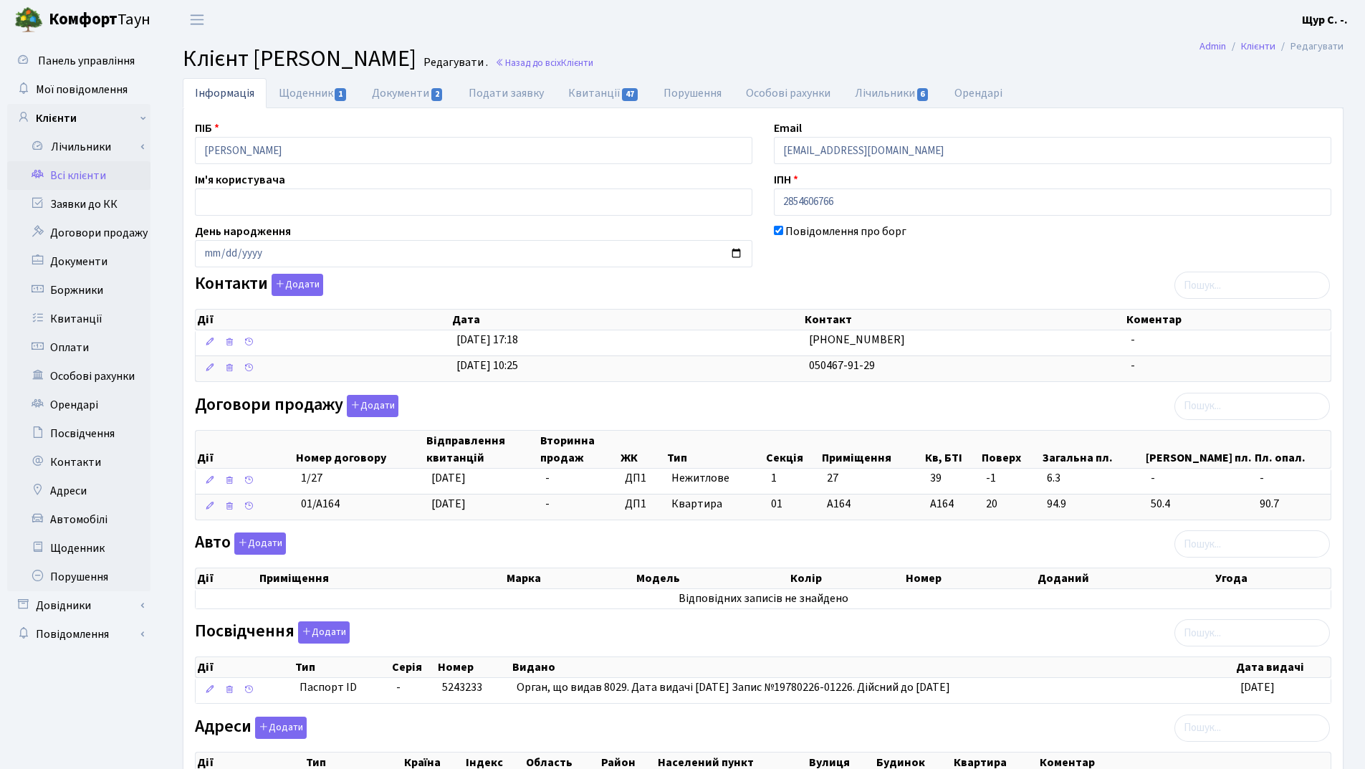
click at [102, 173] on link "Всі клієнти" at bounding box center [78, 175] width 143 height 29
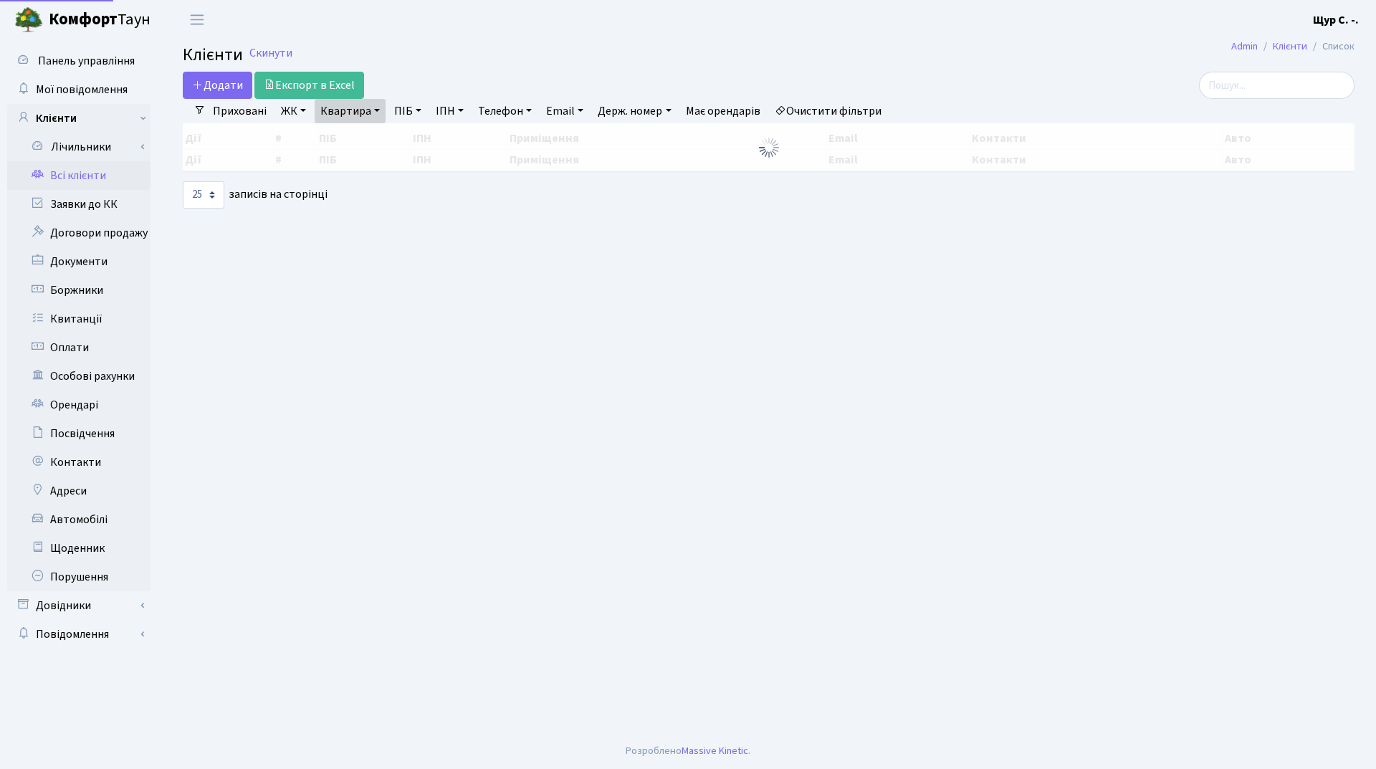
select select "25"
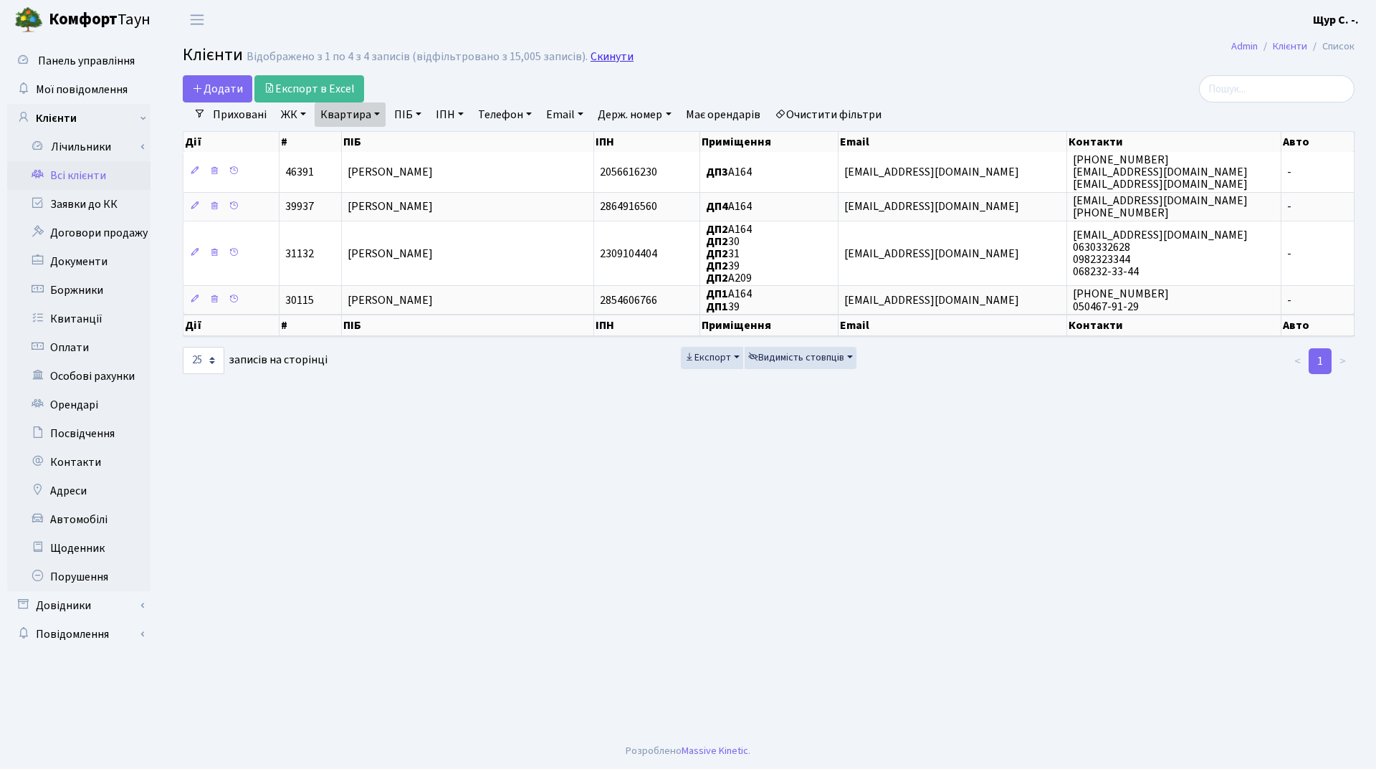
click at [591, 52] on link "Скинути" at bounding box center [612, 57] width 43 height 14
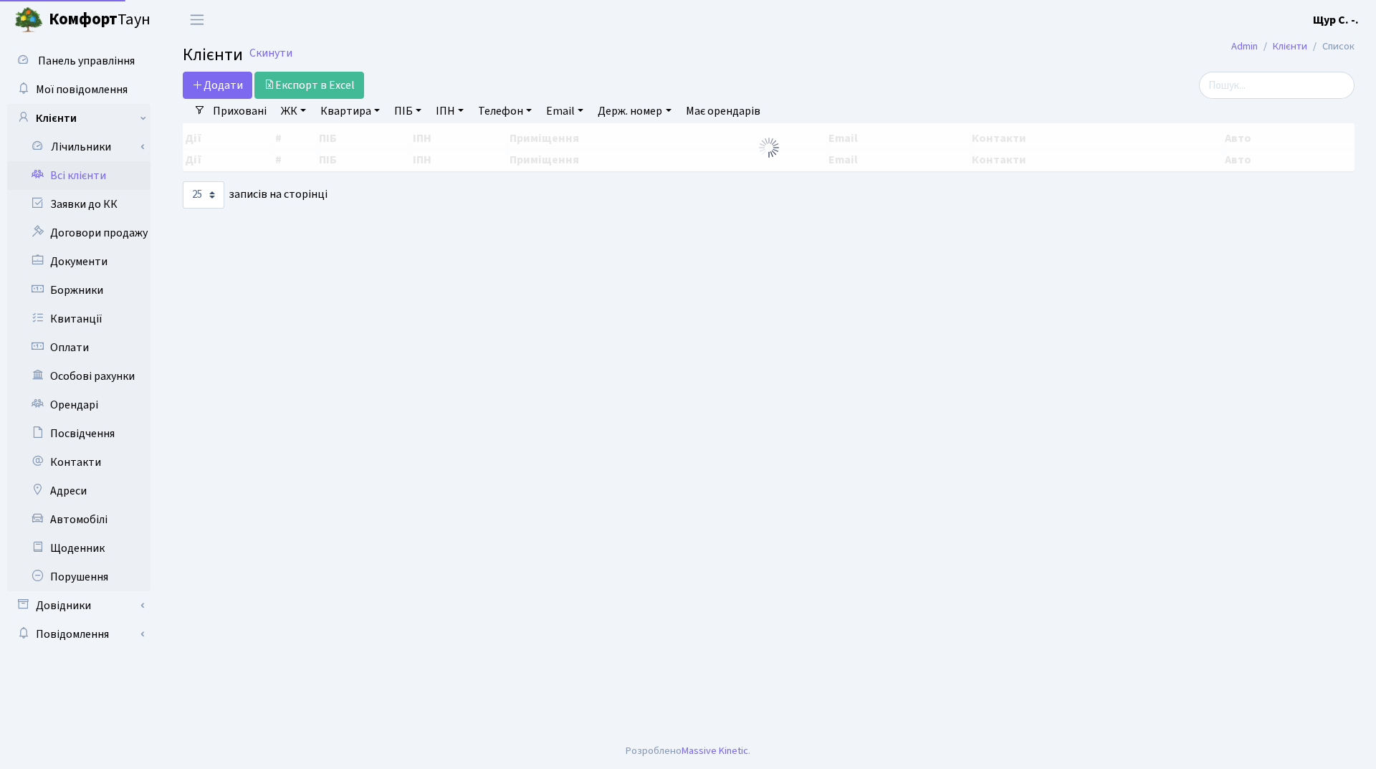
select select "25"
click at [608, 61] on h2 "Клієнти Скинути" at bounding box center [769, 55] width 1172 height 21
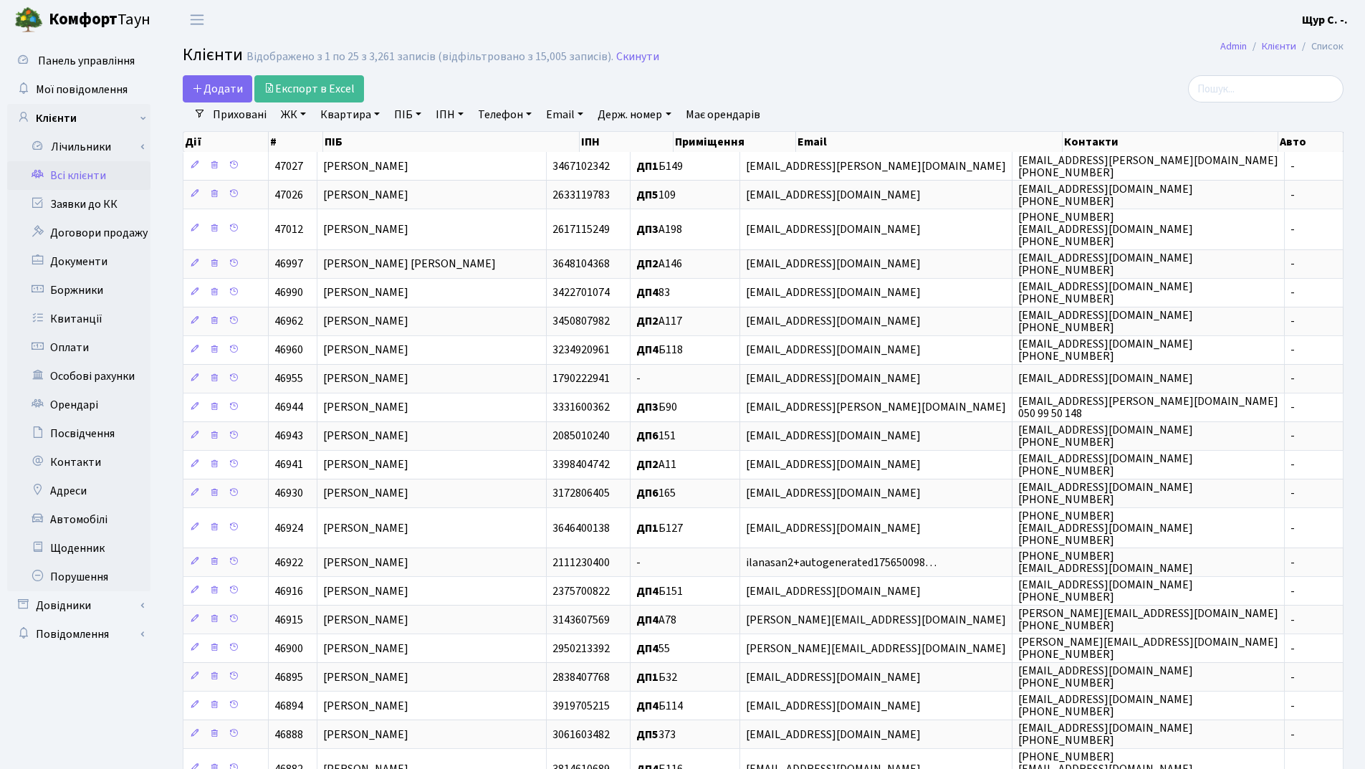
click at [503, 115] on link "Телефон" at bounding box center [504, 114] width 65 height 24
type input "0997724198"
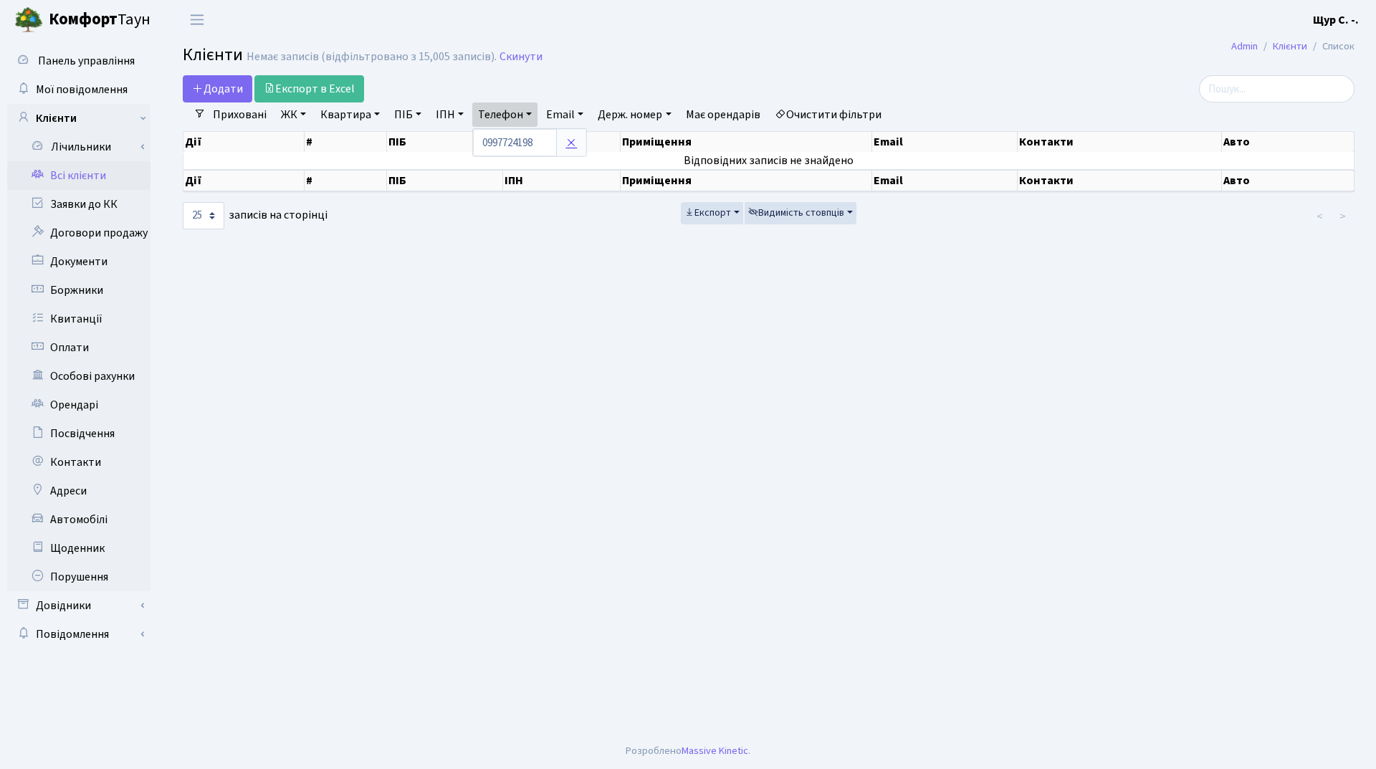
click at [569, 147] on icon at bounding box center [571, 142] width 11 height 11
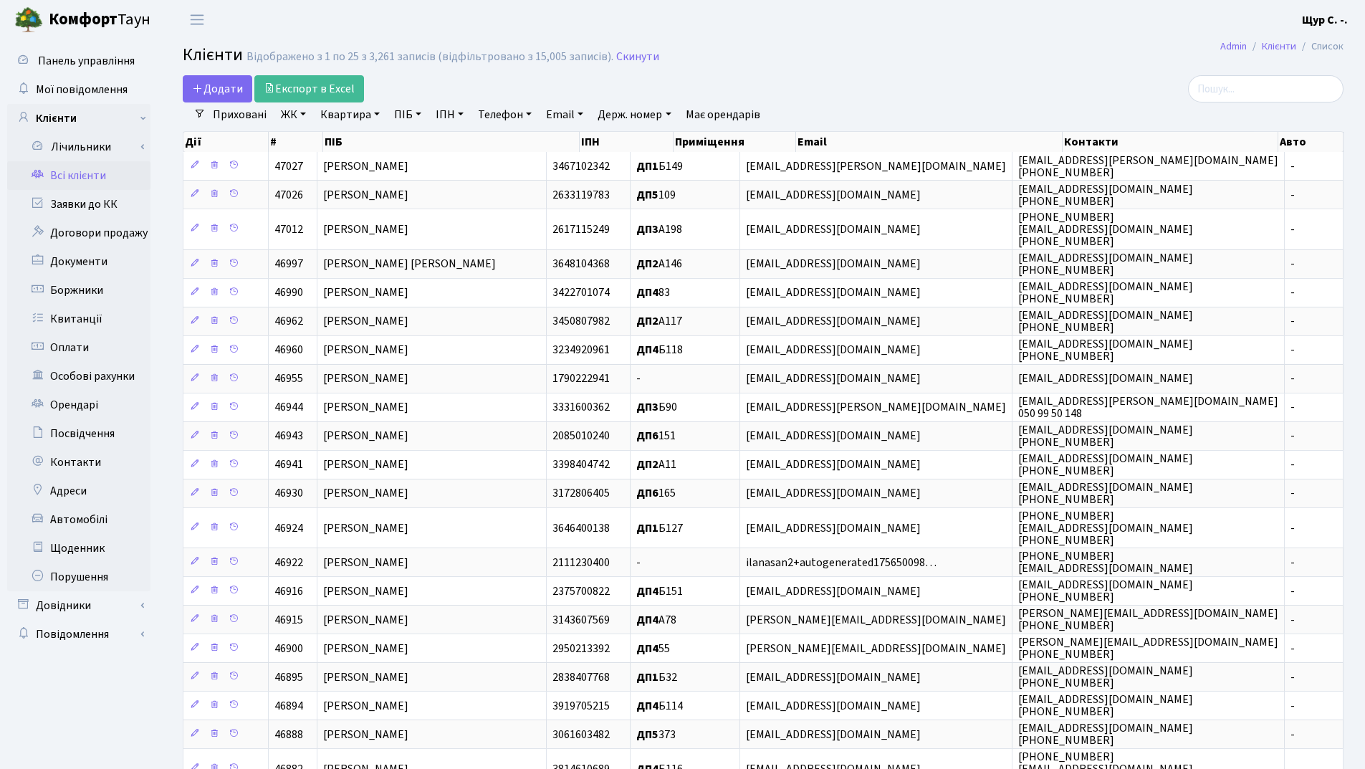
click at [351, 123] on link "Квартира" at bounding box center [350, 114] width 71 height 24
type input "48"
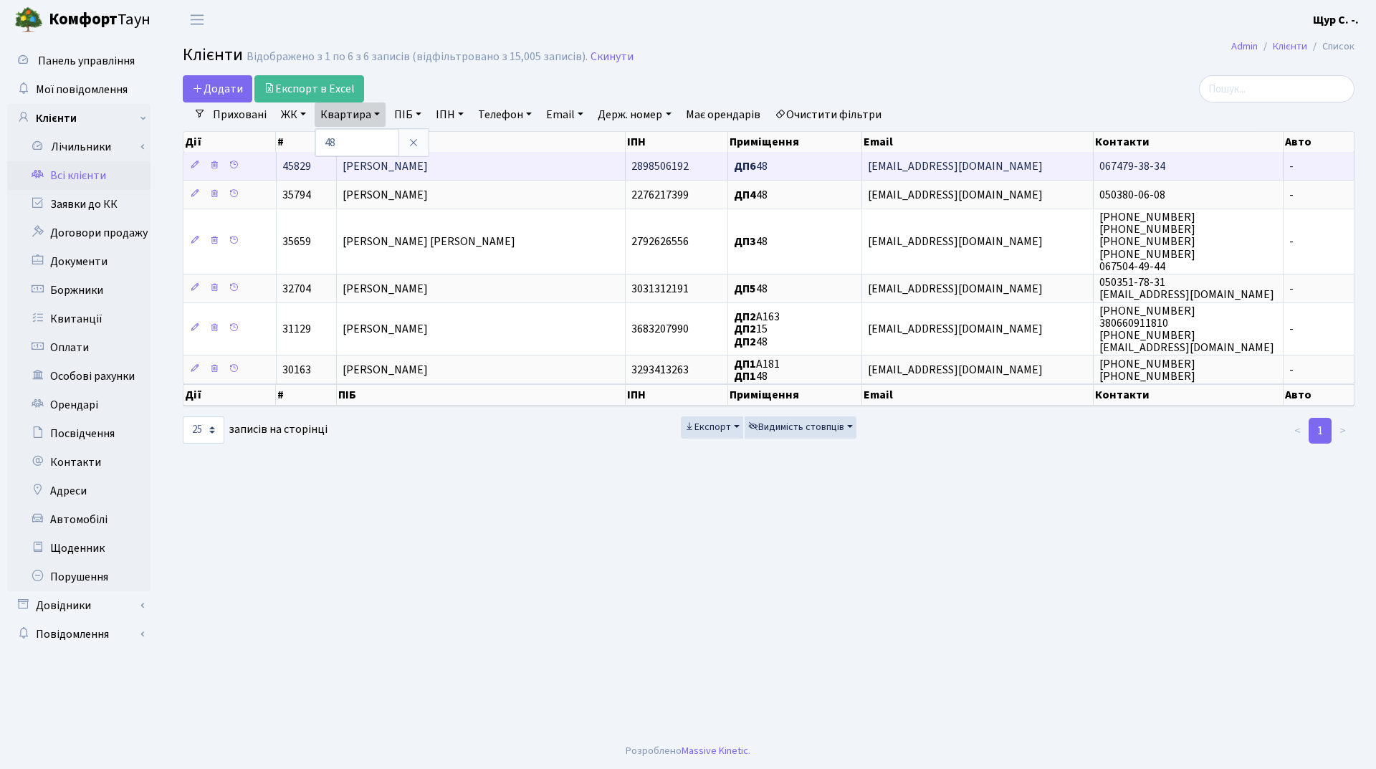
click at [428, 164] on span "[PERSON_NAME]" at bounding box center [385, 166] width 85 height 16
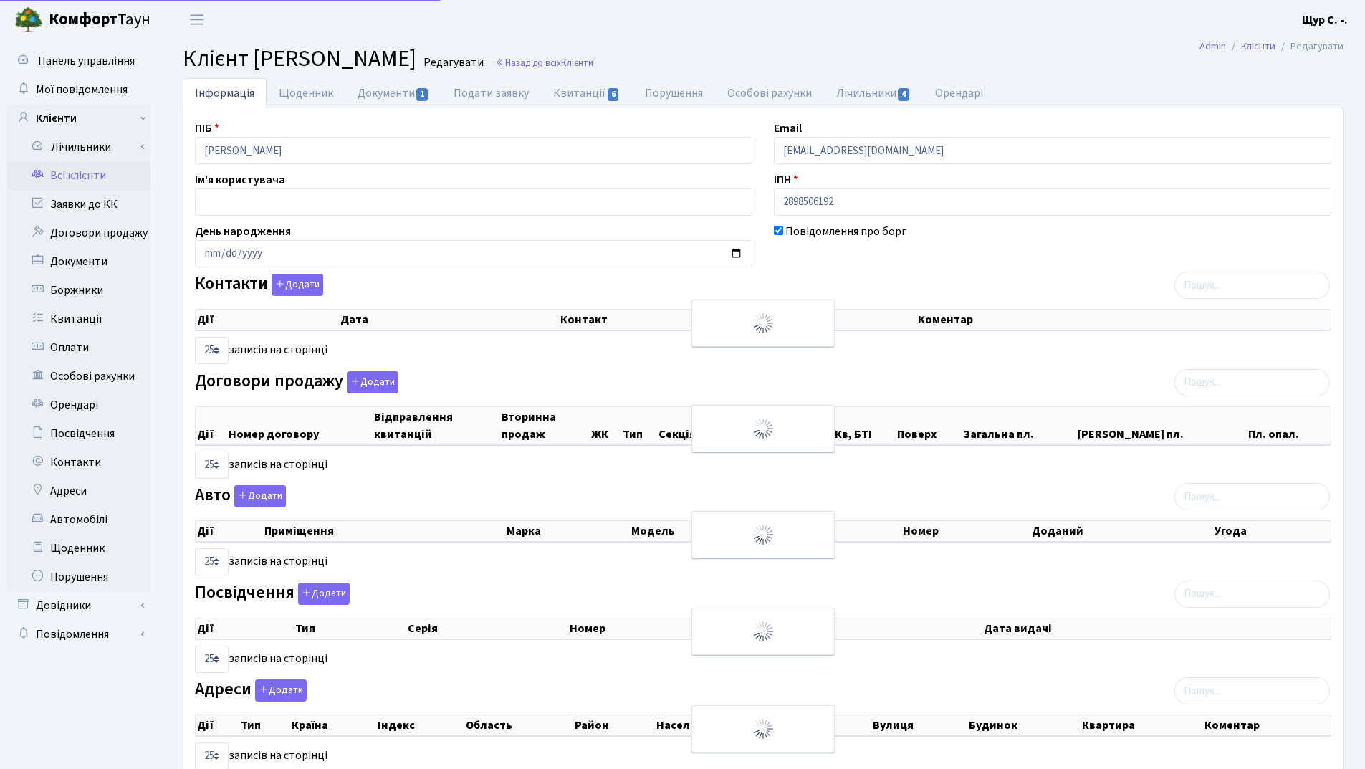
select select "25"
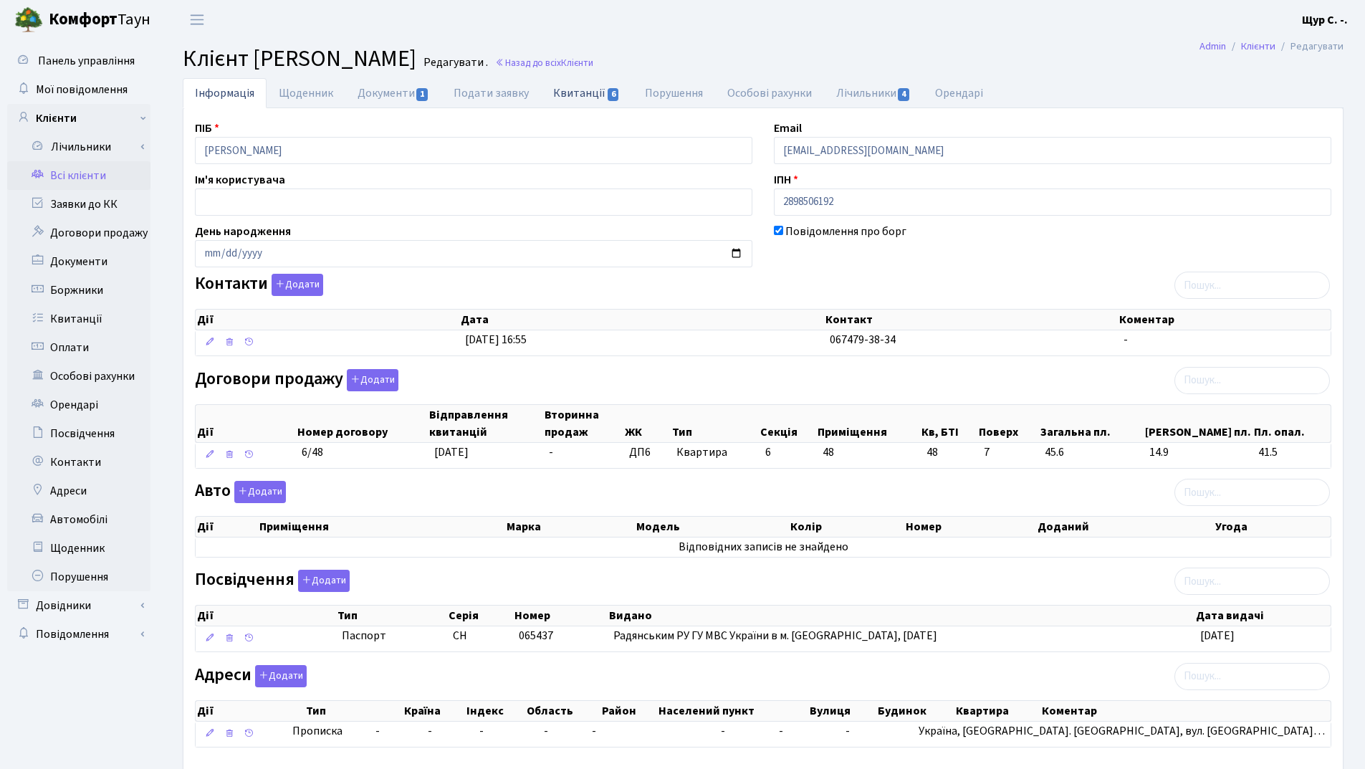
click at [586, 93] on link "Квитанції 6" at bounding box center [586, 92] width 91 height 29
select select "25"
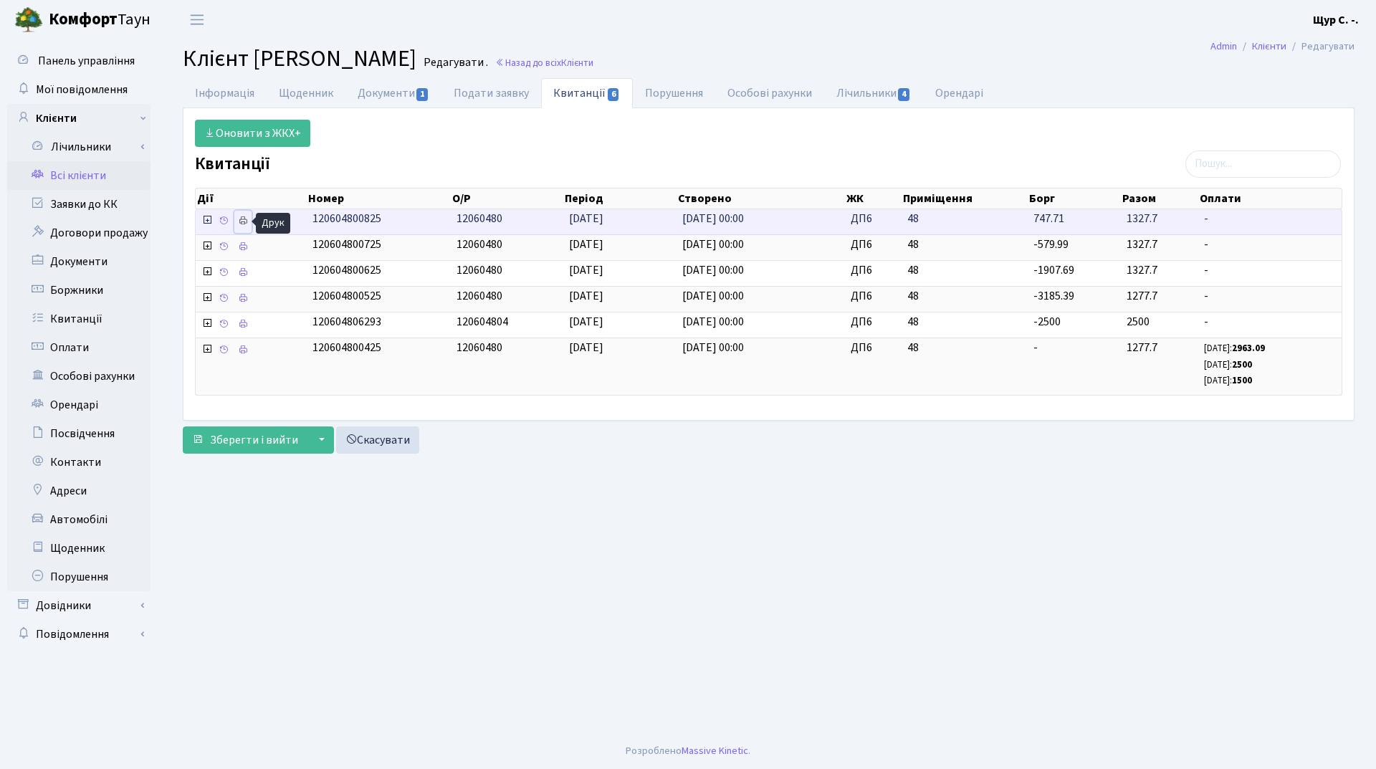
click at [242, 224] on icon at bounding box center [243, 221] width 10 height 10
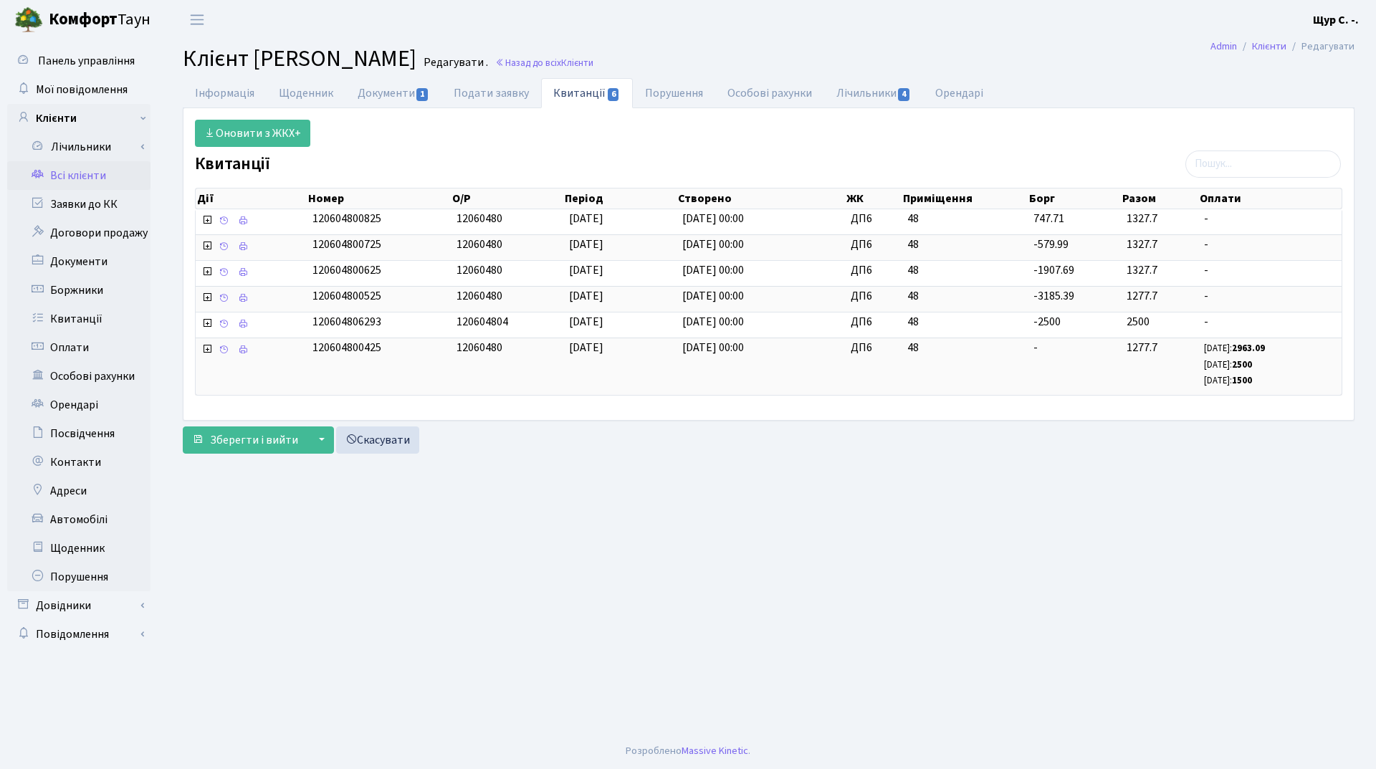
click at [94, 168] on link "Всі клієнти" at bounding box center [78, 175] width 143 height 29
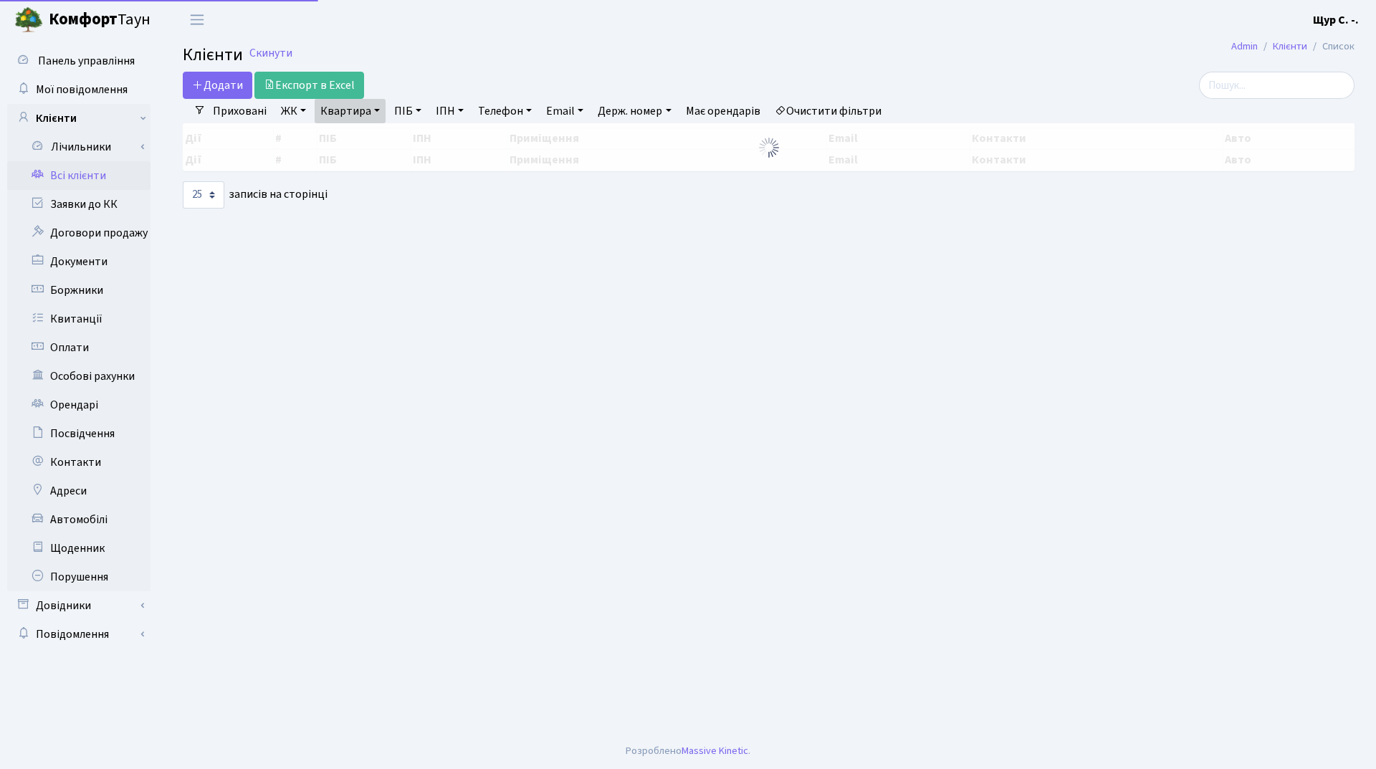
select select "25"
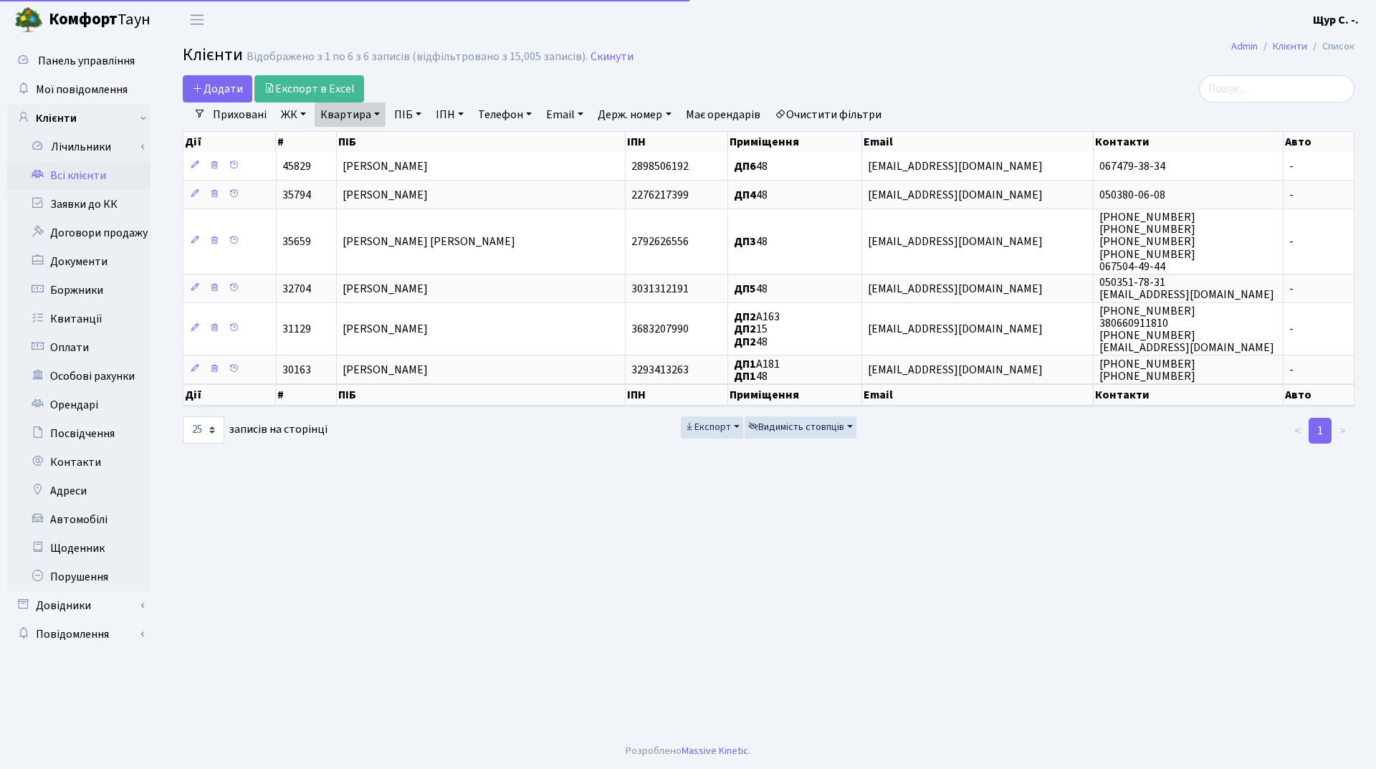
click at [370, 115] on link "Квартира" at bounding box center [350, 114] width 71 height 24
click at [368, 138] on input "48" at bounding box center [357, 142] width 84 height 27
type input "4"
type input "388"
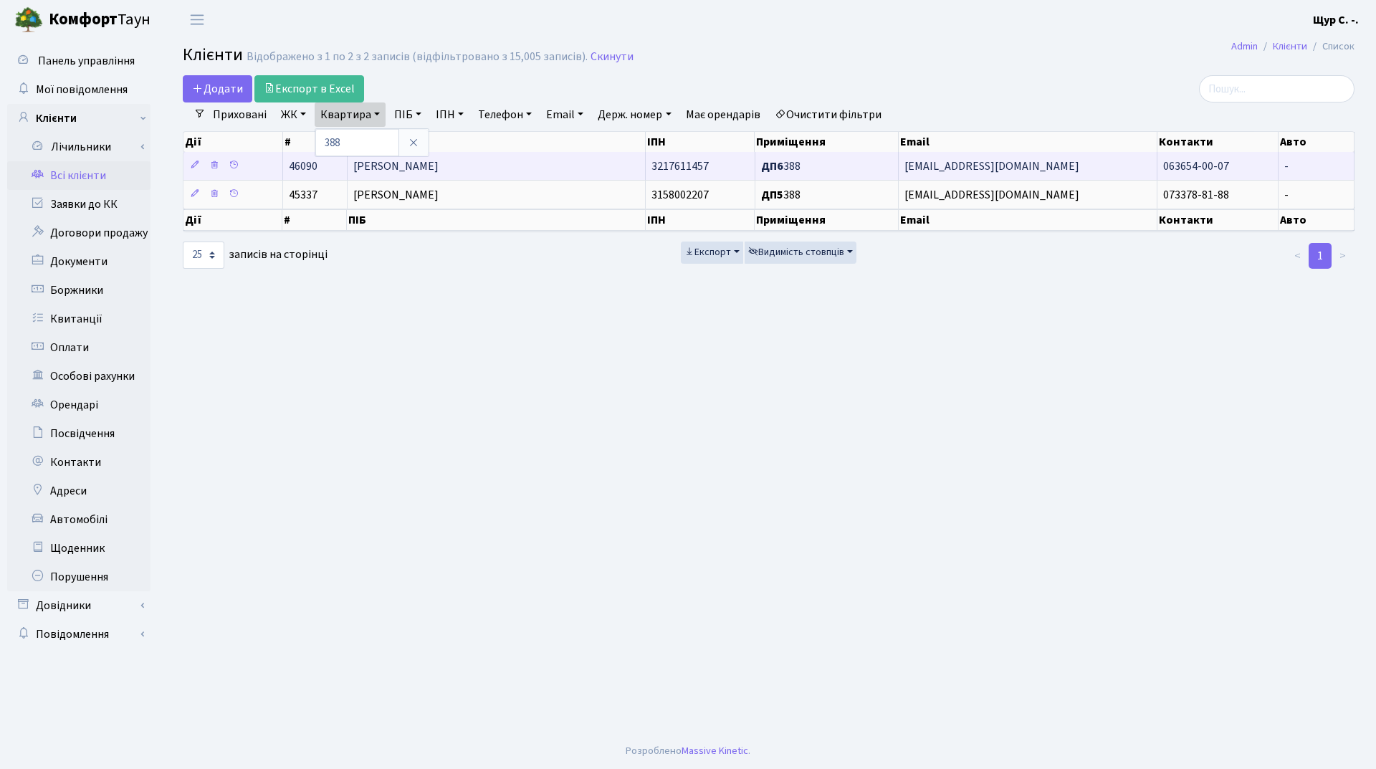
click at [533, 166] on td "[PERSON_NAME]" at bounding box center [497, 166] width 298 height 28
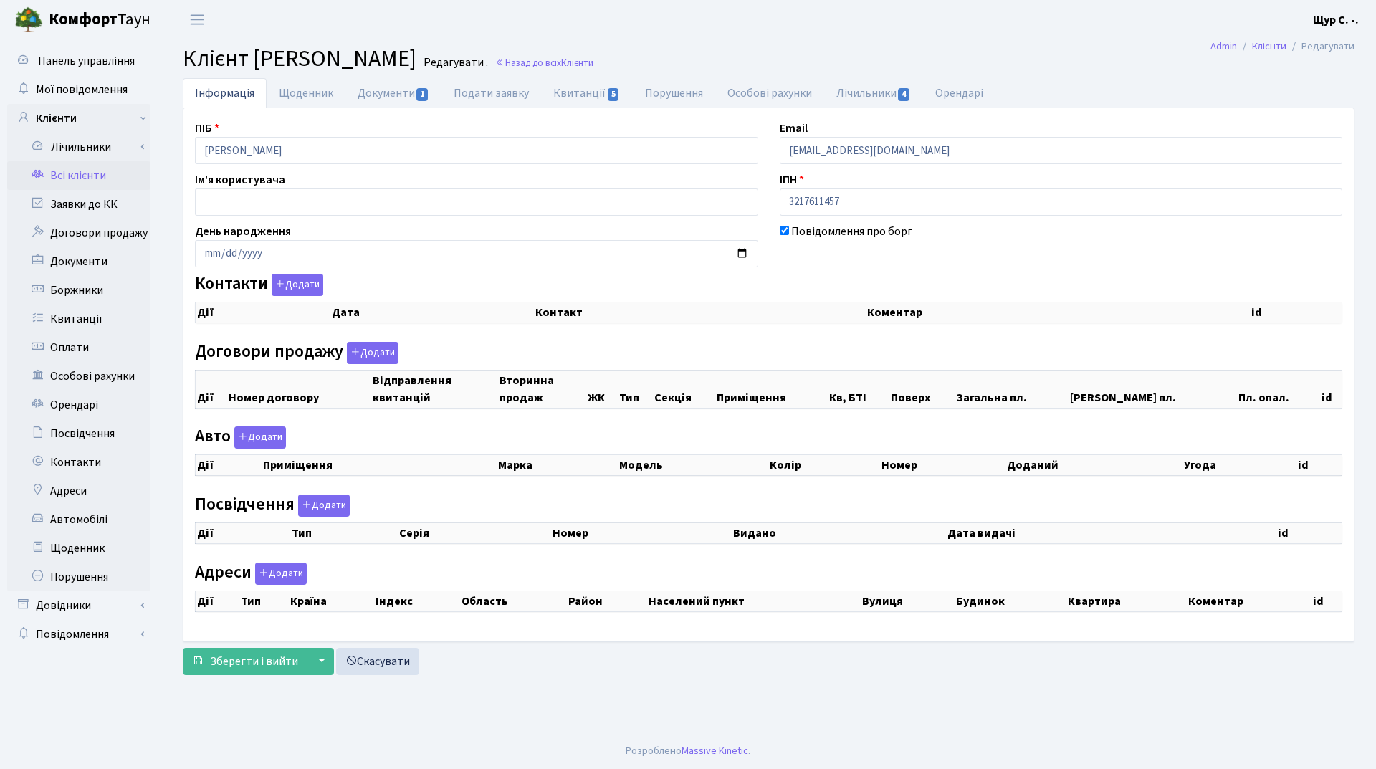
checkbox input "true"
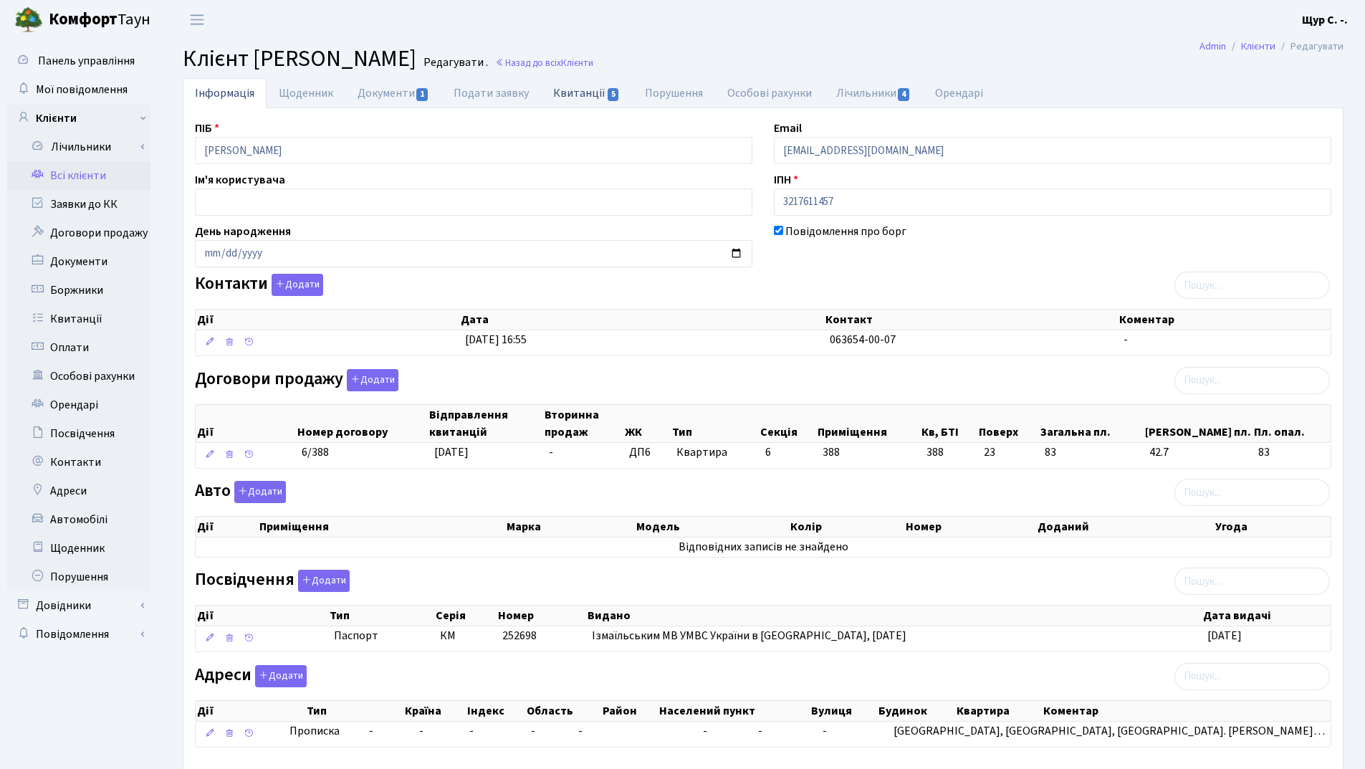
click at [591, 88] on link "Квитанції 5" at bounding box center [586, 92] width 91 height 29
select select "25"
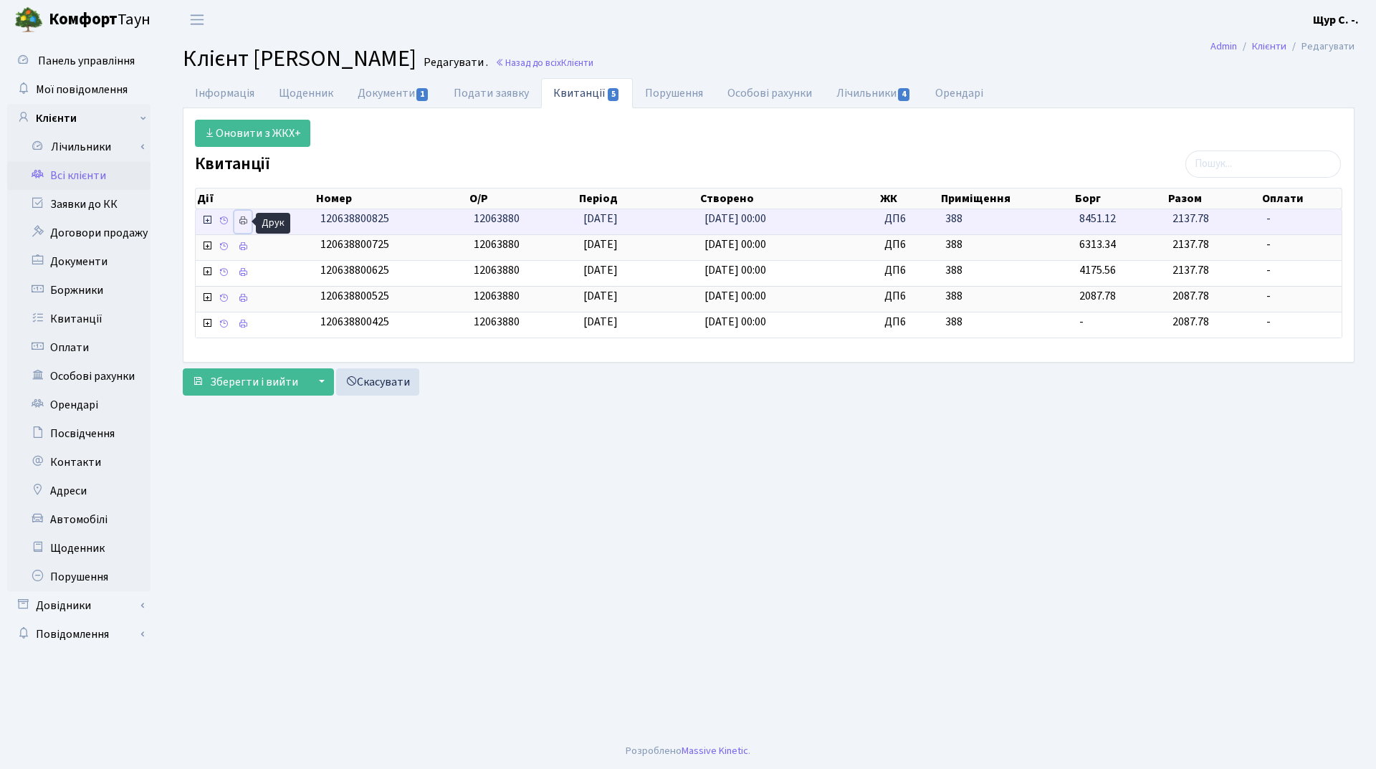
click at [243, 219] on icon at bounding box center [243, 221] width 10 height 10
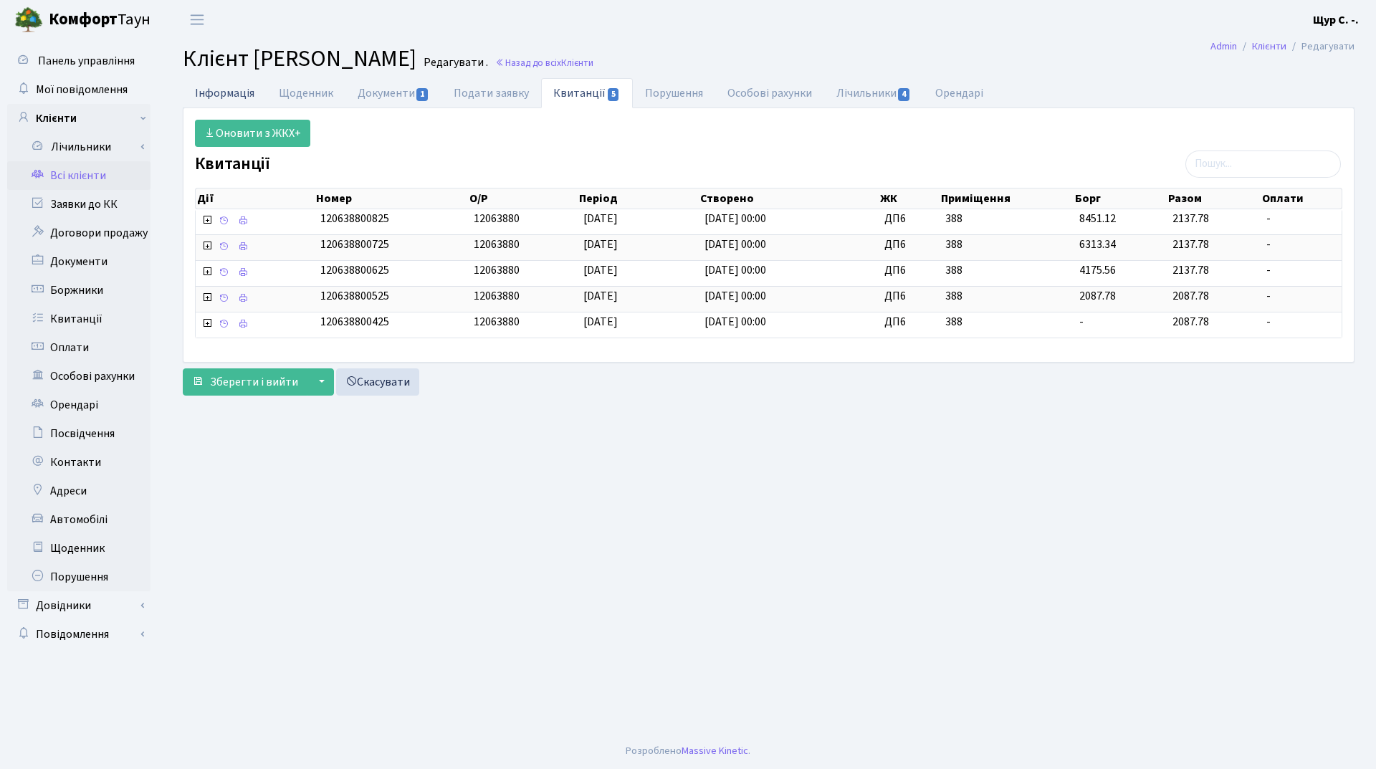
click at [221, 91] on link "Інформація" at bounding box center [225, 92] width 84 height 29
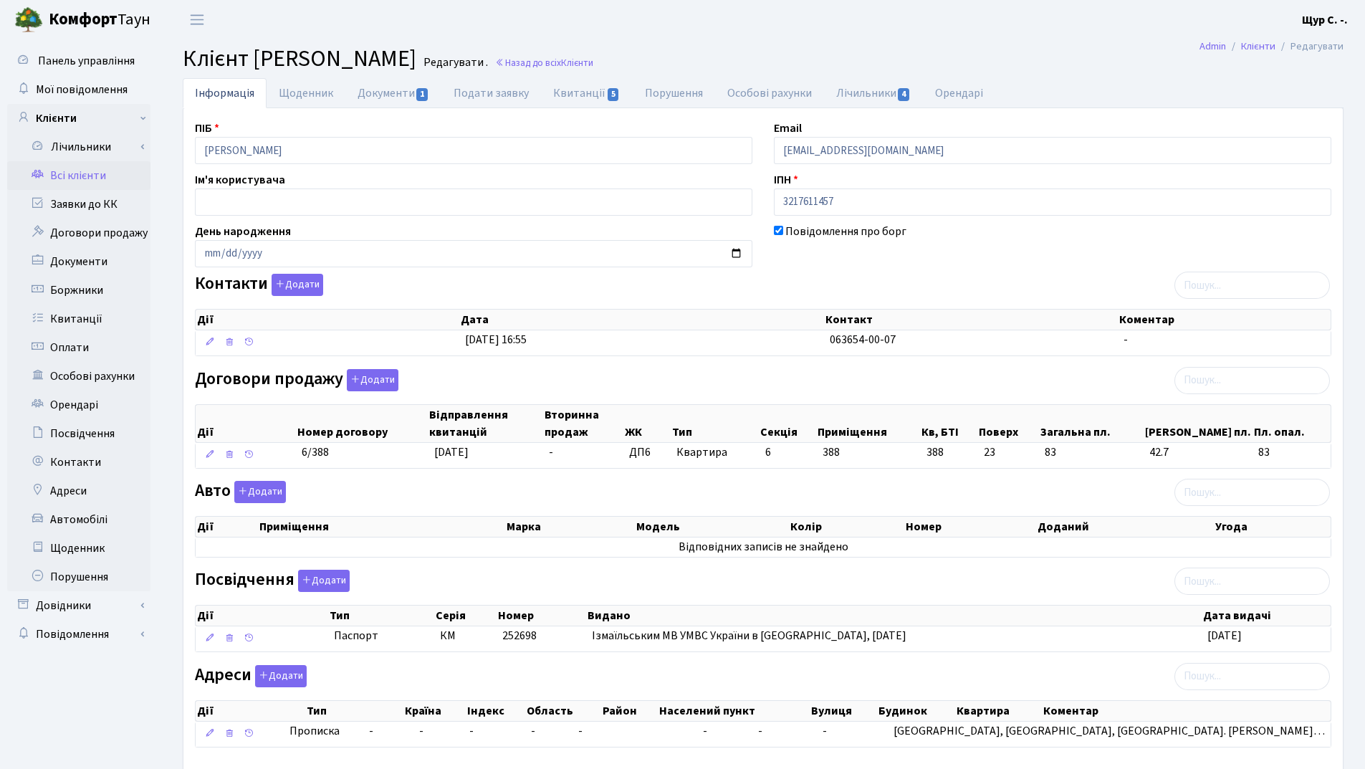
click at [92, 178] on link "Всі клієнти" at bounding box center [78, 175] width 143 height 29
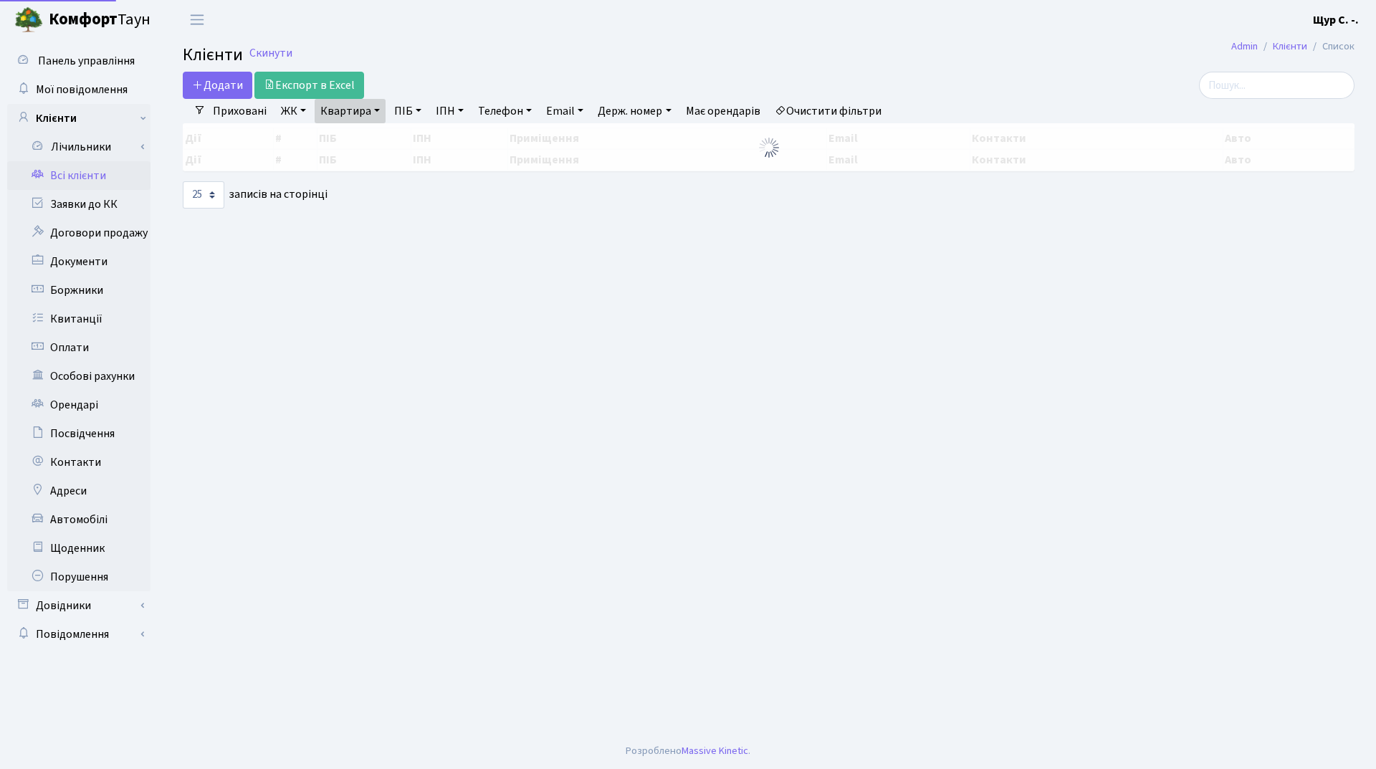
select select "25"
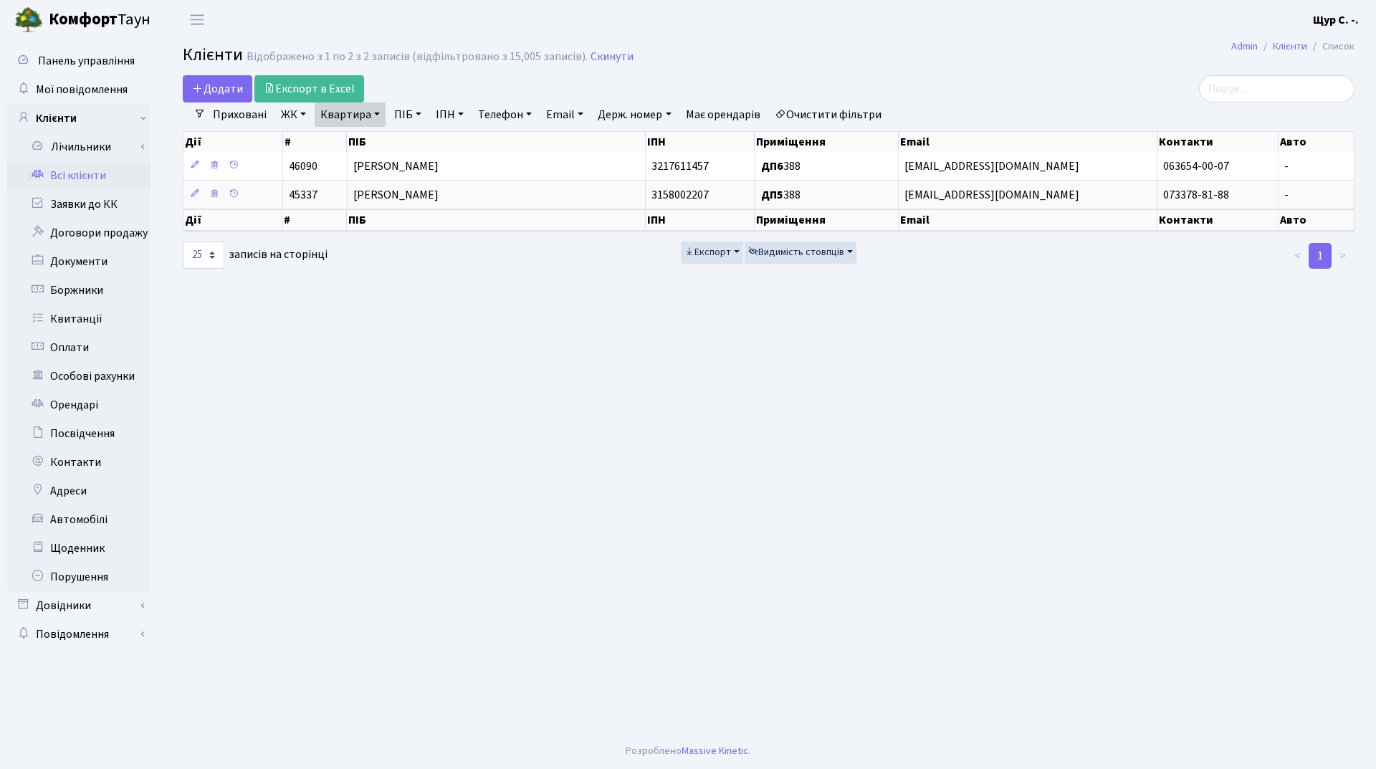
click at [366, 113] on link "Квартира" at bounding box center [350, 114] width 71 height 24
click at [366, 139] on input "388" at bounding box center [357, 142] width 84 height 27
type input "3"
type input "Б58"
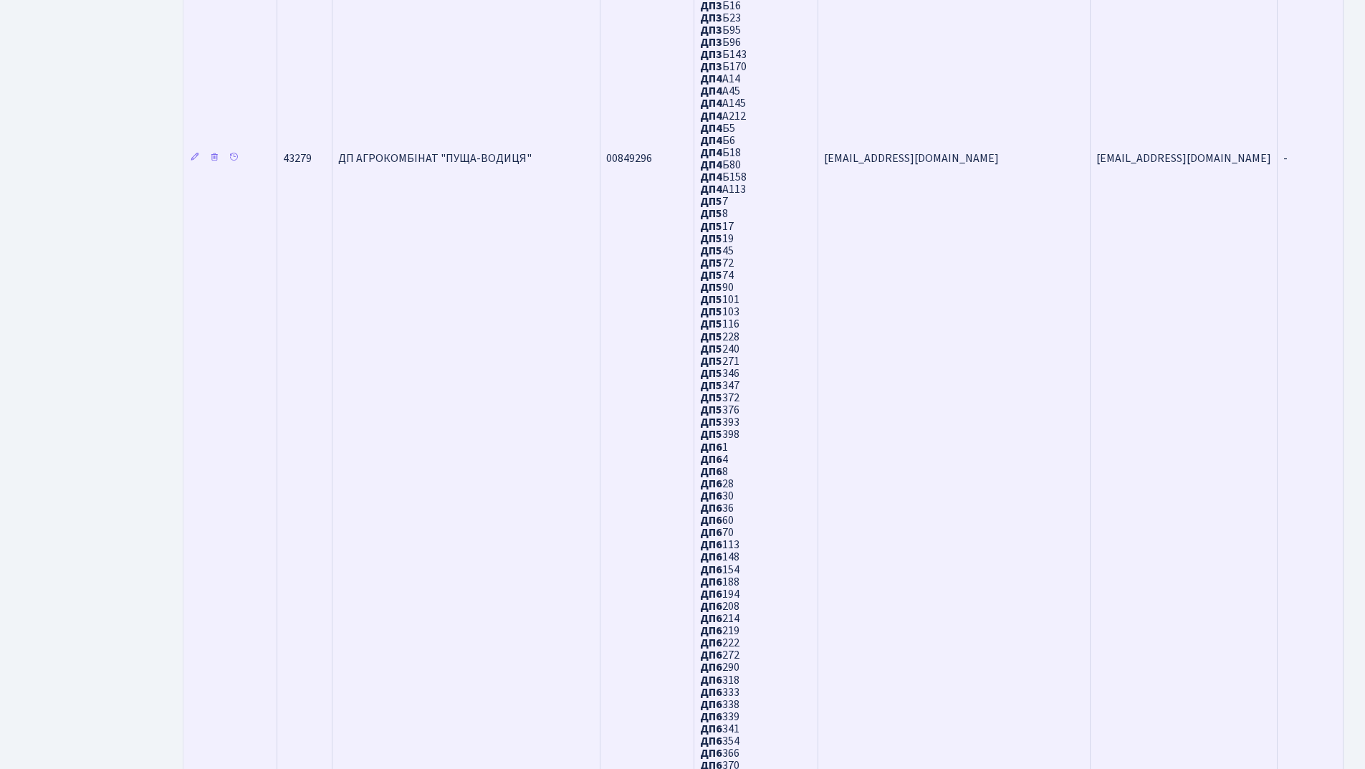
scroll to position [869, 0]
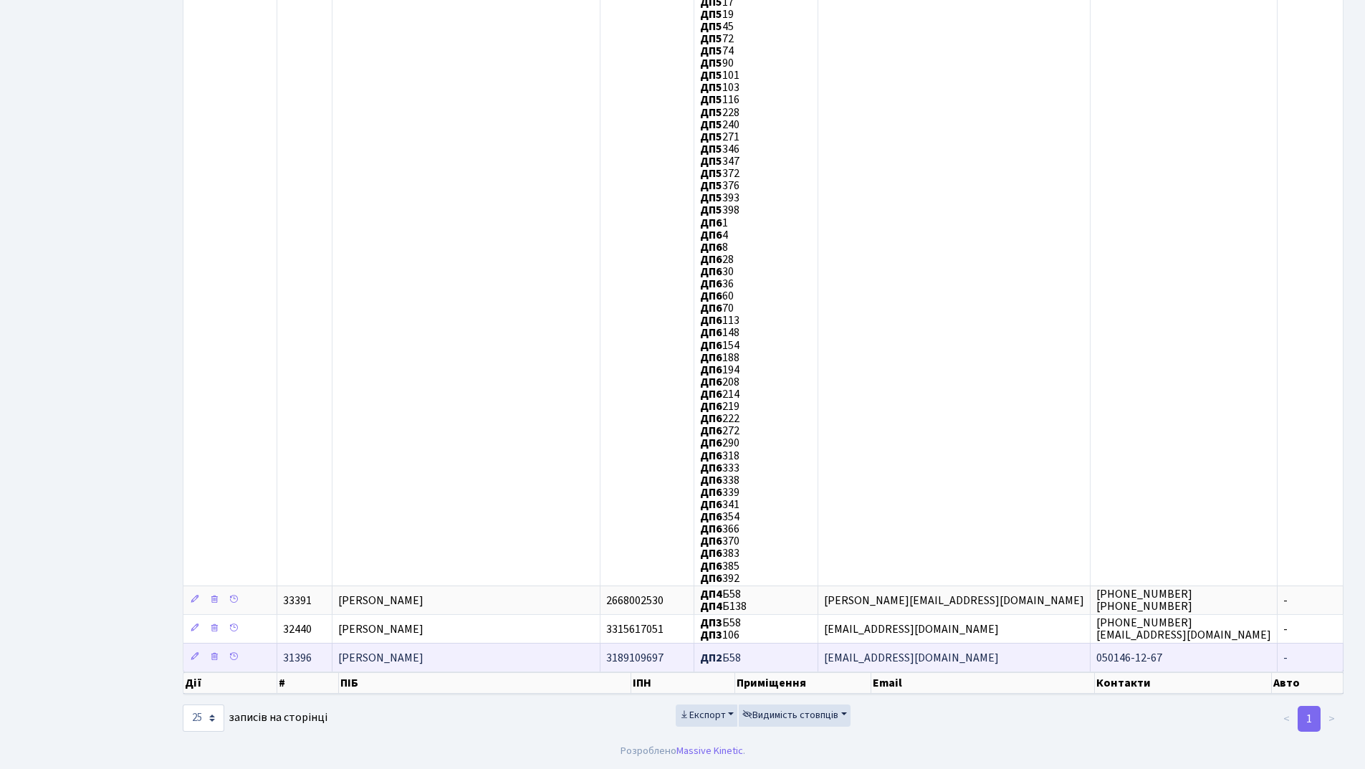
click at [424, 659] on span "[PERSON_NAME]" at bounding box center [380, 658] width 85 height 16
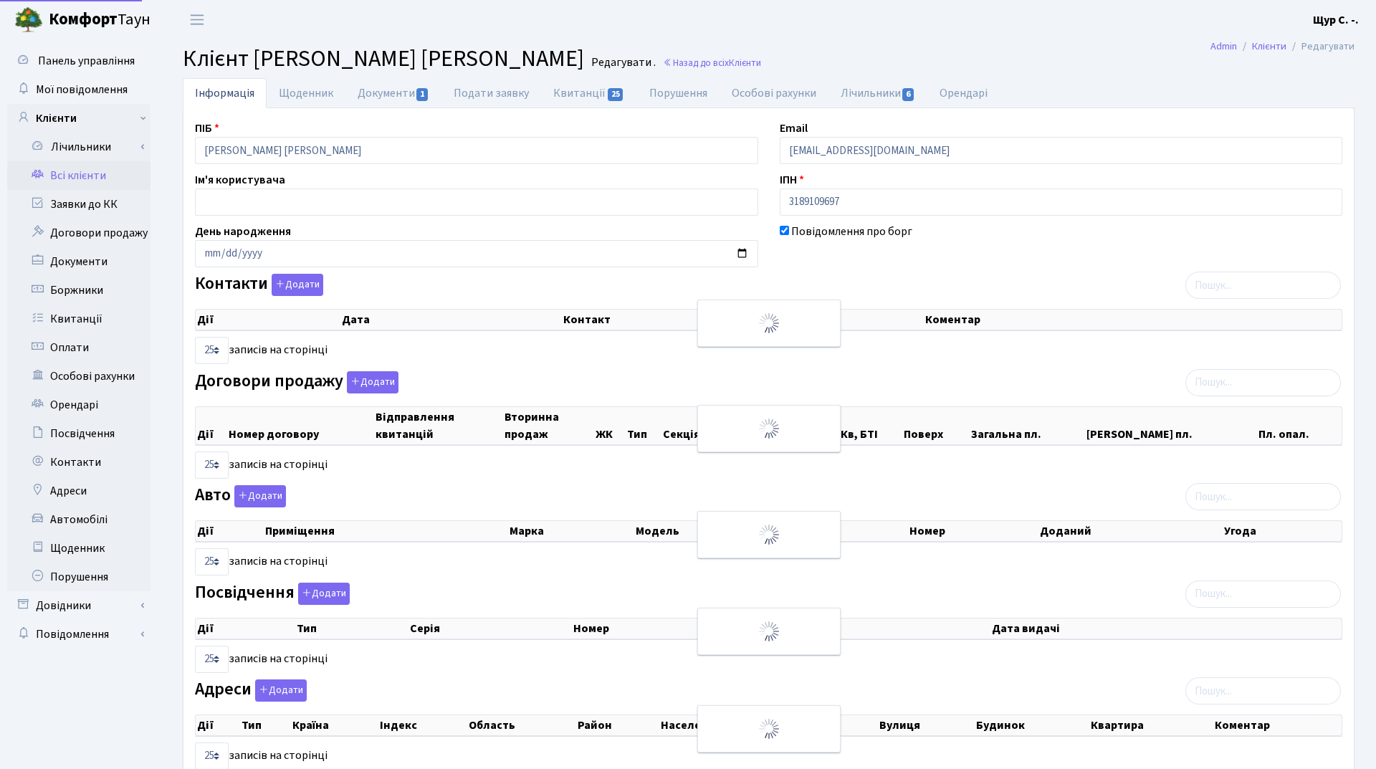
select select "25"
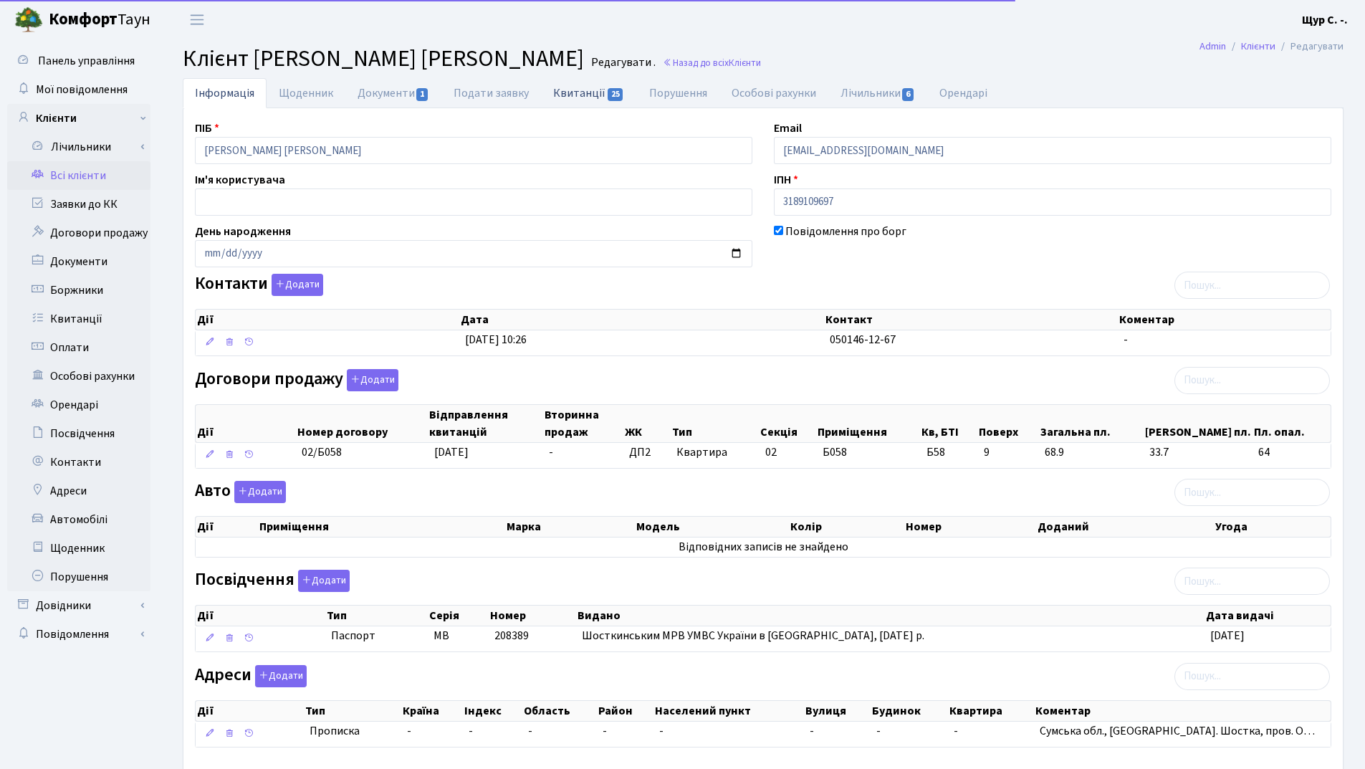
click at [591, 90] on link "Квитанції 25" at bounding box center [588, 92] width 95 height 29
select select "25"
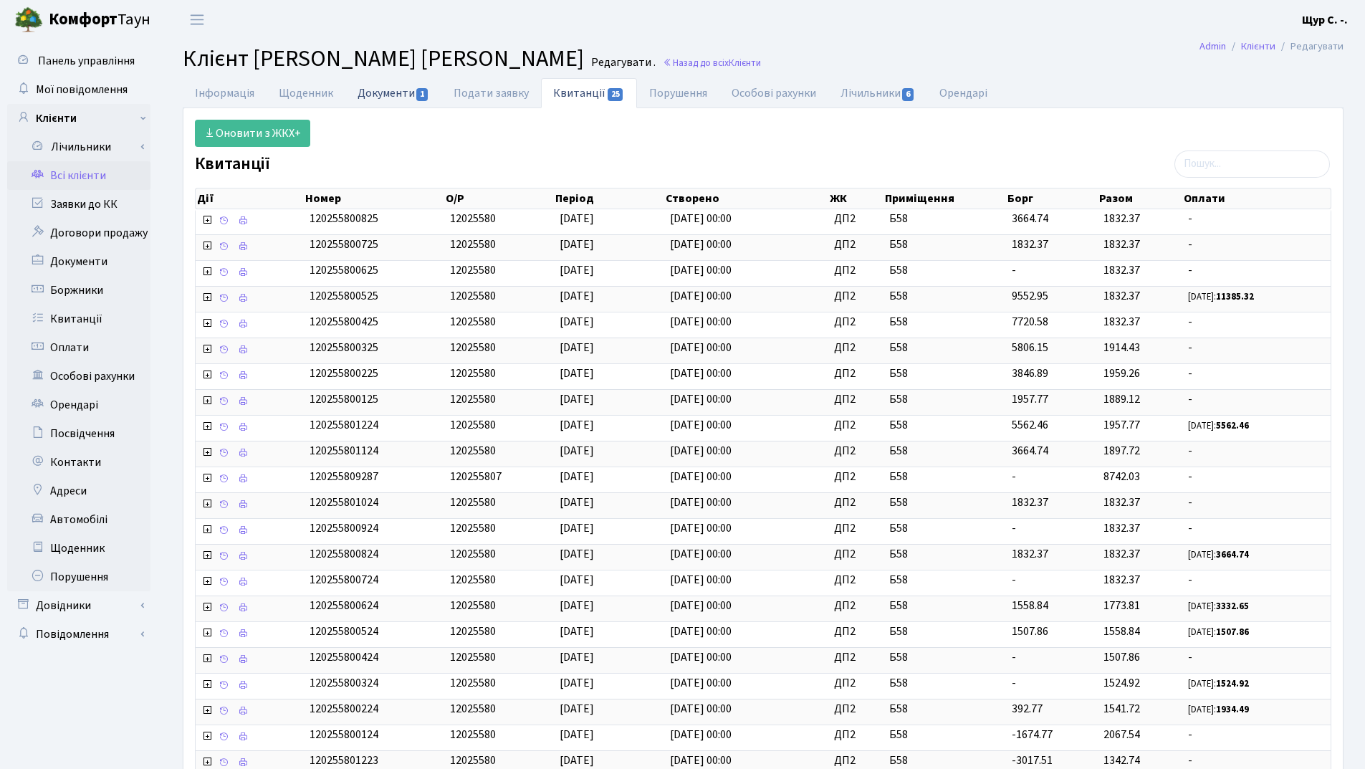
click at [383, 96] on link "Документи 1" at bounding box center [393, 92] width 96 height 29
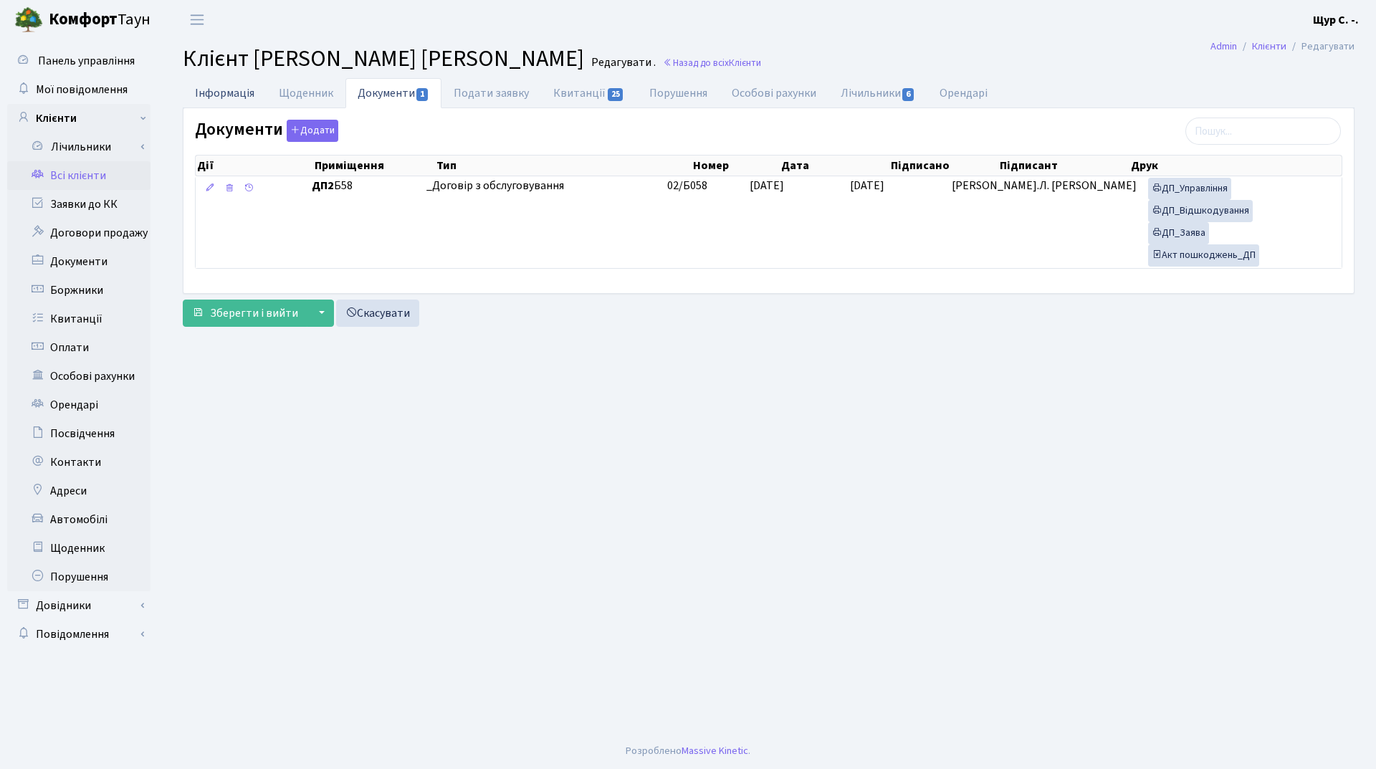
click at [206, 87] on link "Інформація" at bounding box center [225, 92] width 84 height 29
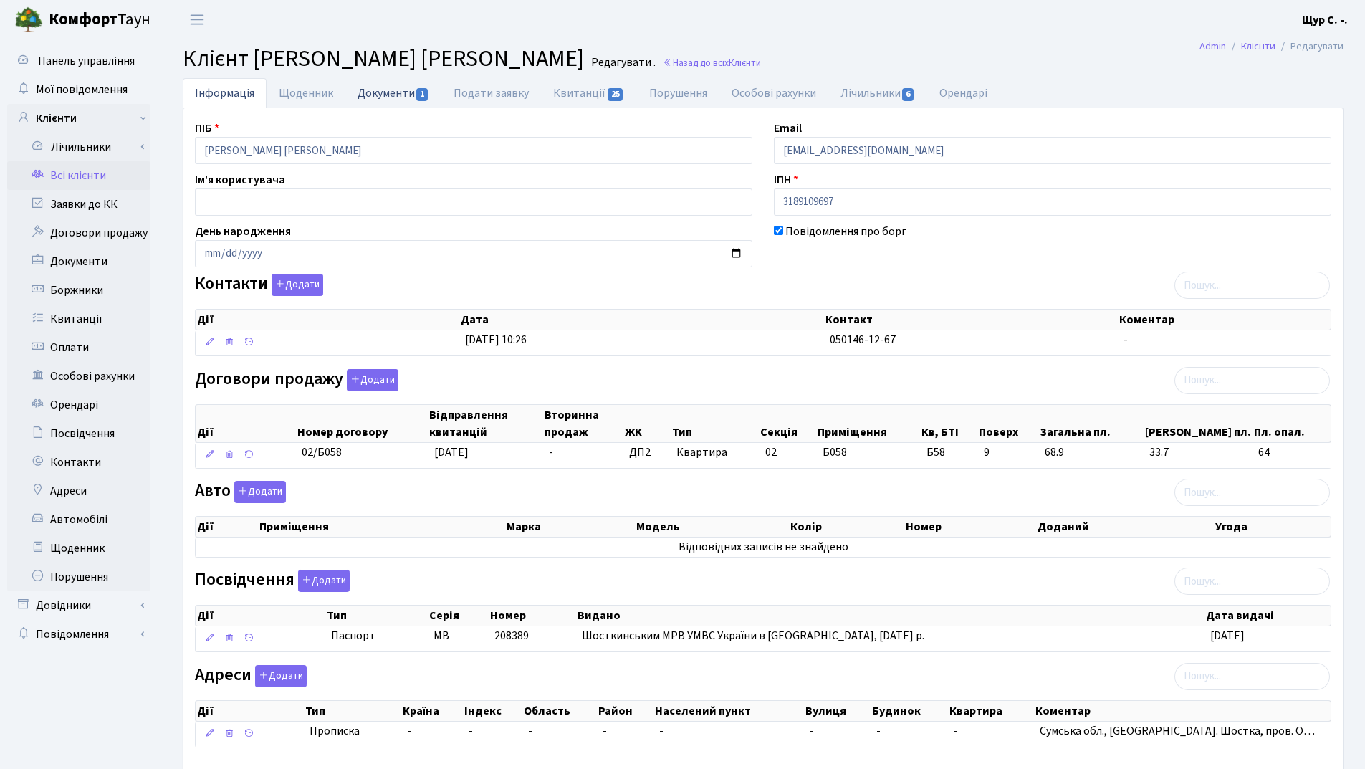
click at [383, 92] on link "Документи 1" at bounding box center [393, 92] width 96 height 29
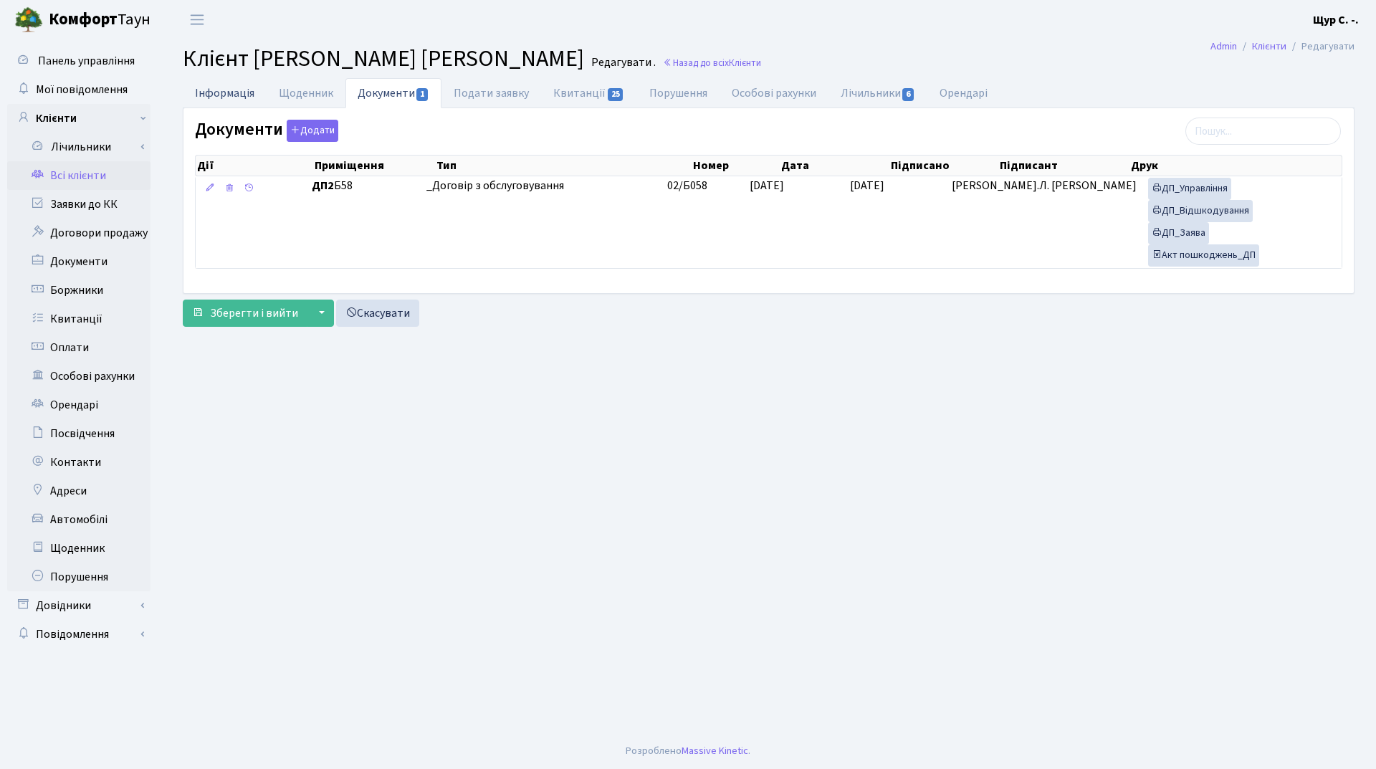
click at [214, 98] on link "Інформація" at bounding box center [225, 92] width 84 height 29
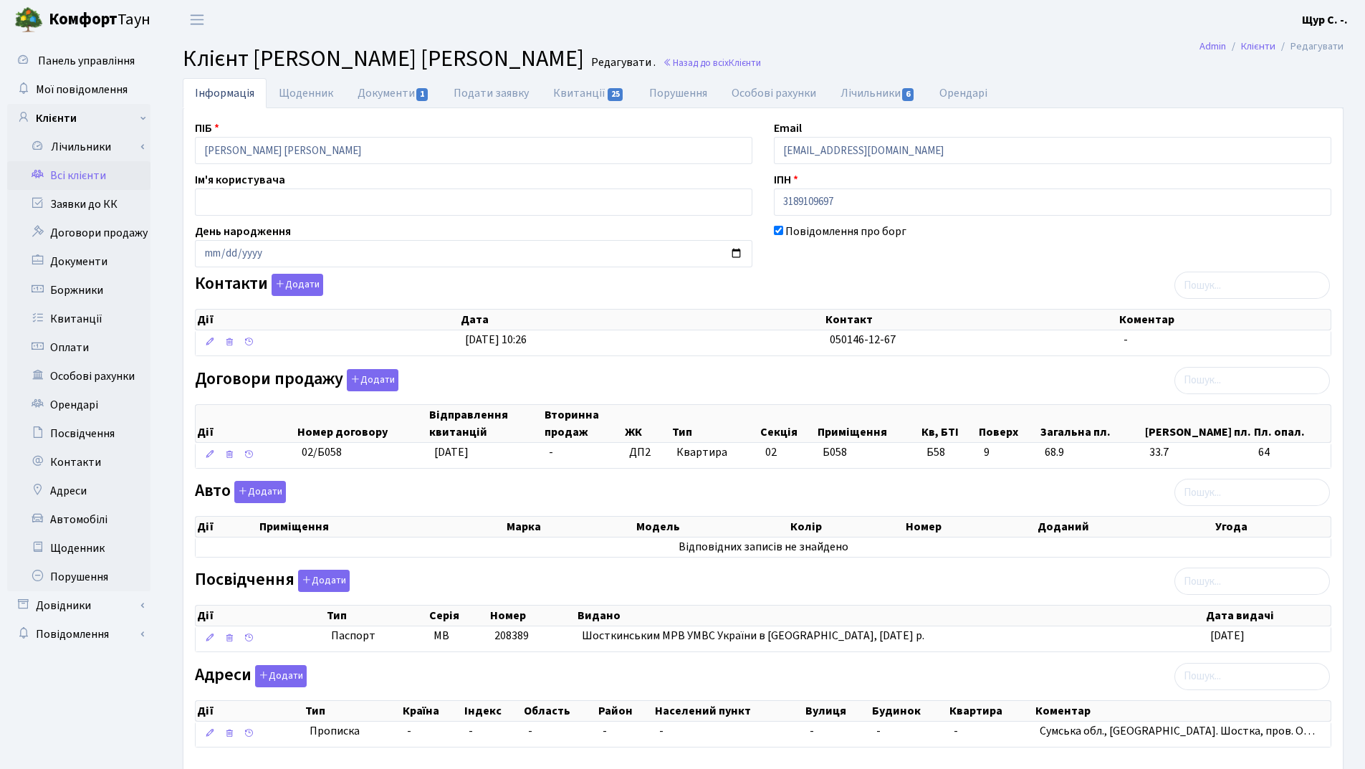
click at [75, 172] on link "Всі клієнти" at bounding box center [78, 175] width 143 height 29
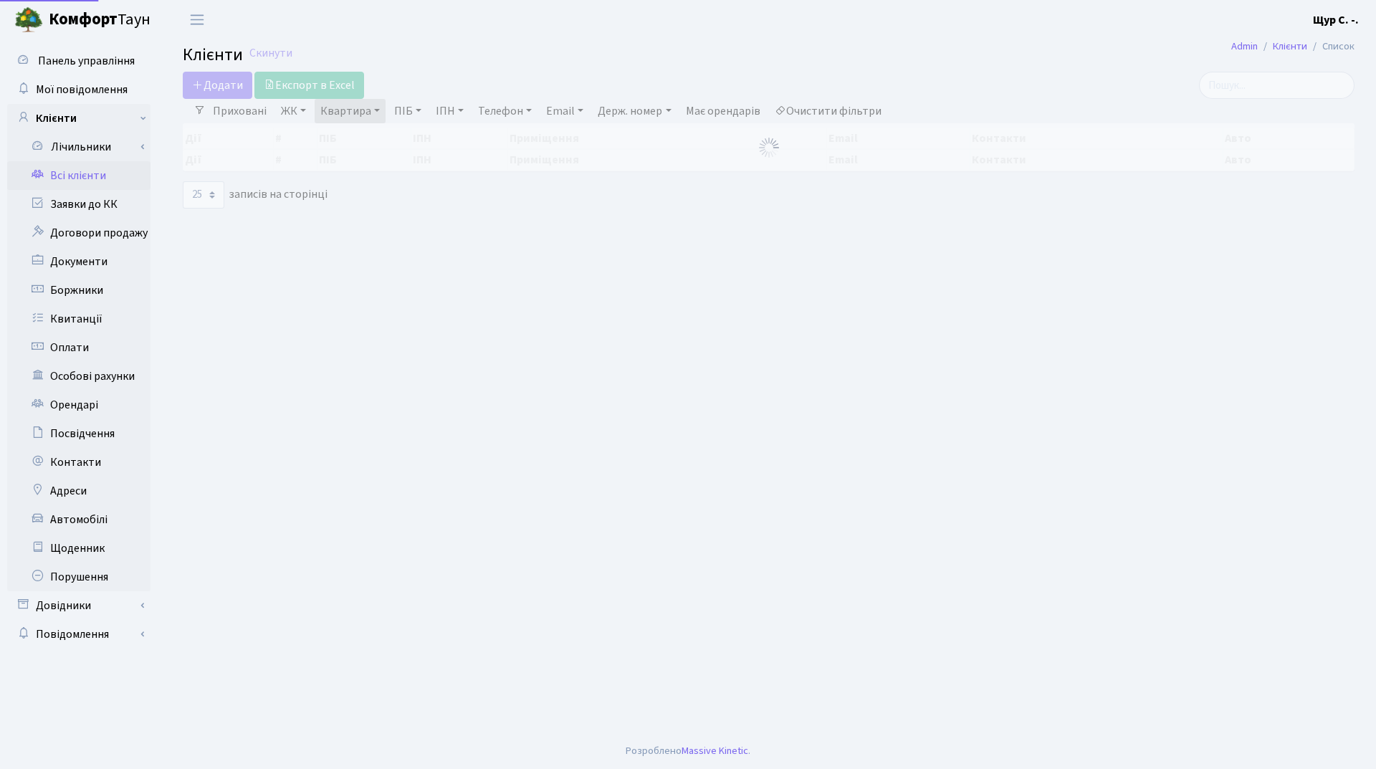
select select "25"
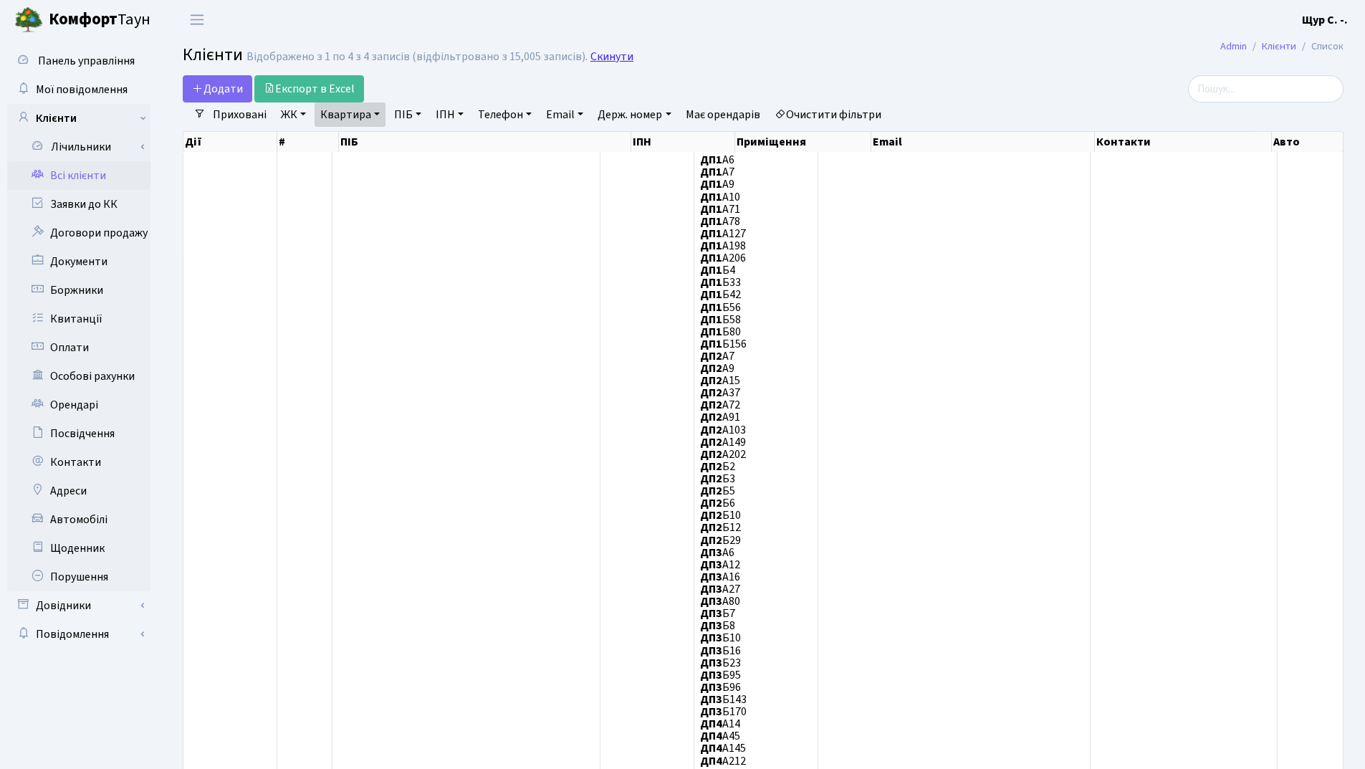
click at [591, 57] on link "Скинути" at bounding box center [612, 57] width 43 height 14
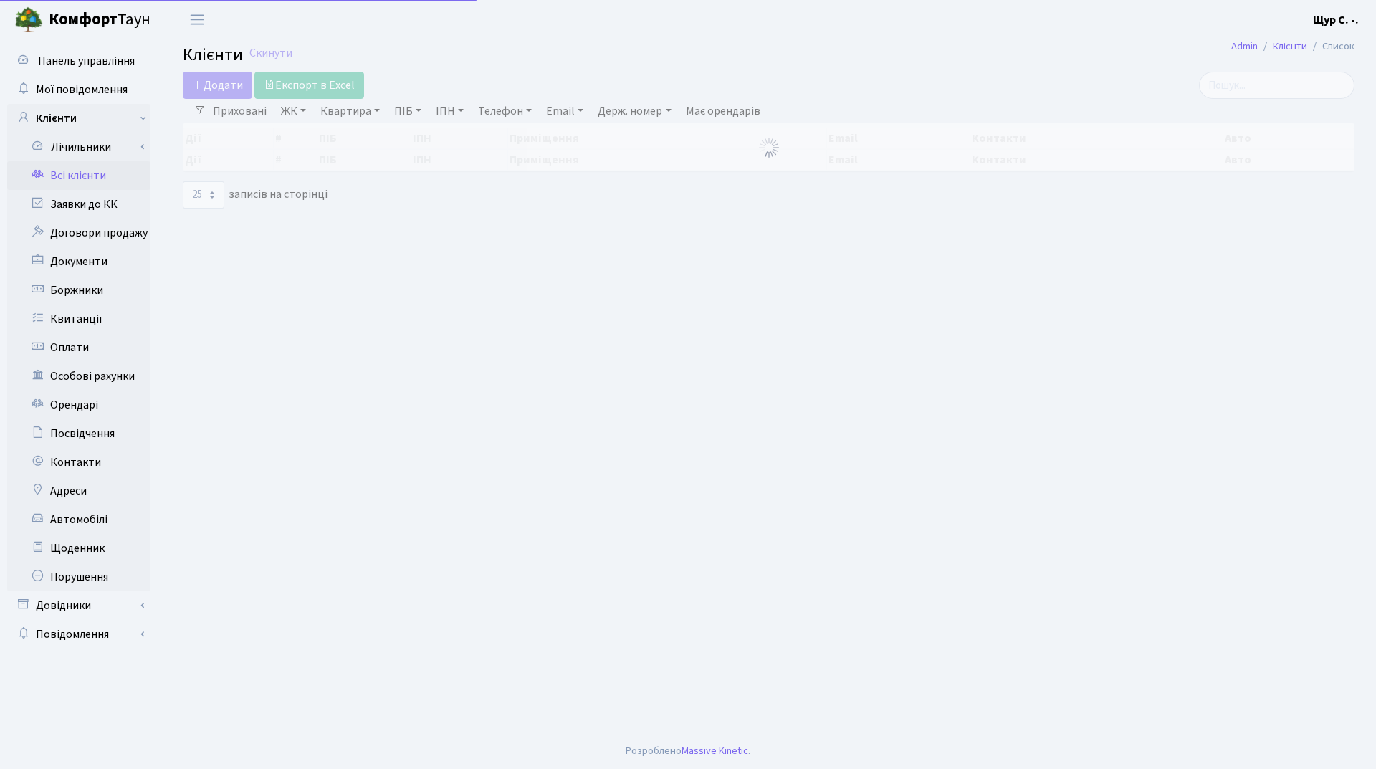
select select "25"
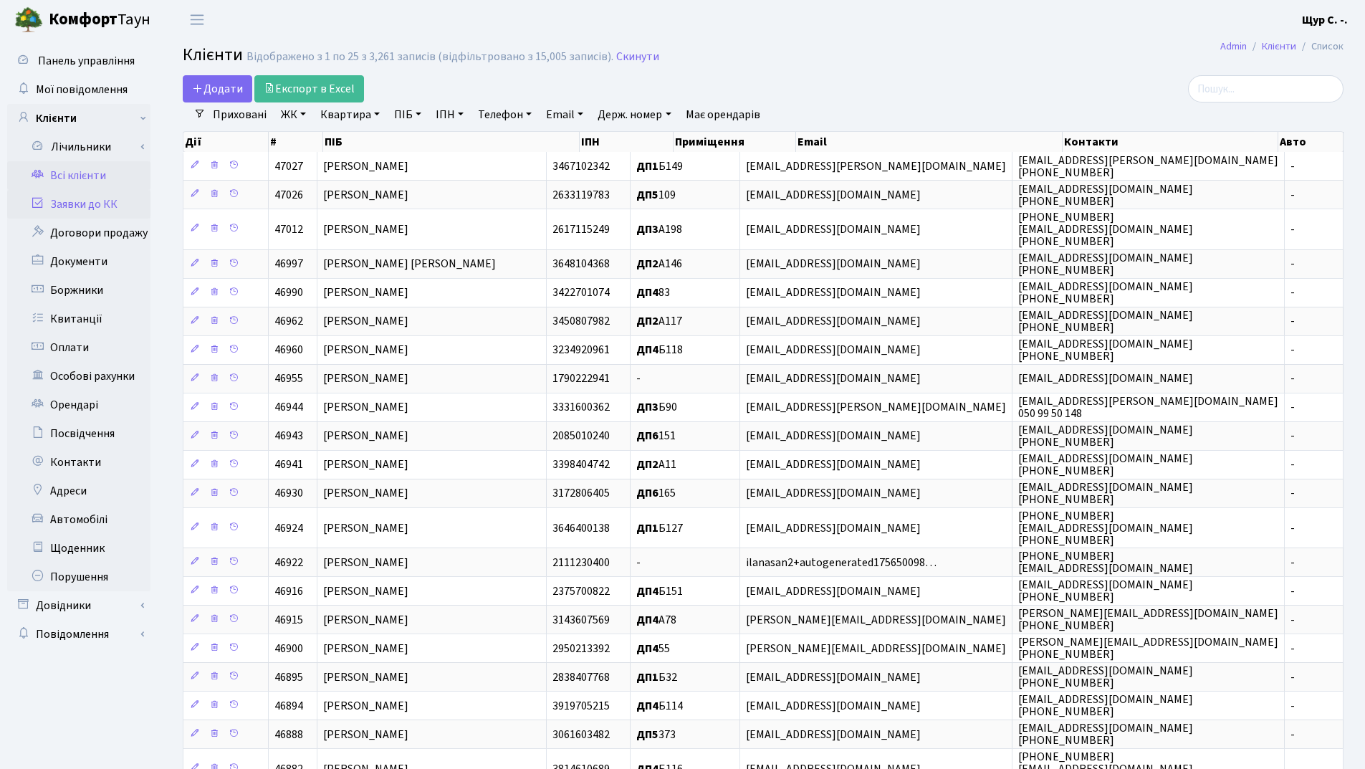
click at [128, 197] on link "Заявки до КК" at bounding box center [78, 204] width 143 height 29
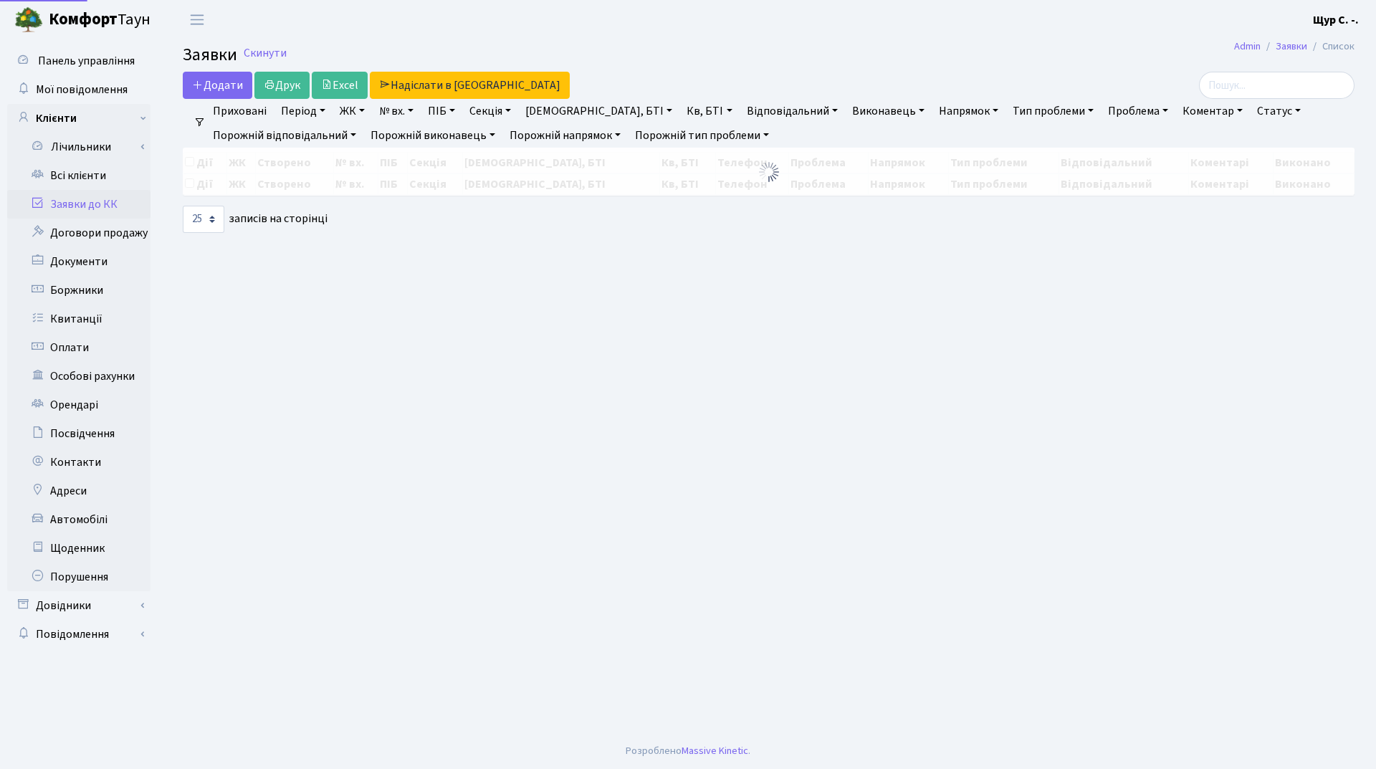
select select "25"
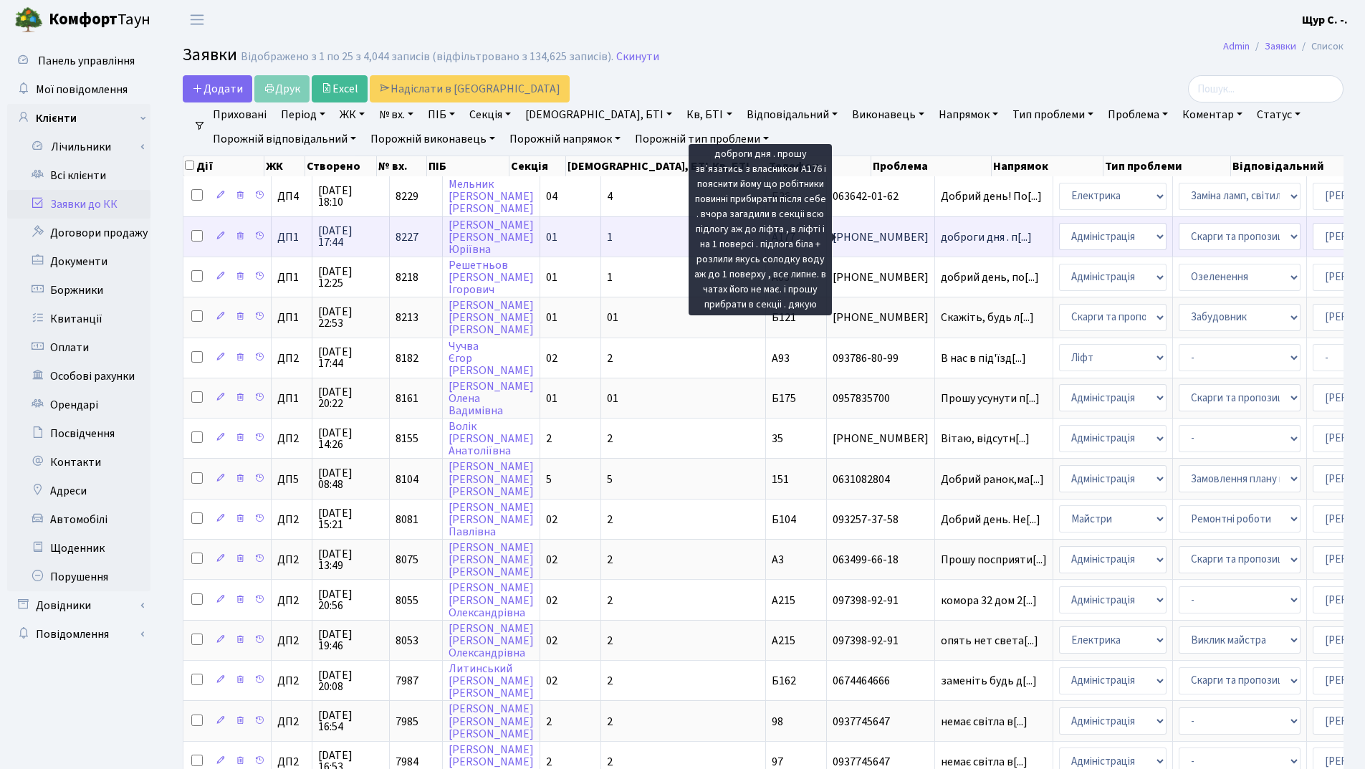
click at [941, 232] on span "доброги дня . п[...]" at bounding box center [986, 237] width 91 height 16
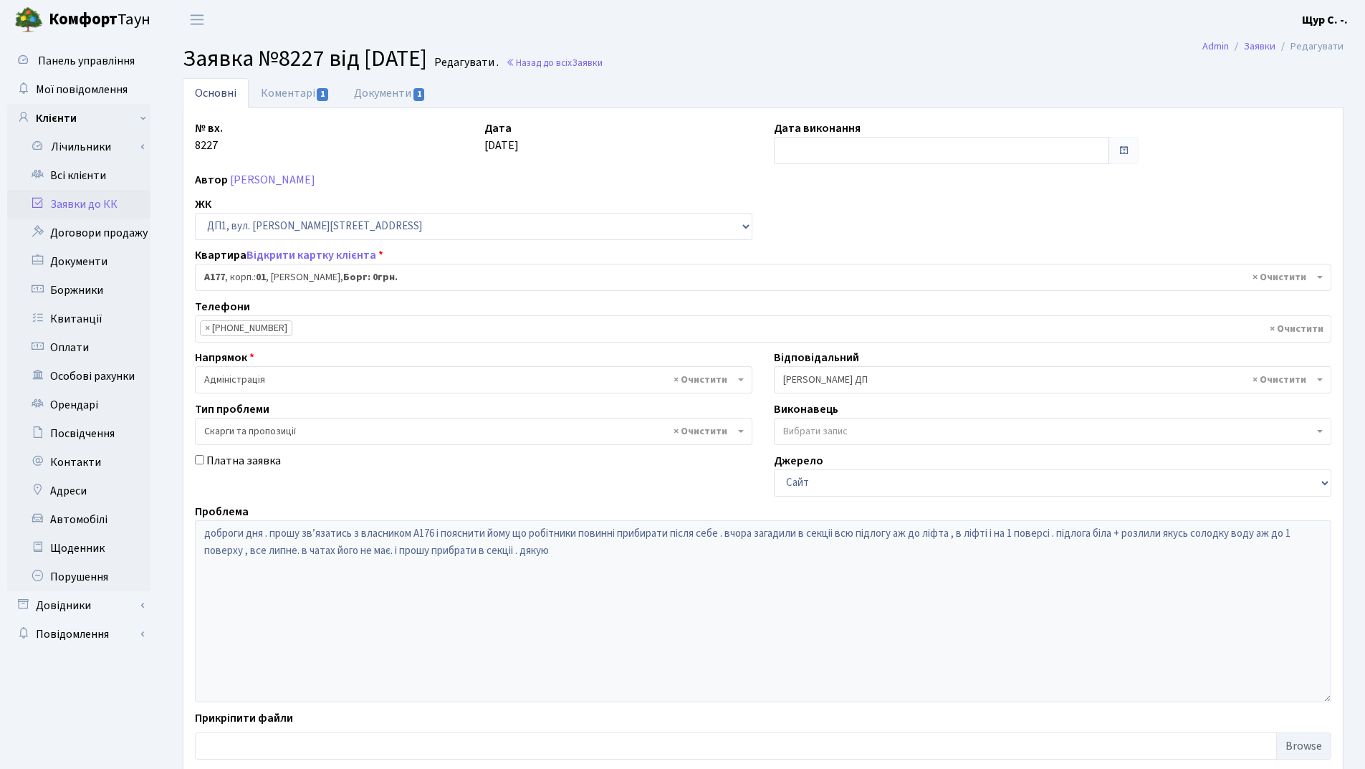
select select "34216"
select select "55"
click at [298, 95] on link "Коментарі 1" at bounding box center [295, 92] width 93 height 29
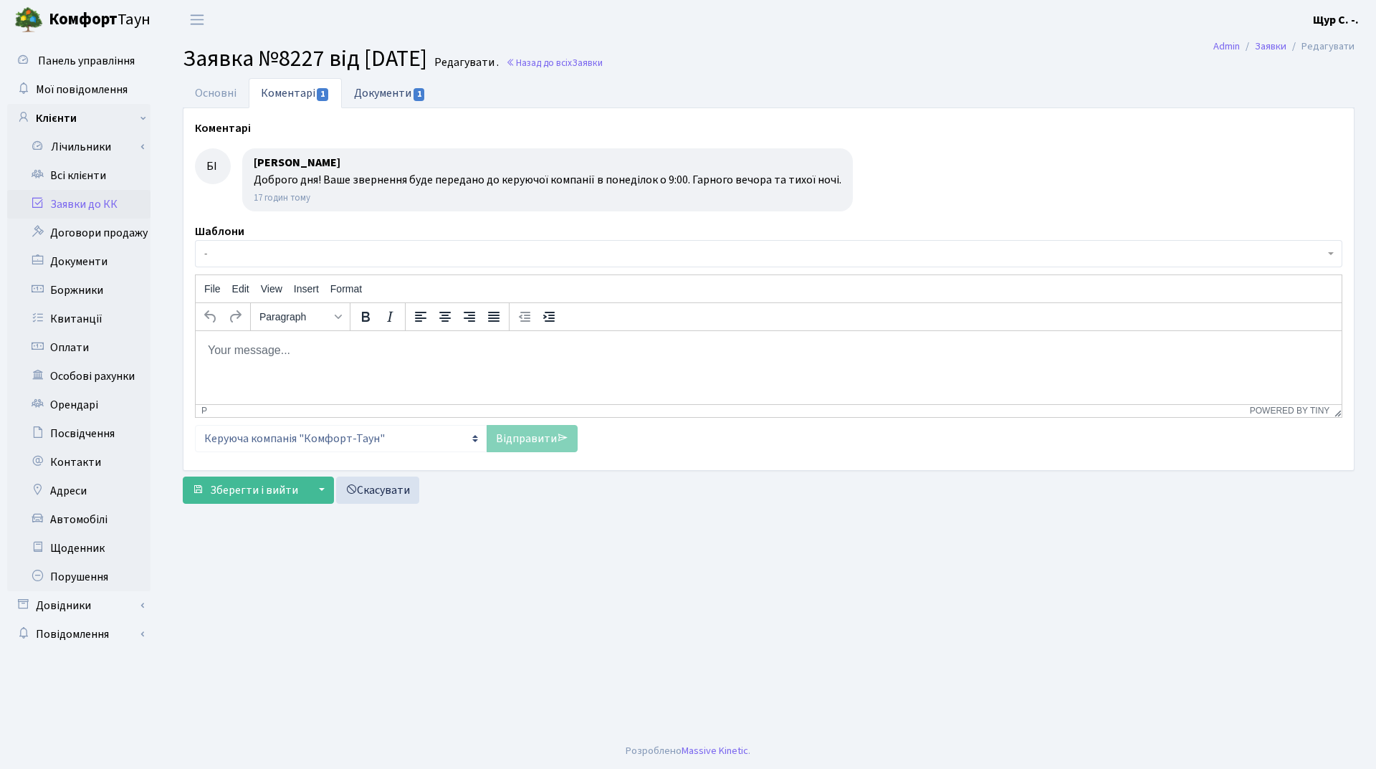
click at [368, 92] on link "Документи 1" at bounding box center [390, 92] width 96 height 29
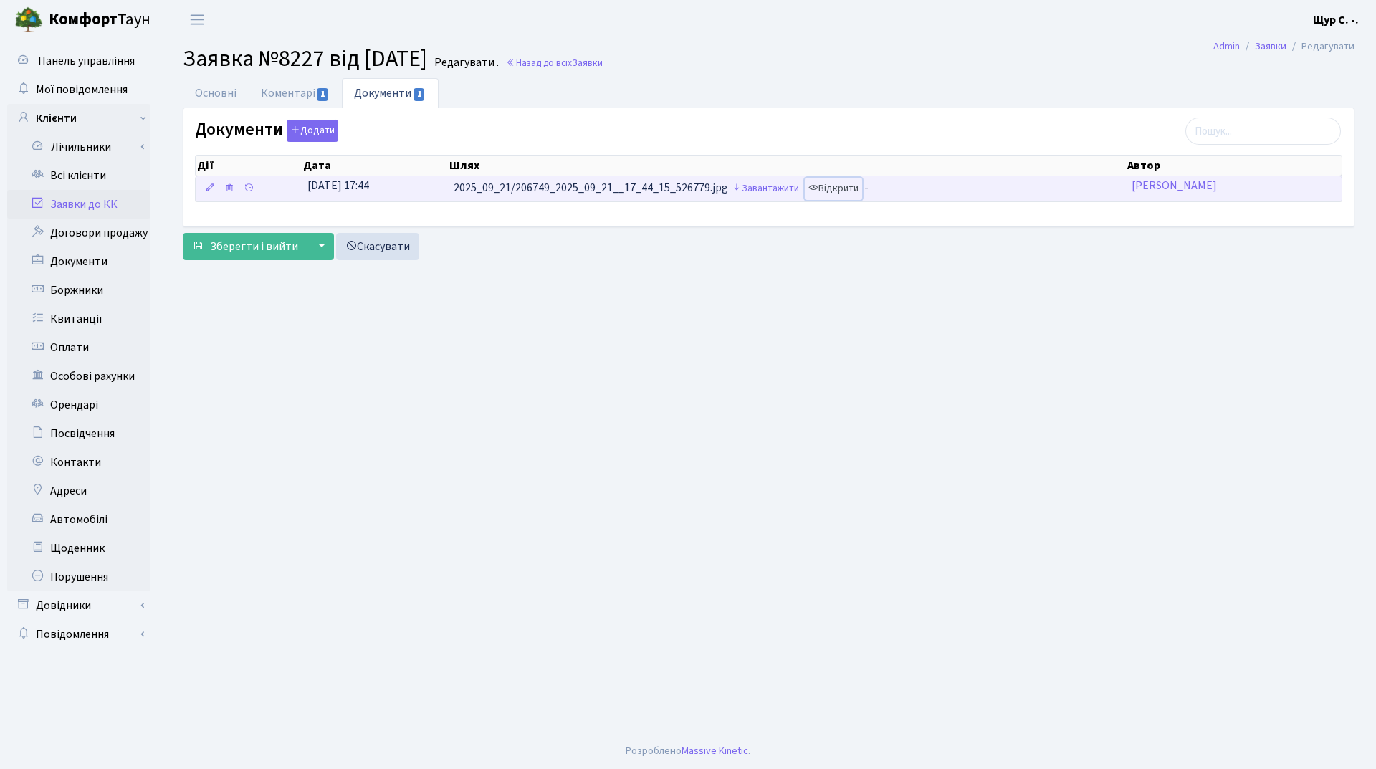
click at [854, 191] on link "Відкрити" at bounding box center [833, 189] width 57 height 22
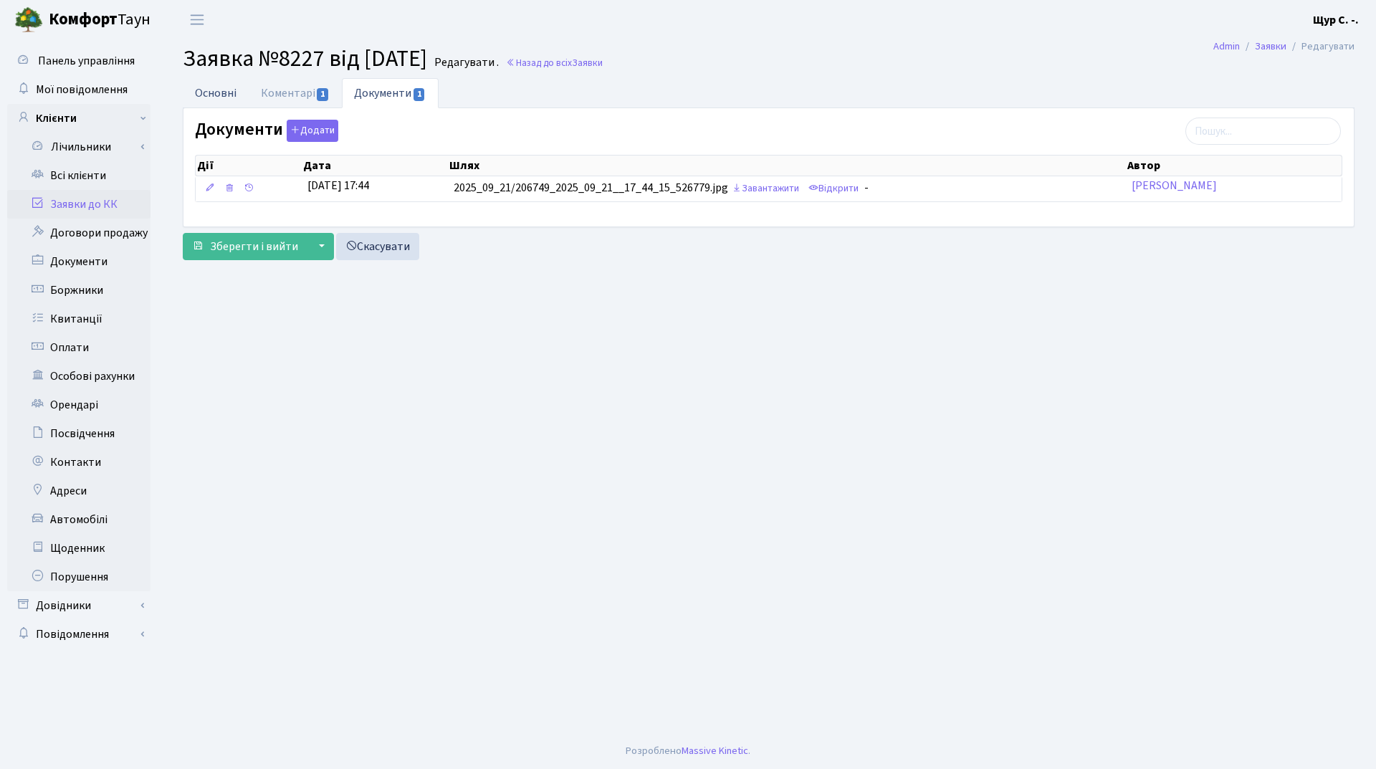
click at [222, 95] on link "Основні" at bounding box center [216, 92] width 66 height 29
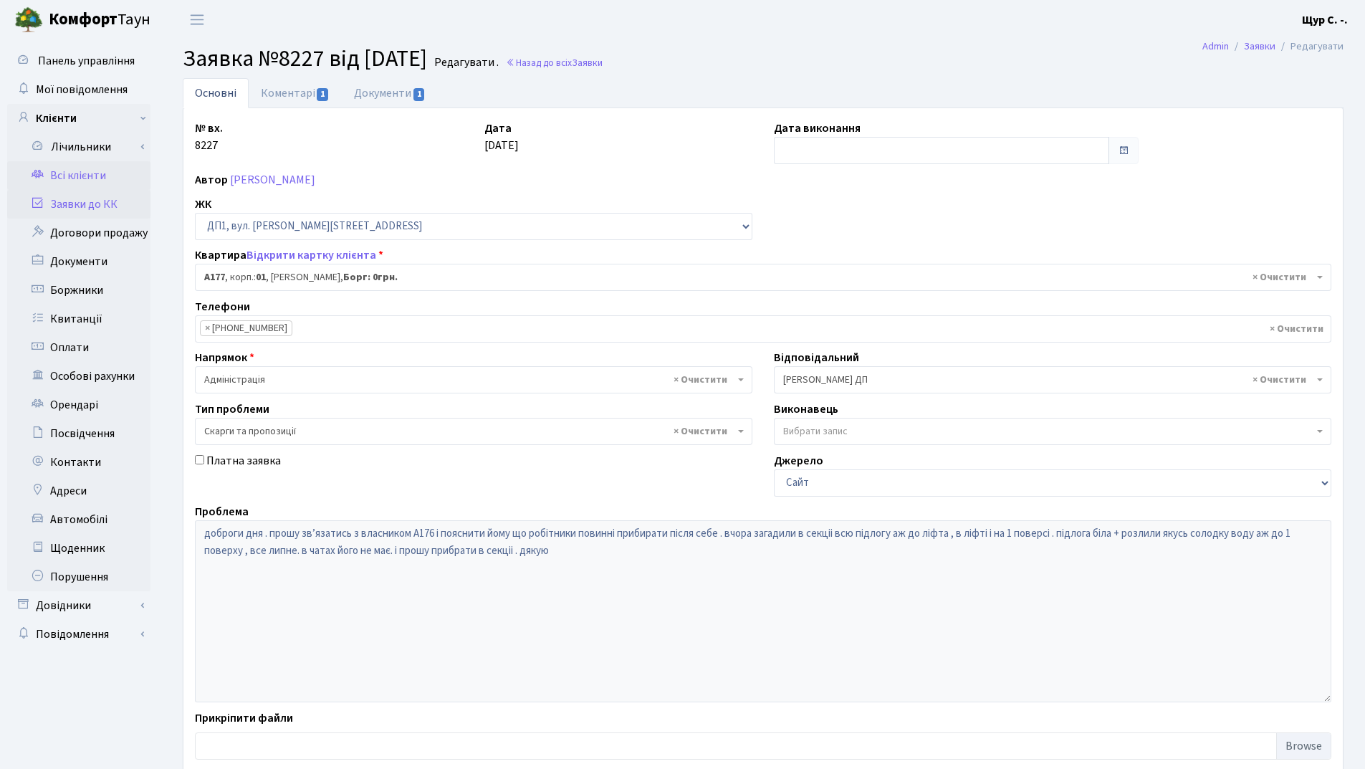
click at [102, 174] on link "Всі клієнти" at bounding box center [78, 175] width 143 height 29
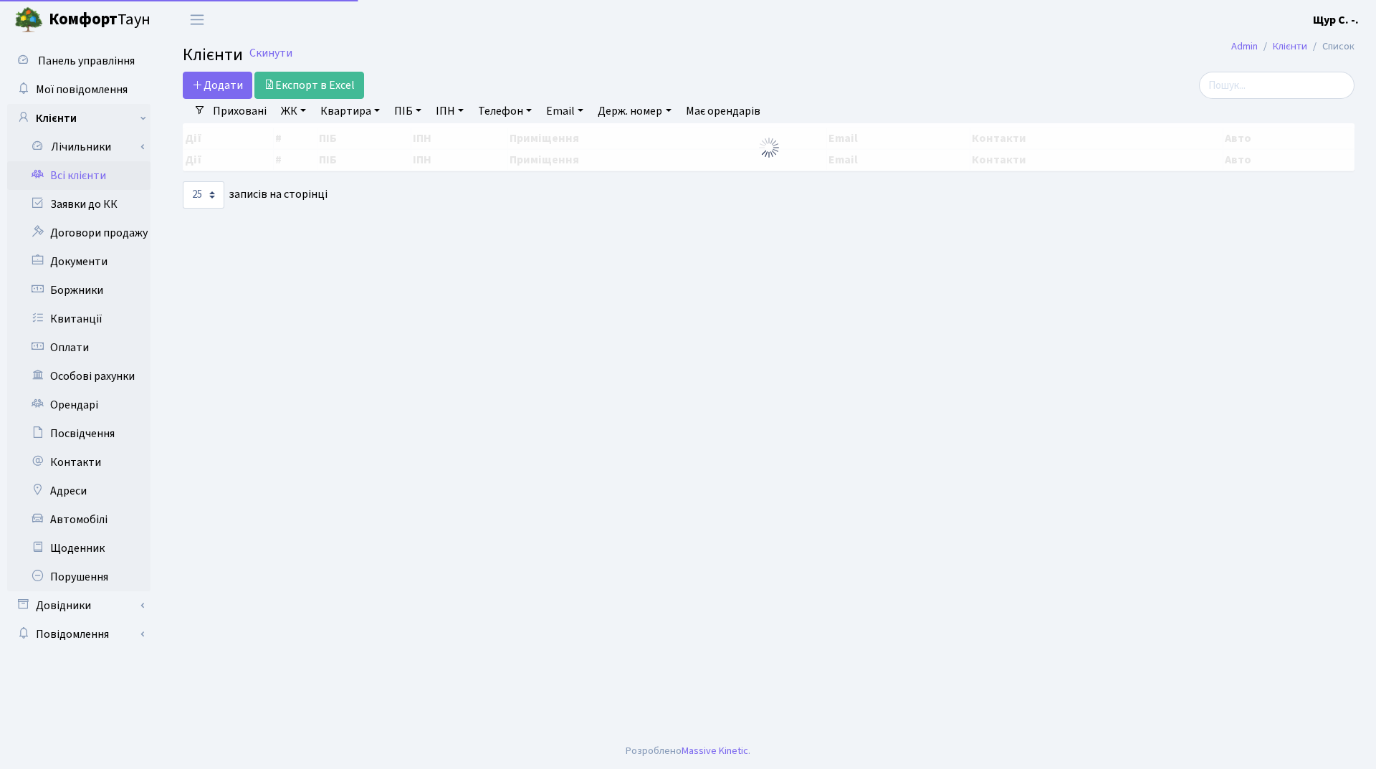
select select "25"
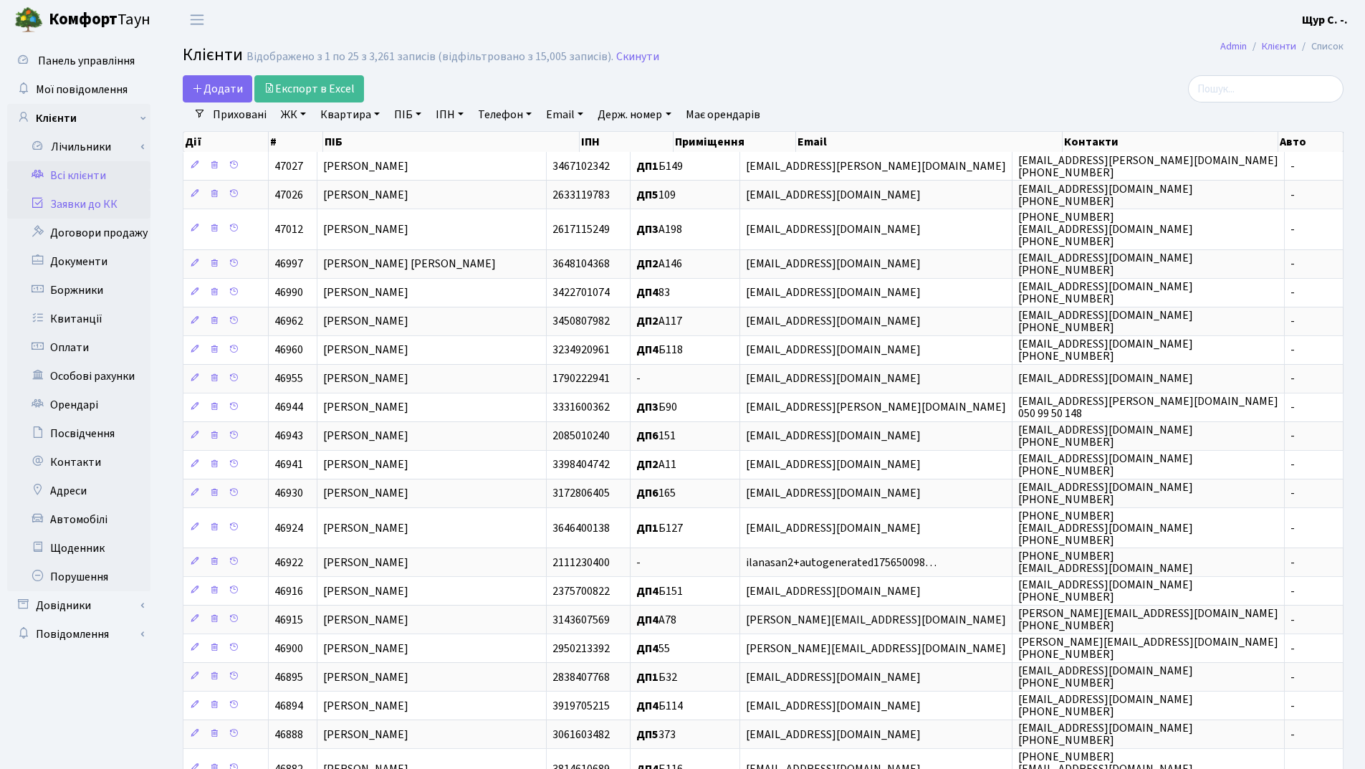
click at [90, 204] on link "Заявки до КК" at bounding box center [78, 204] width 143 height 29
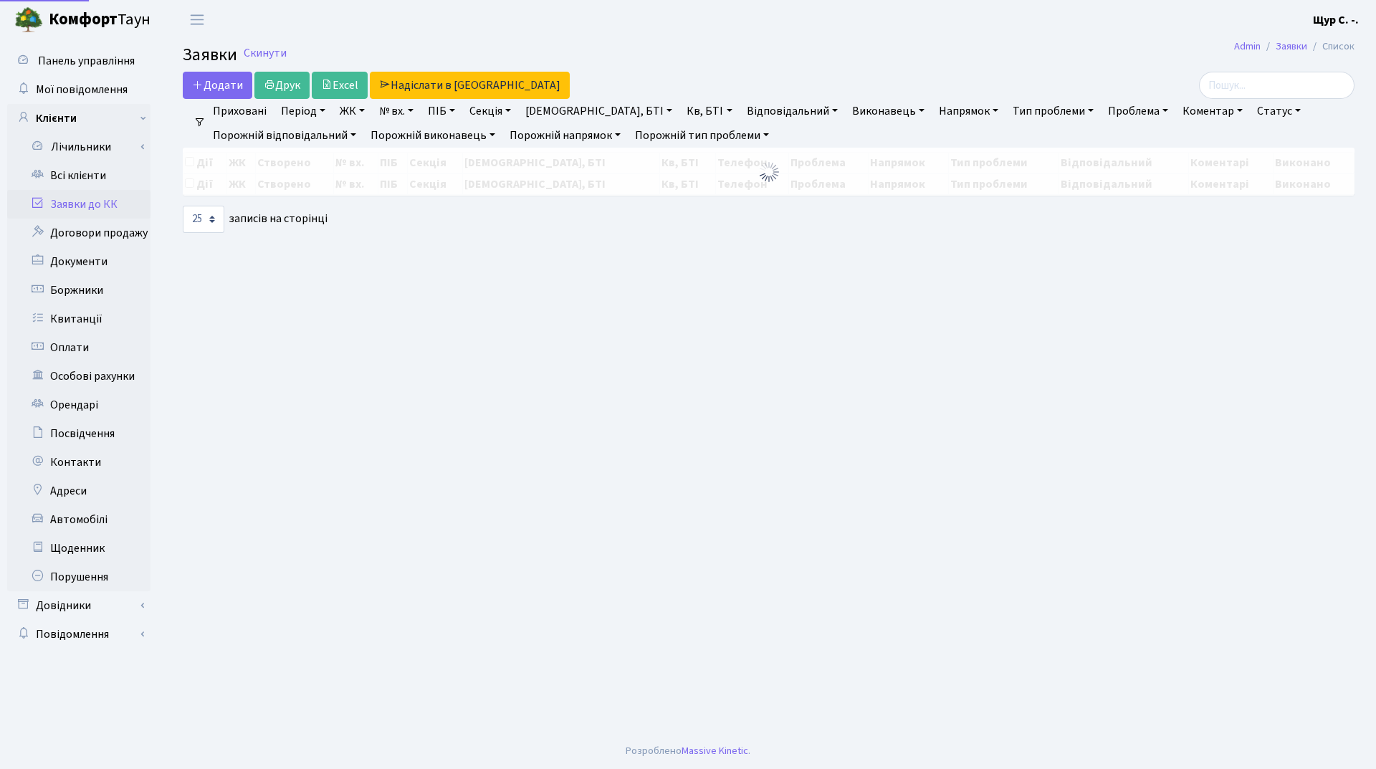
select select "25"
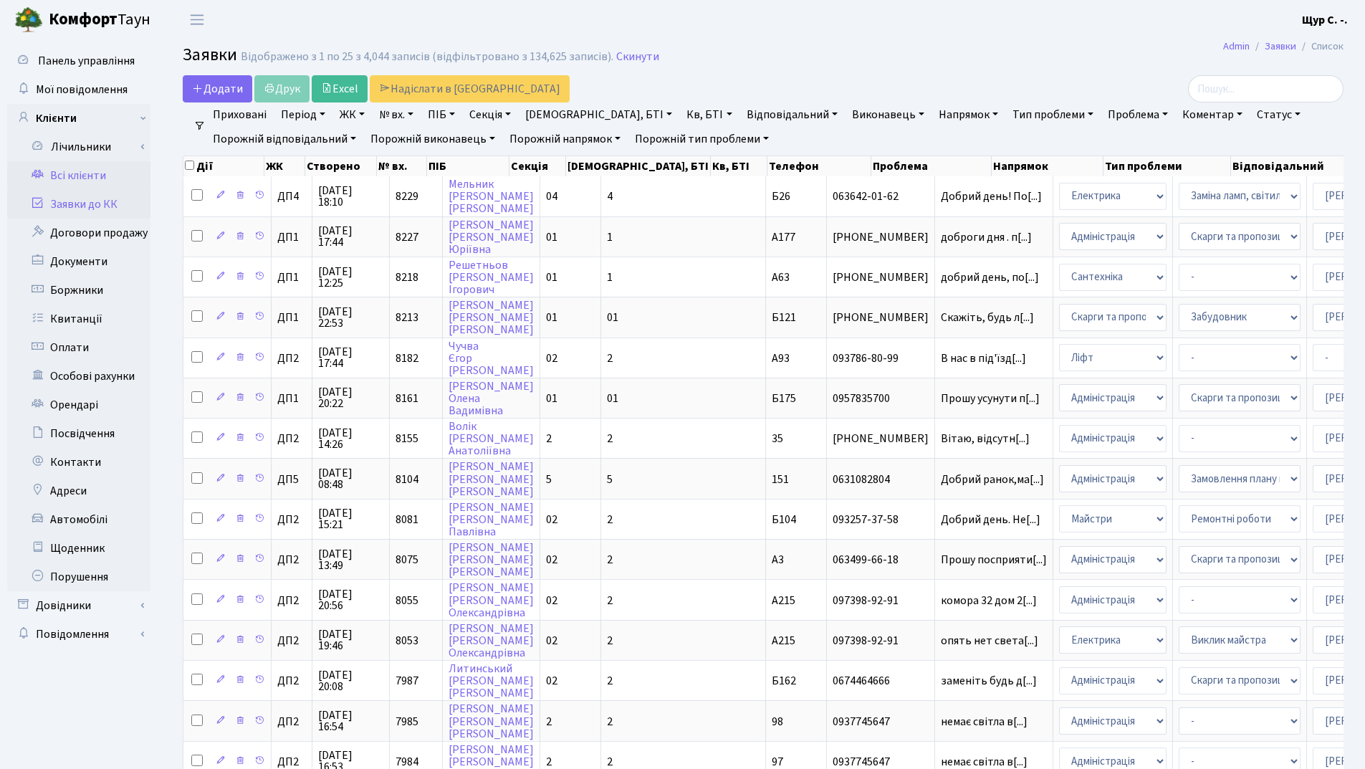
click at [92, 172] on link "Всі клієнти" at bounding box center [78, 175] width 143 height 29
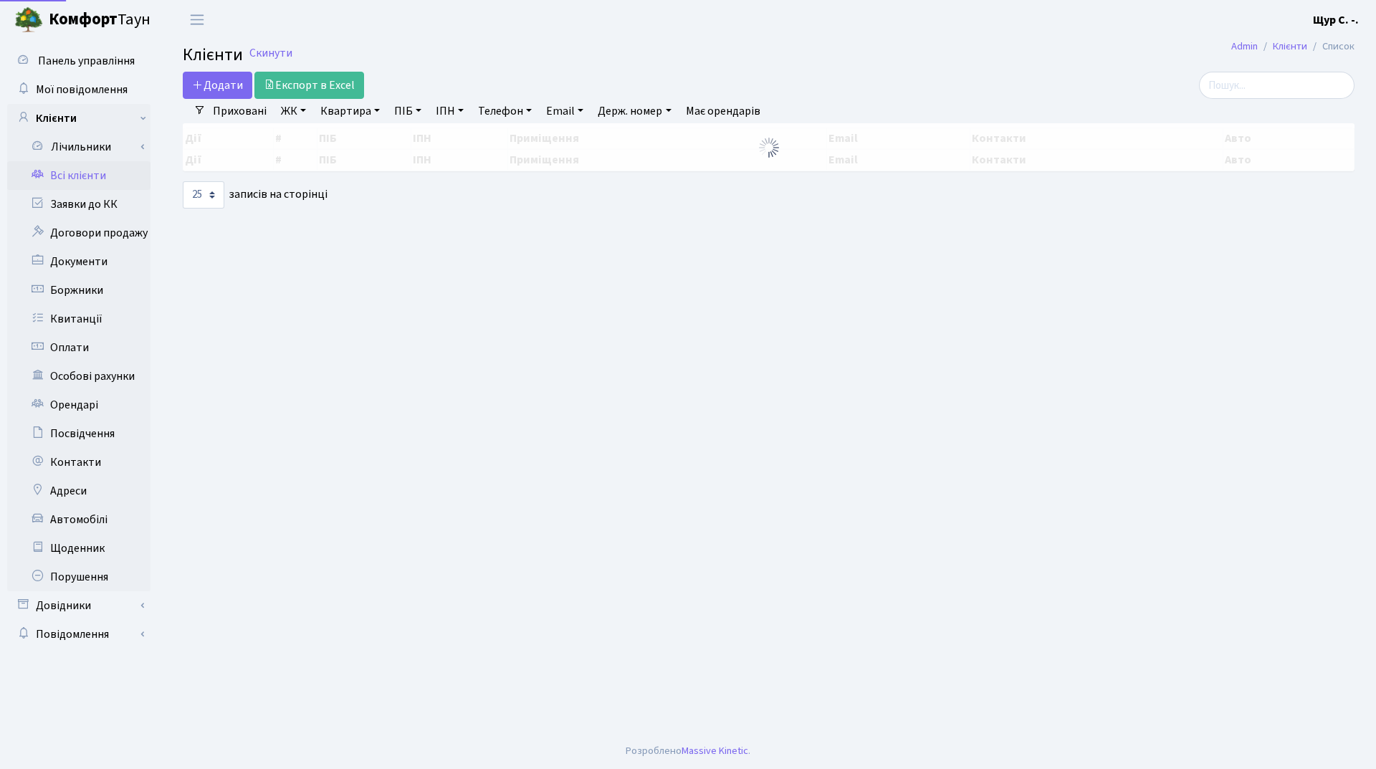
select select "25"
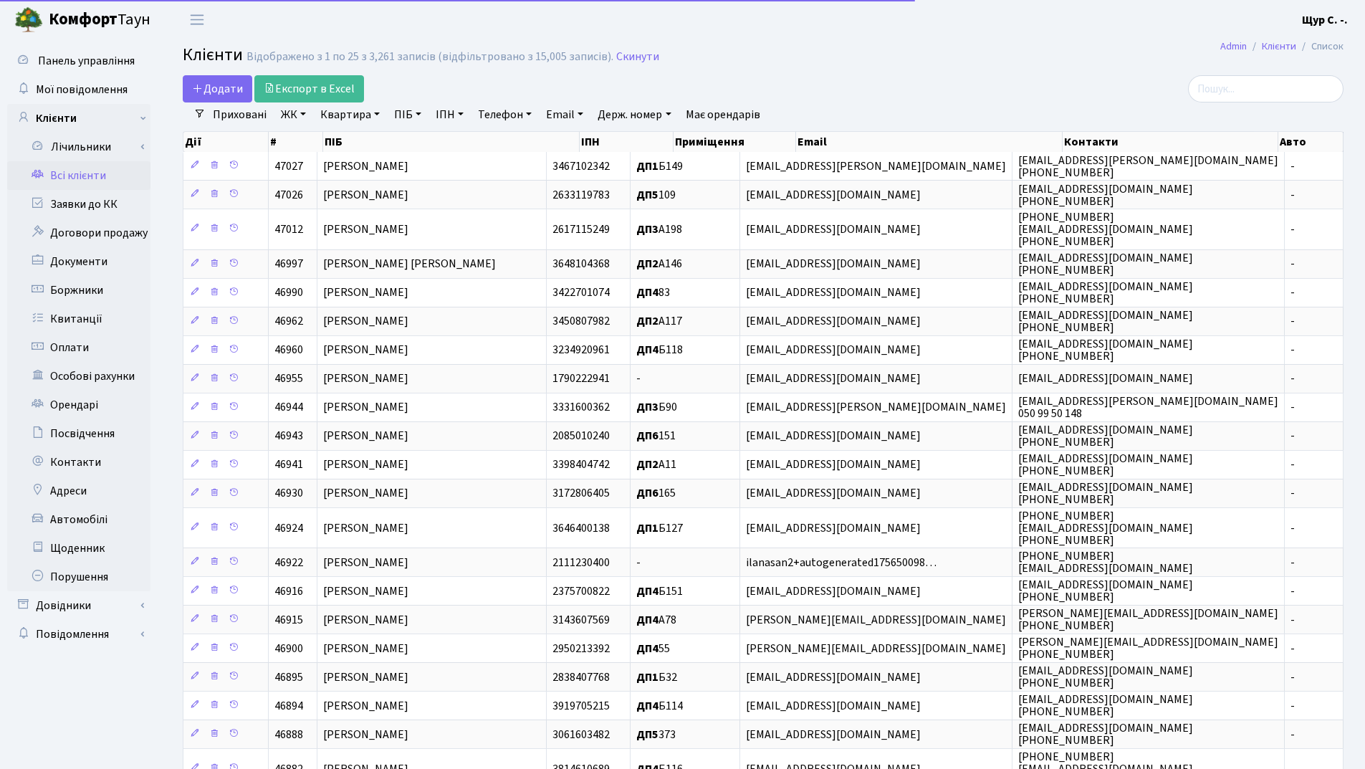
click at [363, 111] on link "Квартира" at bounding box center [350, 114] width 71 height 24
type input "а176"
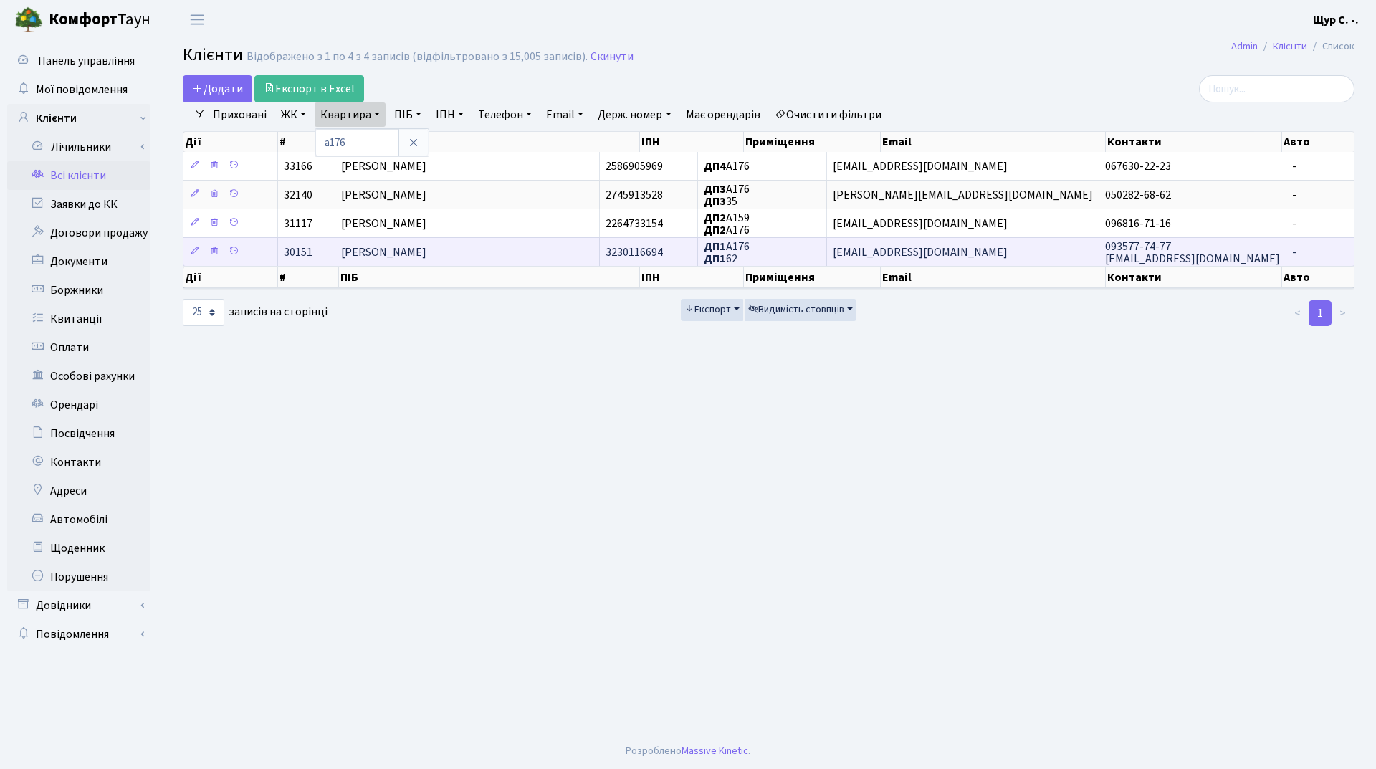
click at [415, 247] on span "[PERSON_NAME]" at bounding box center [383, 252] width 85 height 16
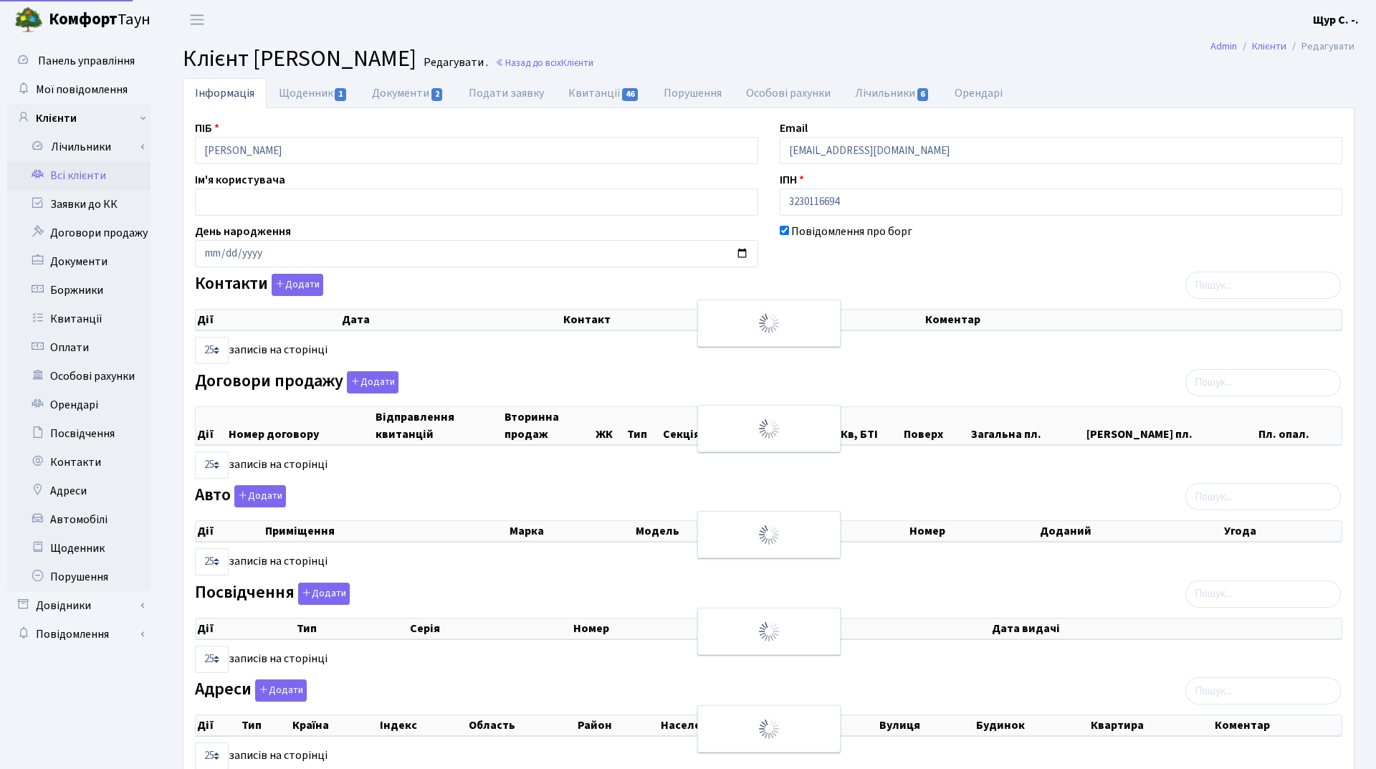
select select "25"
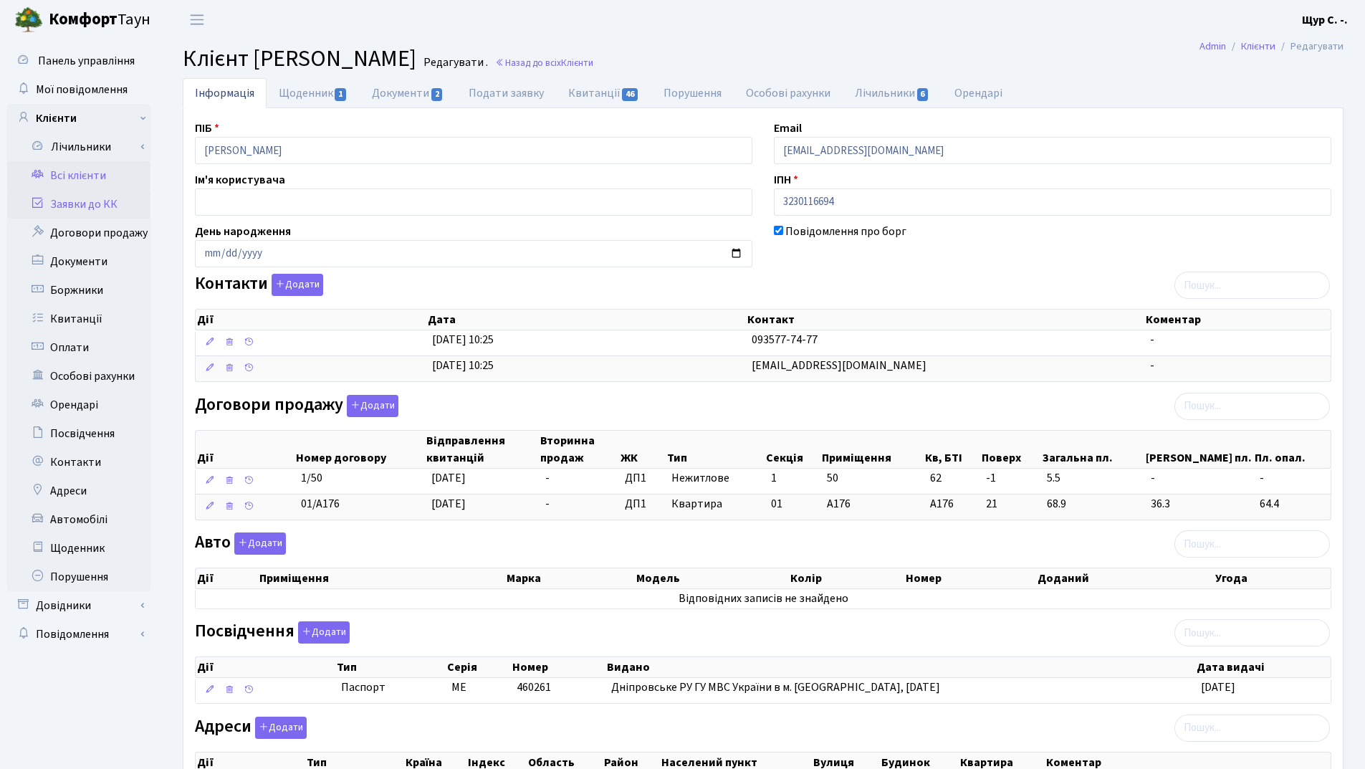
click at [112, 203] on link "Заявки до КК" at bounding box center [78, 204] width 143 height 29
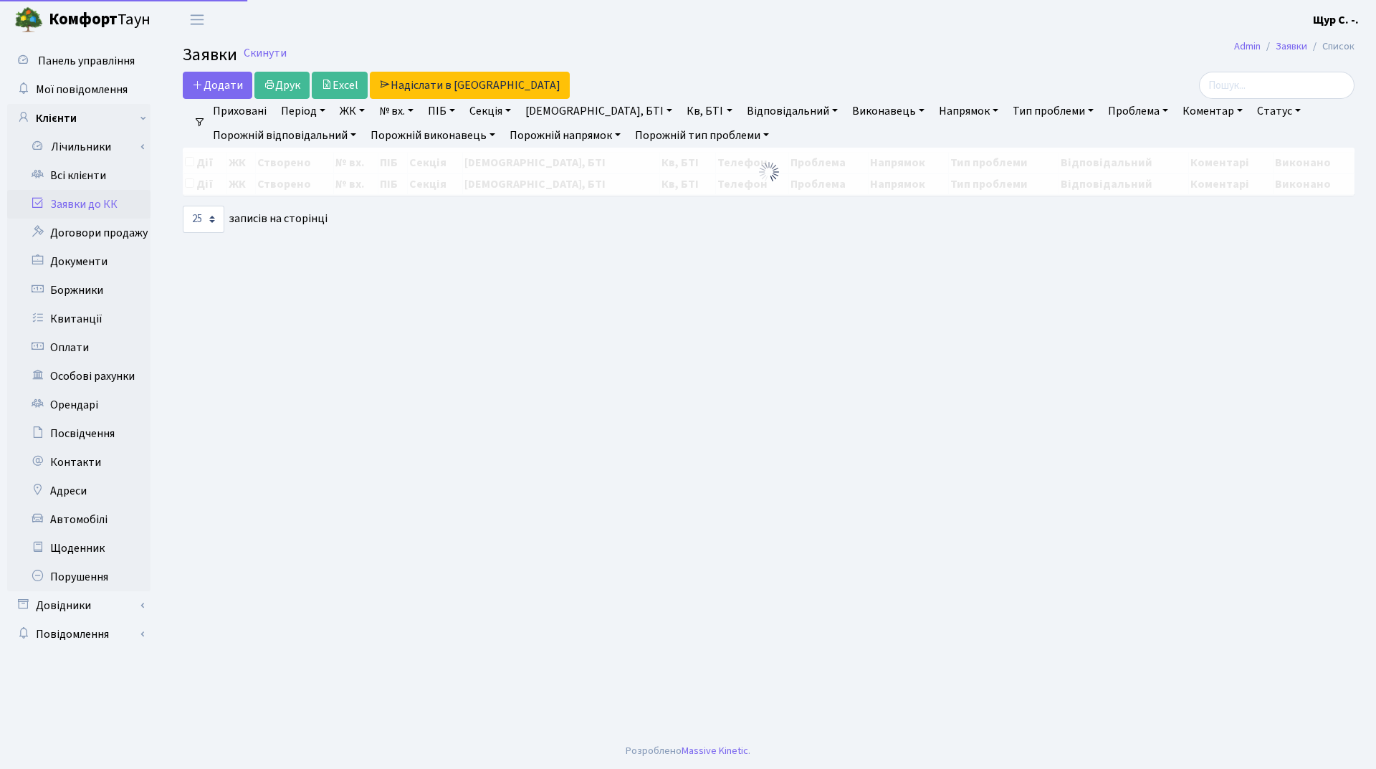
select select "25"
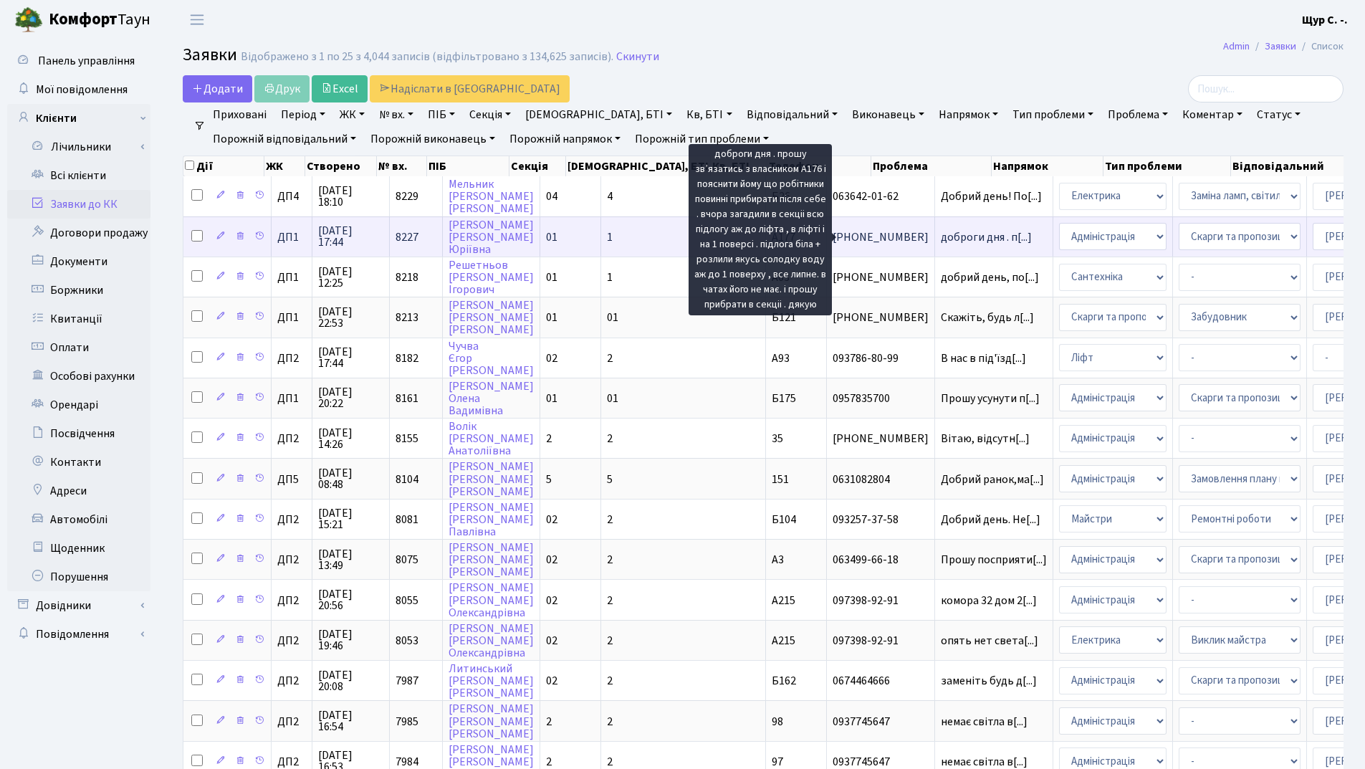
click at [941, 241] on span "доброги дня . п[...]" at bounding box center [986, 237] width 91 height 16
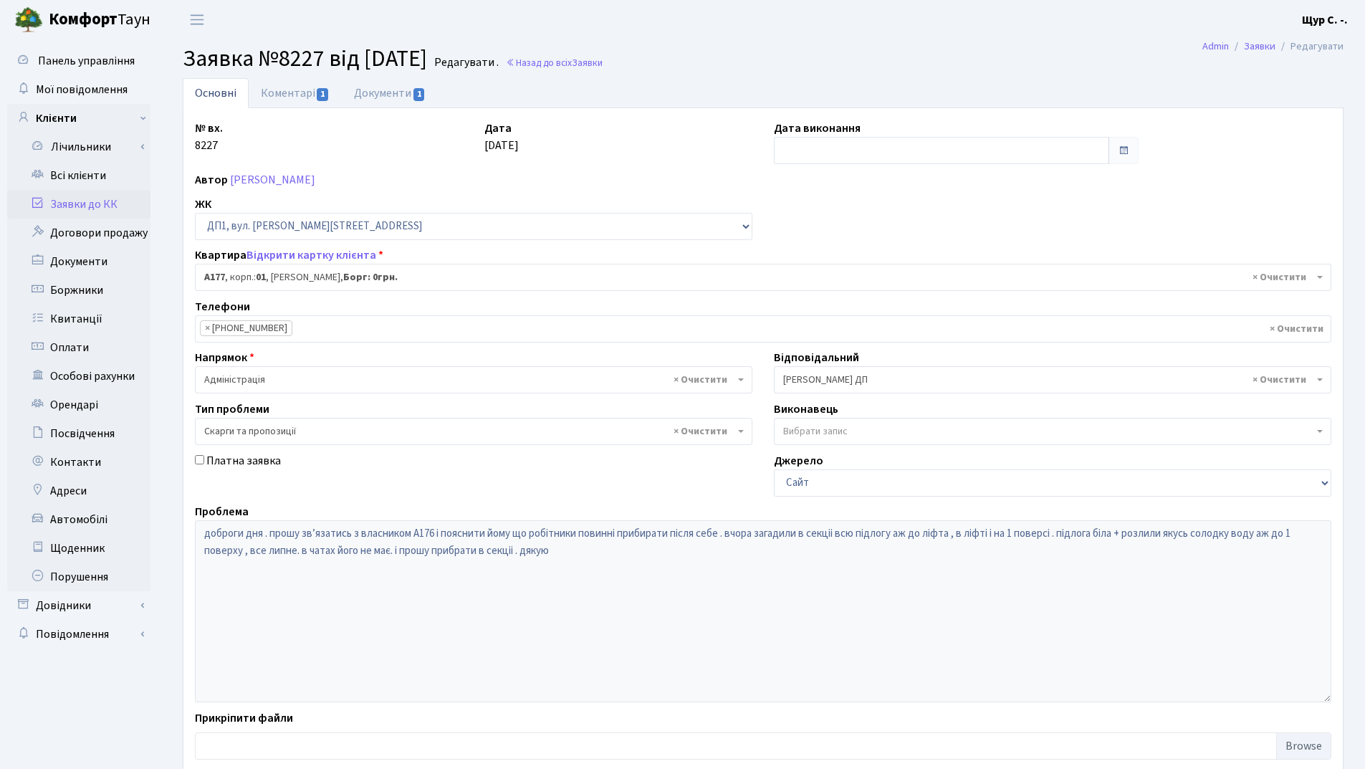
select select "34216"
select select "55"
click at [92, 354] on link "Оплати" at bounding box center [78, 347] width 143 height 29
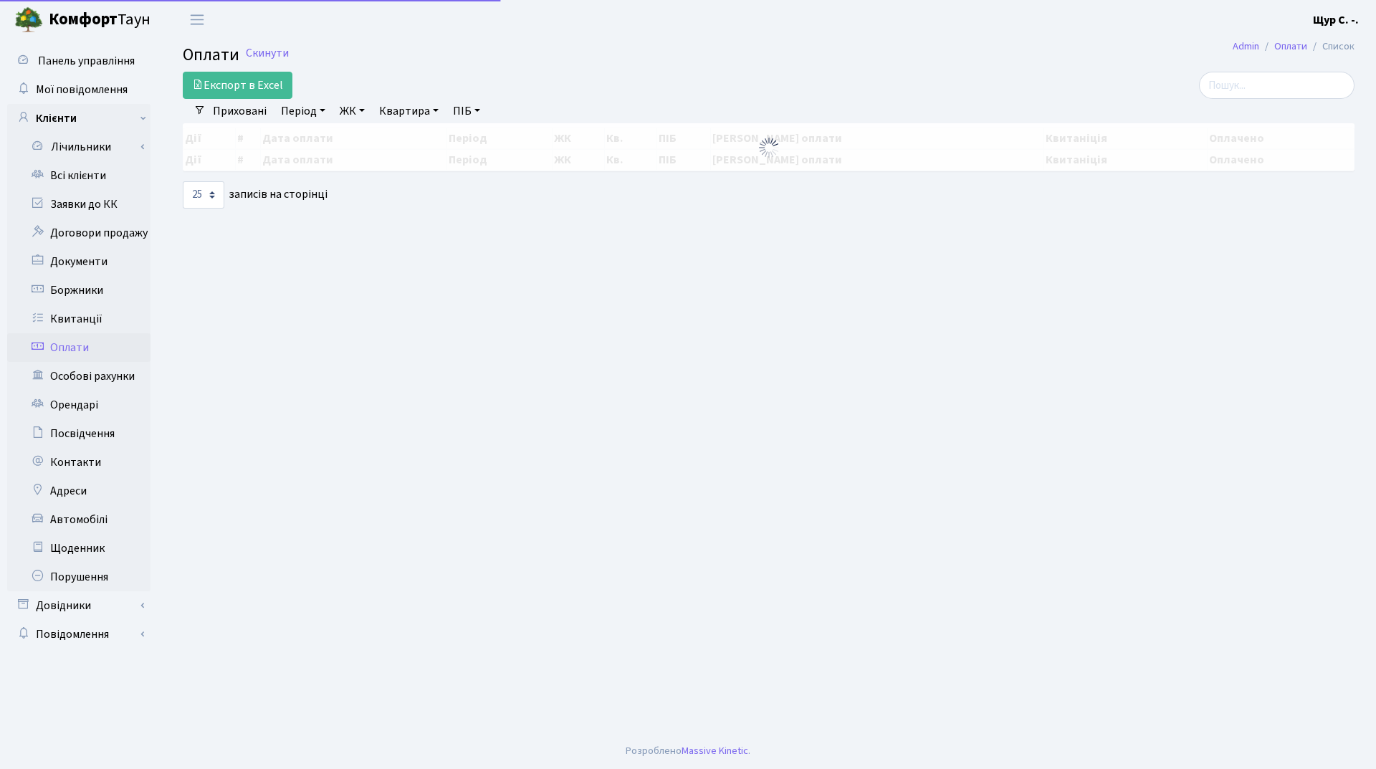
select select "25"
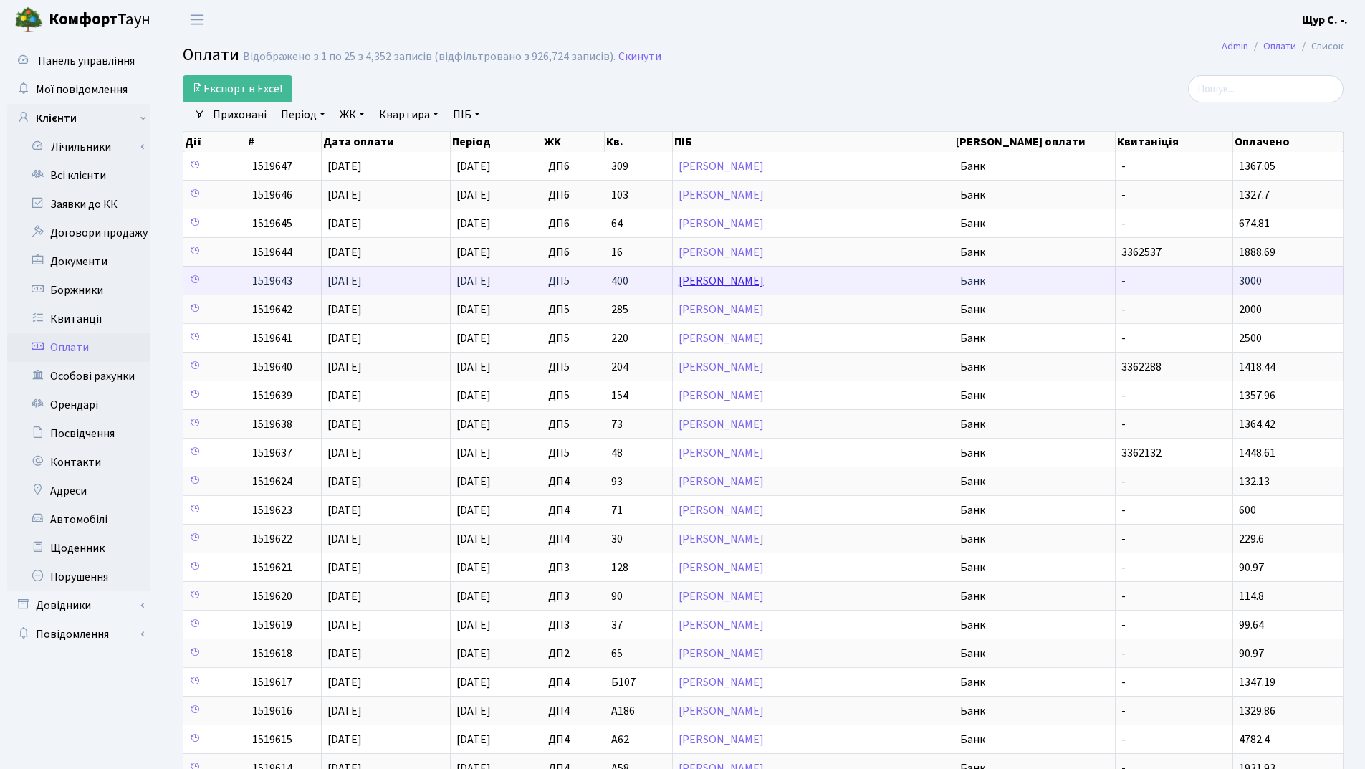
click at [725, 284] on link "[PERSON_NAME]" at bounding box center [721, 281] width 85 height 16
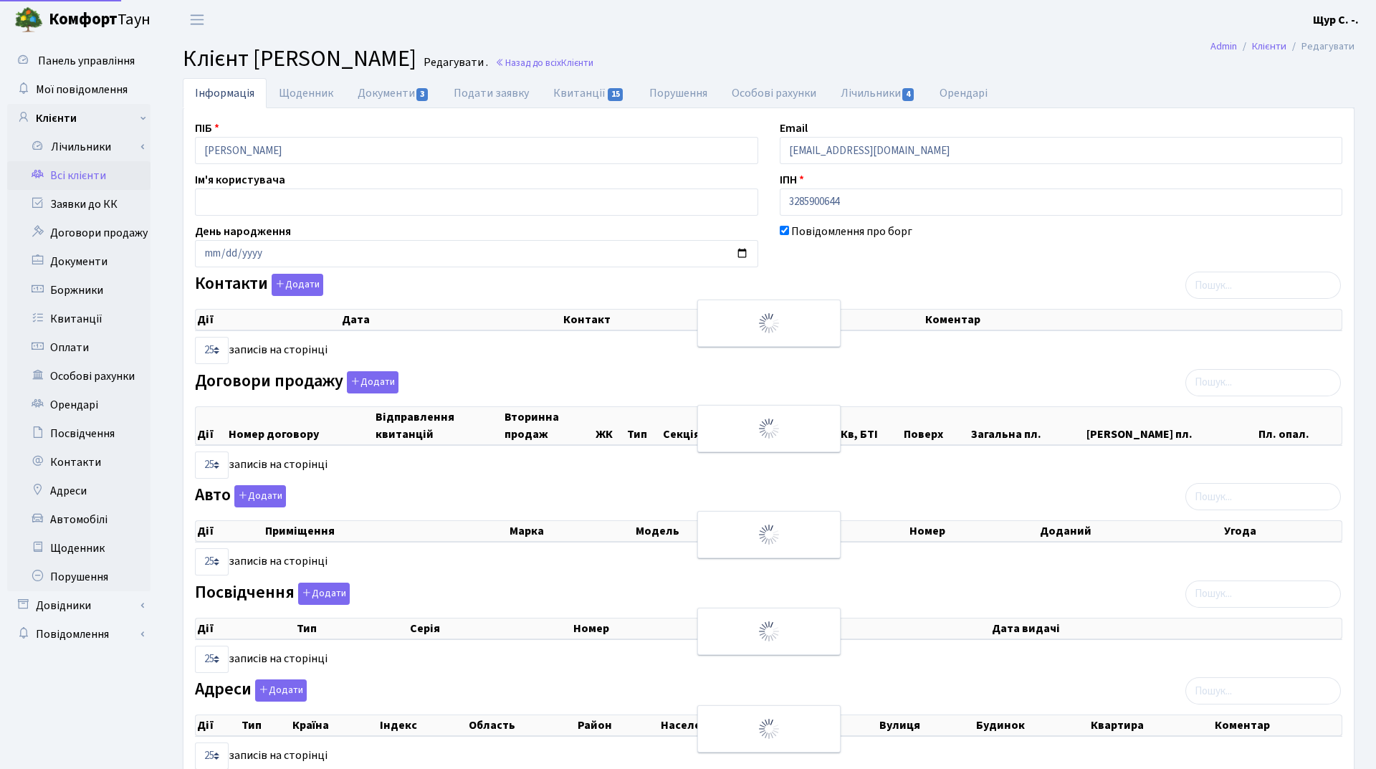
select select "25"
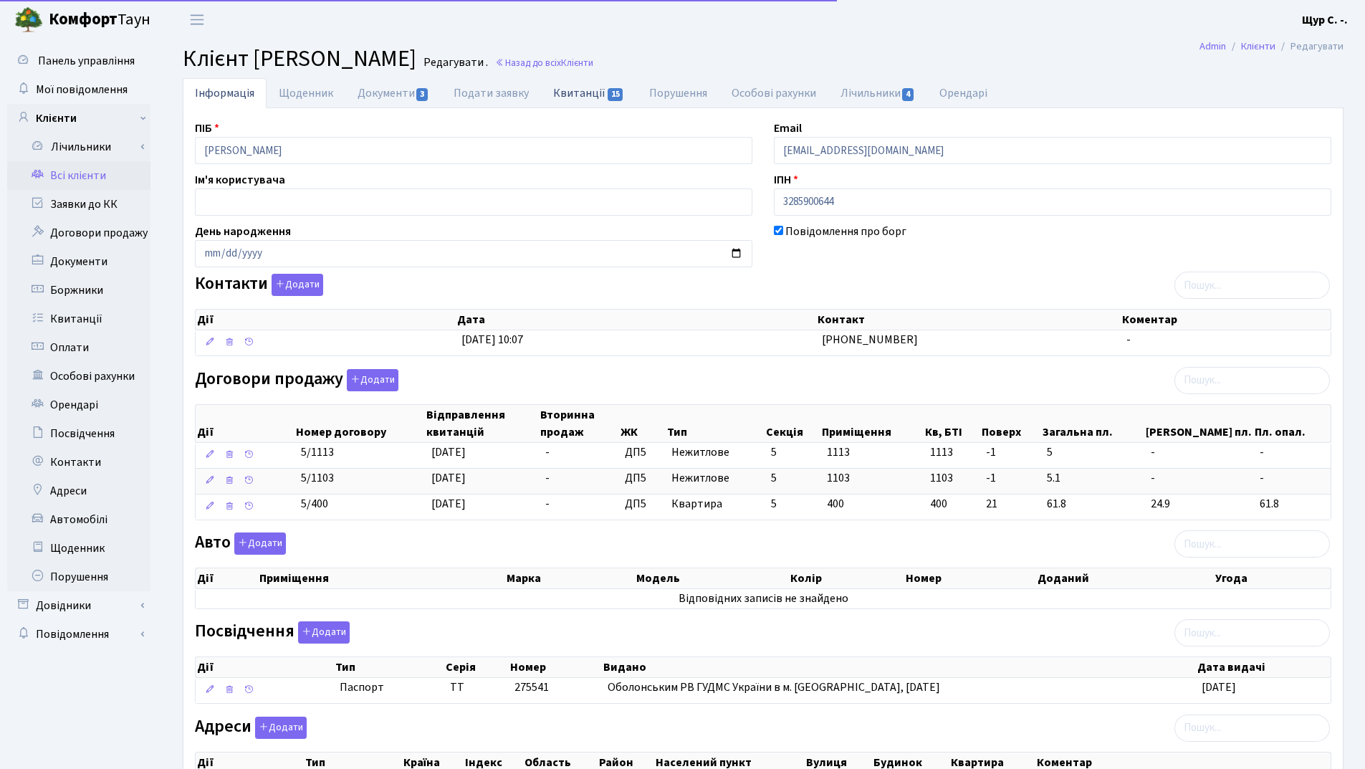
click at [596, 96] on link "Квитанції 15" at bounding box center [588, 92] width 95 height 29
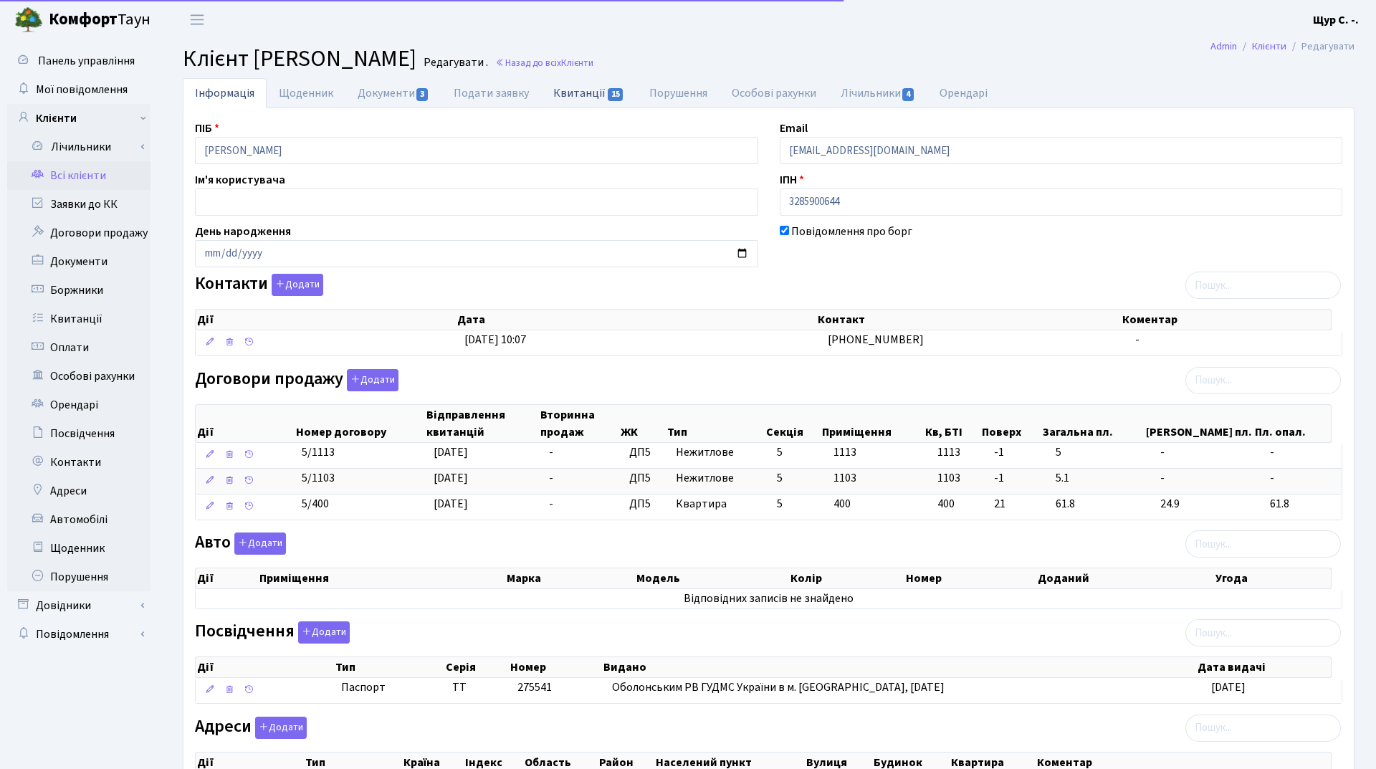
select select "25"
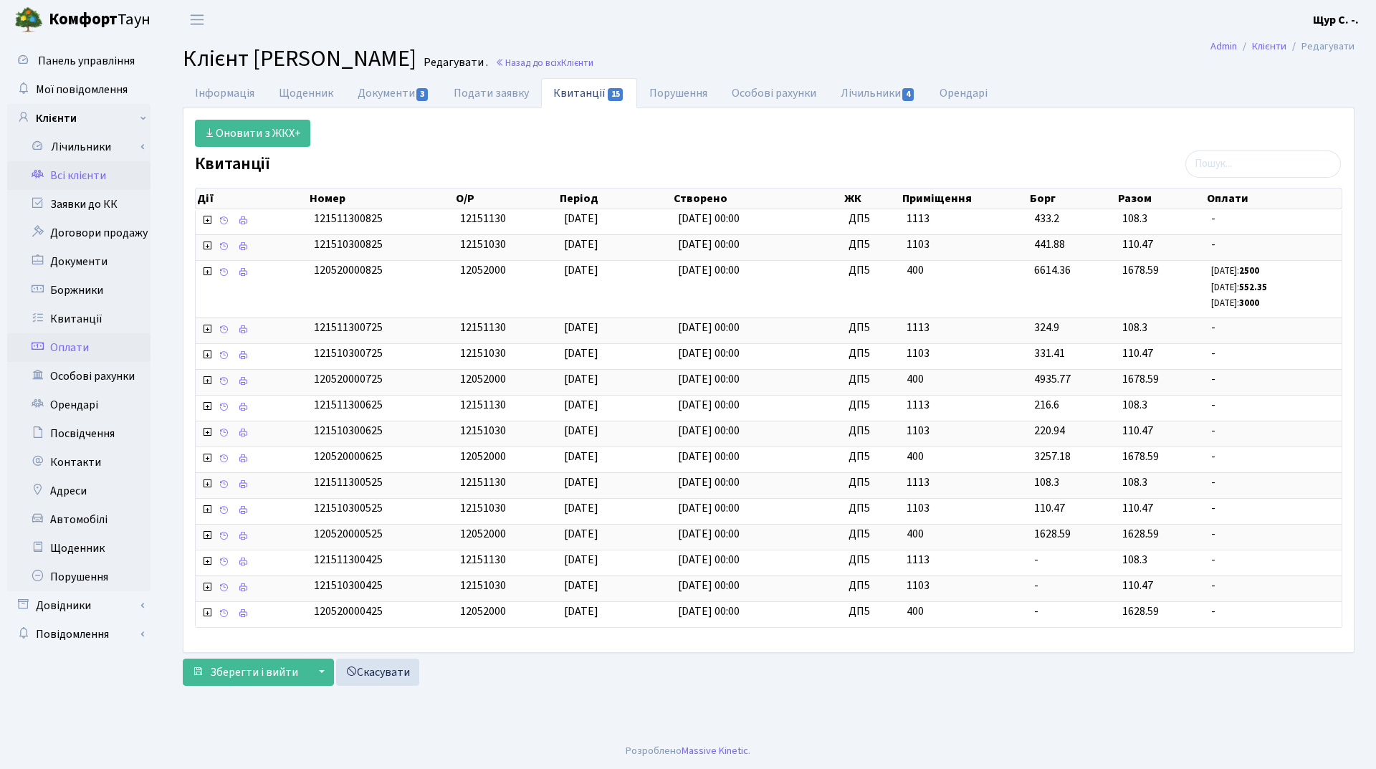
click at [53, 345] on link "Оплати" at bounding box center [78, 347] width 143 height 29
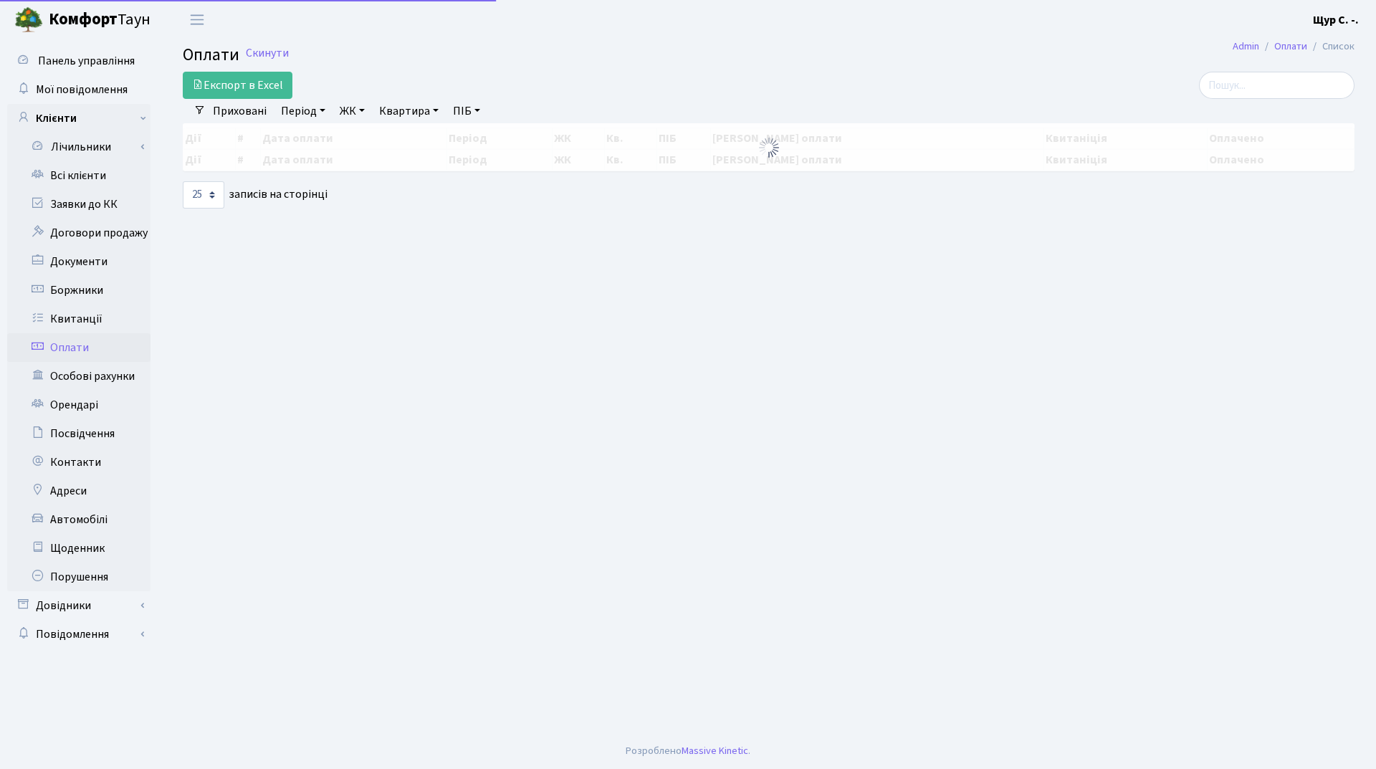
select select "25"
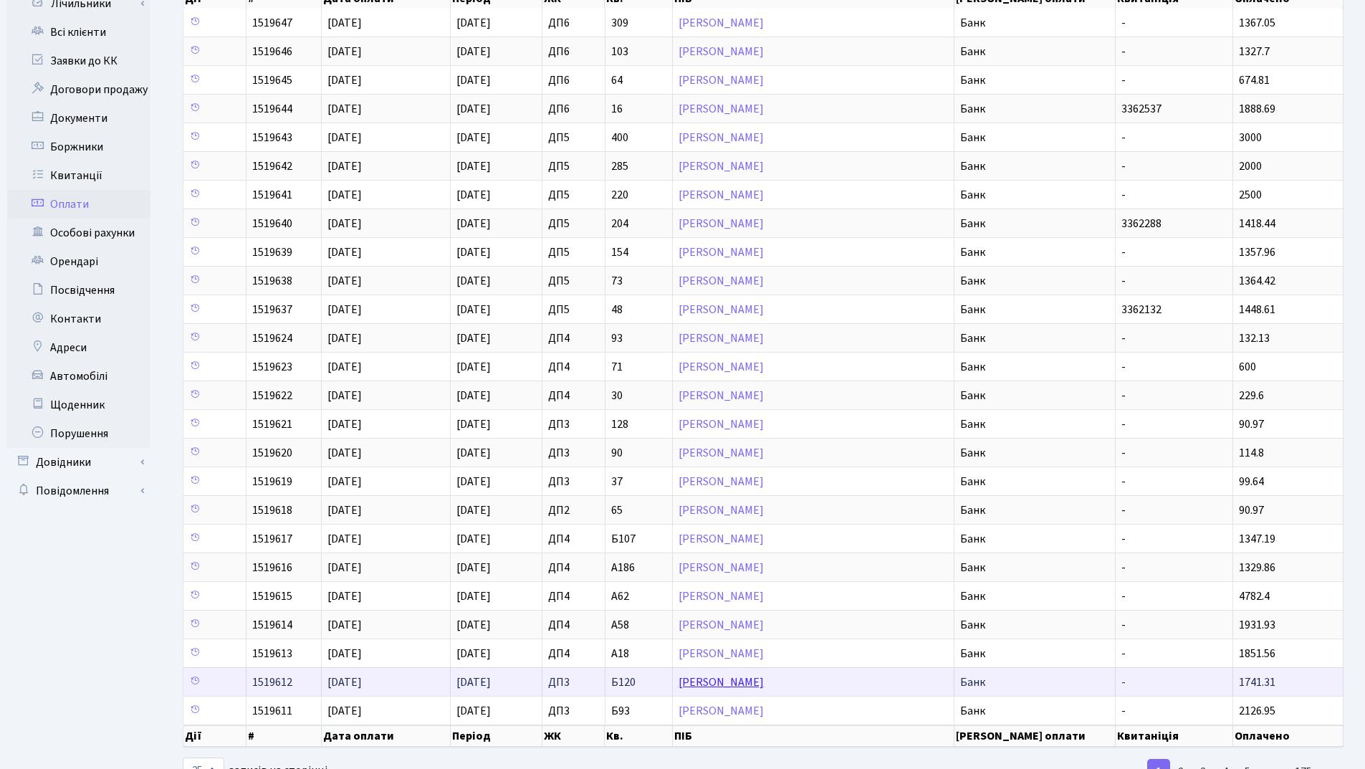
scroll to position [196, 0]
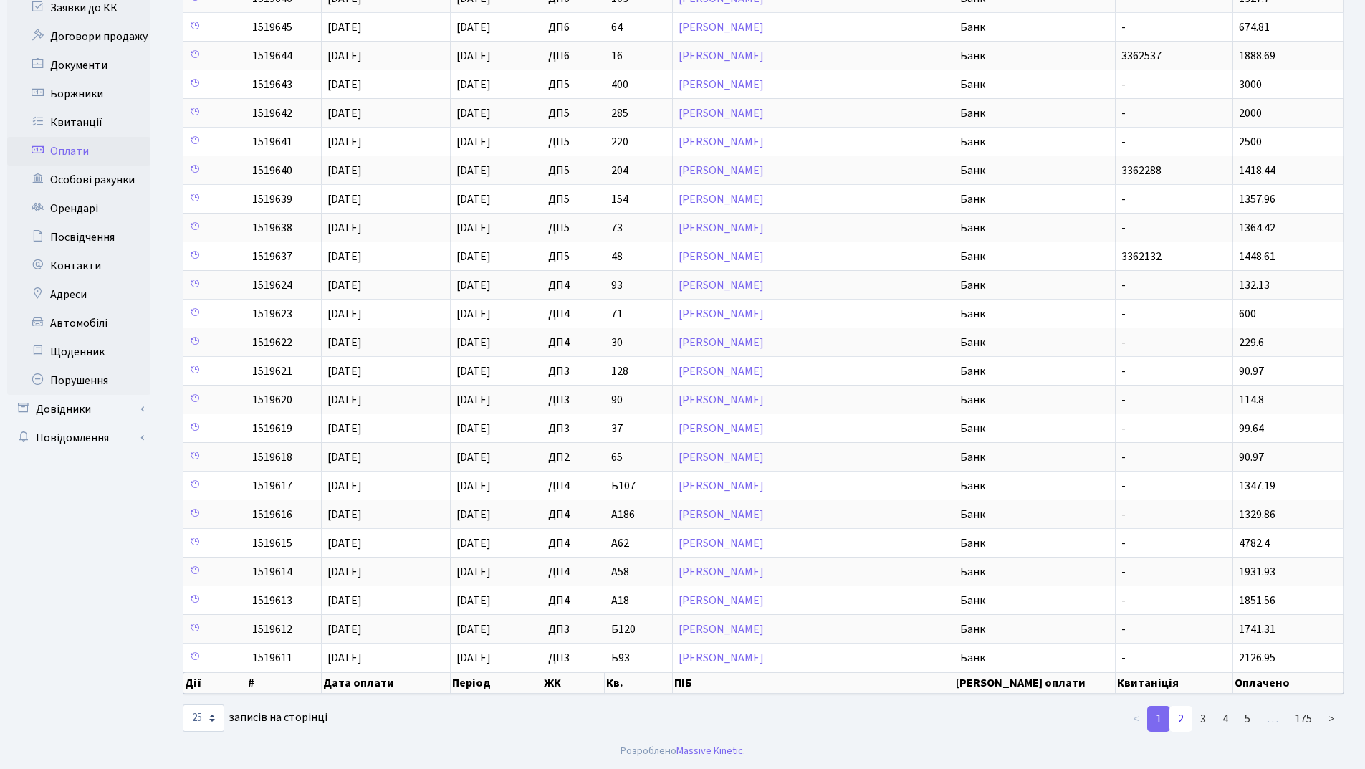
click at [1183, 712] on link "2" at bounding box center [1181, 719] width 23 height 26
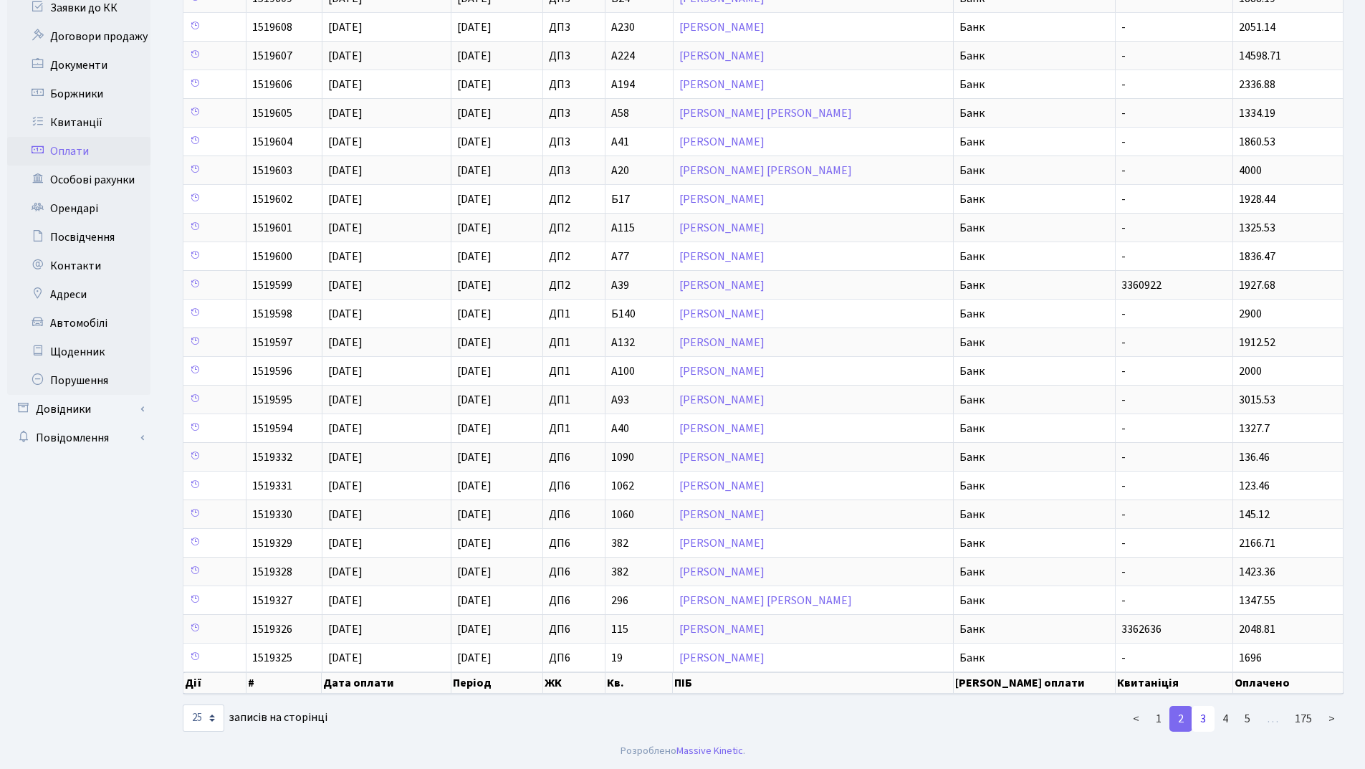
click at [1205, 723] on link "3" at bounding box center [1203, 719] width 23 height 26
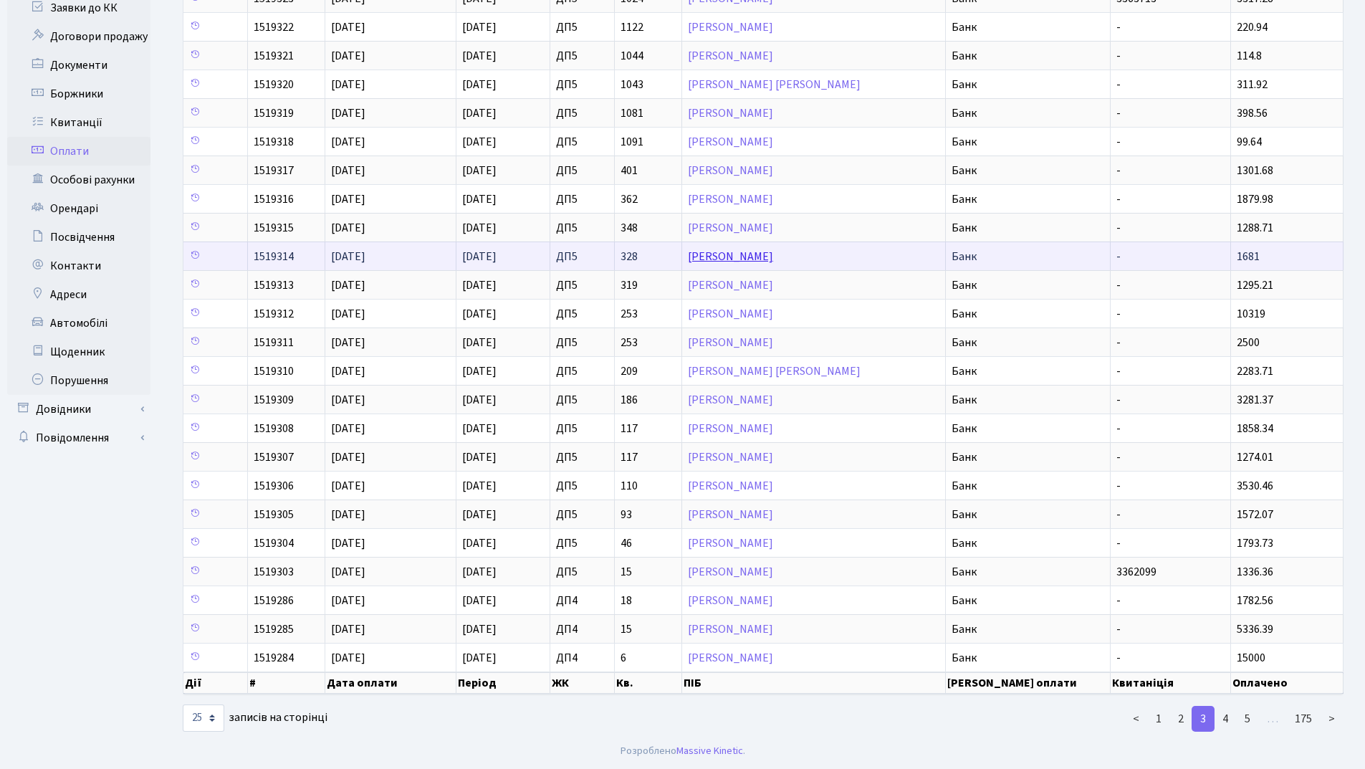
scroll to position [0, 0]
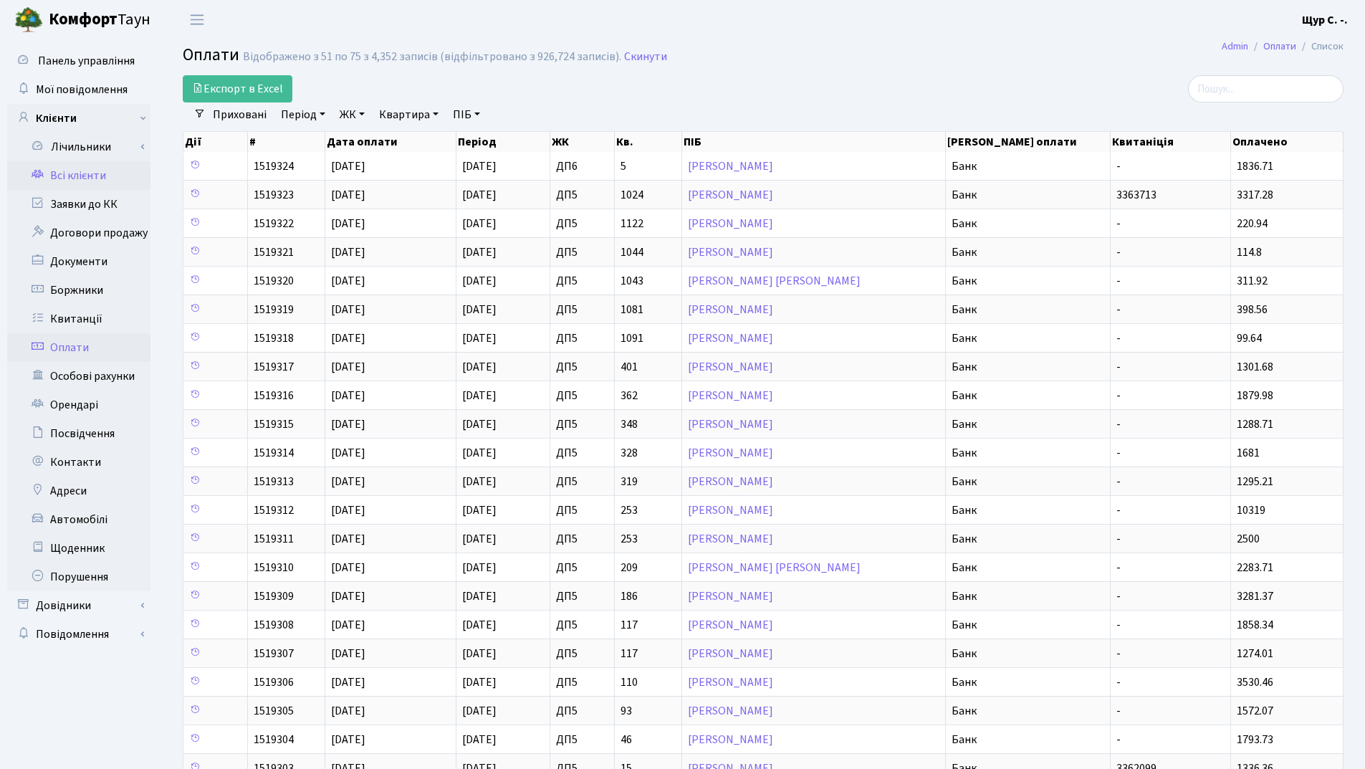
click at [75, 176] on link "Всі клієнти" at bounding box center [78, 175] width 143 height 29
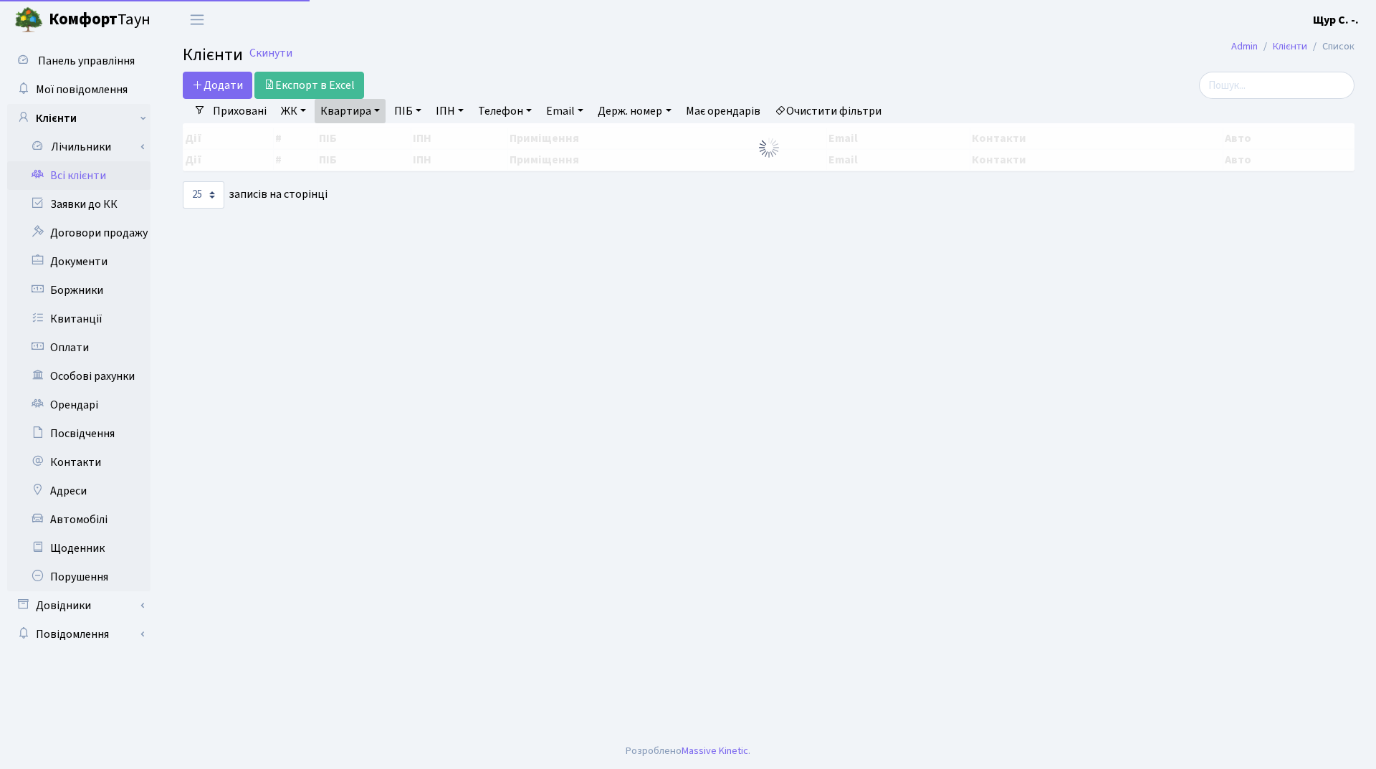
select select "25"
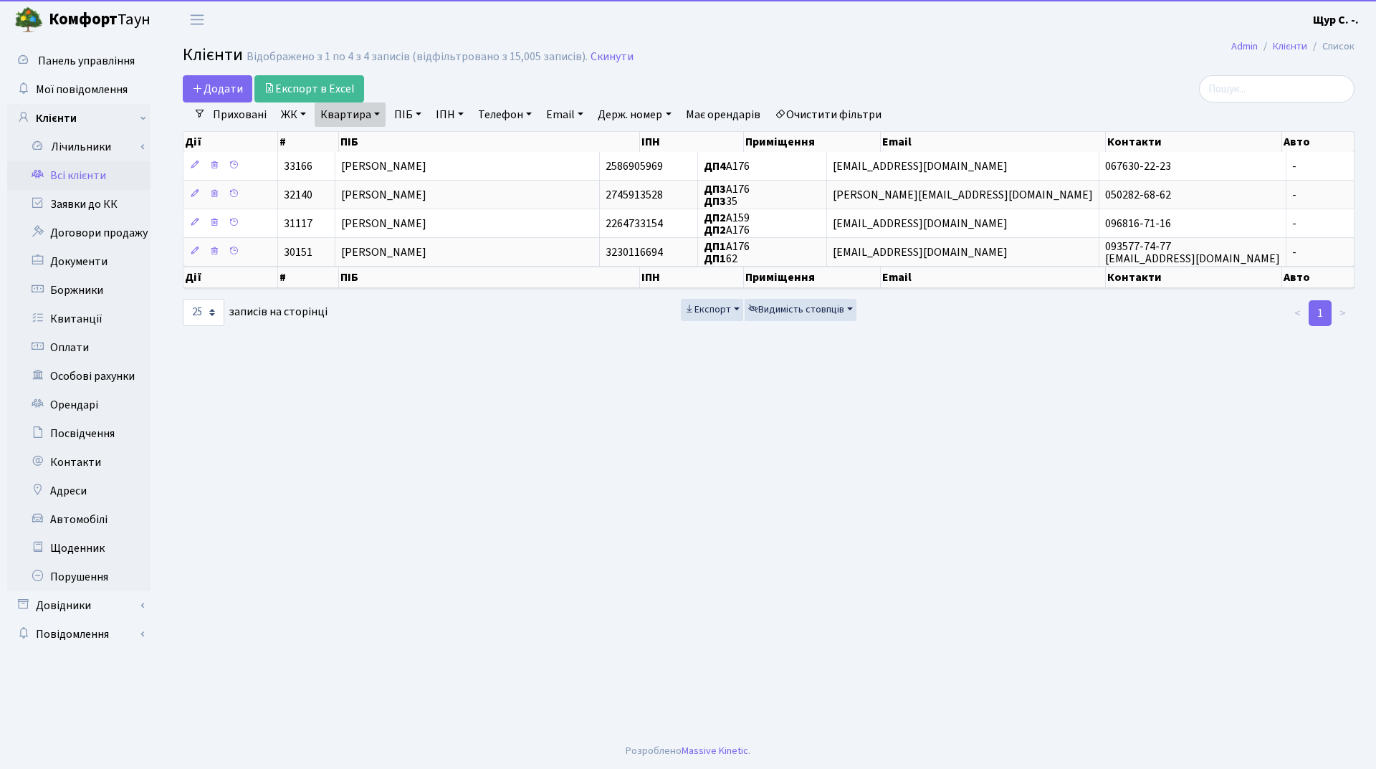
click at [376, 120] on link "Квартира" at bounding box center [350, 114] width 71 height 24
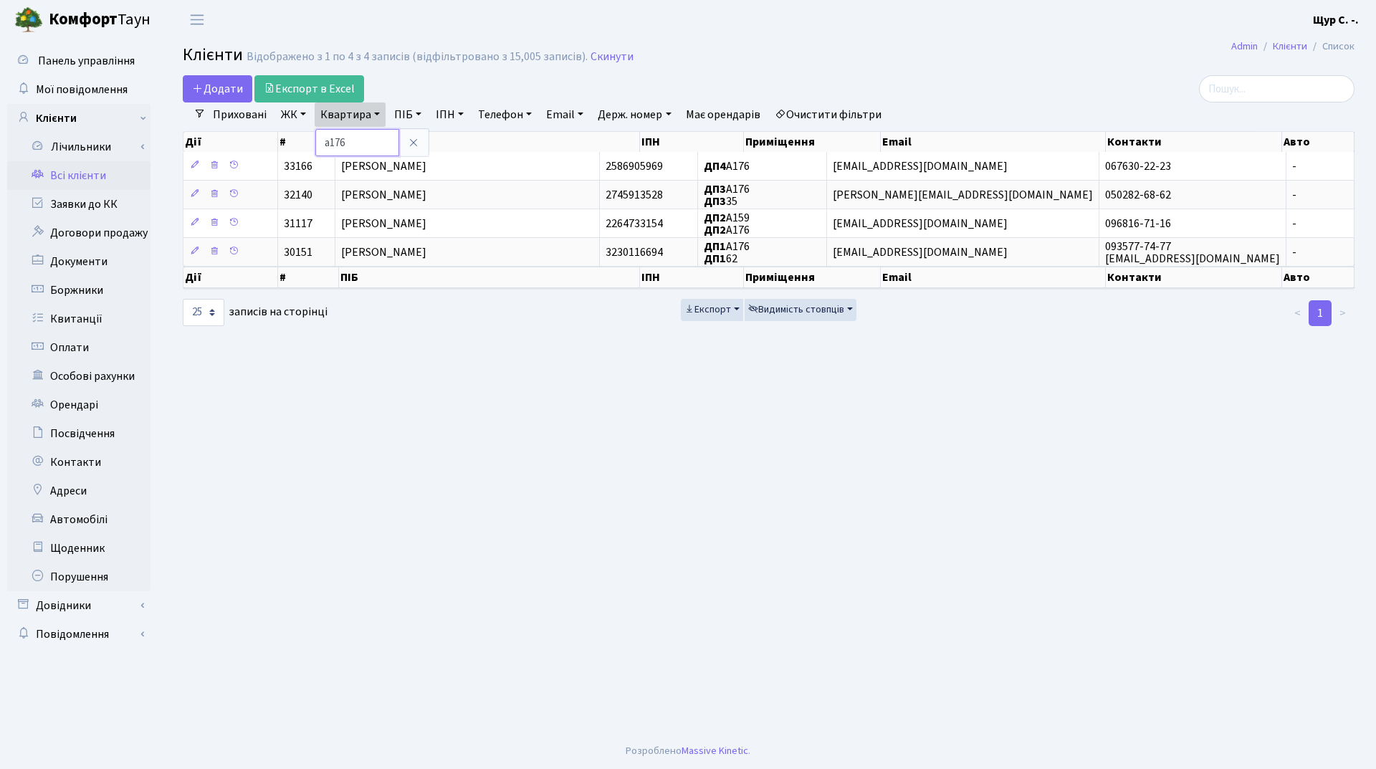
click at [368, 140] on input "а176" at bounding box center [357, 142] width 84 height 27
type input "а177"
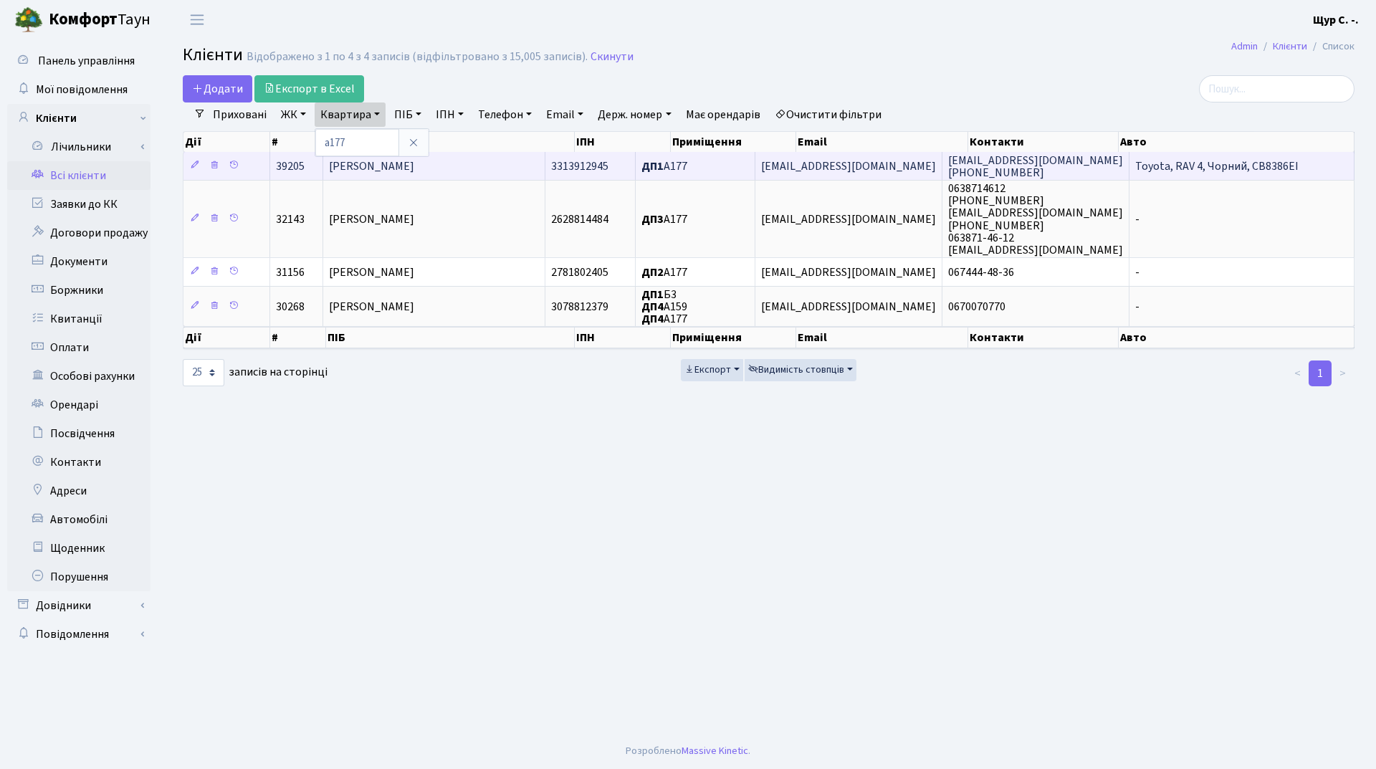
click at [414, 167] on span "Маляренко Анна Юріївна" at bounding box center [371, 166] width 85 height 16
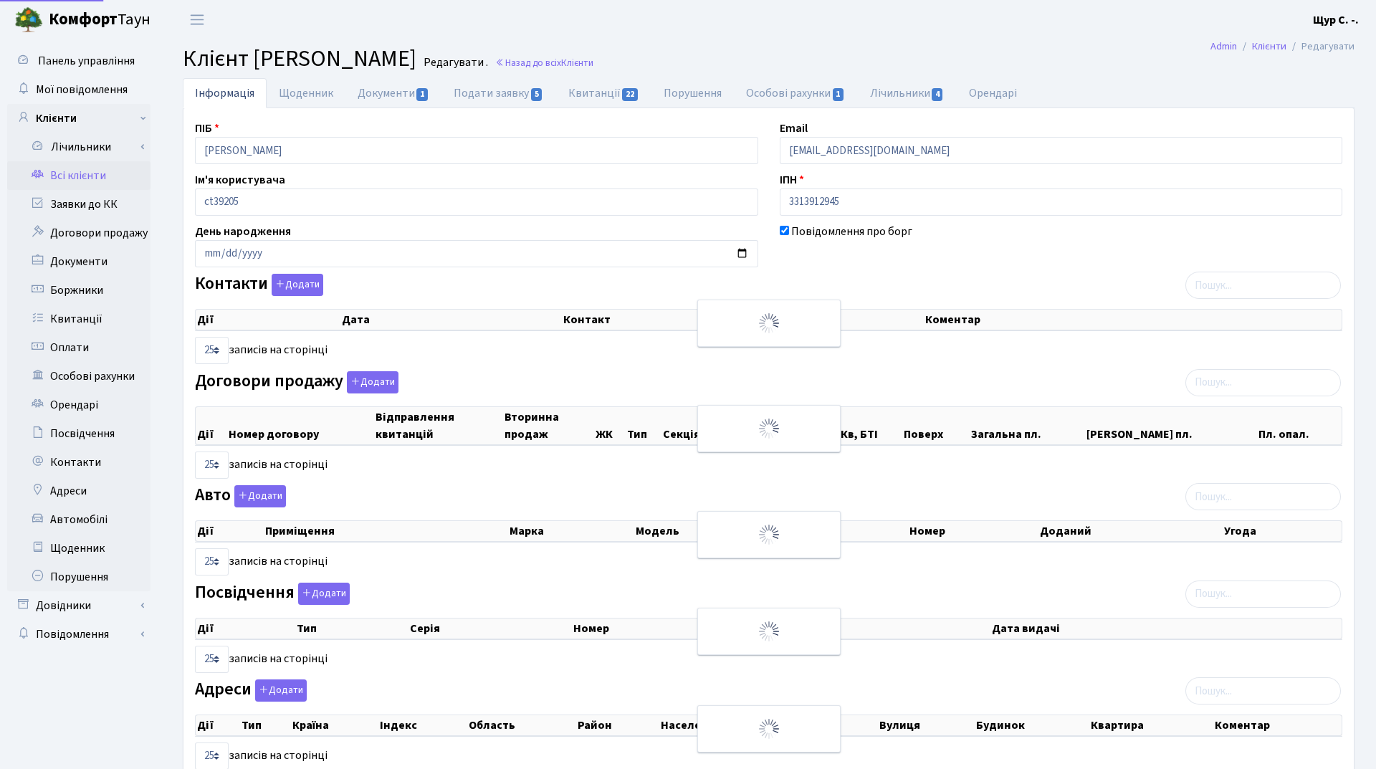
select select "25"
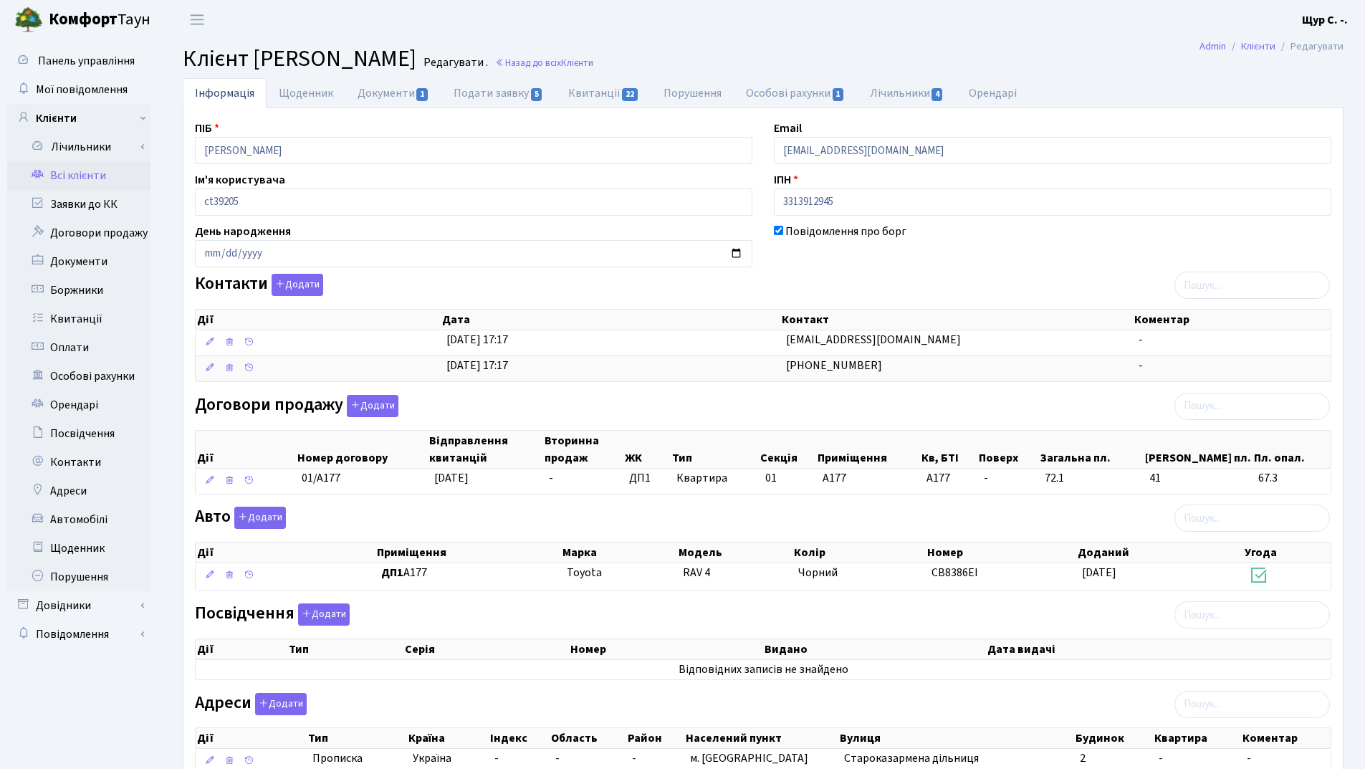
click at [79, 175] on link "Всі клієнти" at bounding box center [78, 175] width 143 height 29
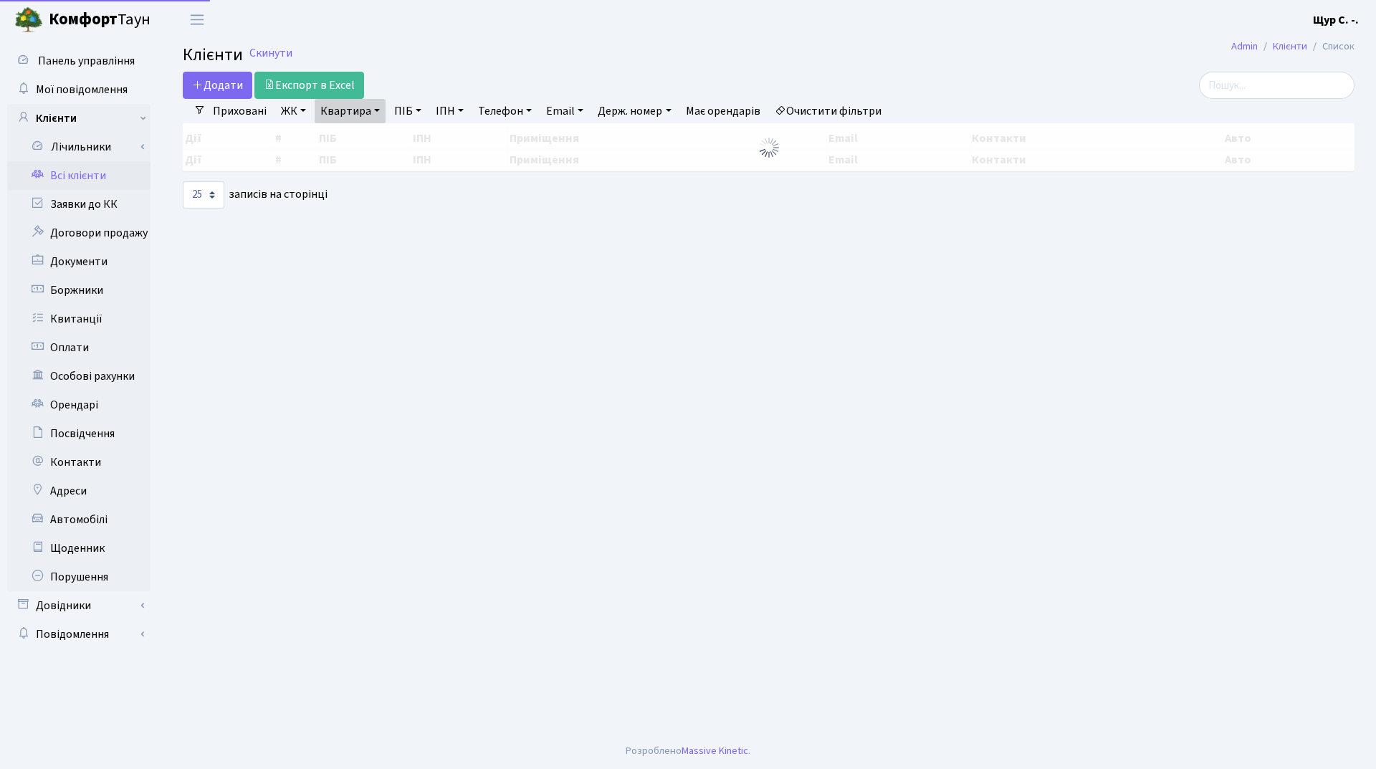
select select "25"
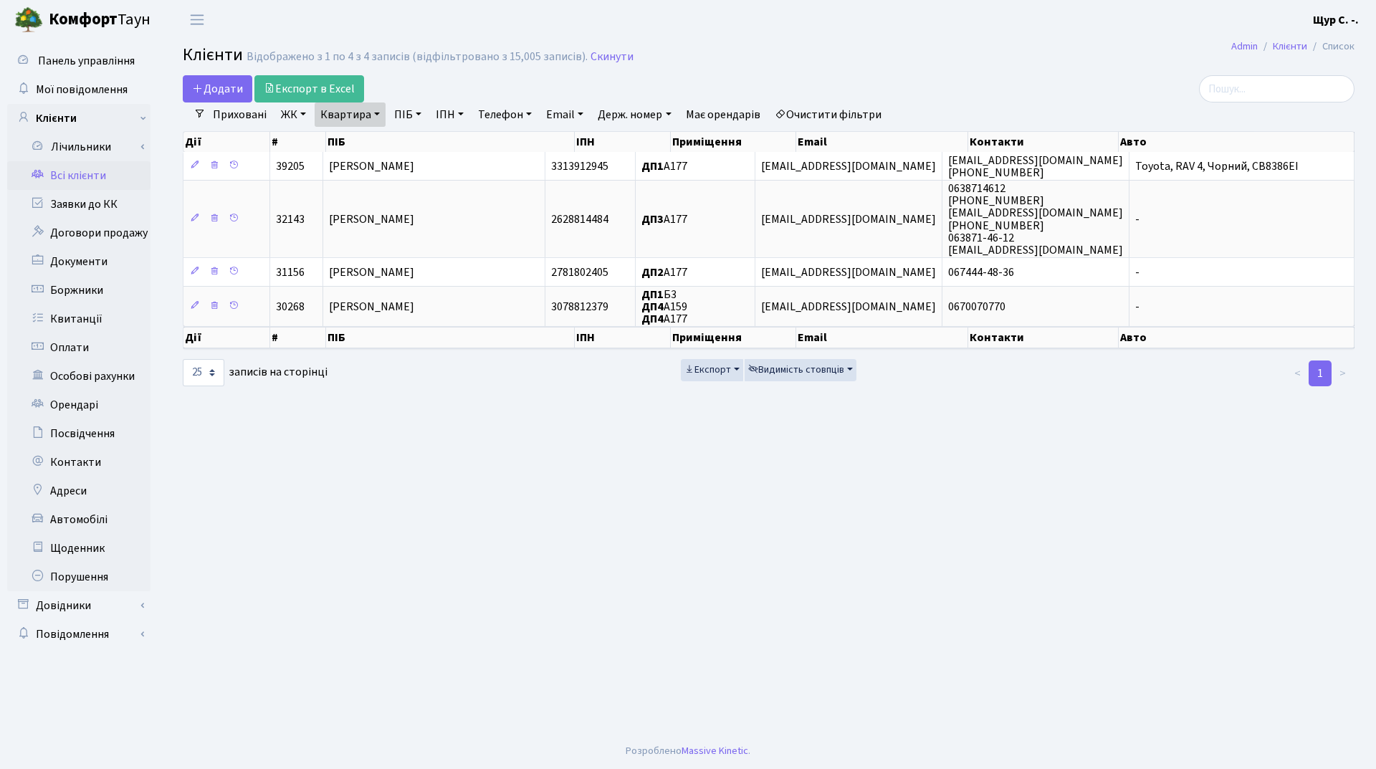
click at [371, 117] on link "Квартира" at bounding box center [350, 114] width 71 height 24
click at [383, 145] on input "а177" at bounding box center [357, 142] width 84 height 27
type input "а176"
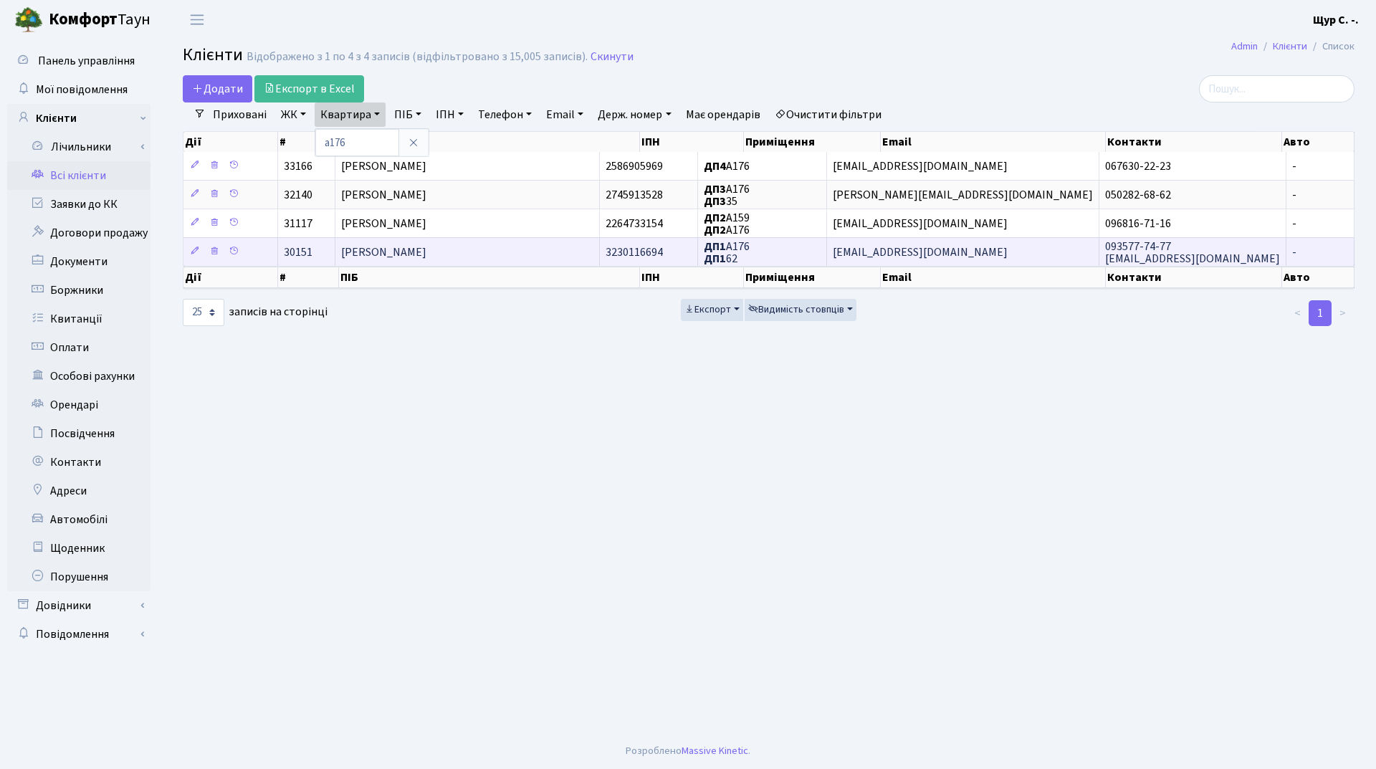
click at [426, 249] on span "[PERSON_NAME]" at bounding box center [383, 252] width 85 height 16
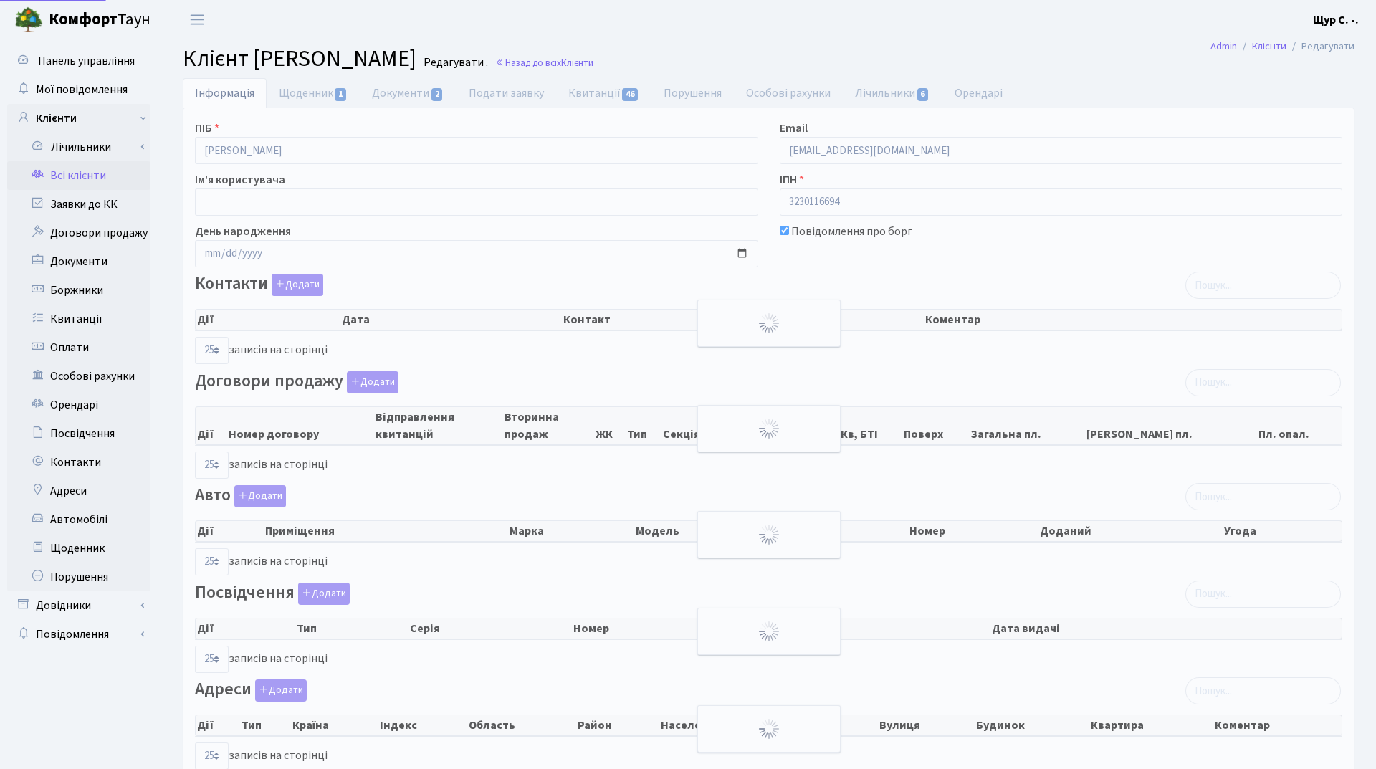
select select "25"
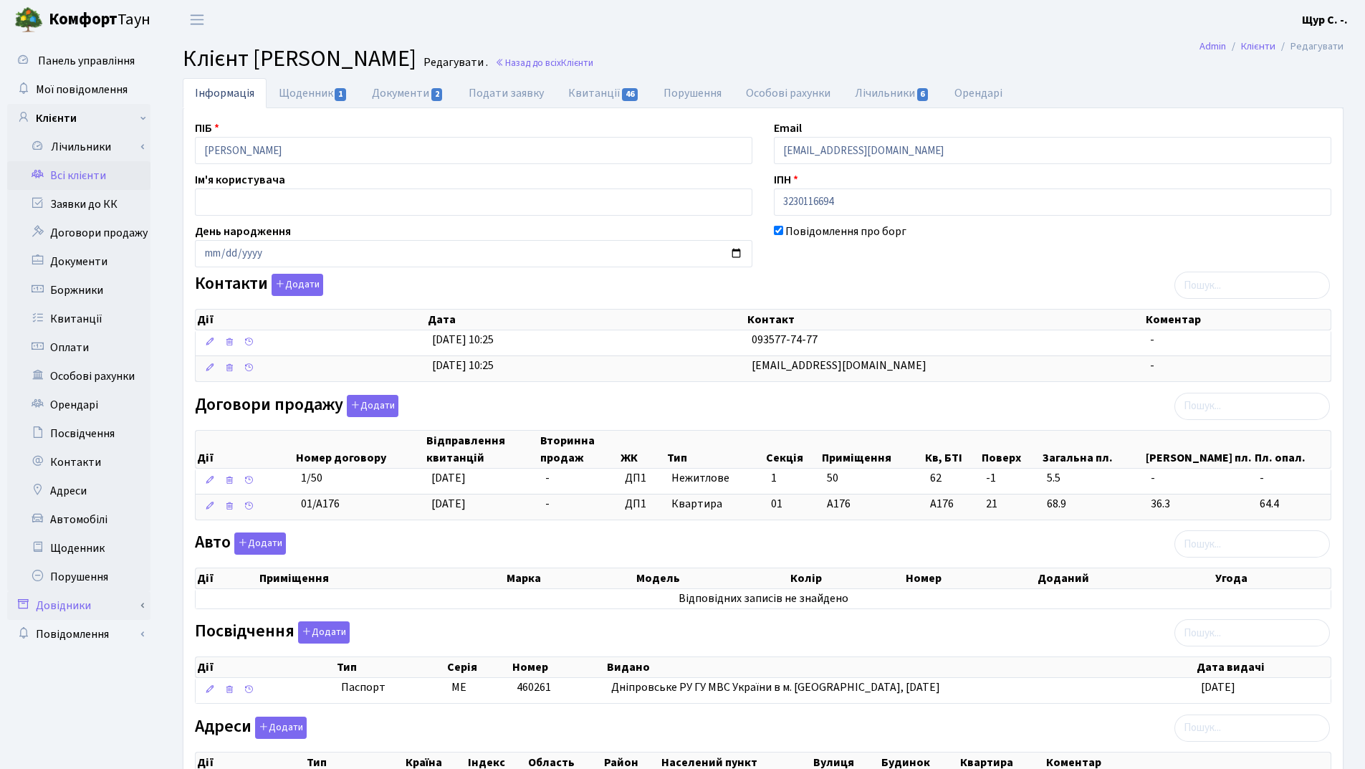
click at [99, 610] on link "Довідники" at bounding box center [78, 605] width 143 height 29
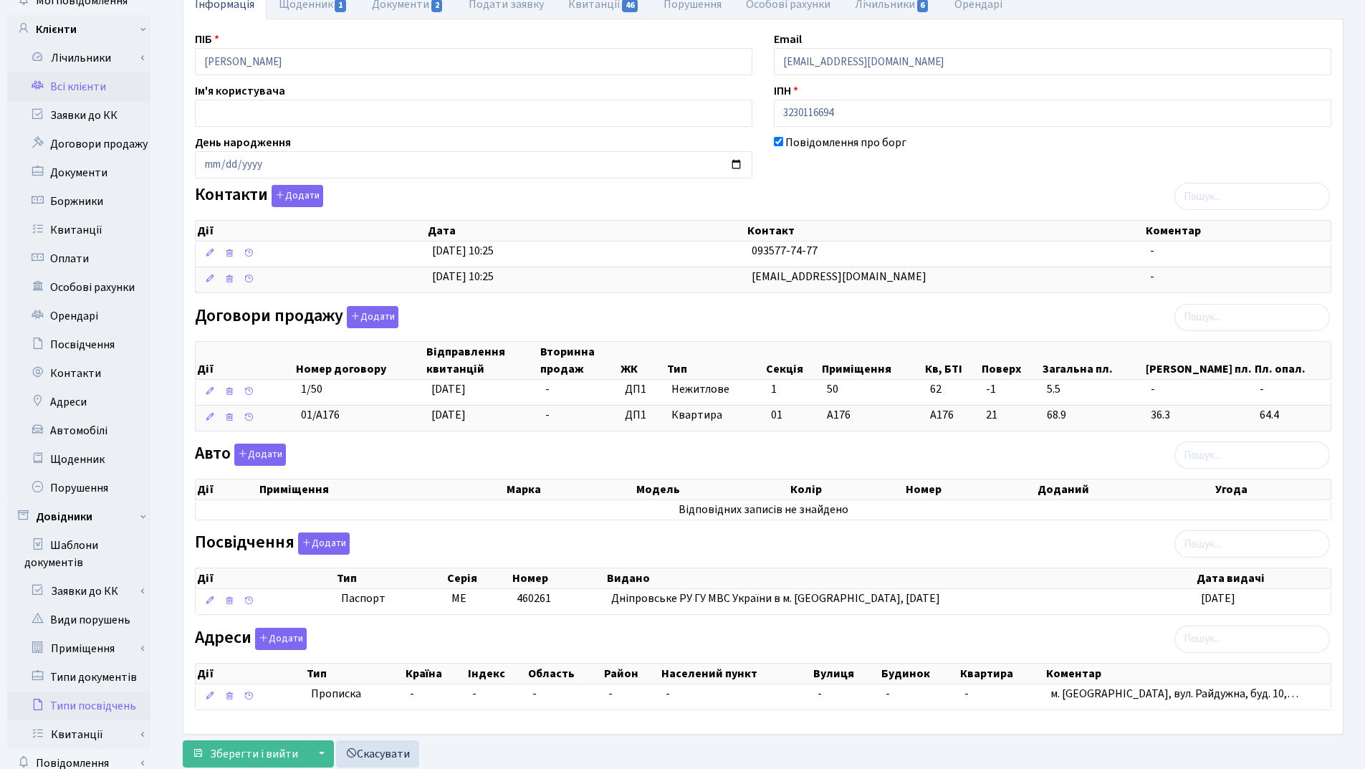
scroll to position [140, 0]
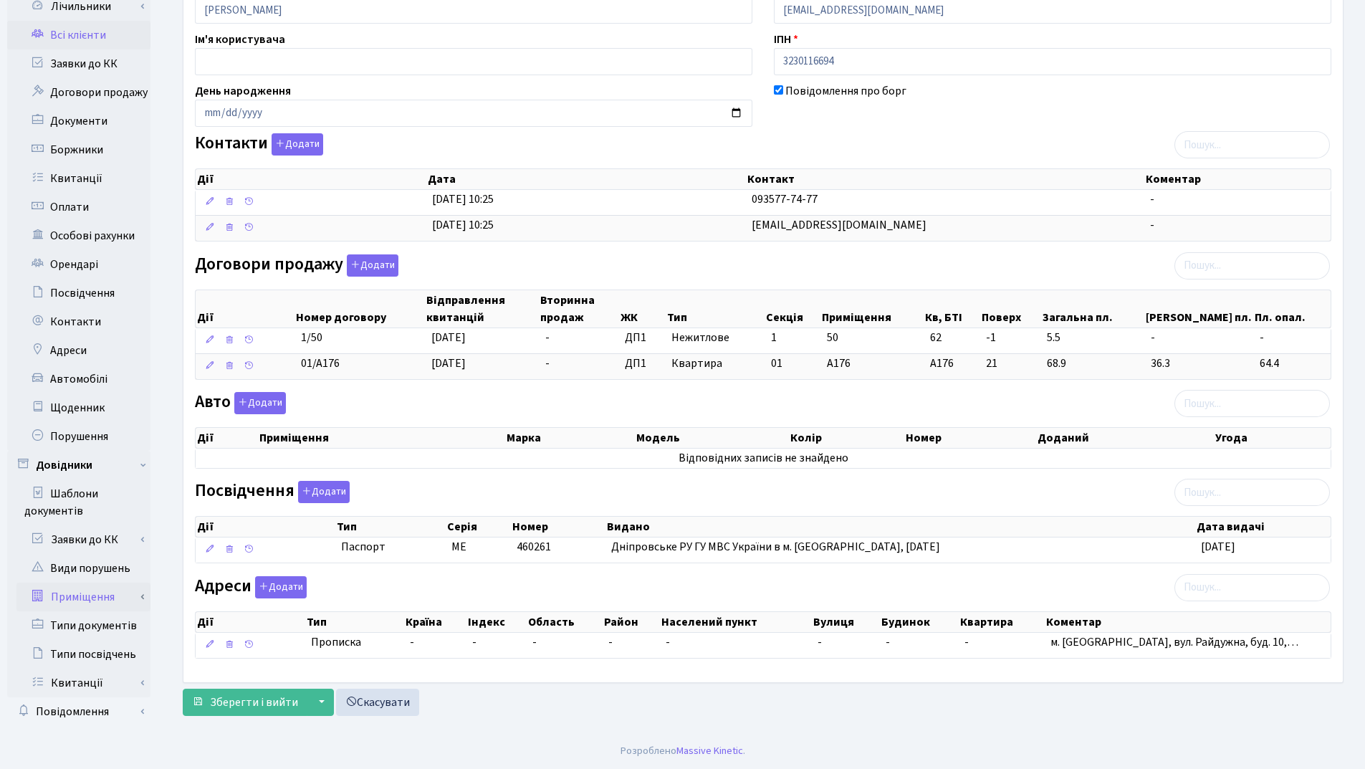
click at [83, 598] on link "Приміщення" at bounding box center [83, 597] width 134 height 29
click at [100, 626] on link "Всі приміщення" at bounding box center [83, 625] width 134 height 29
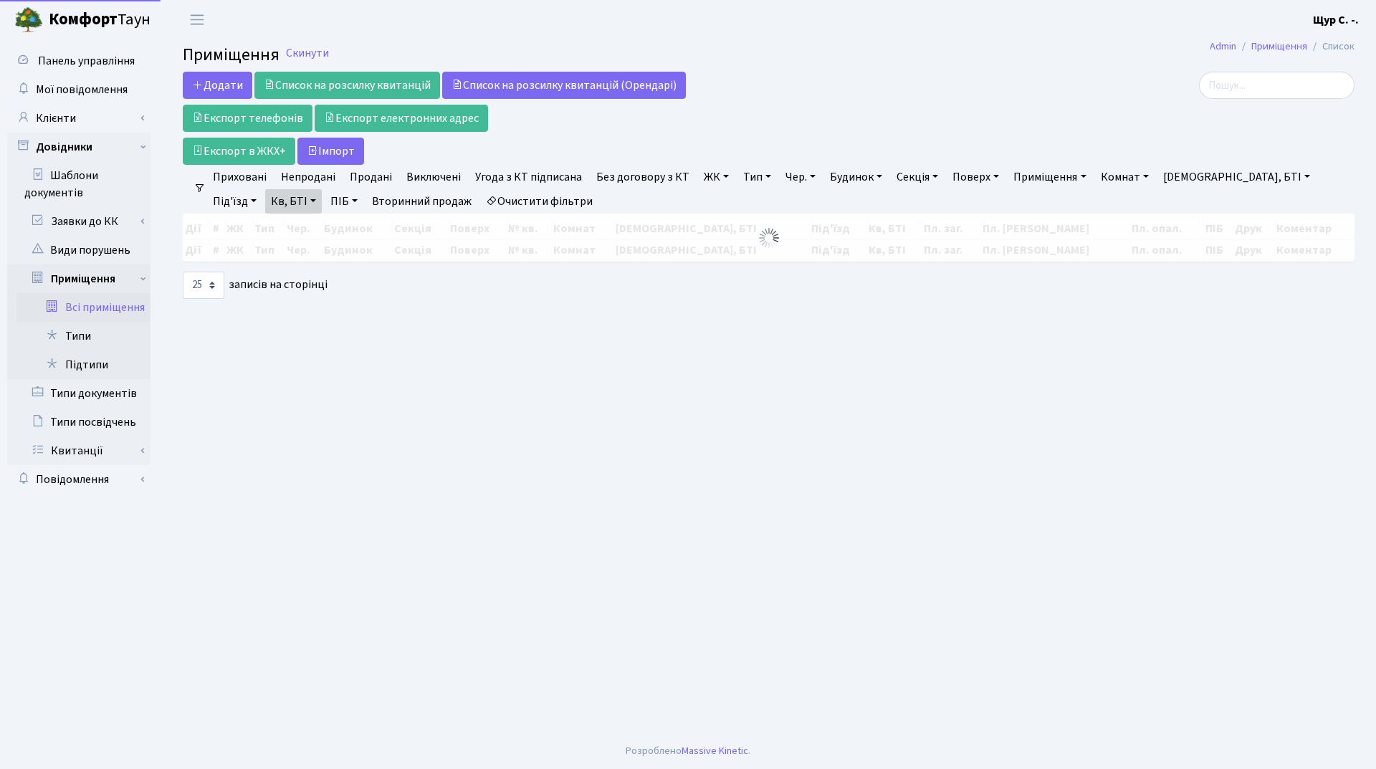
select select "25"
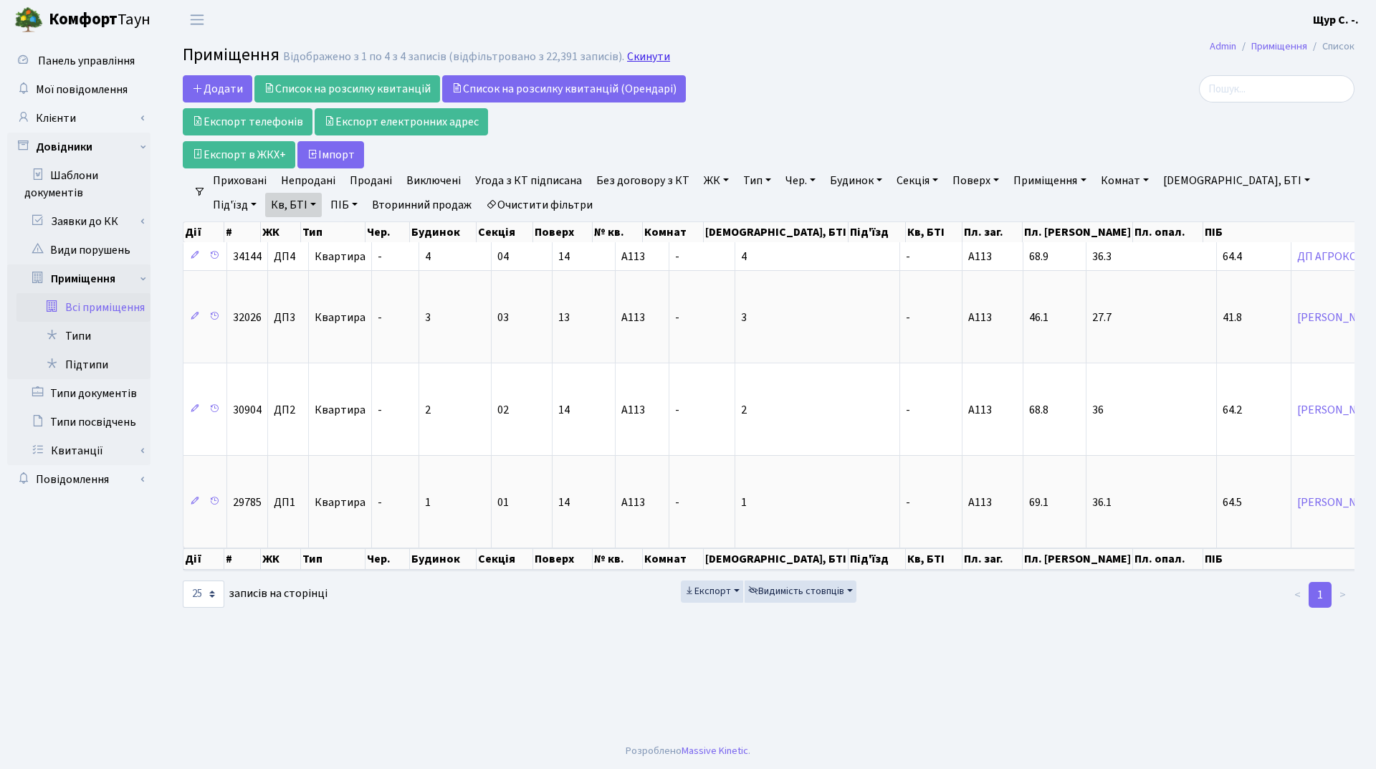
click at [642, 52] on link "Скинути" at bounding box center [648, 57] width 43 height 14
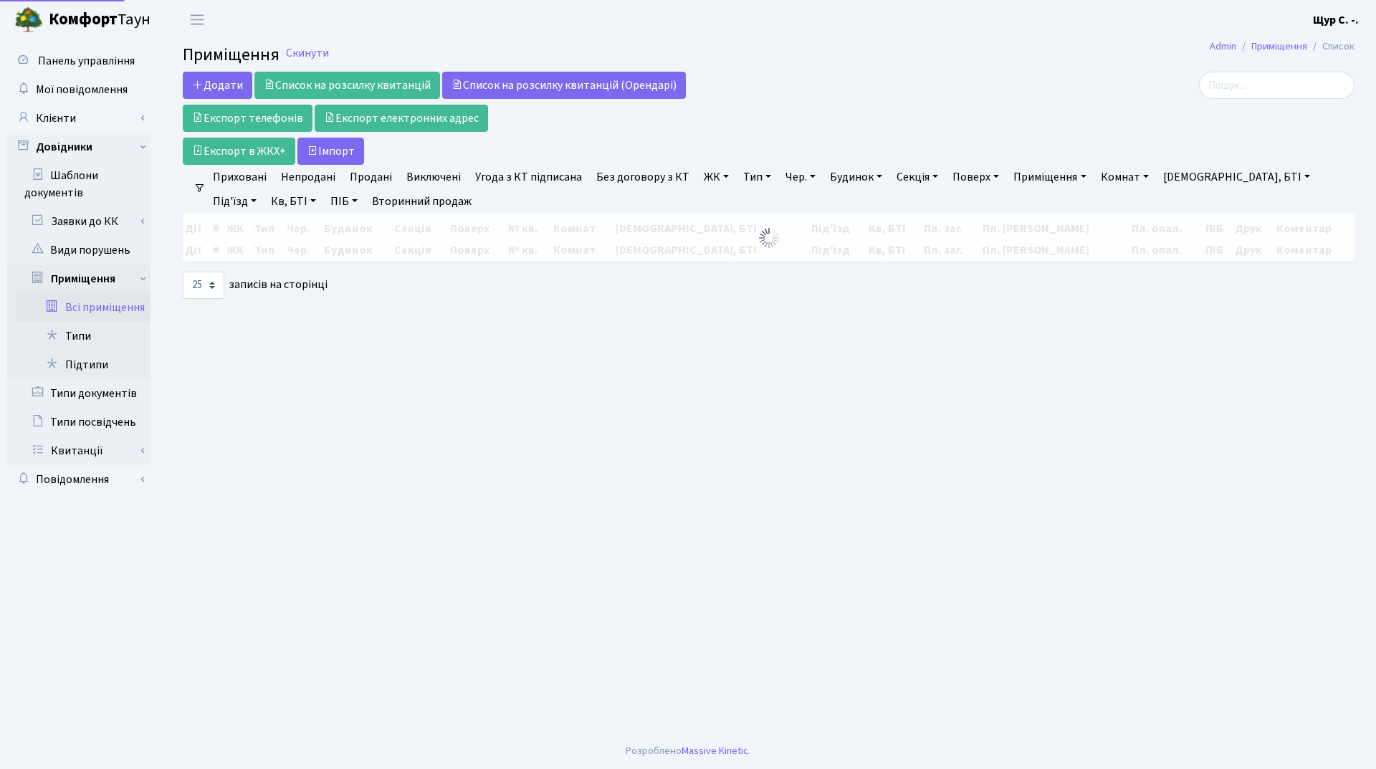
select select "25"
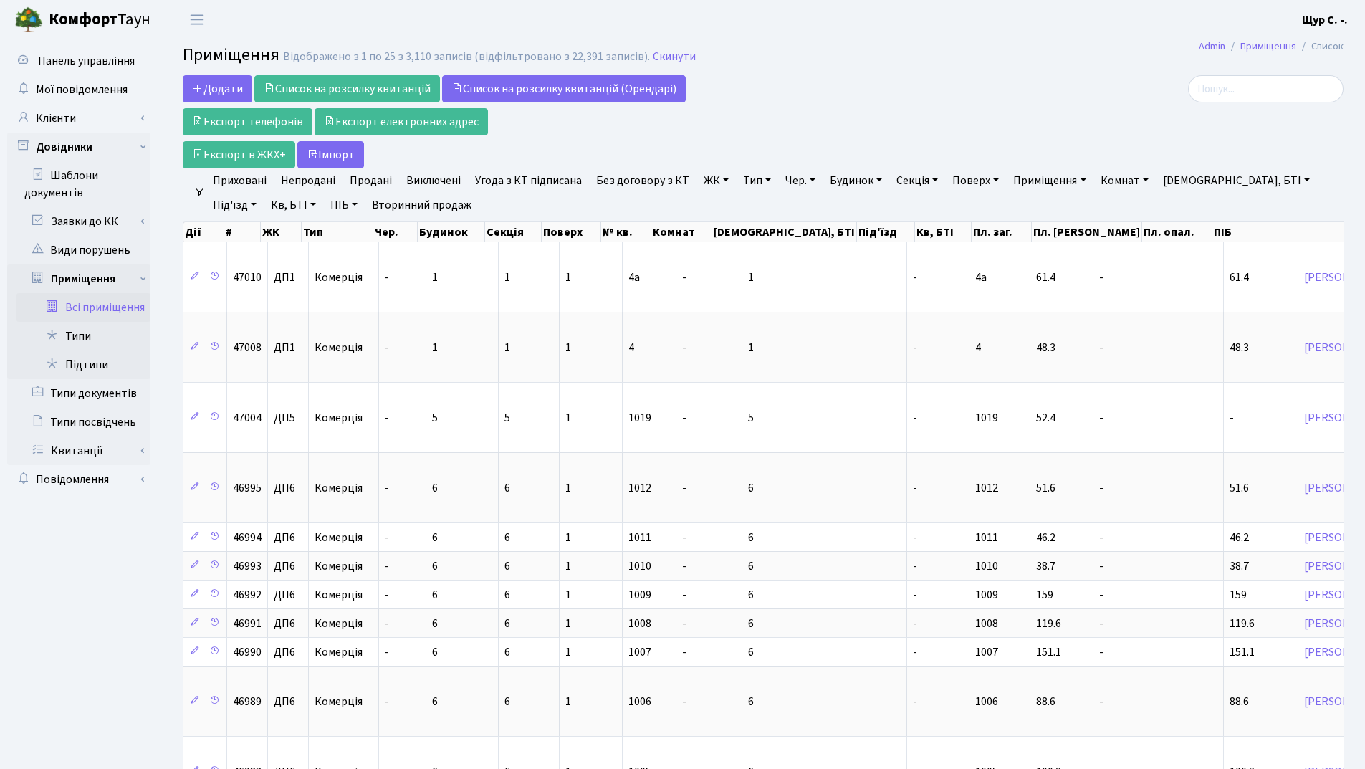
click at [265, 204] on link "Кв, БТІ" at bounding box center [293, 205] width 57 height 24
type input "а177"
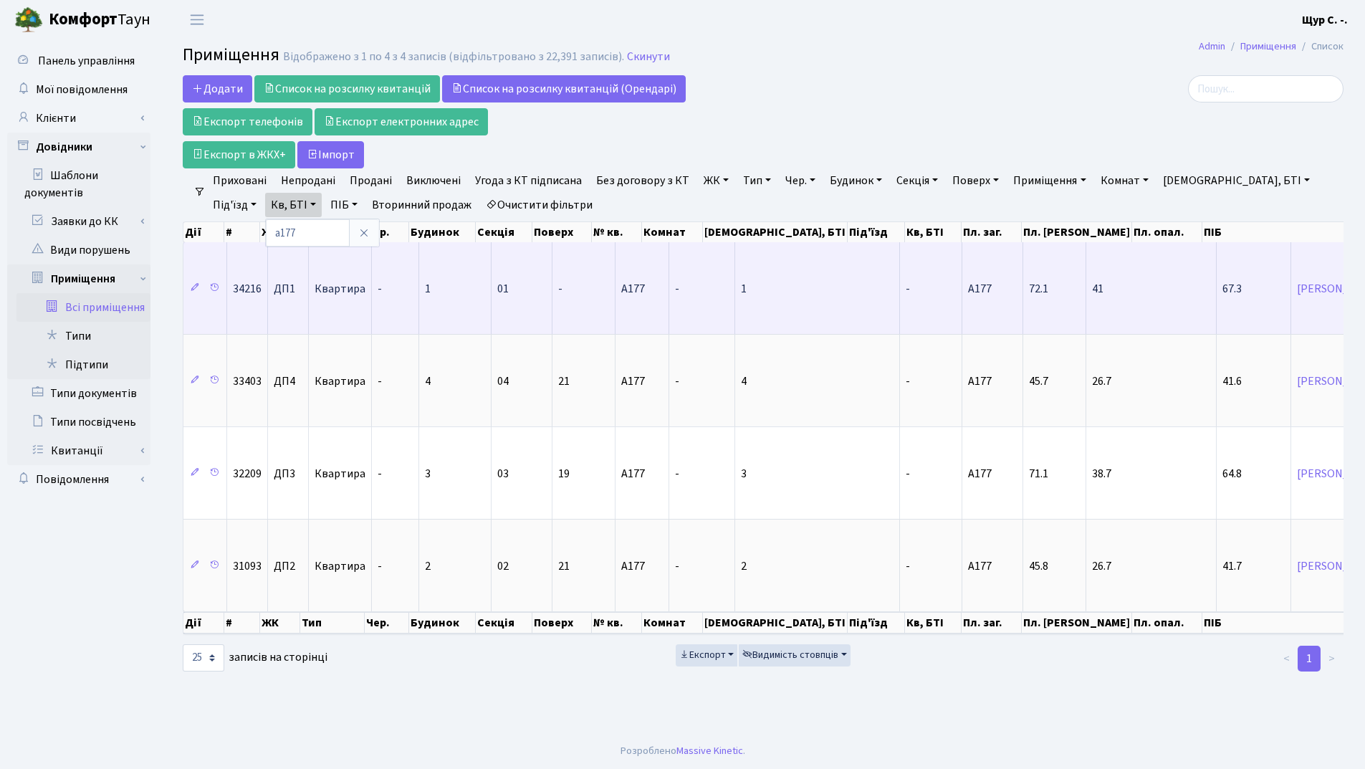
click at [700, 291] on td "-" at bounding box center [702, 288] width 66 height 92
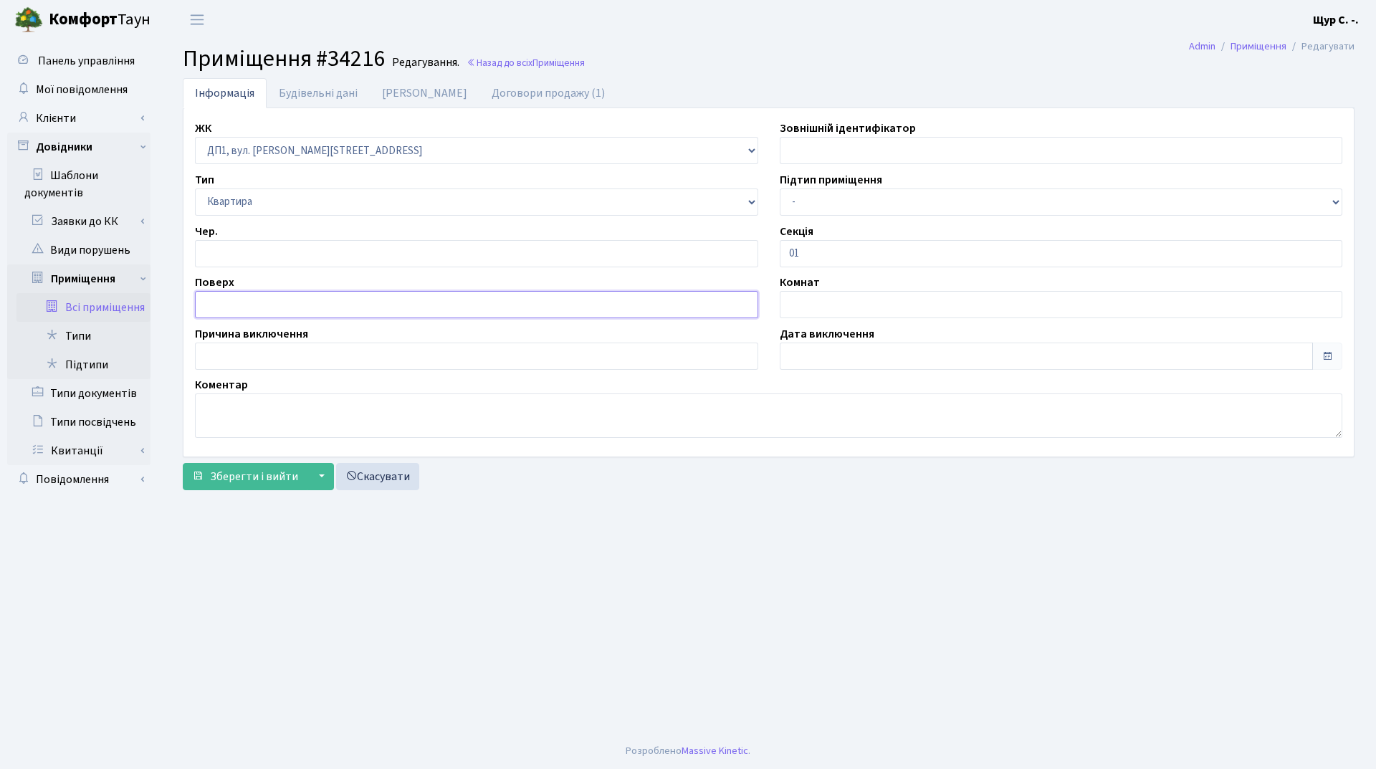
click at [239, 307] on input "text" at bounding box center [476, 304] width 563 height 27
type input "21"
click at [235, 485] on button "Зберегти і вийти" at bounding box center [245, 476] width 125 height 27
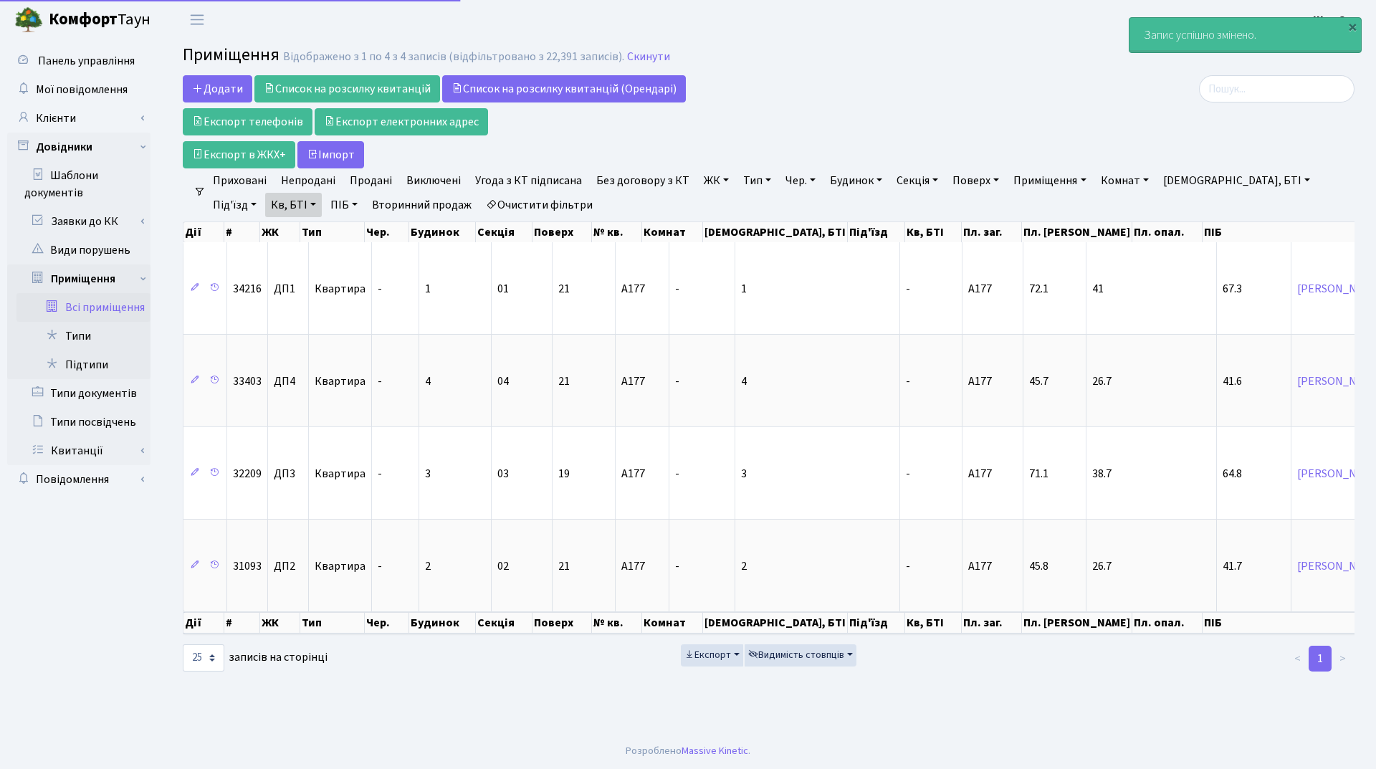
select select "25"
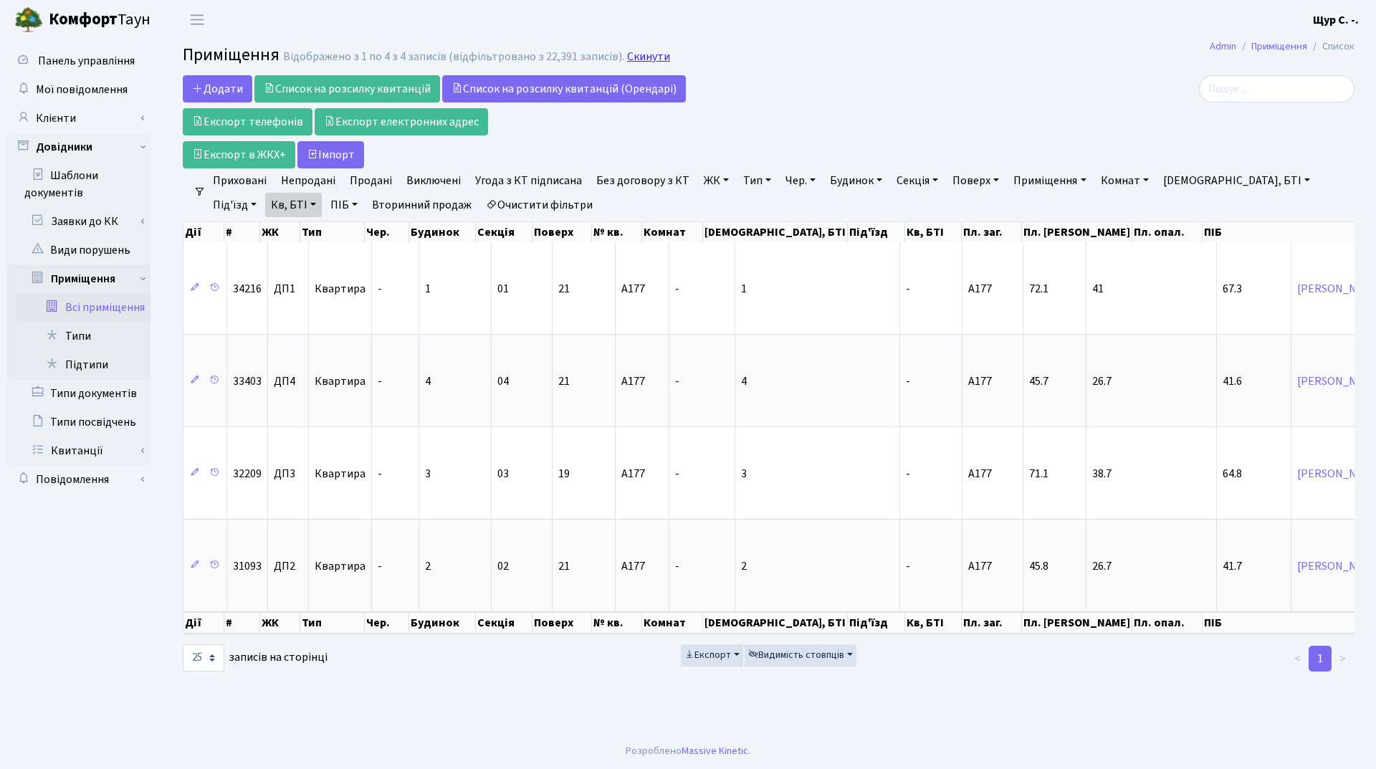
click at [631, 55] on link "Скинути" at bounding box center [648, 57] width 43 height 14
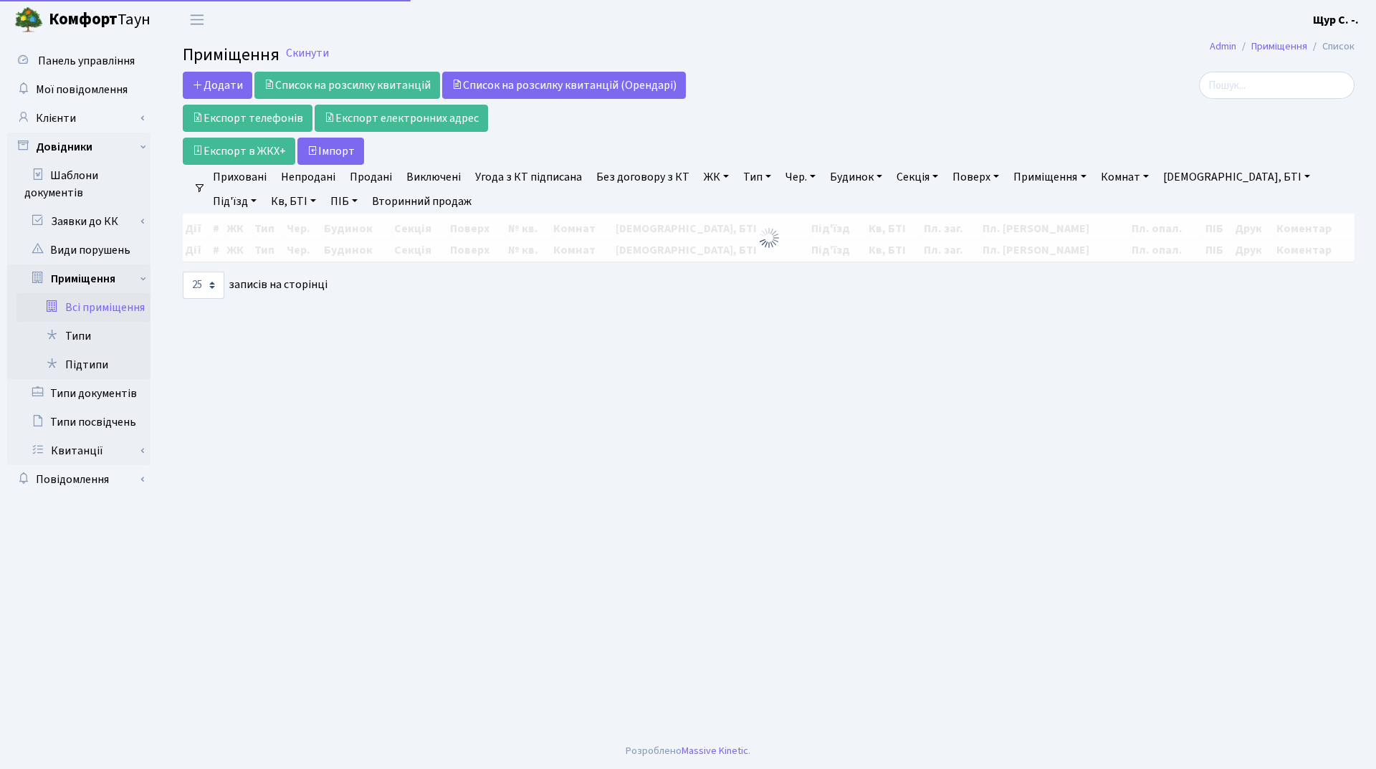
select select "25"
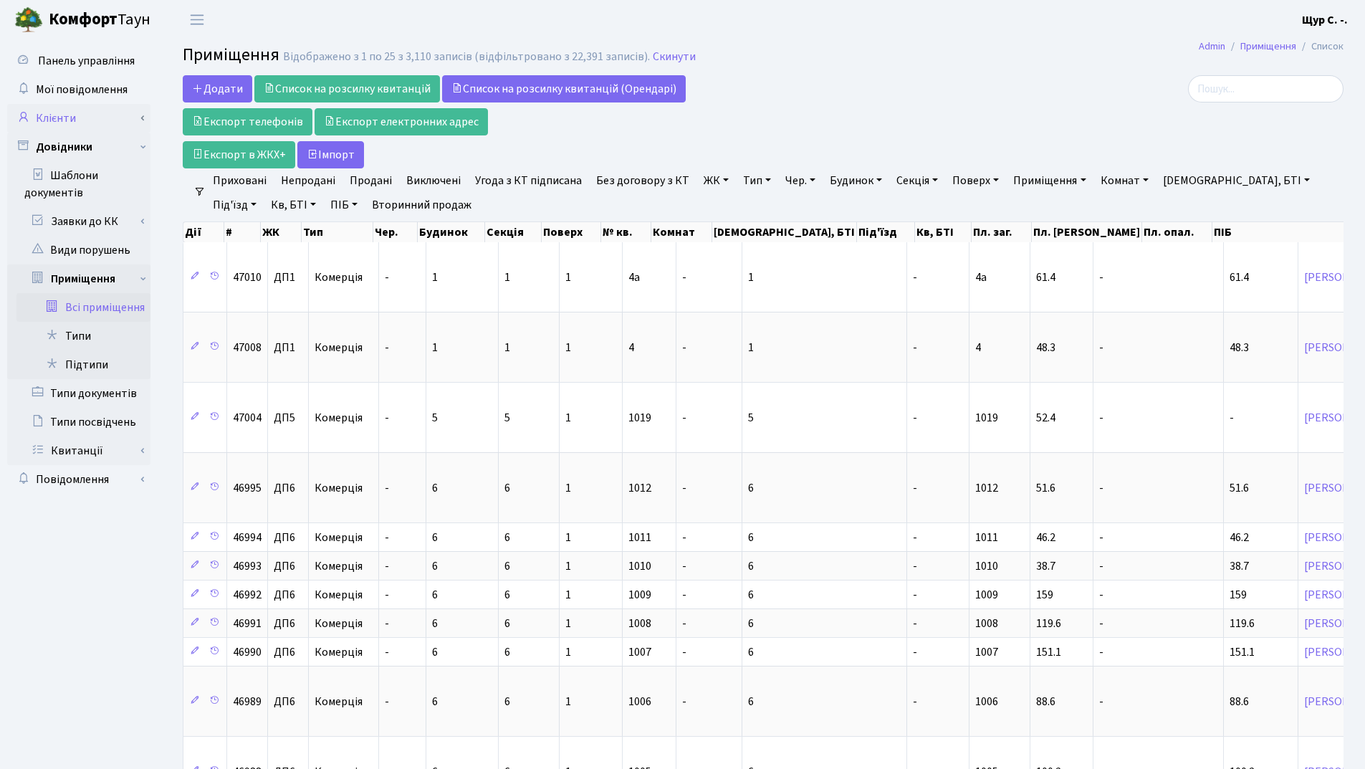
click at [72, 118] on link "Клієнти" at bounding box center [78, 118] width 143 height 29
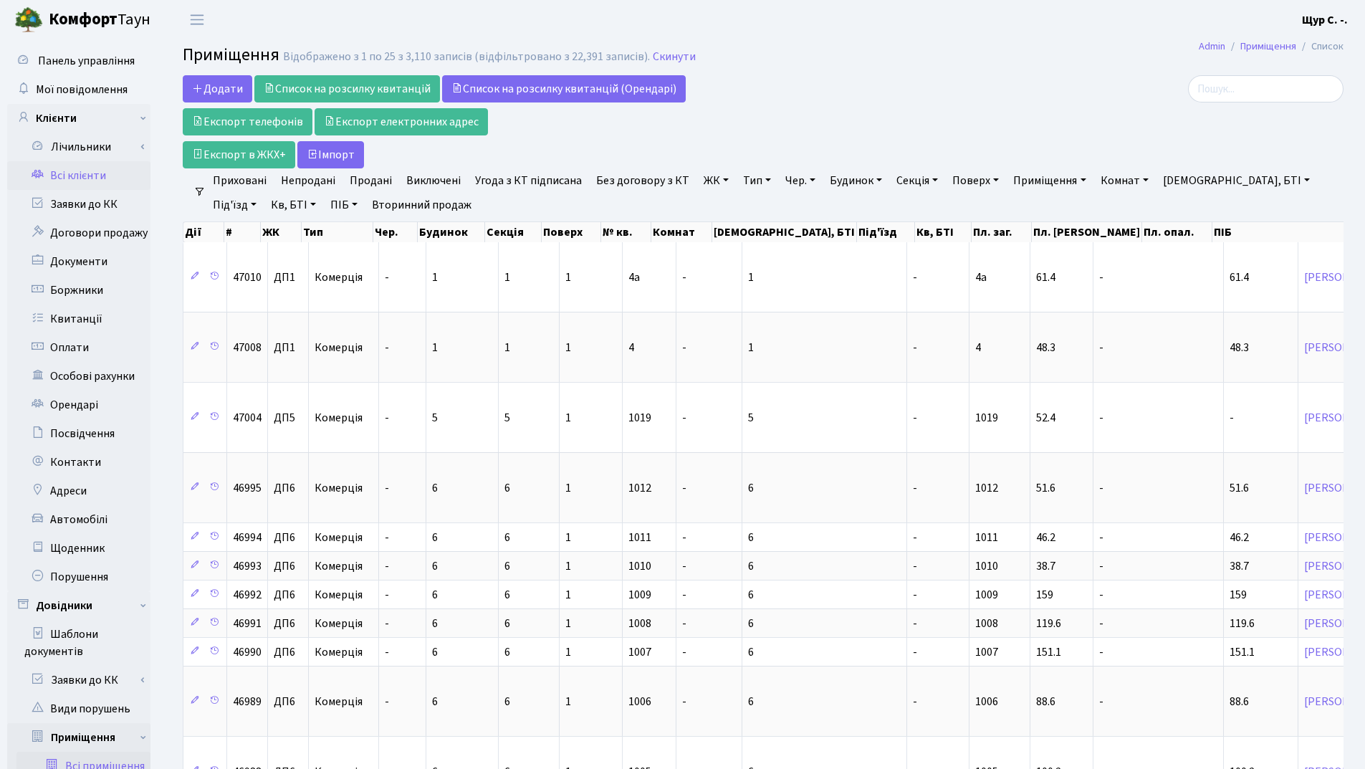
click at [67, 173] on link "Всі клієнти" at bounding box center [78, 175] width 143 height 29
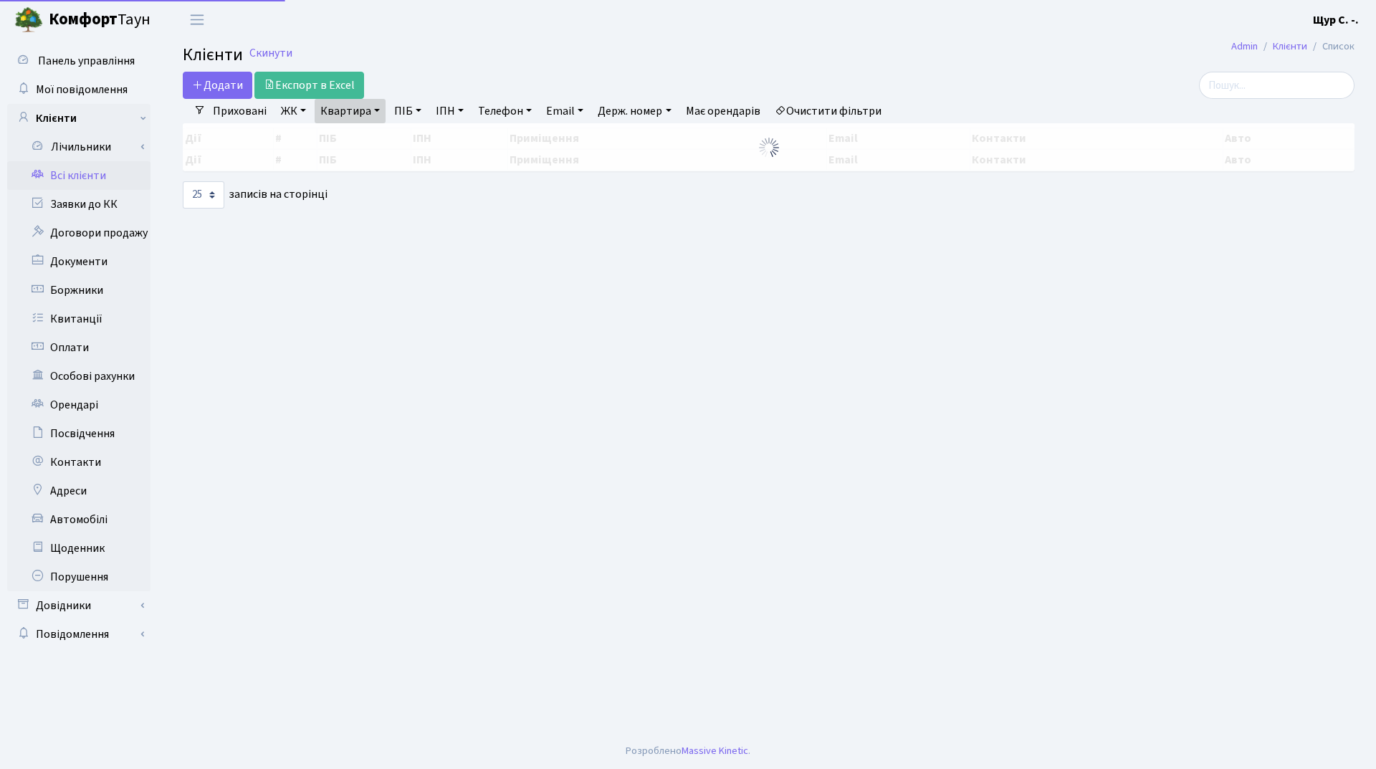
select select "25"
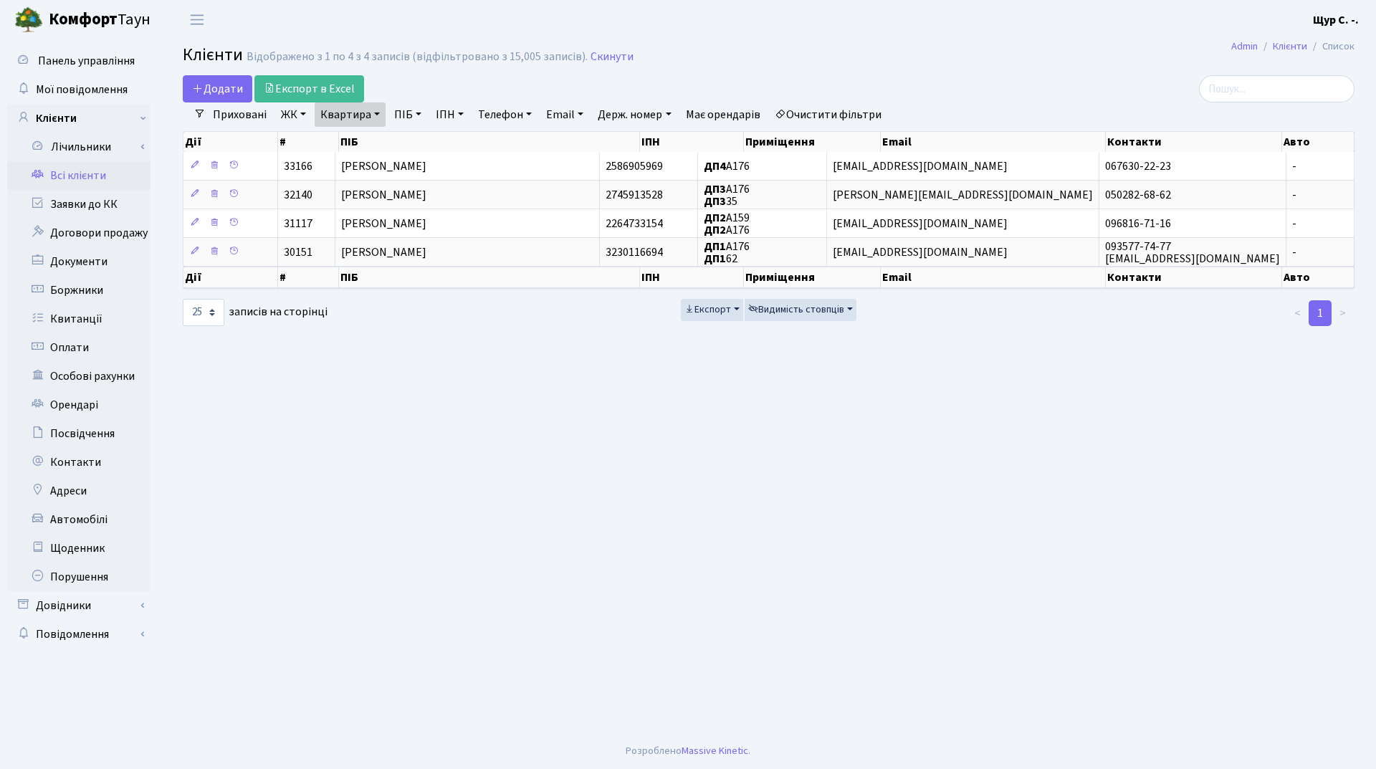
click at [378, 115] on link "Квартира" at bounding box center [350, 114] width 71 height 24
click at [361, 146] on input "а176" at bounding box center [357, 142] width 84 height 27
type input "а177"
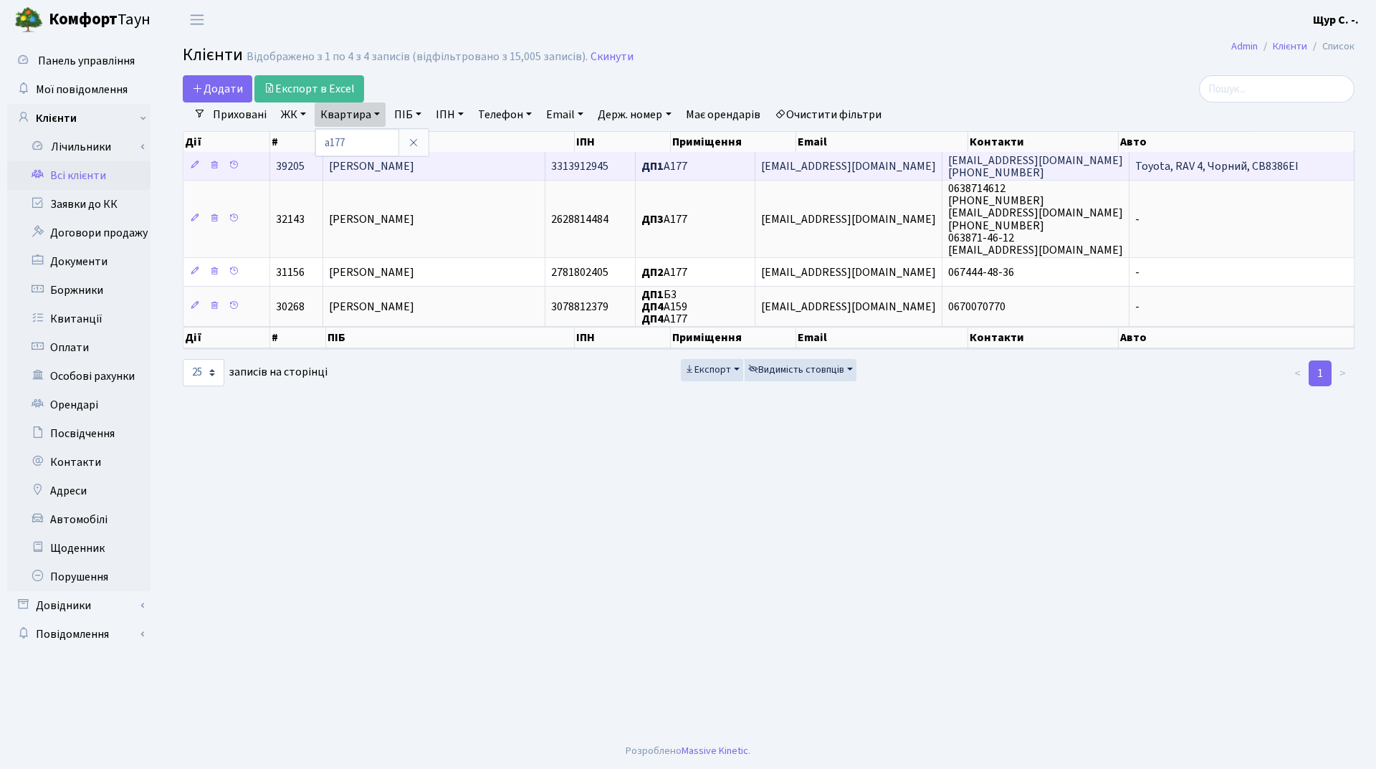
click at [414, 159] on span "Маляренко Анна Юріївна" at bounding box center [371, 166] width 85 height 16
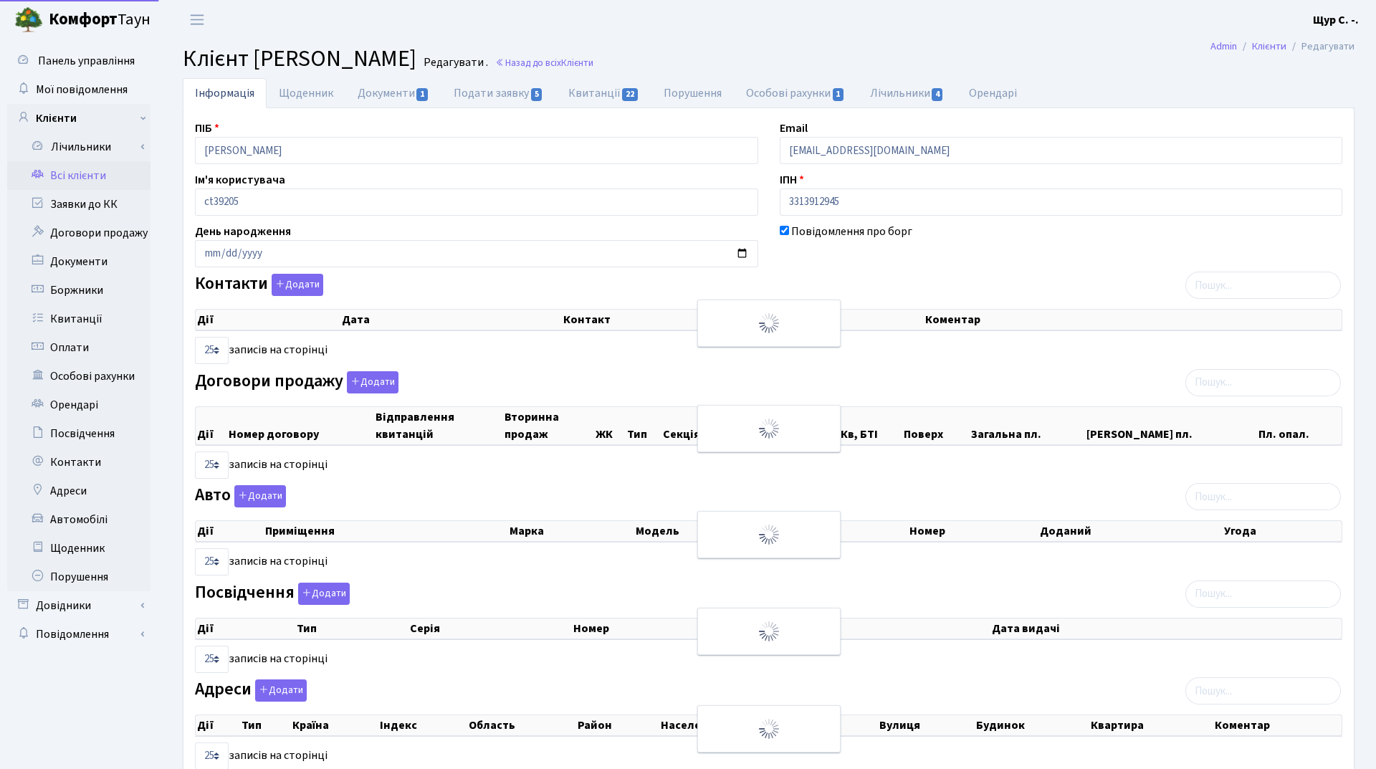
select select "25"
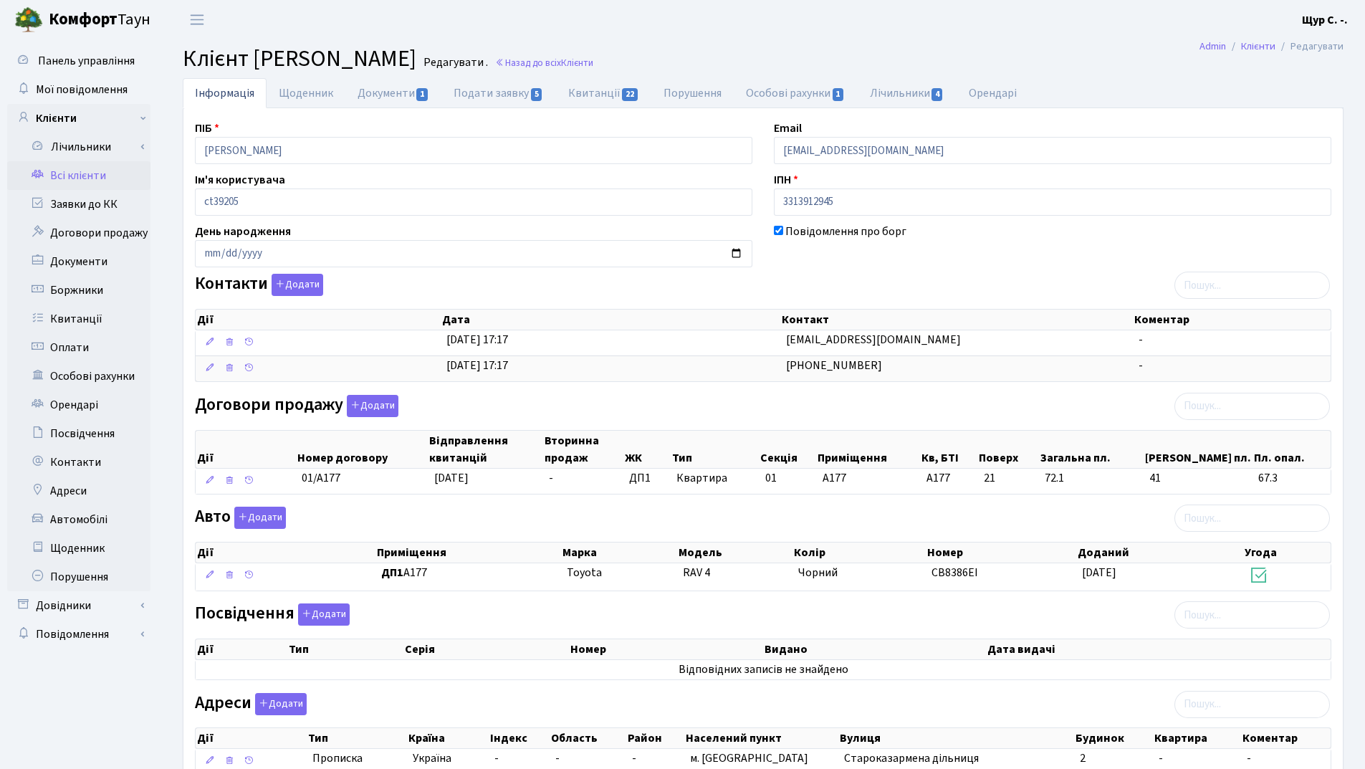
click at [97, 173] on link "Всі клієнти" at bounding box center [78, 175] width 143 height 29
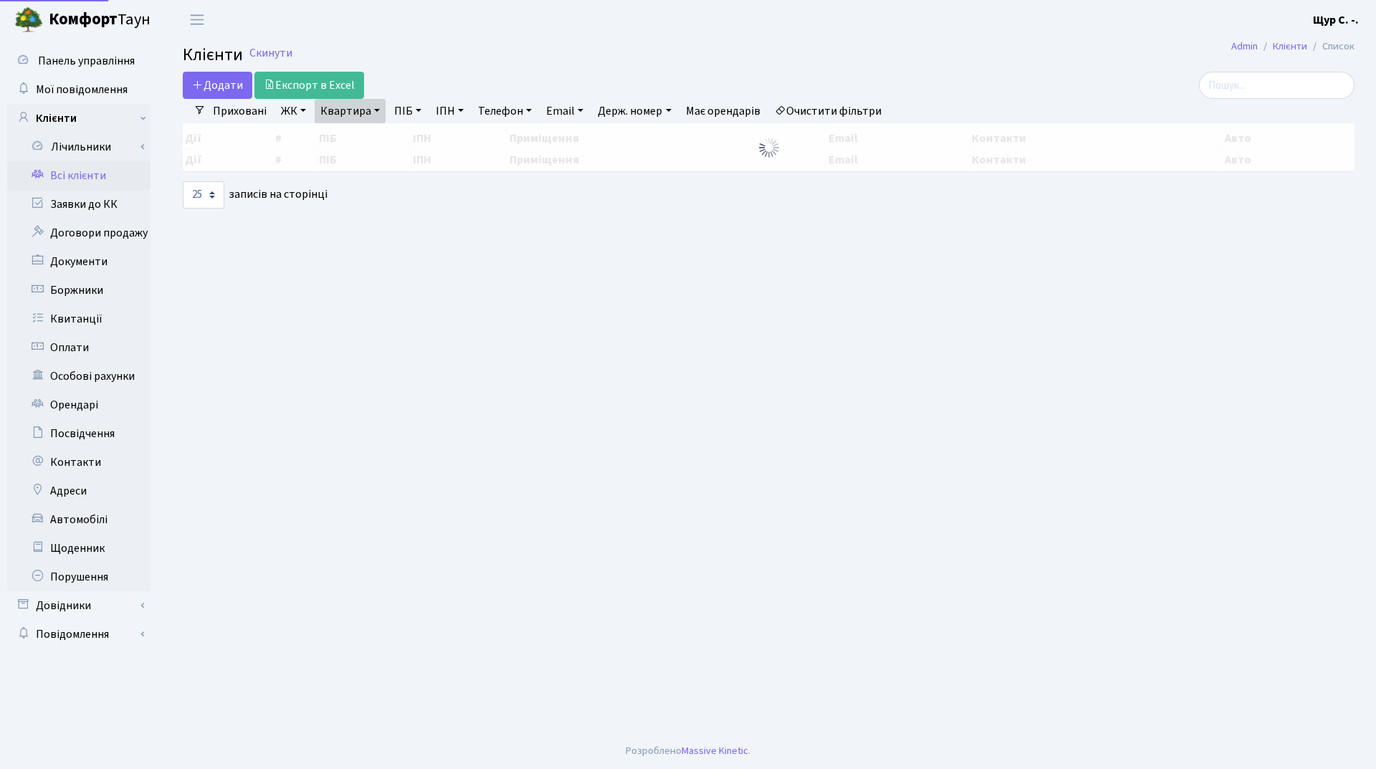
select select "25"
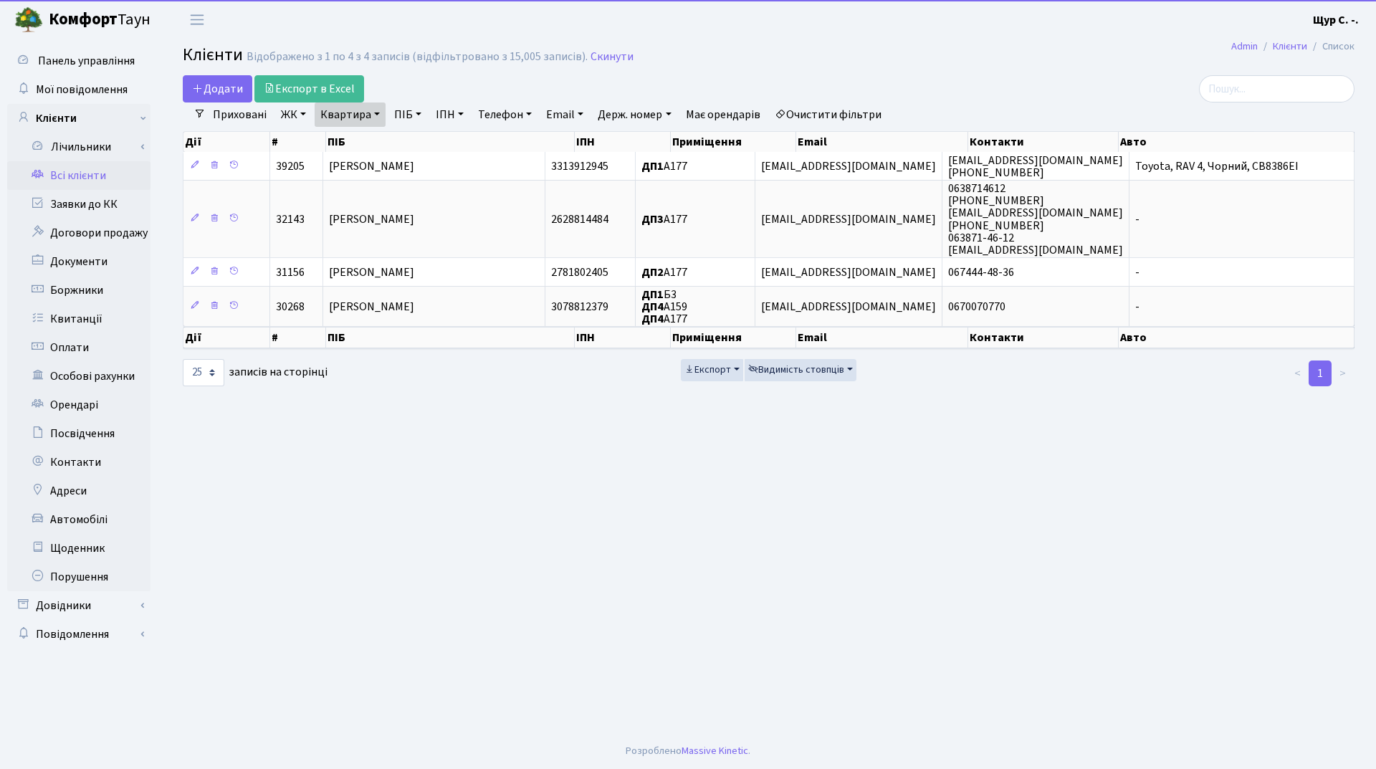
click at [372, 116] on link "Квартира" at bounding box center [350, 114] width 71 height 24
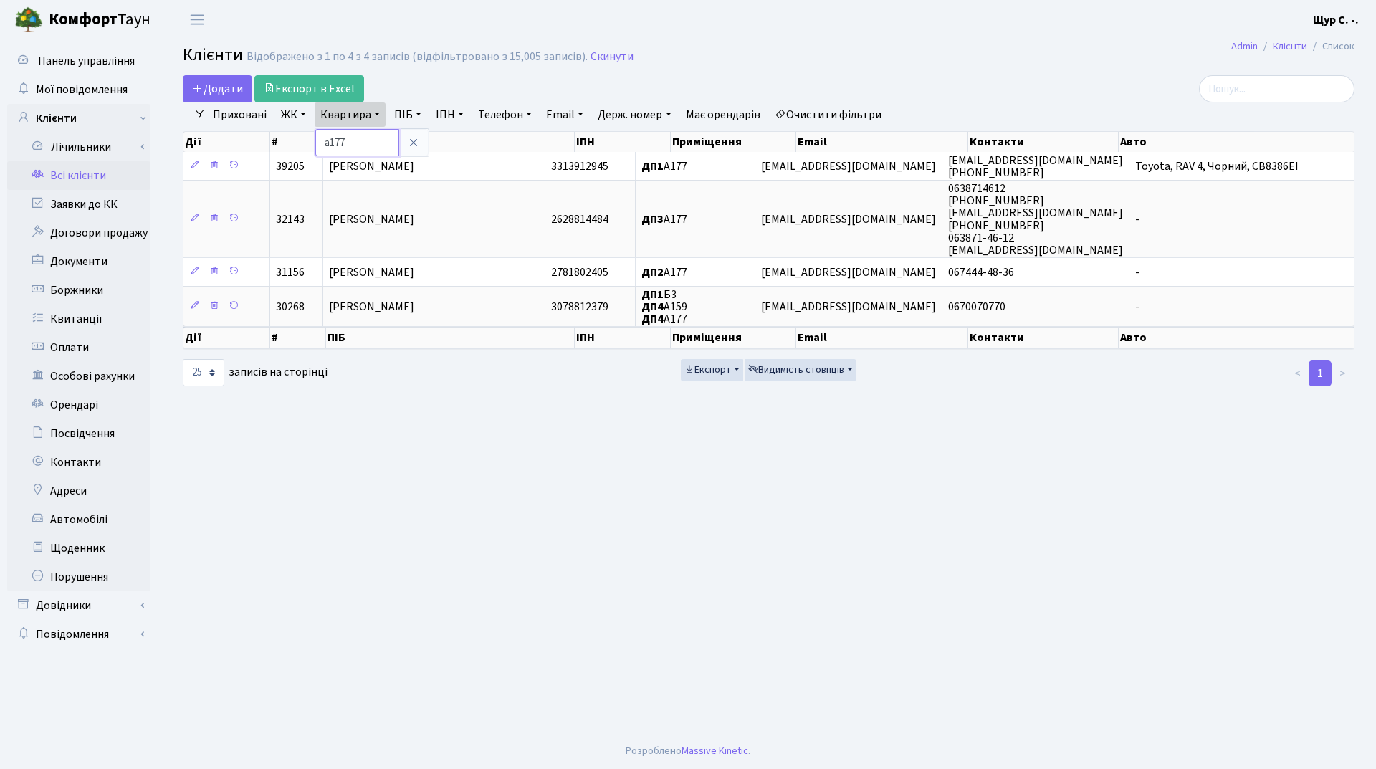
click at [364, 146] on input "а177" at bounding box center [357, 142] width 84 height 27
type input "а"
type input "185"
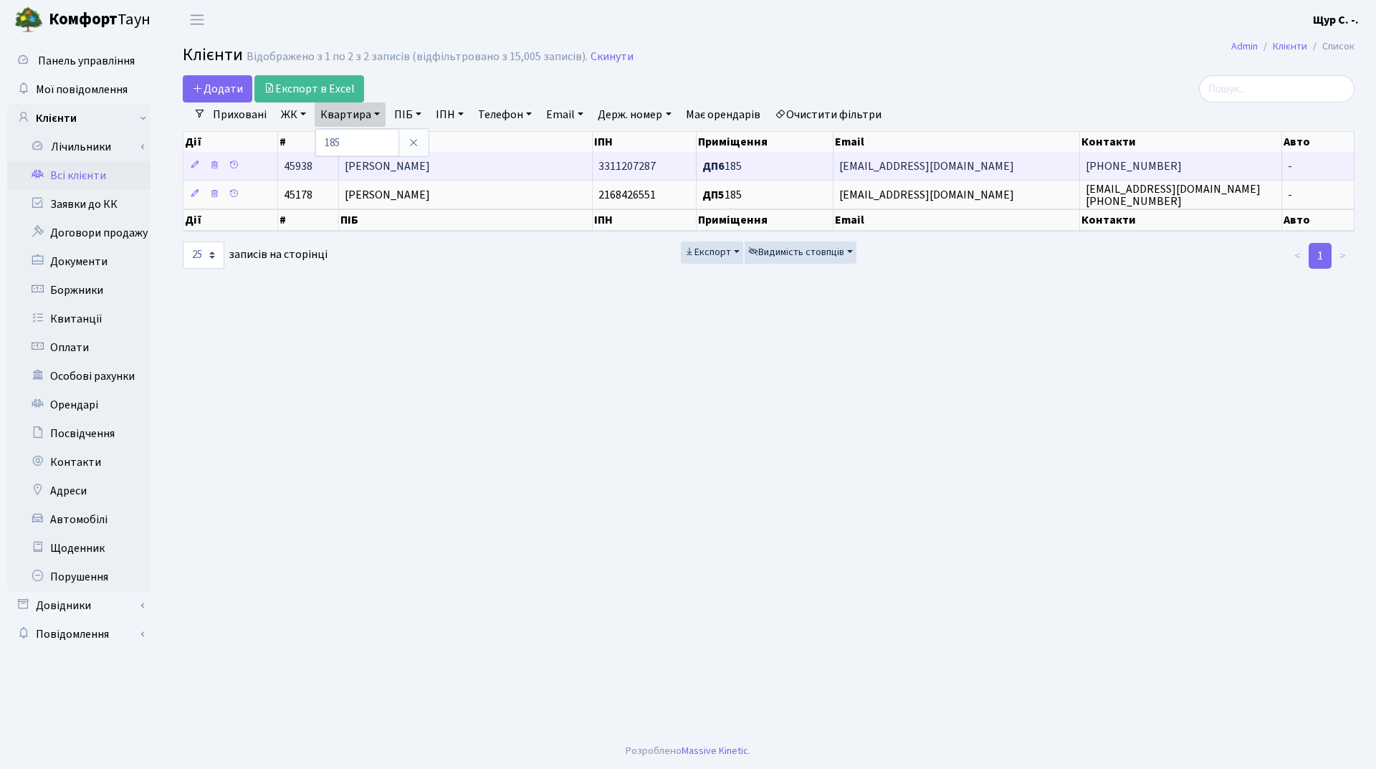
click at [525, 169] on td "Бойченко Марія Ростиславівна" at bounding box center [466, 166] width 254 height 28
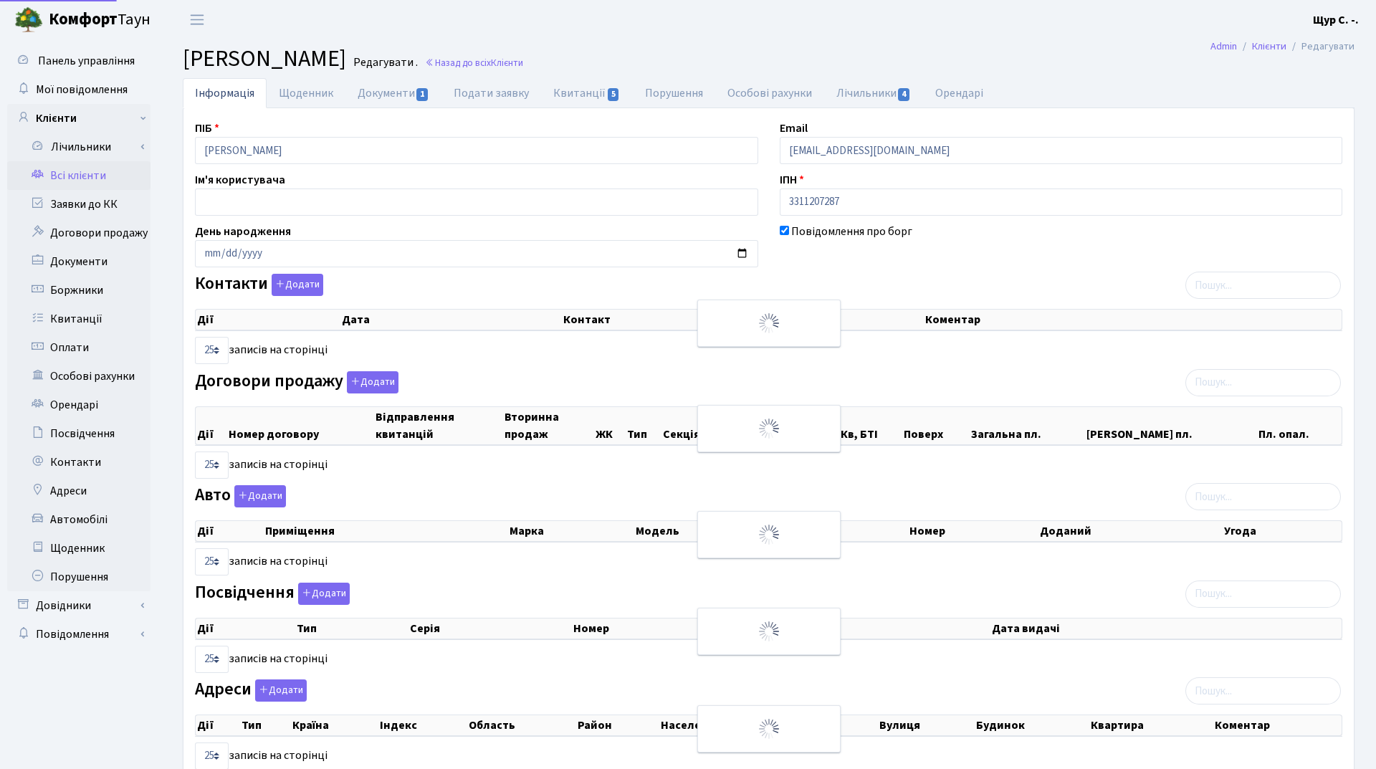
select select "25"
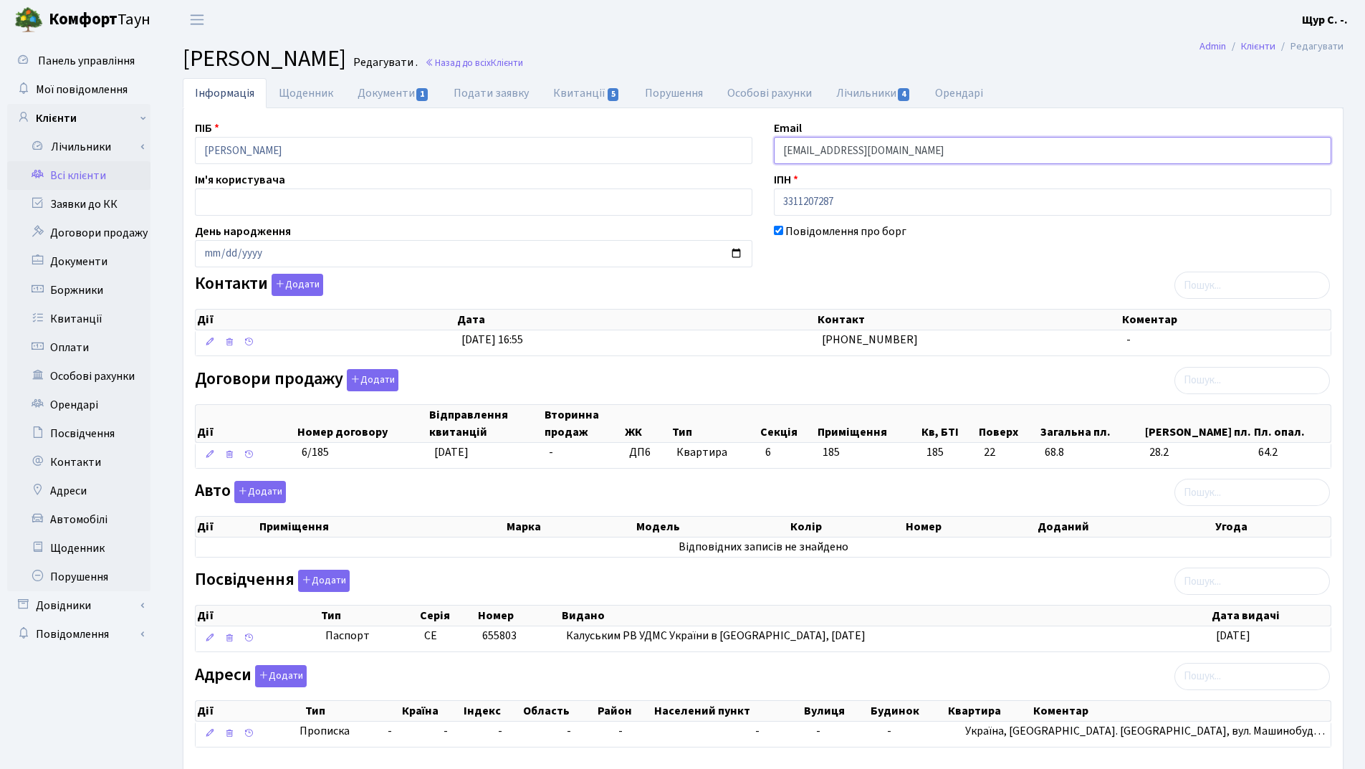
drag, startPoint x: 950, startPoint y: 153, endPoint x: 767, endPoint y: 153, distance: 182.8
click at [767, 153] on div "Email kt45938@comfort-town.com.ua" at bounding box center [1052, 142] width 579 height 44
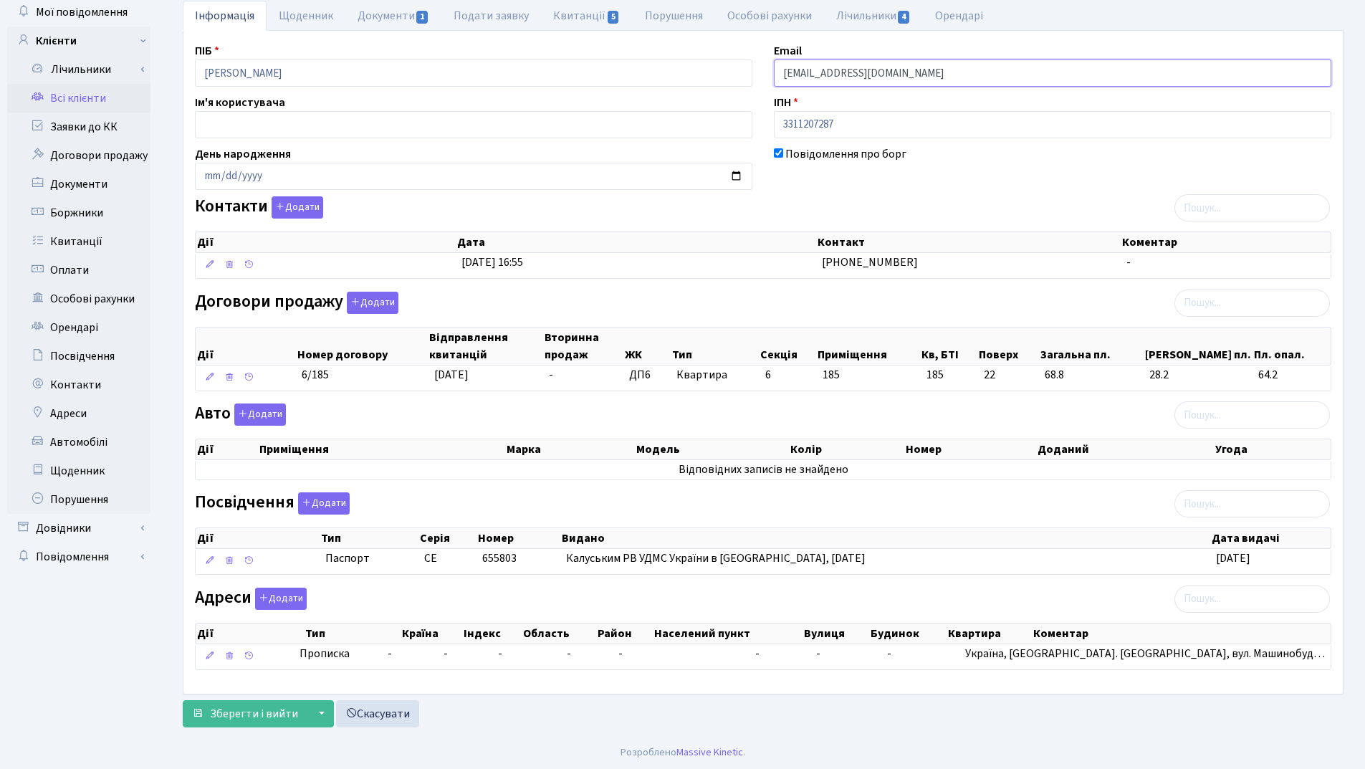
scroll to position [79, 0]
type input "[EMAIL_ADDRESS][DOMAIN_NAME]"
click at [234, 705] on span "Зберегти і вийти" at bounding box center [254, 713] width 88 height 16
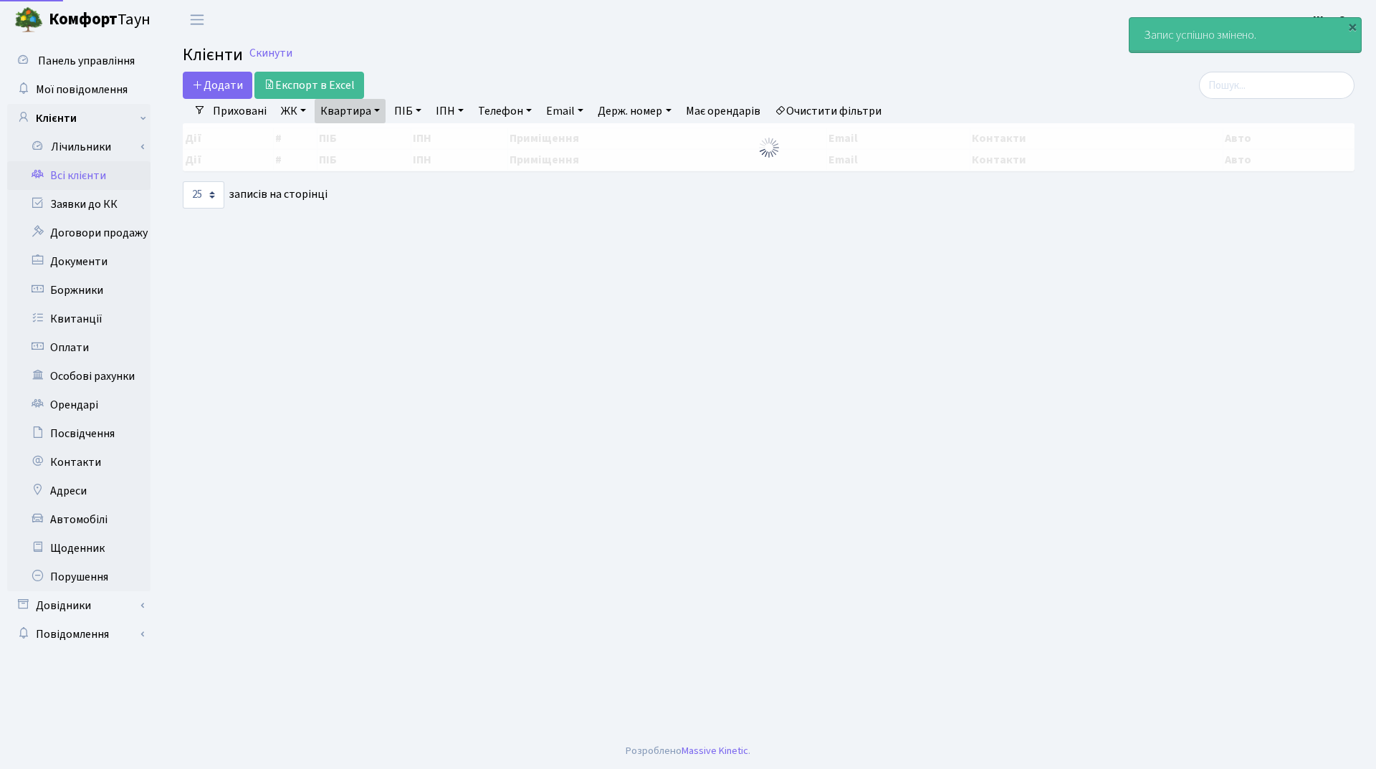
select select "25"
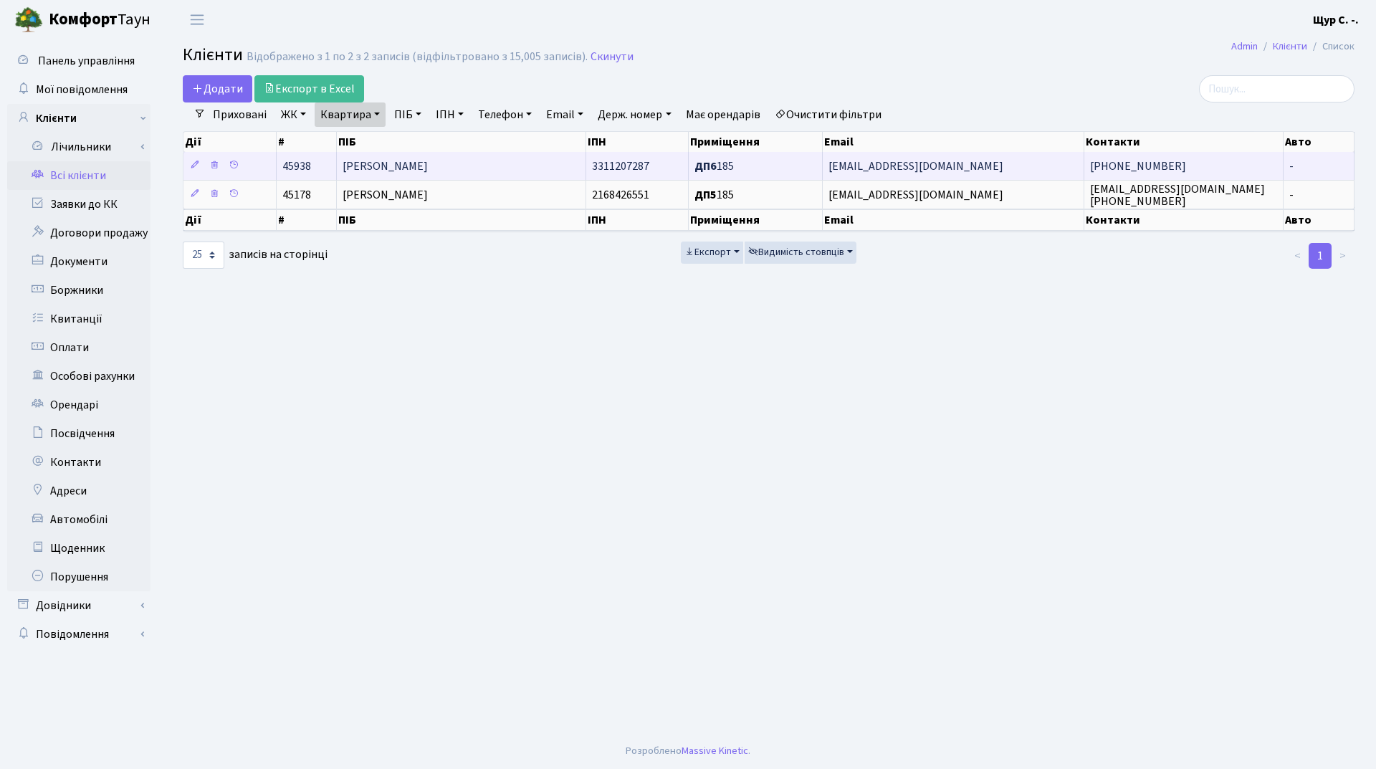
click at [458, 152] on td "[PERSON_NAME]" at bounding box center [461, 166] width 249 height 28
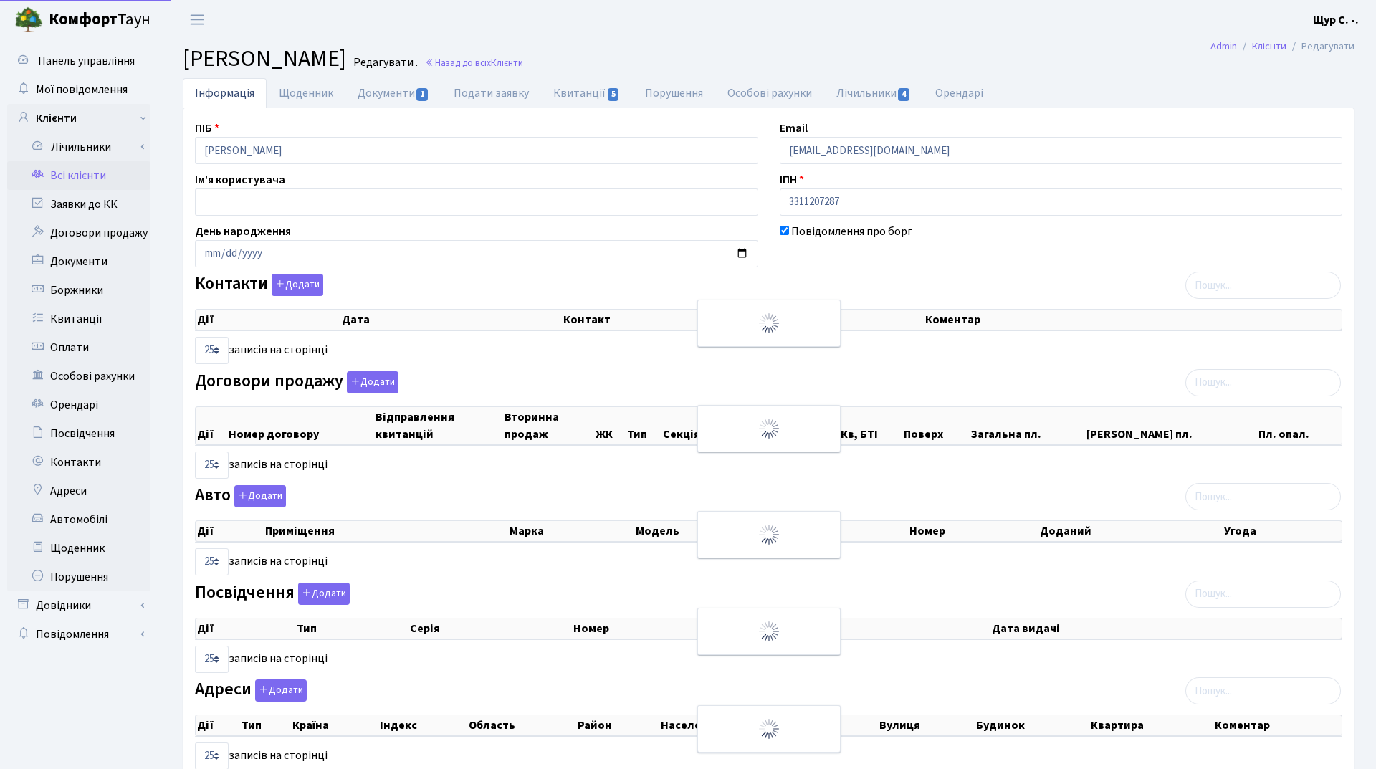
select select "25"
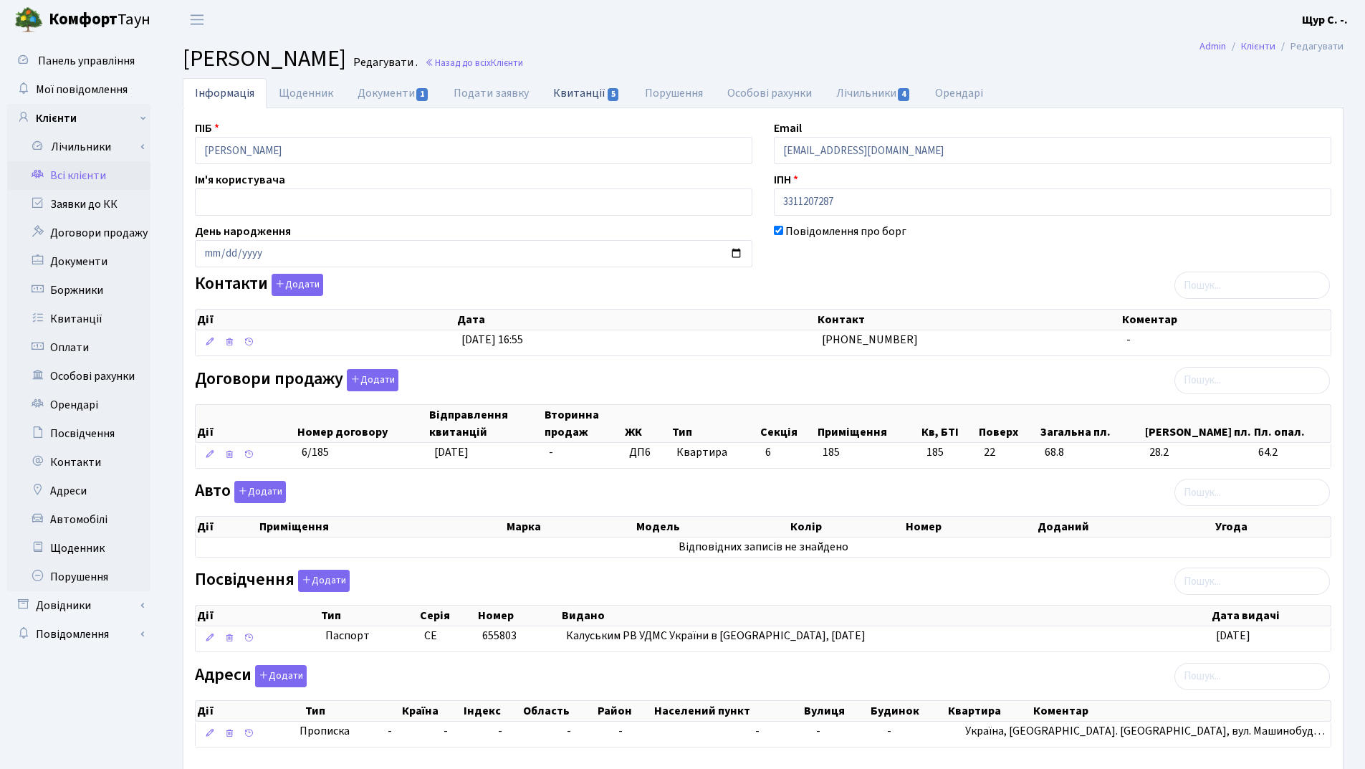
click at [588, 95] on link "Квитанції 5" at bounding box center [586, 92] width 91 height 29
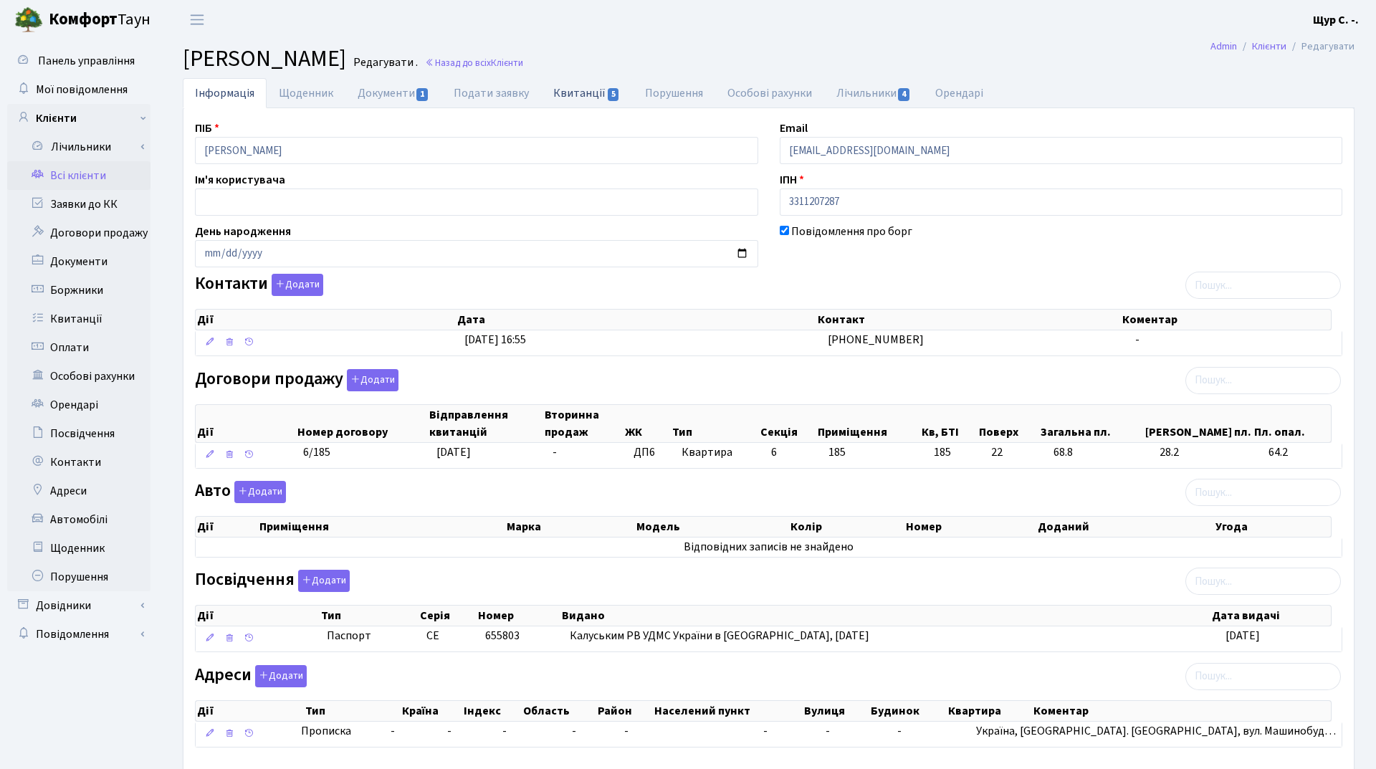
select select "25"
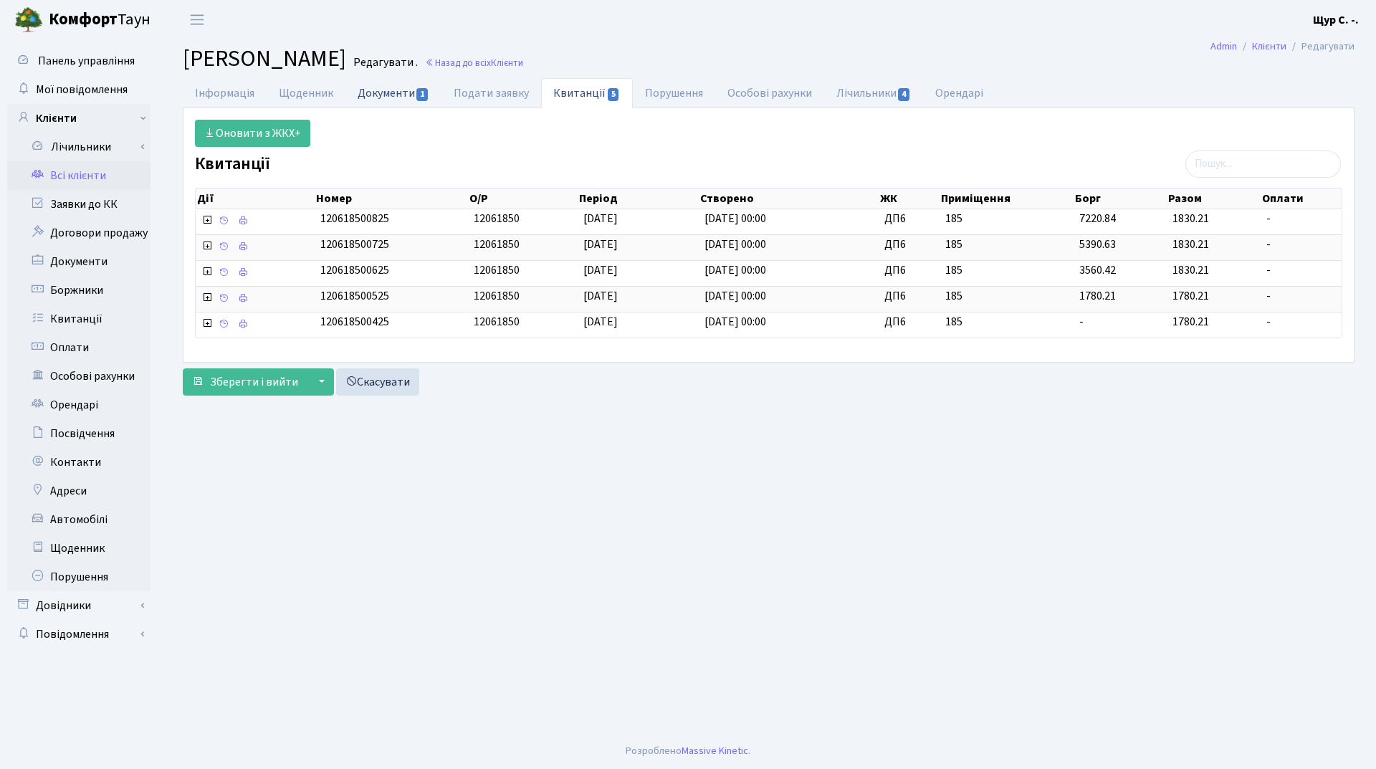
click at [388, 89] on link "Документи 1" at bounding box center [393, 92] width 96 height 29
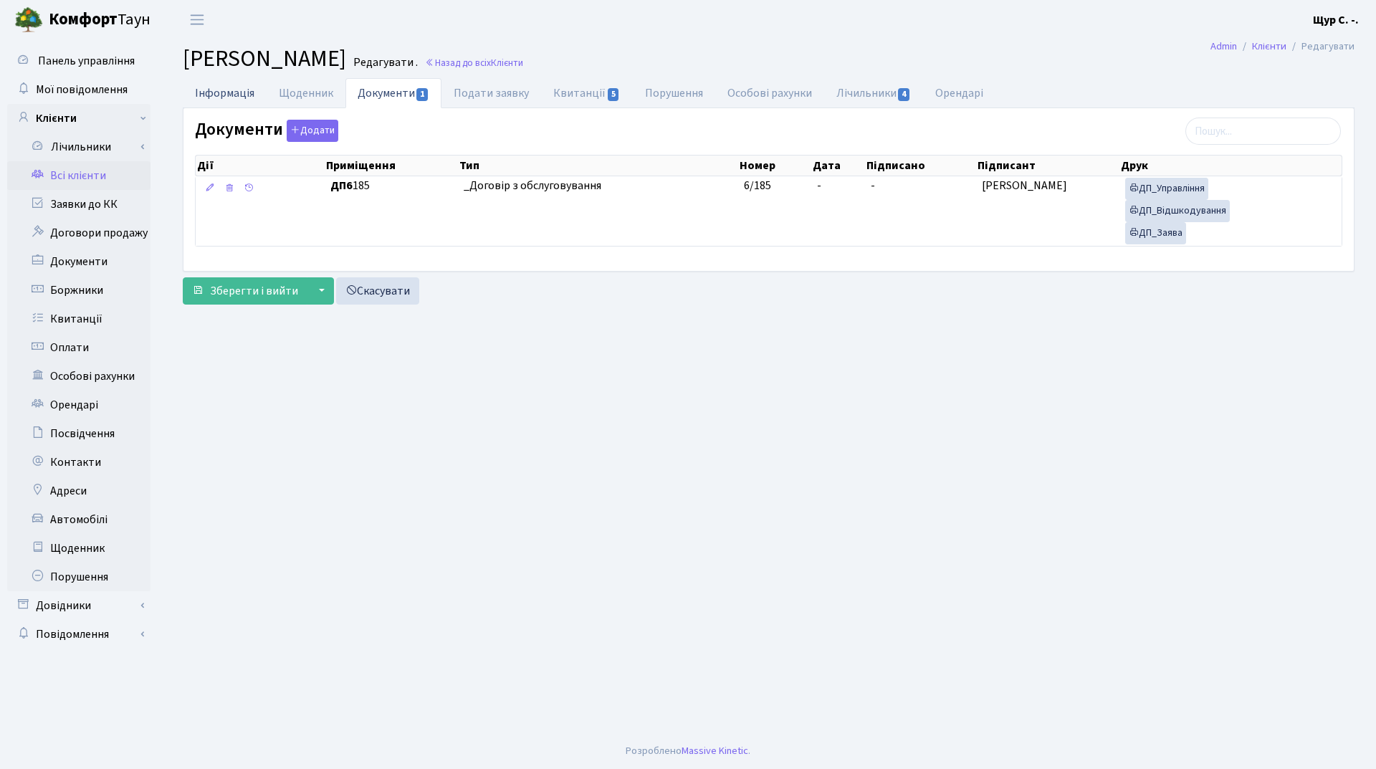
click at [219, 92] on link "Інформація" at bounding box center [225, 92] width 84 height 29
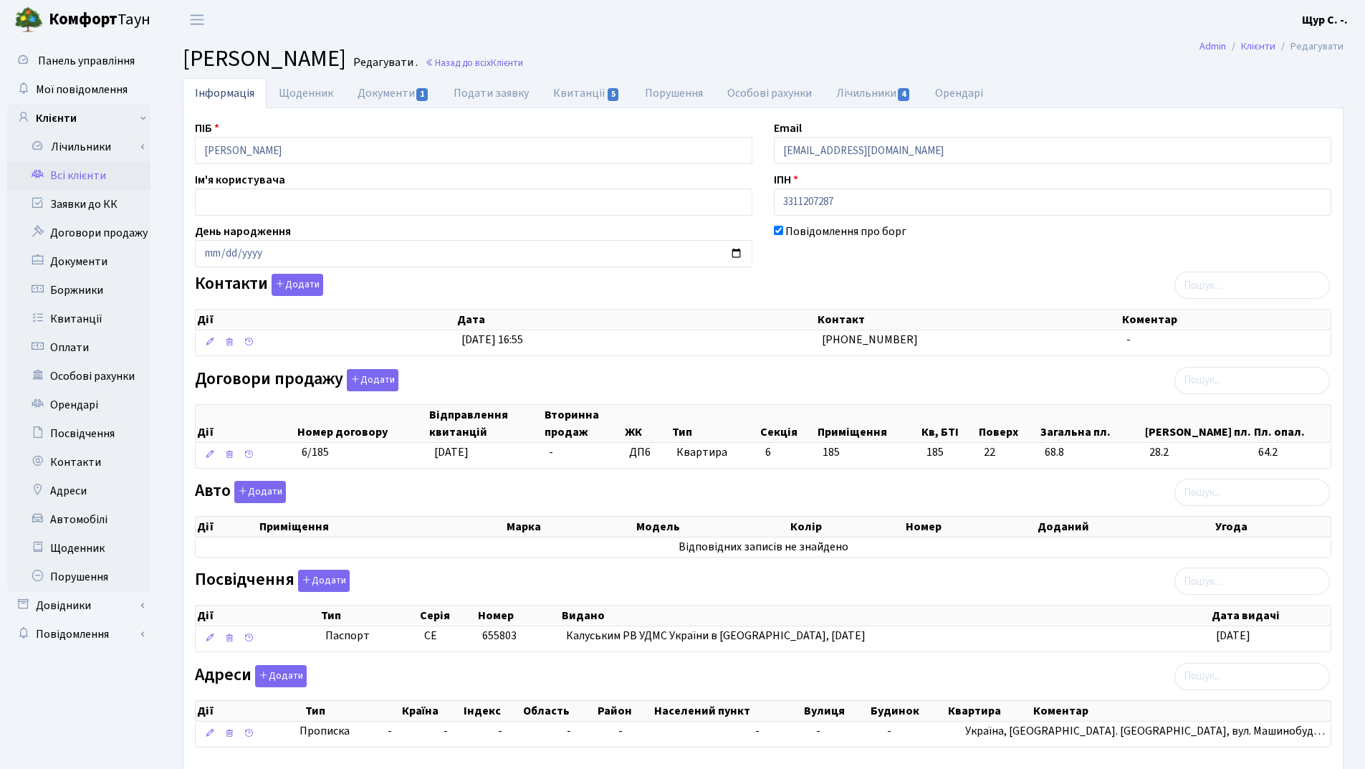
click at [68, 177] on link "Всі клієнти" at bounding box center [78, 175] width 143 height 29
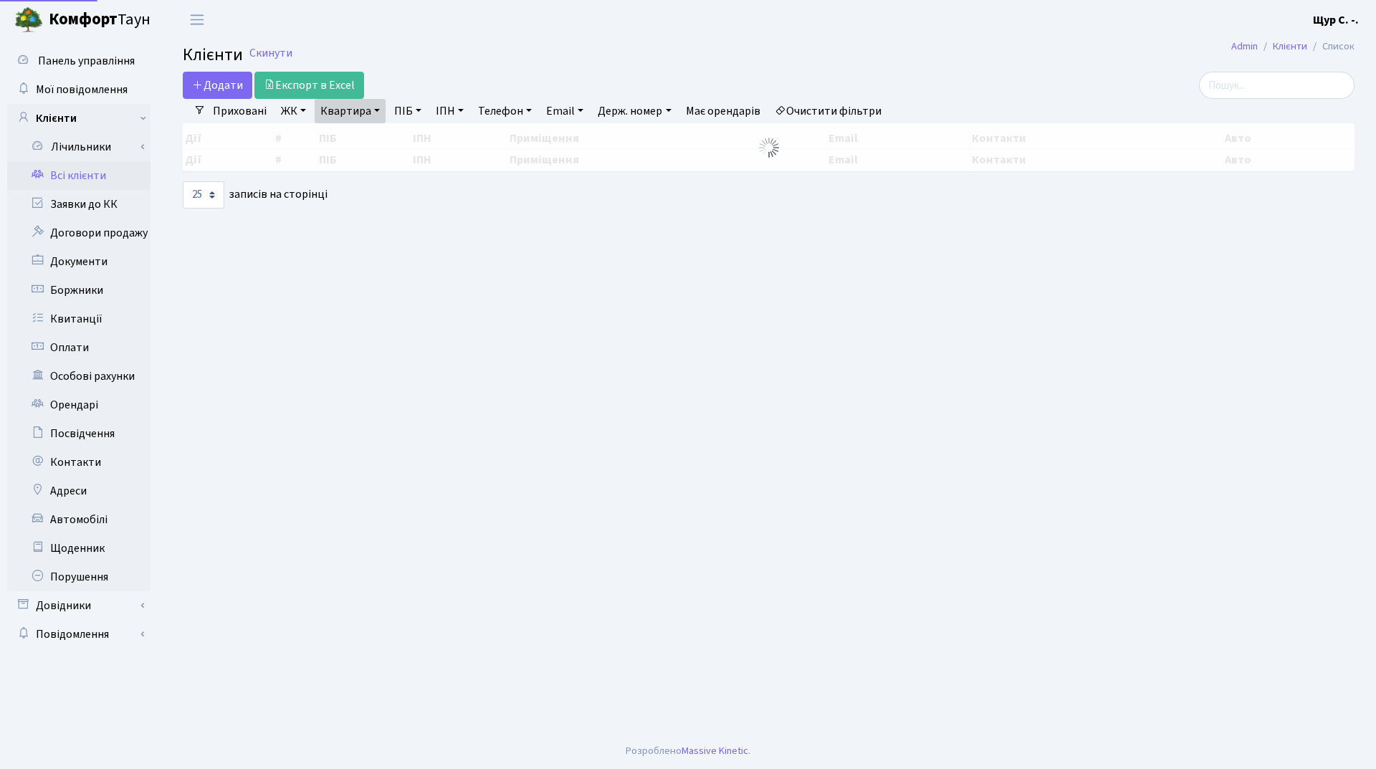
select select "25"
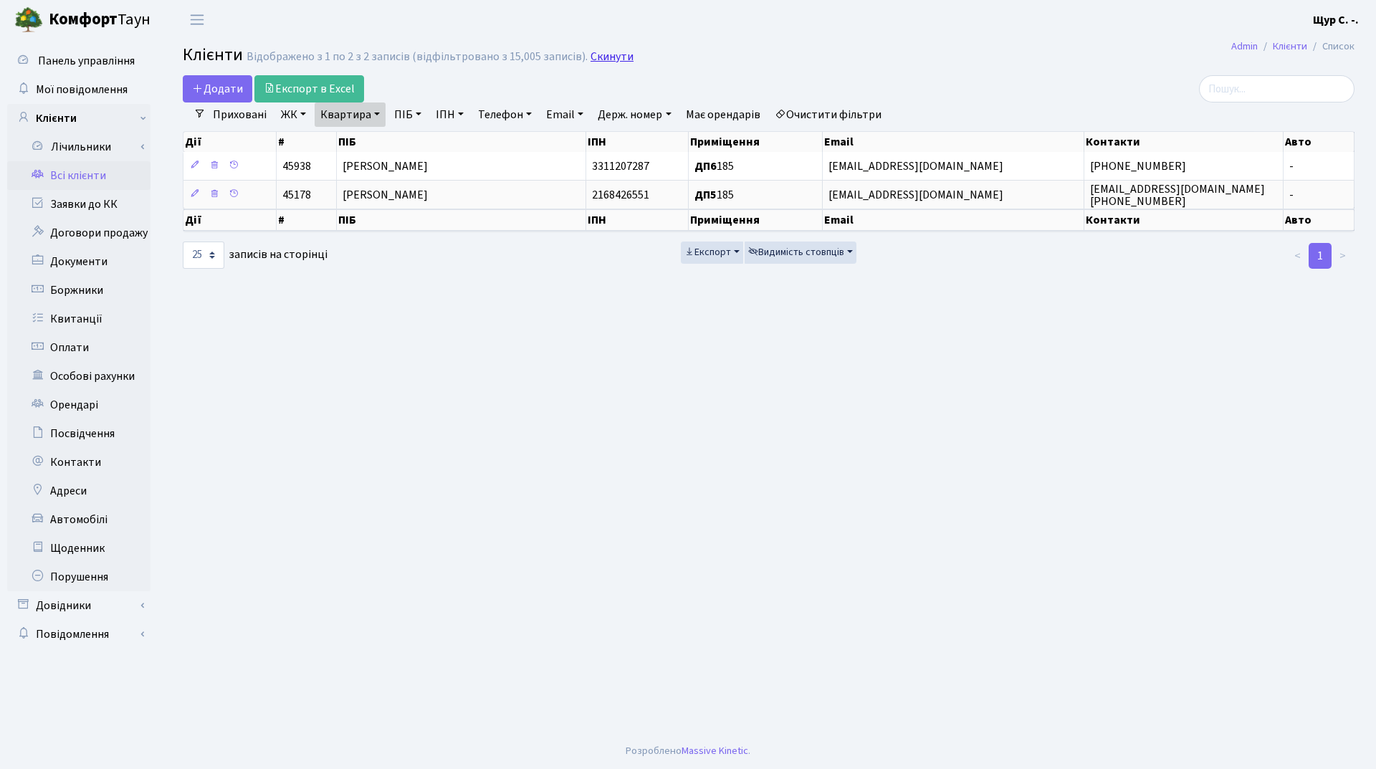
click at [602, 56] on link "Скинути" at bounding box center [612, 57] width 43 height 14
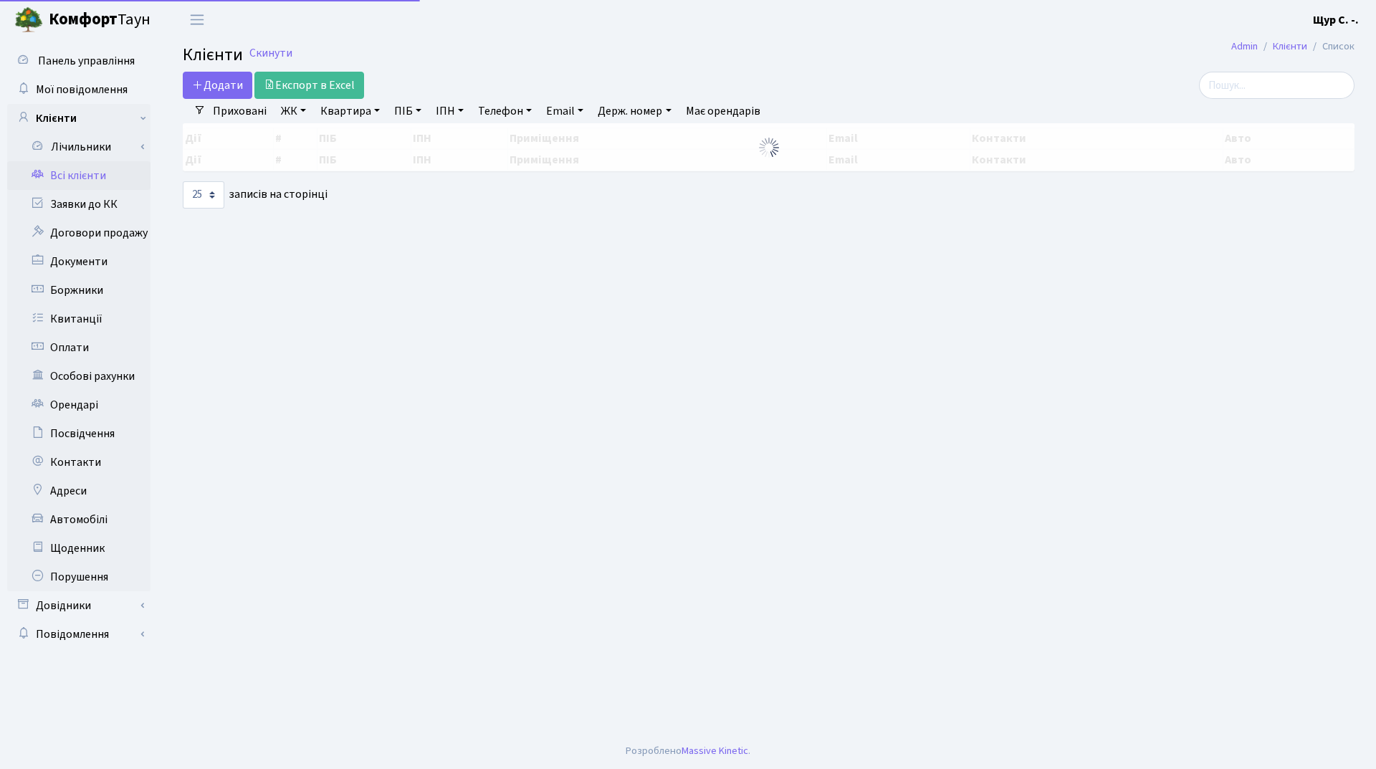
select select "25"
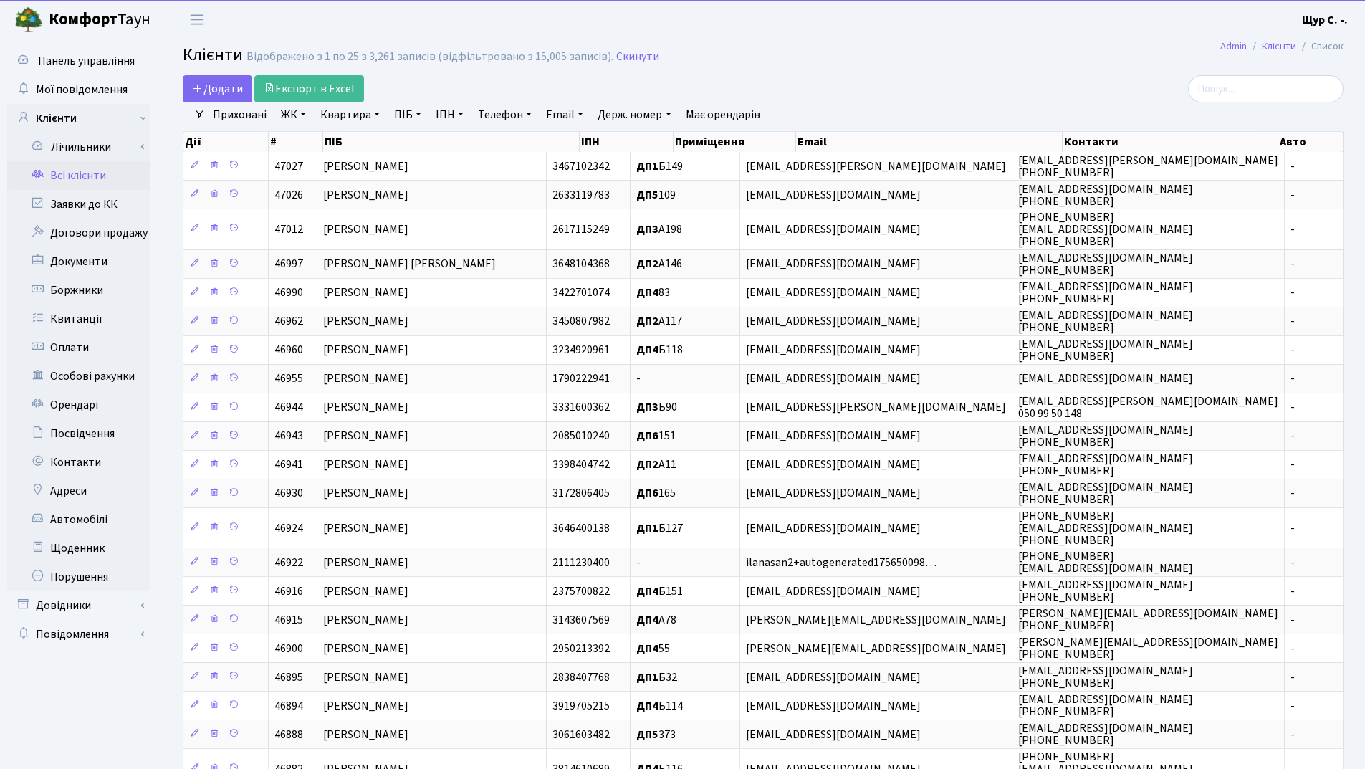
click at [490, 118] on link "Телефон" at bounding box center [504, 114] width 65 height 24
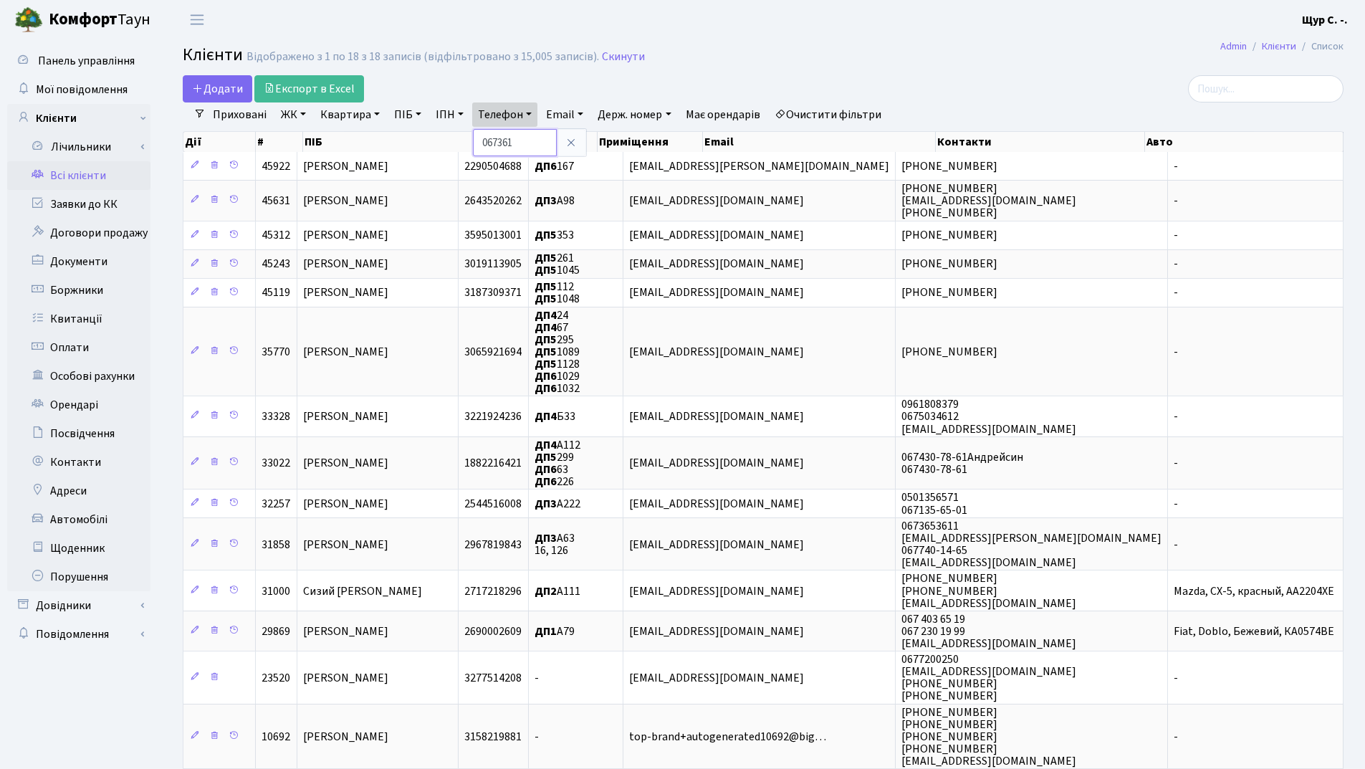
click at [494, 141] on input "067361" at bounding box center [515, 142] width 84 height 27
click at [526, 140] on input "097361" at bounding box center [515, 142] width 84 height 27
type input "0973615063"
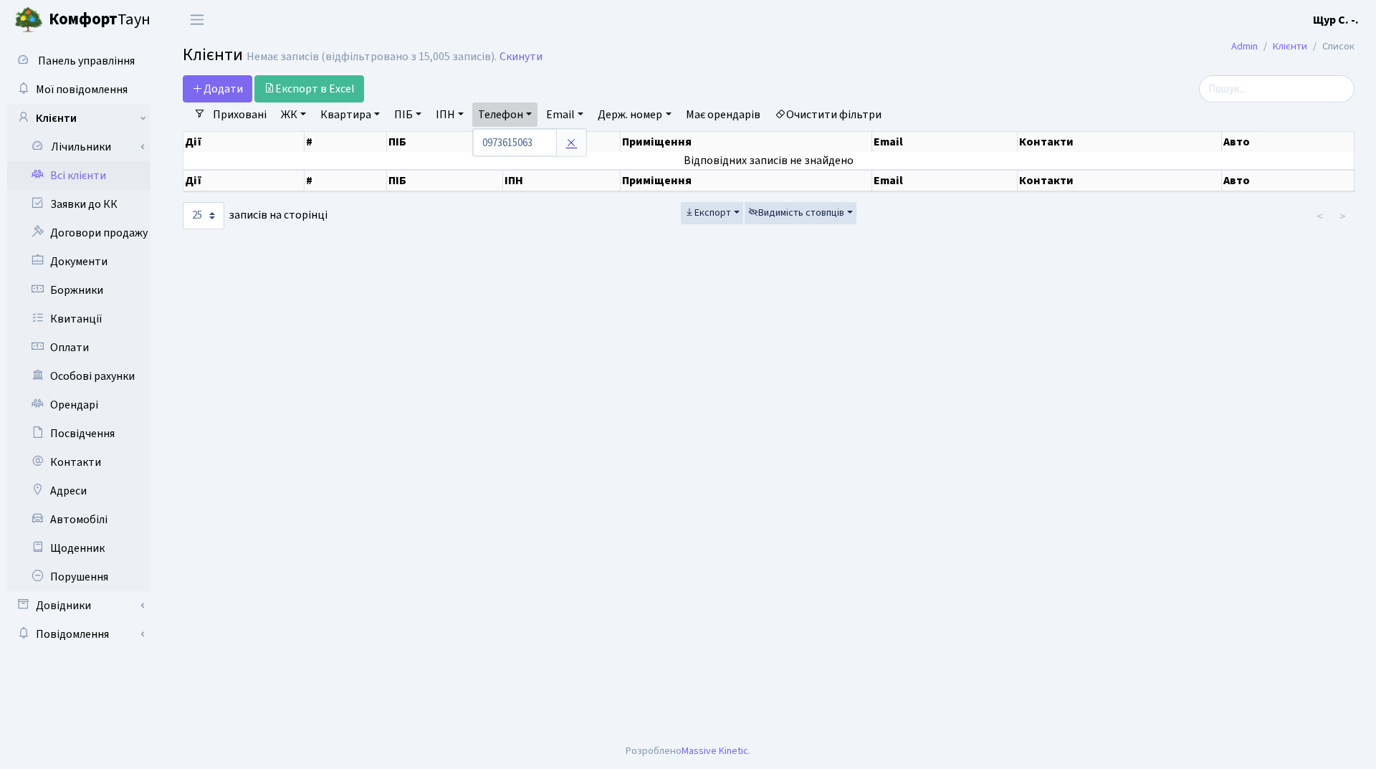
click at [573, 143] on icon at bounding box center [571, 142] width 11 height 11
